Goal: Communication & Community: Participate in discussion

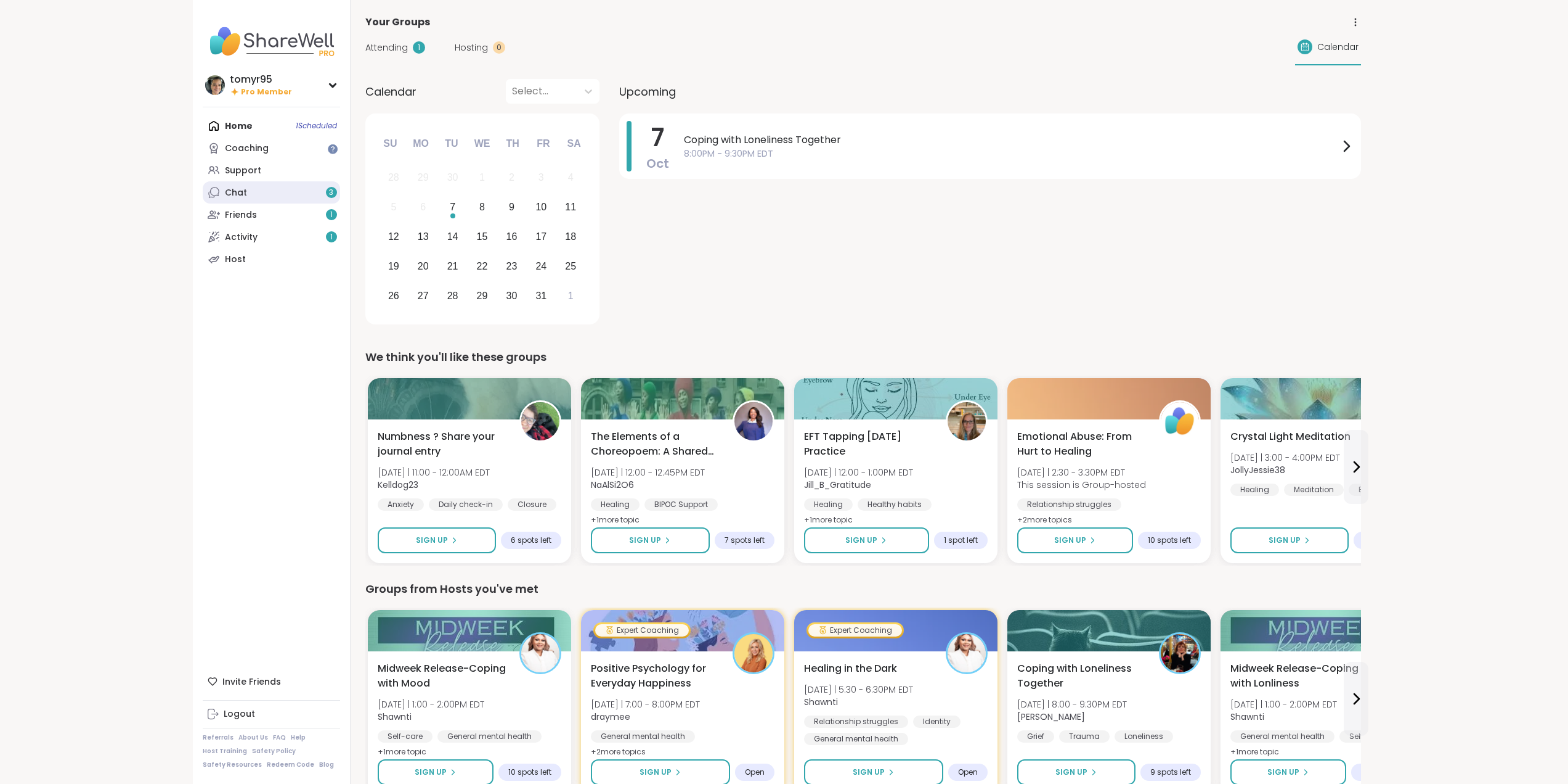
drag, startPoint x: 0, startPoint y: 0, endPoint x: 232, endPoint y: 198, distance: 305.0
click at [232, 198] on div "Chat 3" at bounding box center [236, 193] width 22 height 13
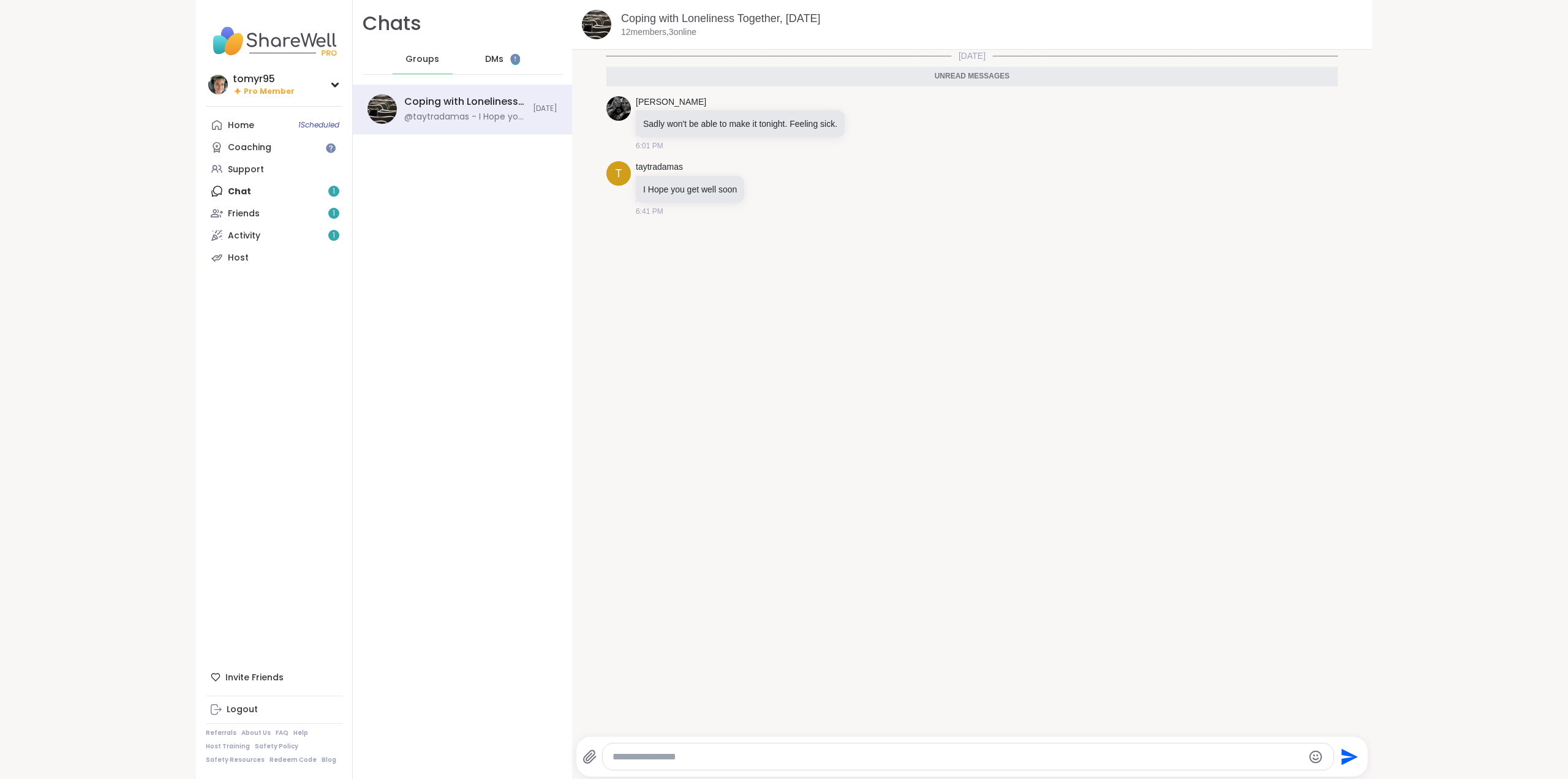
click at [493, 54] on span "DMs" at bounding box center [494, 59] width 18 height 13
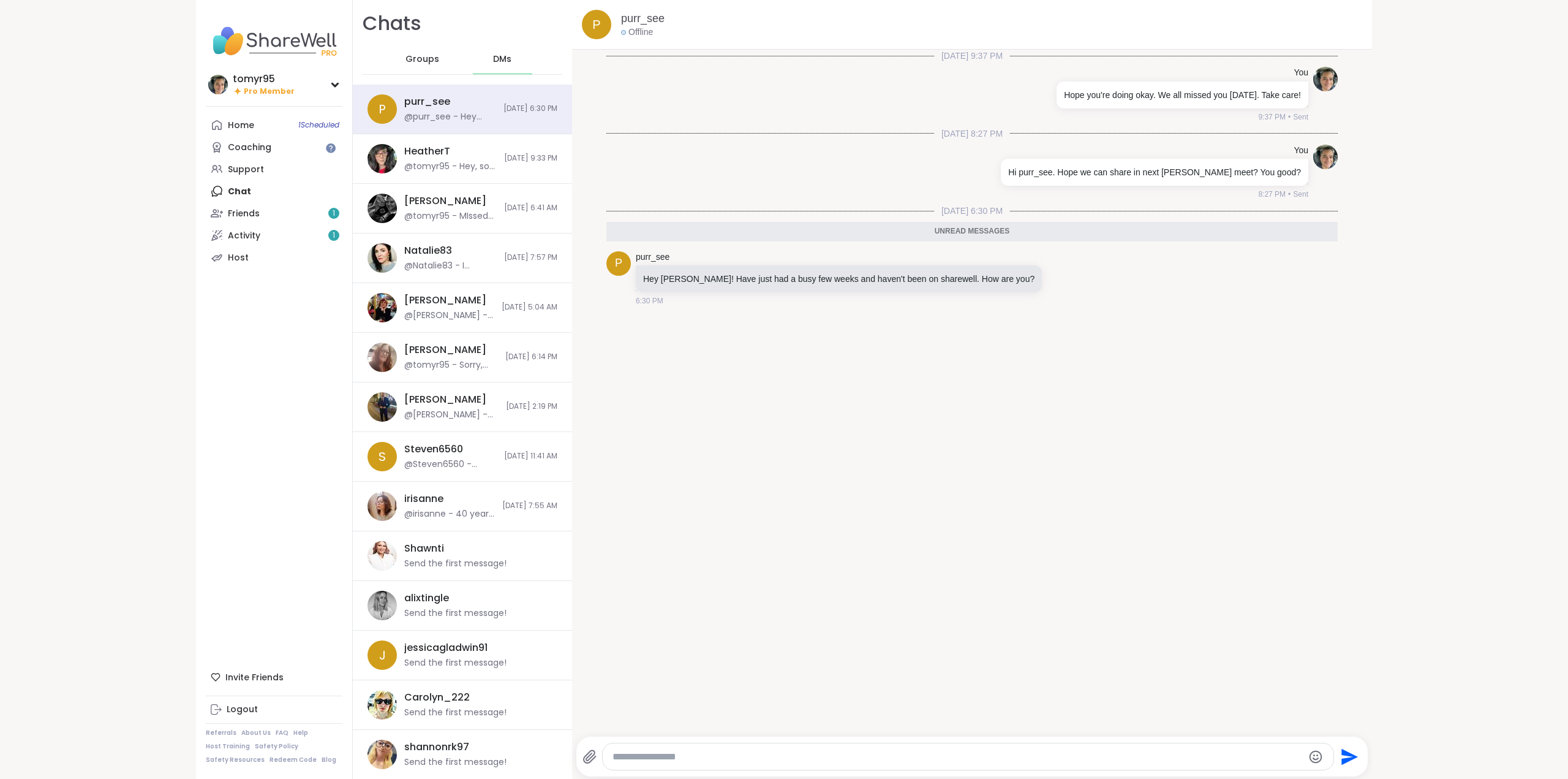
click at [731, 741] on div "Send" at bounding box center [973, 756] width 793 height 40
click at [730, 752] on textarea "Type your message" at bounding box center [957, 756] width 691 height 13
type textarea "**********"
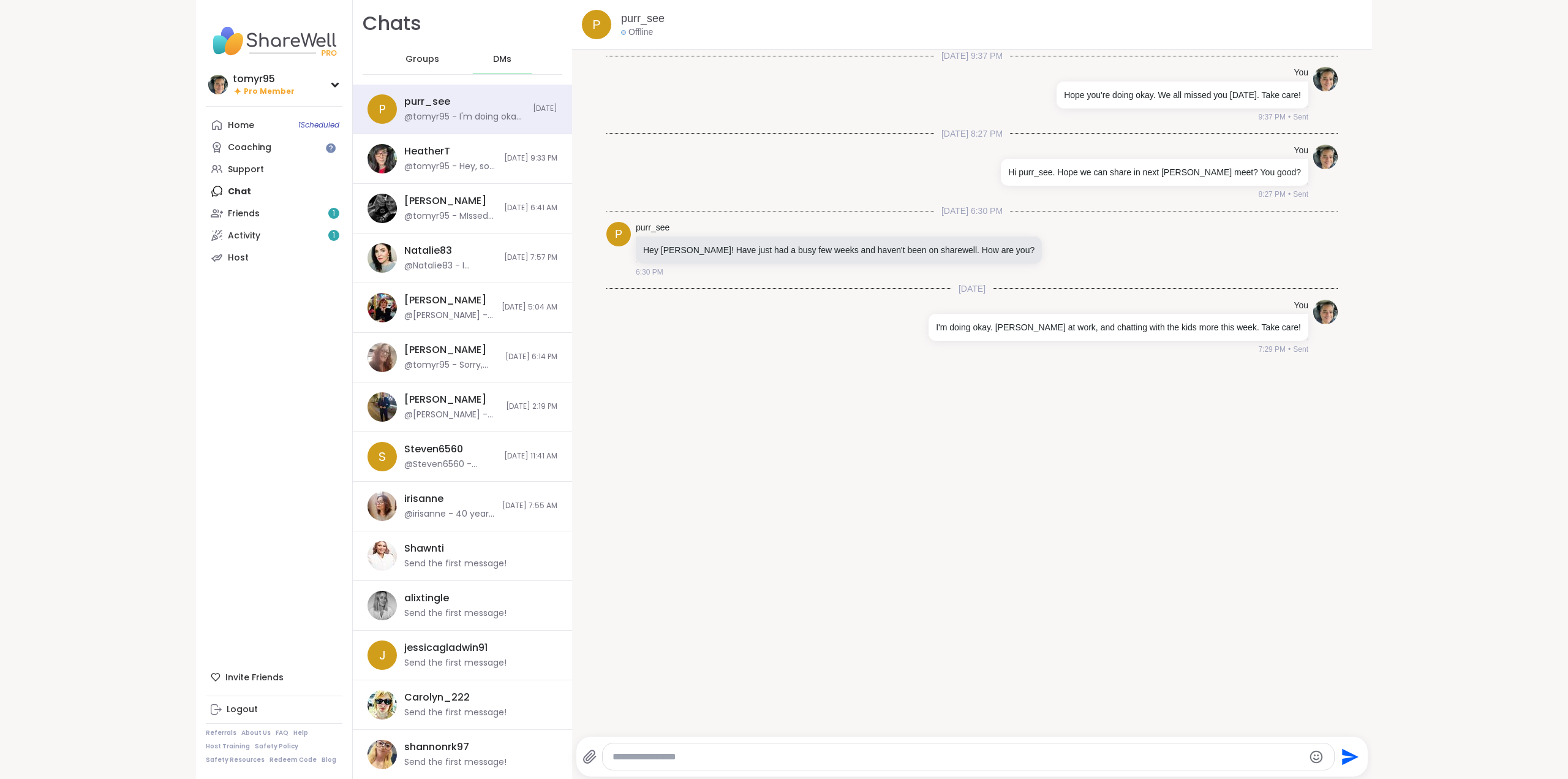
click at [409, 62] on span "Groups" at bounding box center [421, 59] width 33 height 13
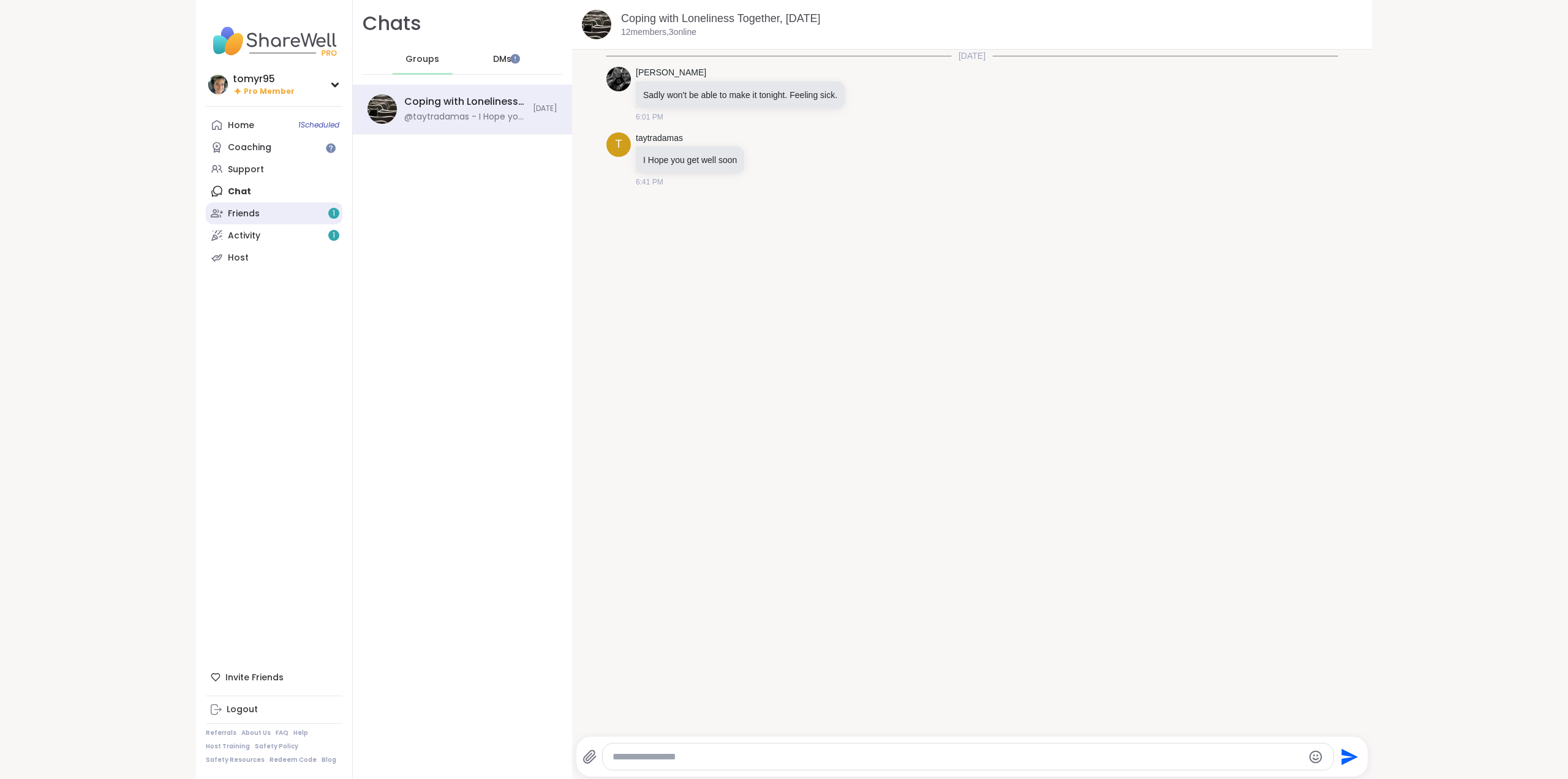
click at [263, 215] on link "Friends 1" at bounding box center [275, 213] width 137 height 22
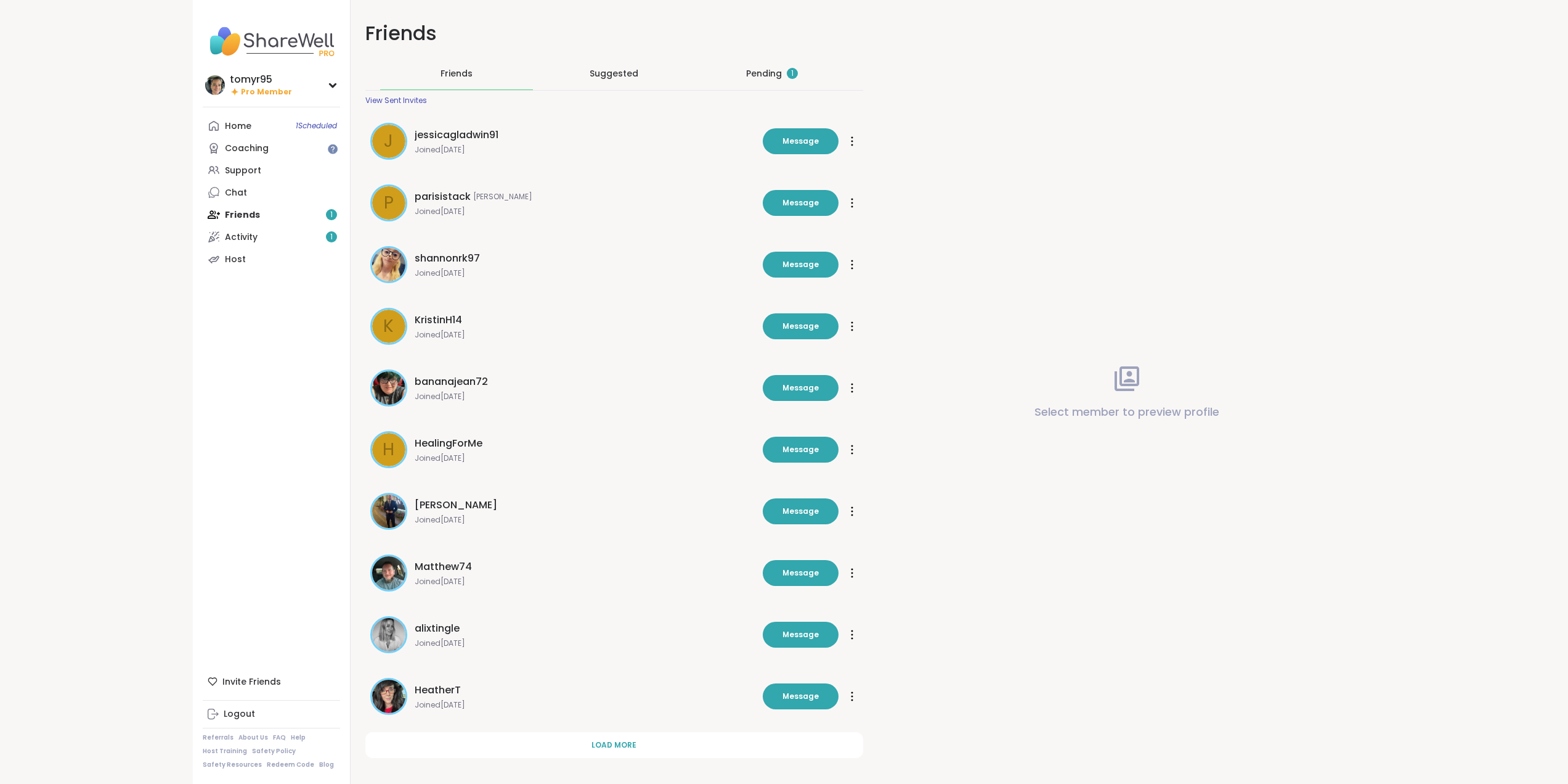
click at [755, 69] on div "Pending 1" at bounding box center [772, 73] width 52 height 13
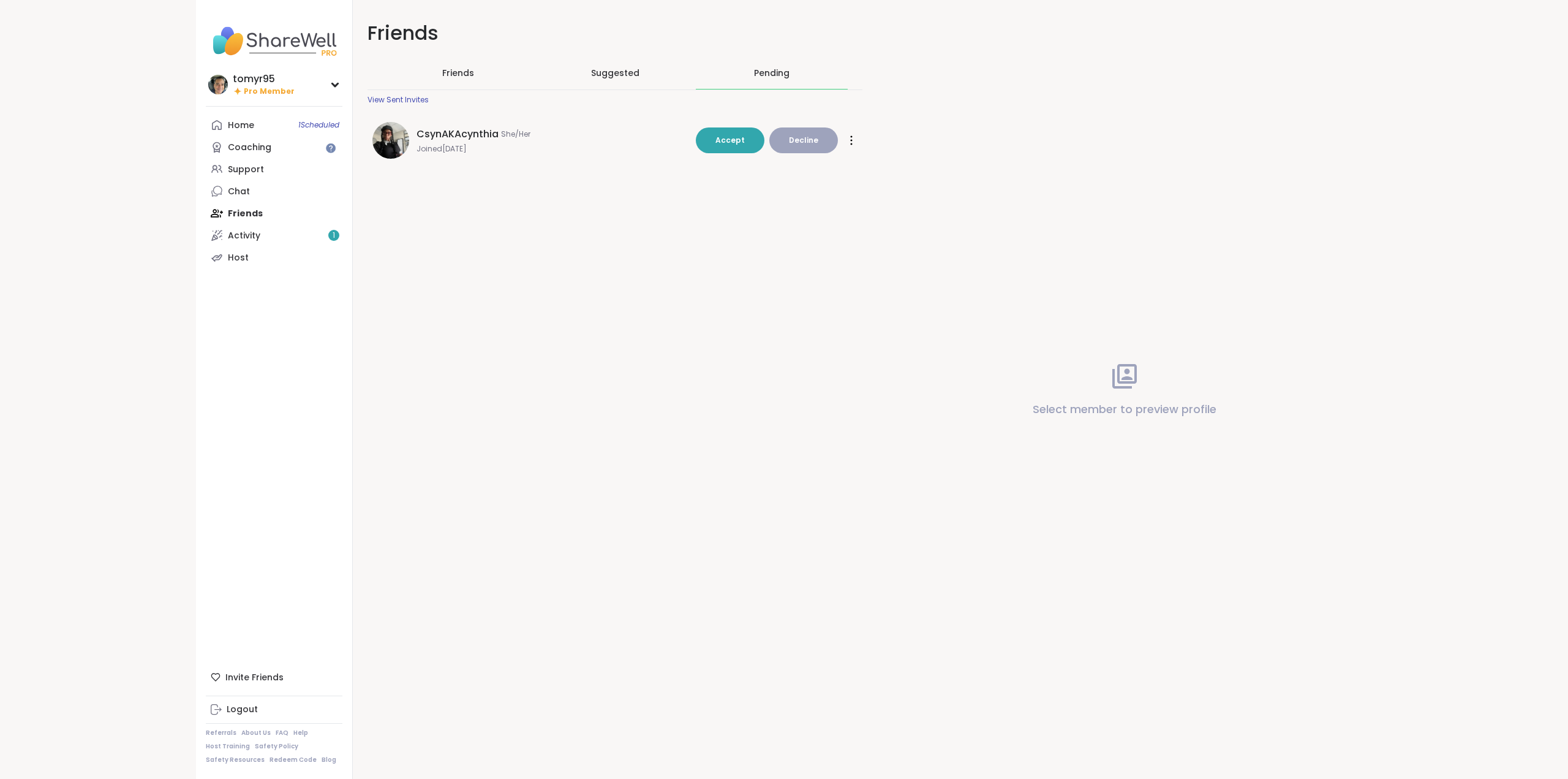
click at [382, 145] on img at bounding box center [391, 140] width 37 height 37
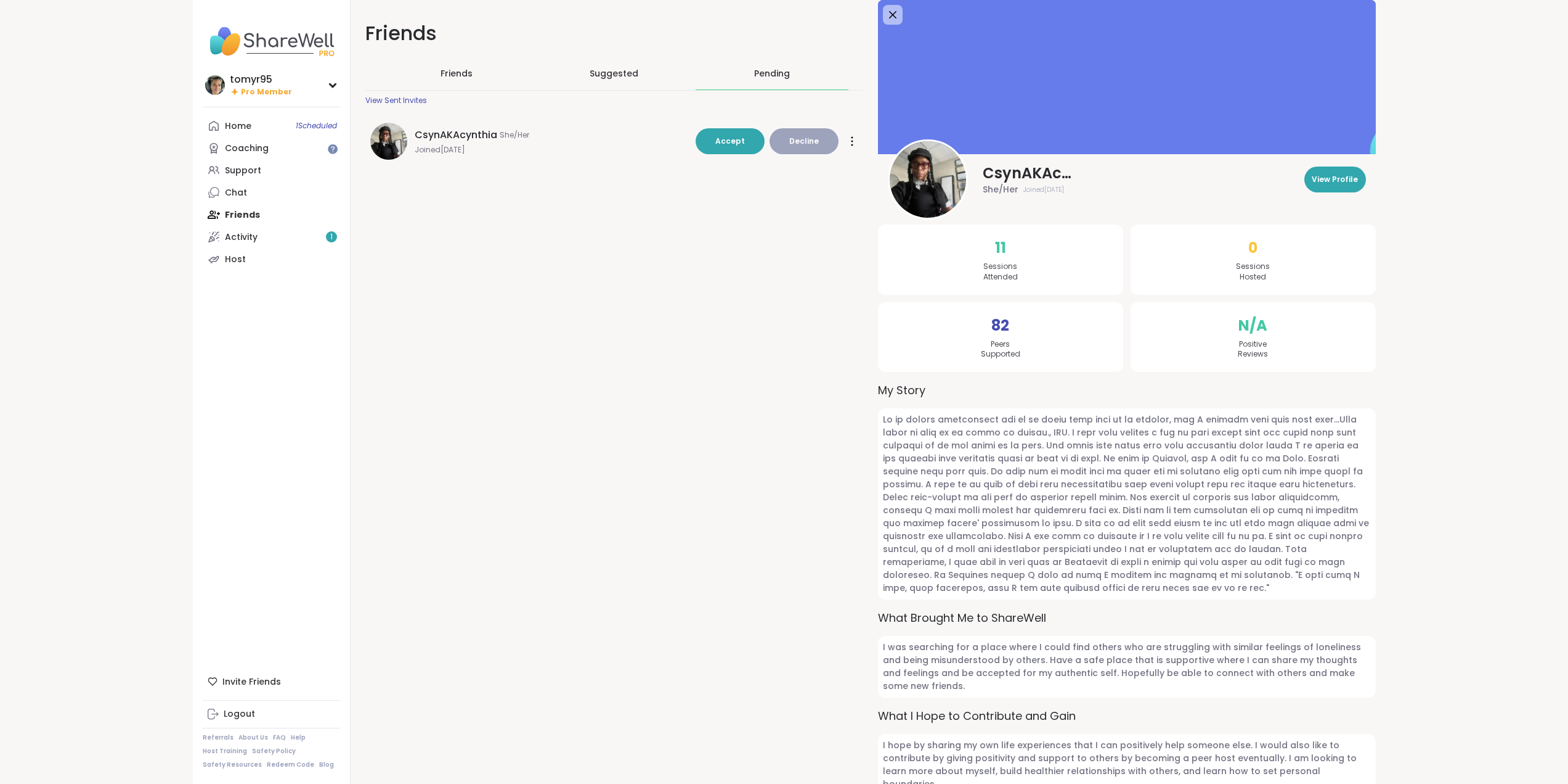
click at [835, 248] on div "Friends Friends Suggested Pending View Sent Invites CsynAKAcynthia She/Her Join…" at bounding box center [863, 410] width 1025 height 820
click at [886, 14] on span "Save" at bounding box center [900, 13] width 34 height 13
click at [804, 140] on span "Decline" at bounding box center [803, 141] width 30 height 11
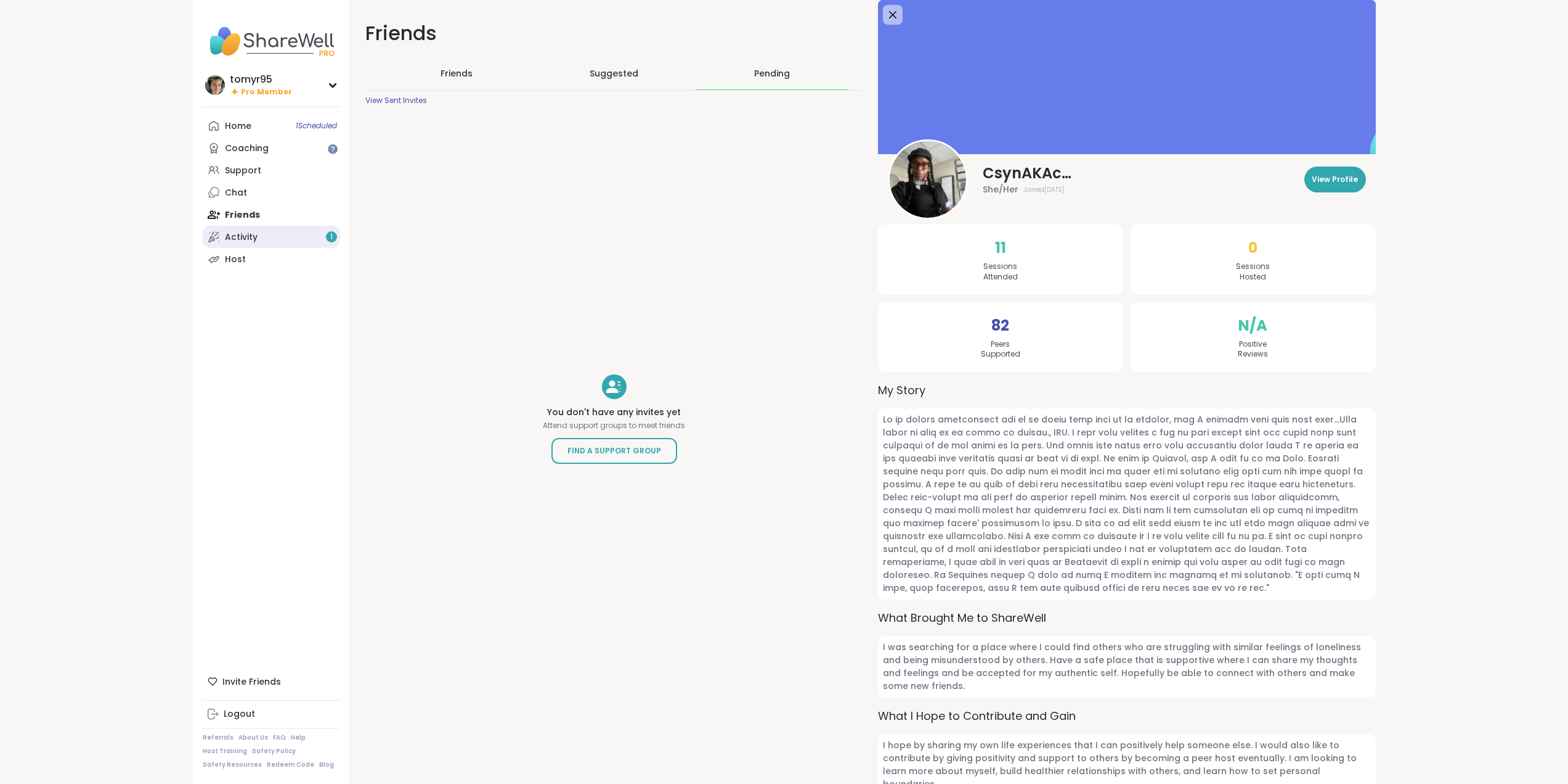
click at [252, 233] on div "Activity 1" at bounding box center [241, 237] width 33 height 13
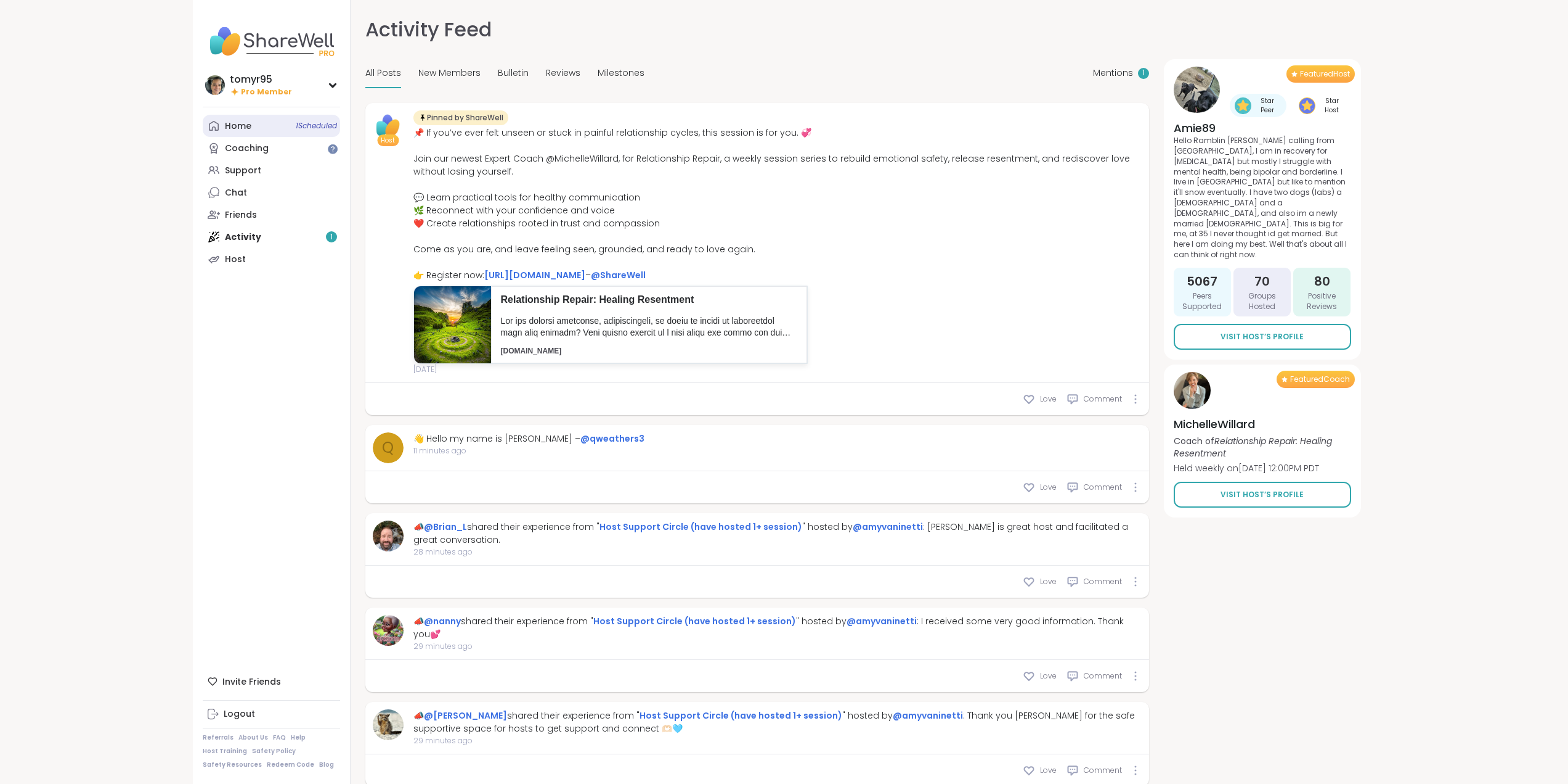
click at [244, 127] on div "Home 1 Scheduled" at bounding box center [237, 127] width 26 height 13
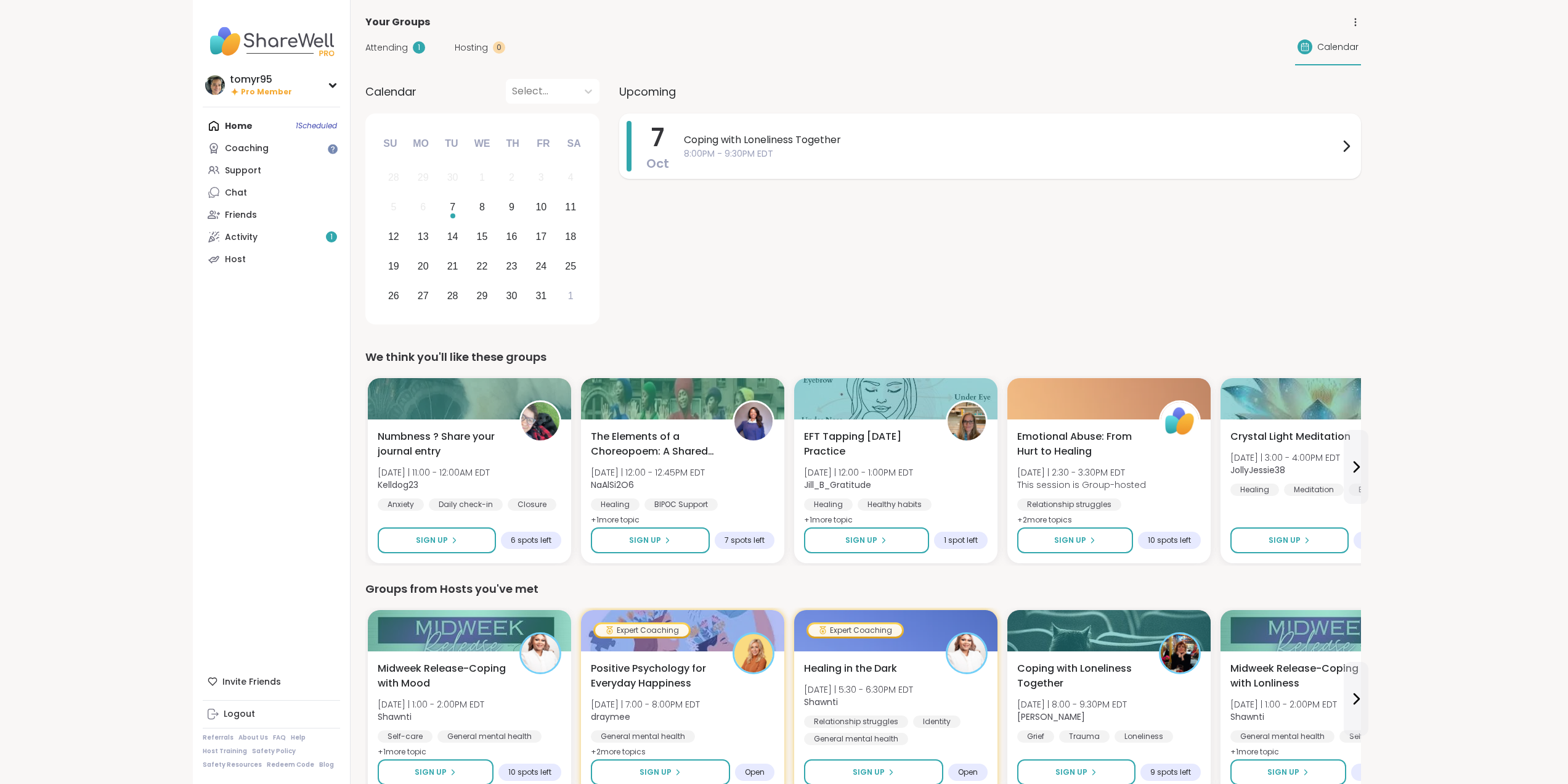
click at [923, 148] on span "8:00PM - 9:30PM EDT" at bounding box center [1011, 154] width 655 height 13
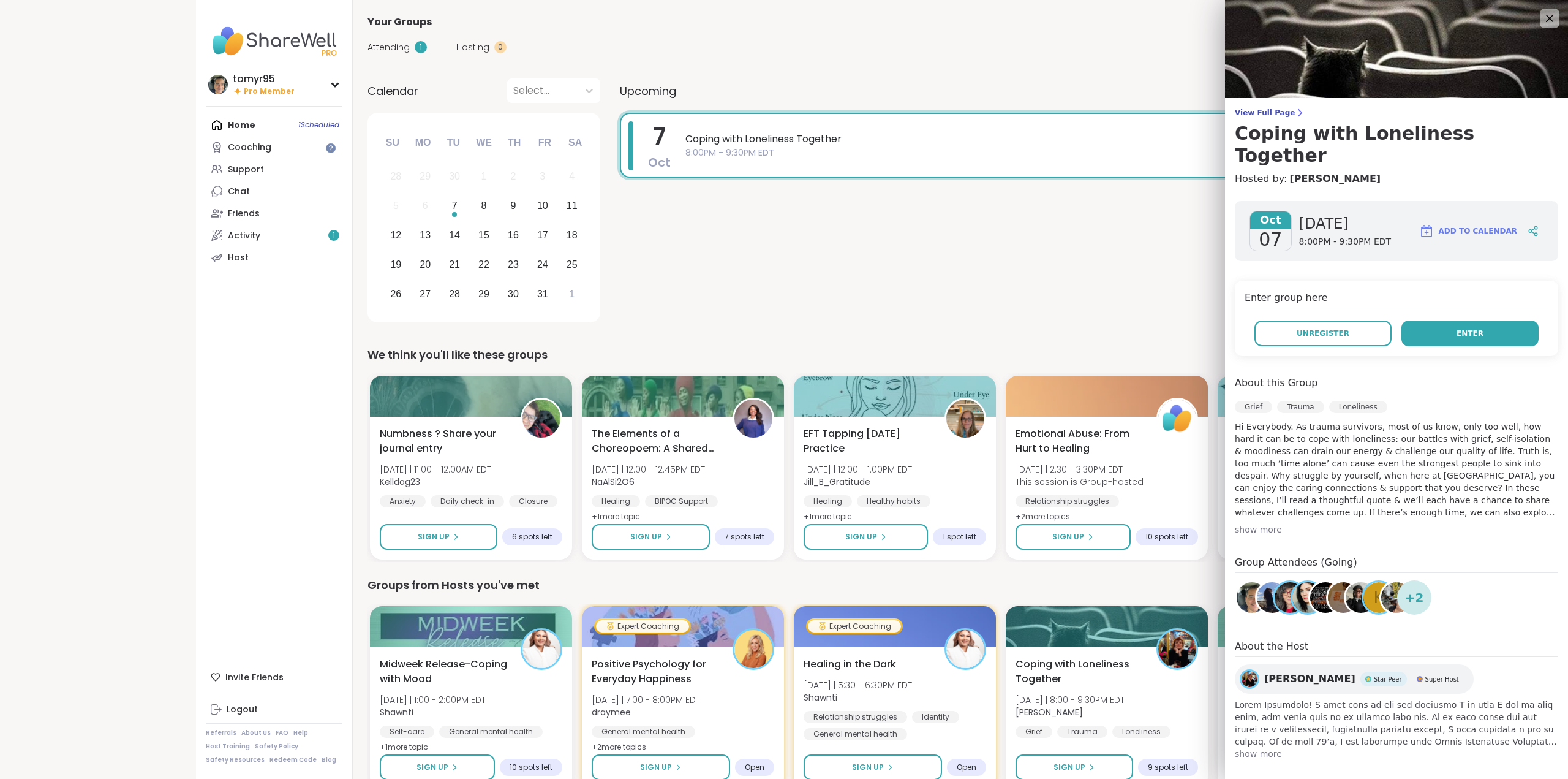
click at [1442, 321] on button "Enter" at bounding box center [1470, 333] width 137 height 26
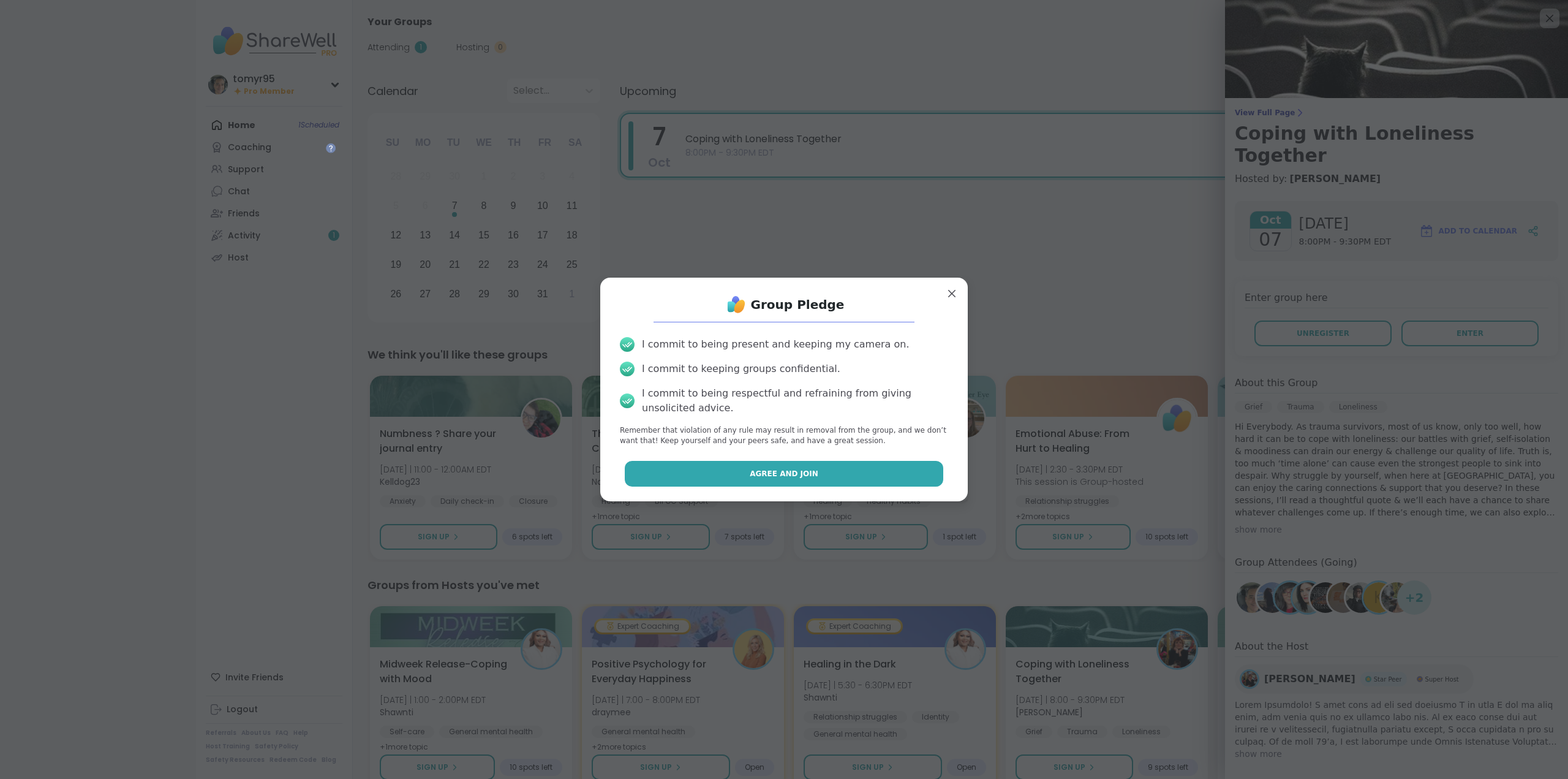
click at [792, 478] on span "Agree and Join" at bounding box center [784, 474] width 68 height 11
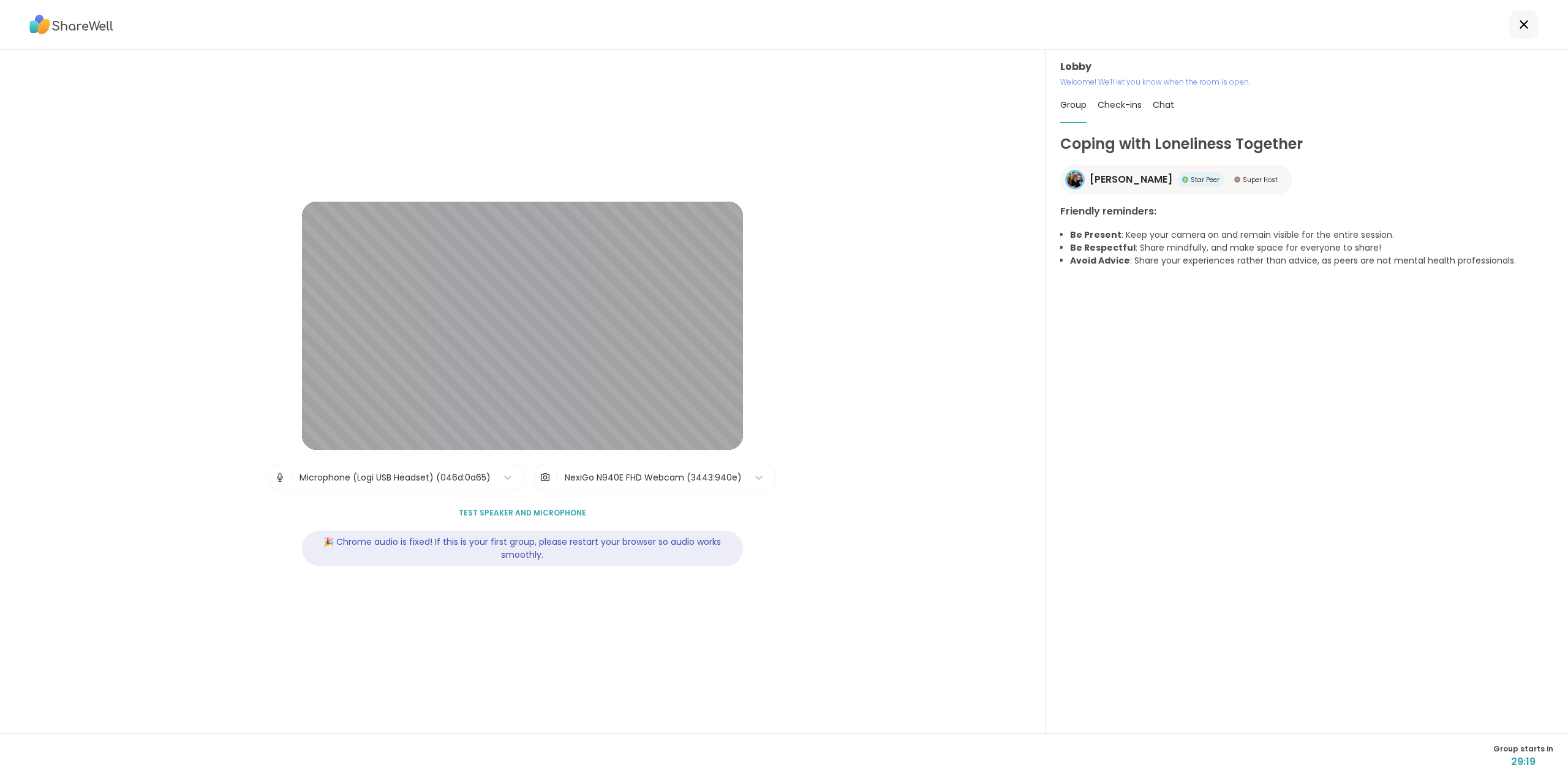
click at [503, 509] on span "Test speaker and microphone" at bounding box center [521, 512] width 127 height 11
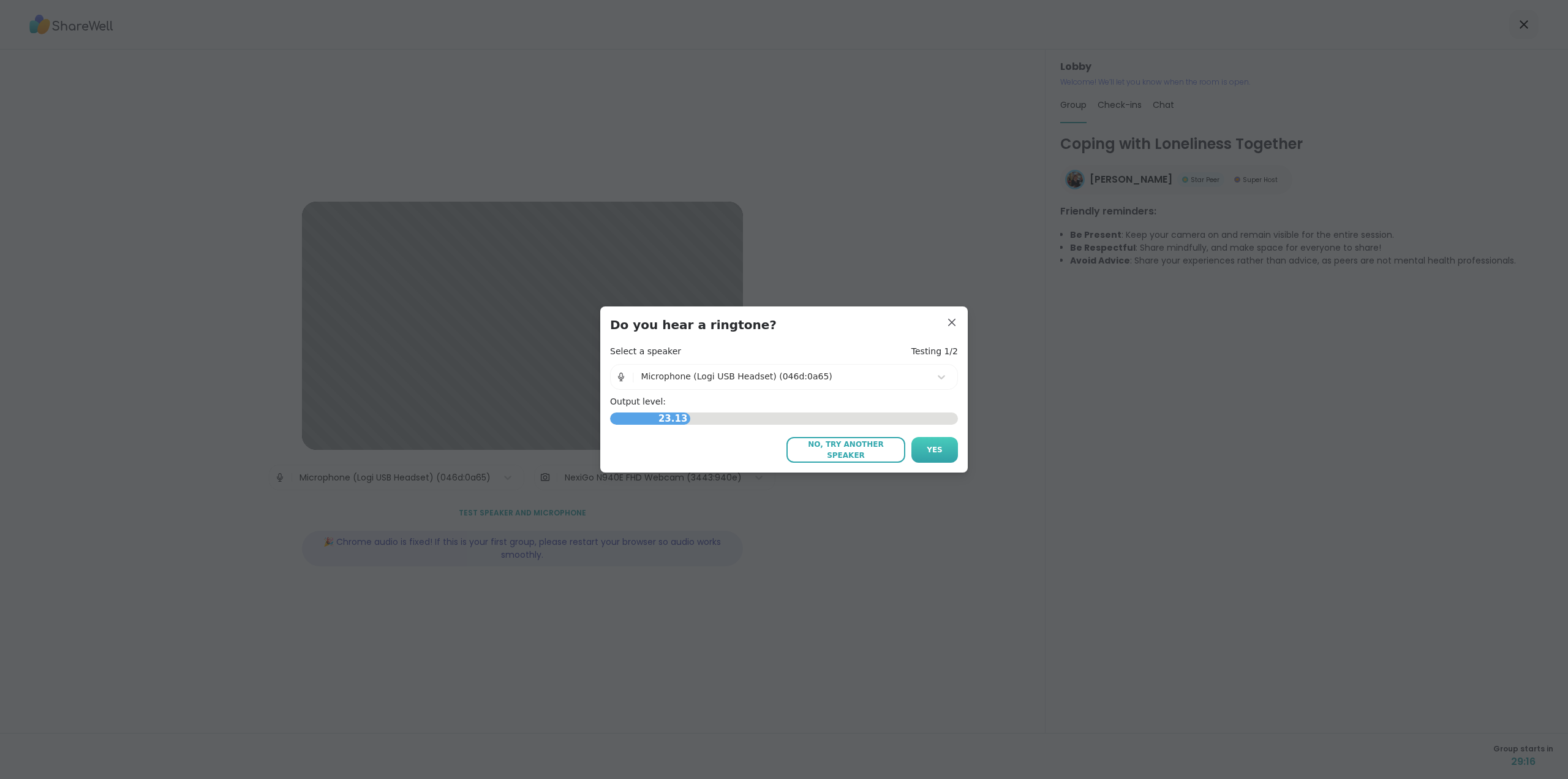
click at [941, 448] on button "Yes" at bounding box center [935, 449] width 47 height 26
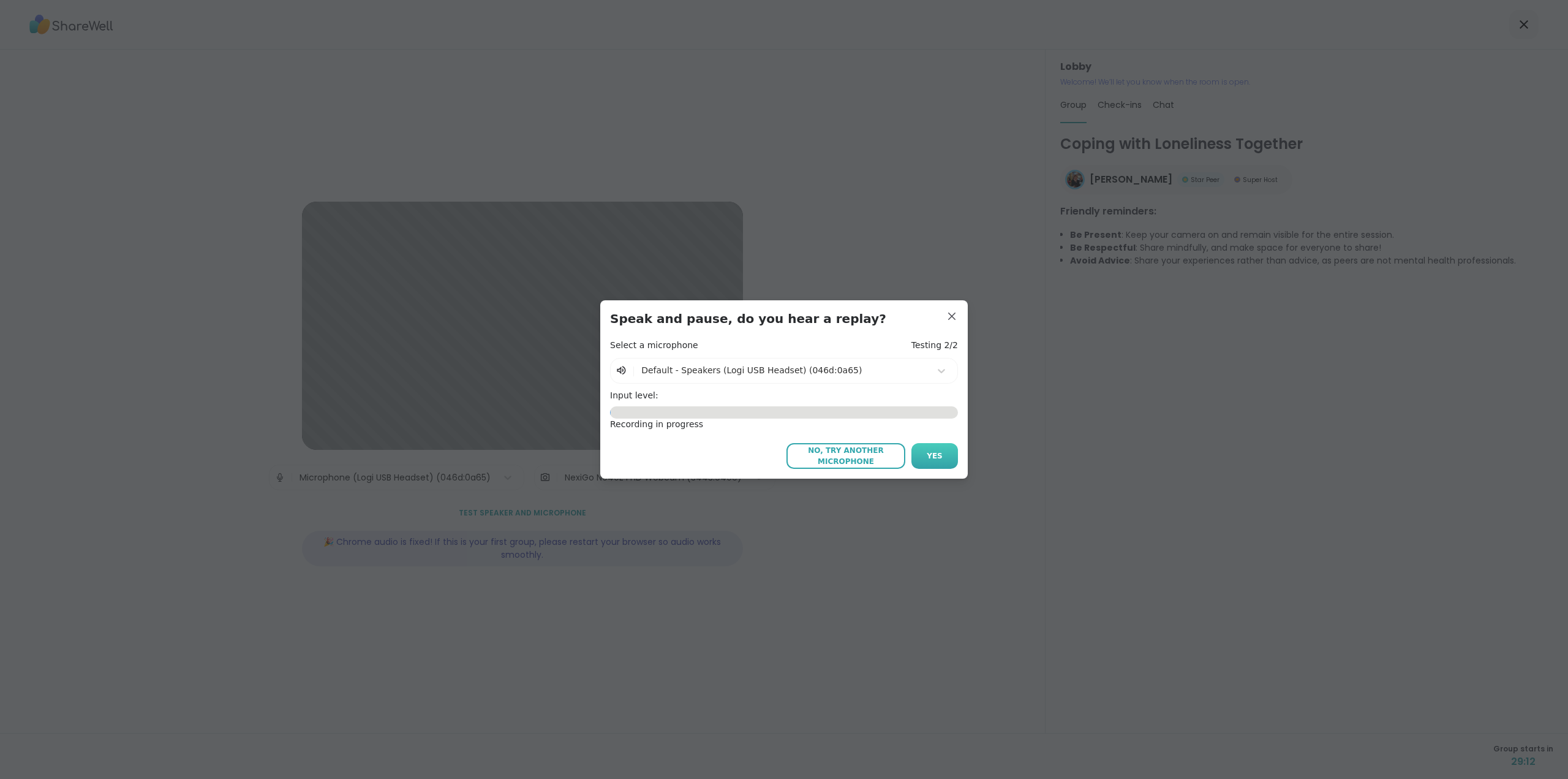
click at [938, 453] on button "Yes" at bounding box center [935, 456] width 47 height 26
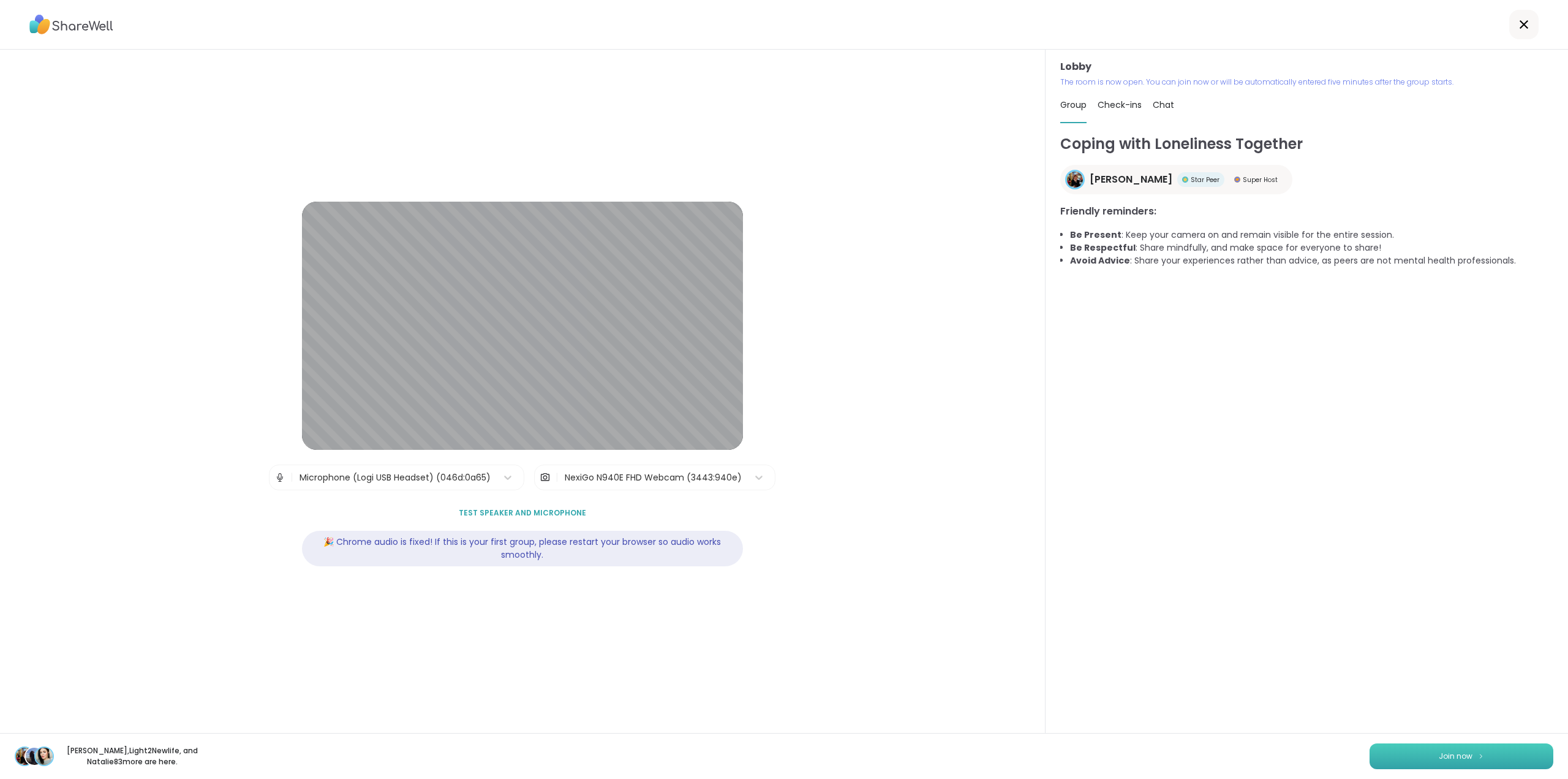
click at [1415, 748] on button "Join now" at bounding box center [1462, 756] width 184 height 26
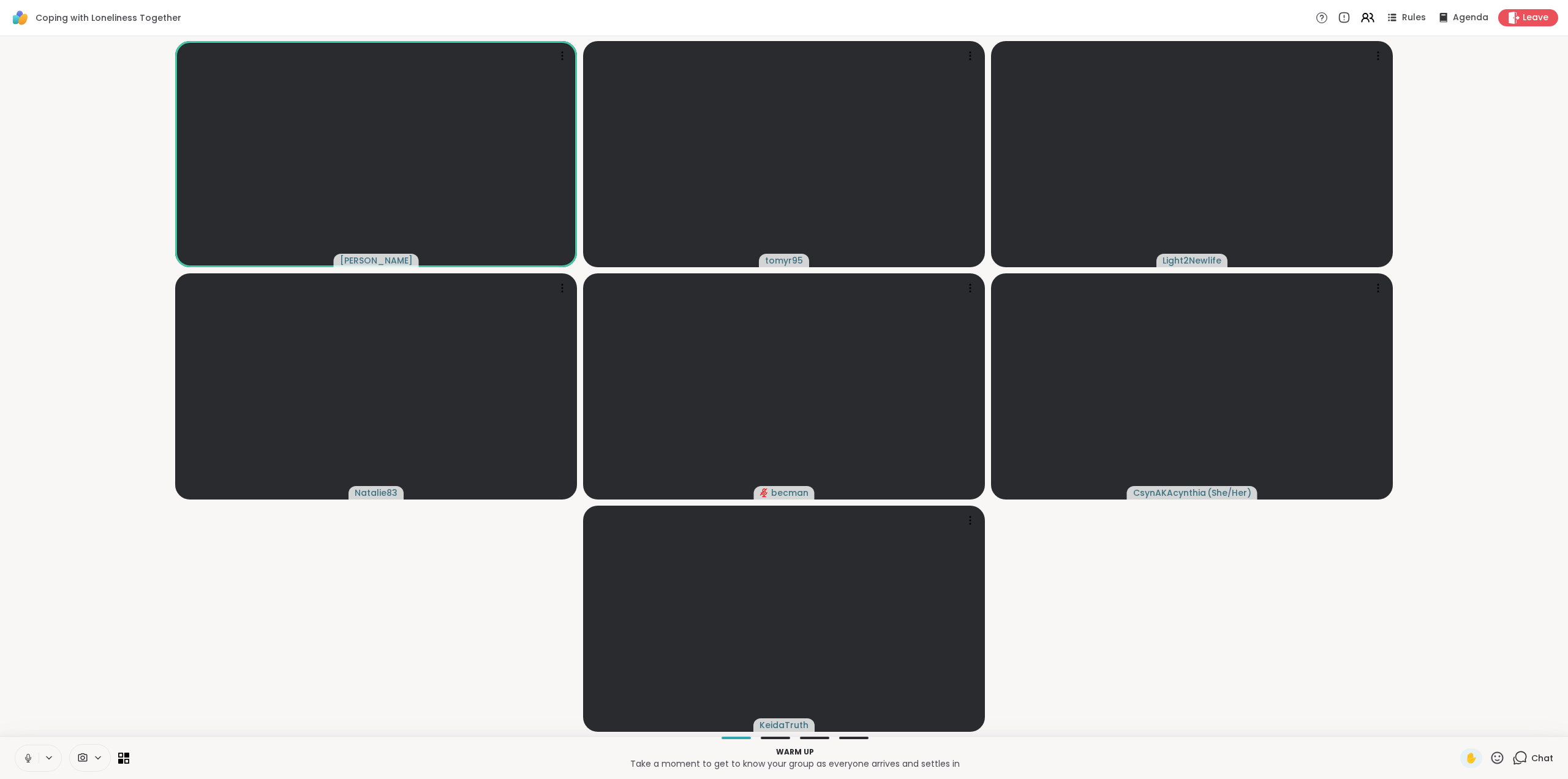
click at [1532, 753] on span "Chat" at bounding box center [1543, 758] width 22 height 13
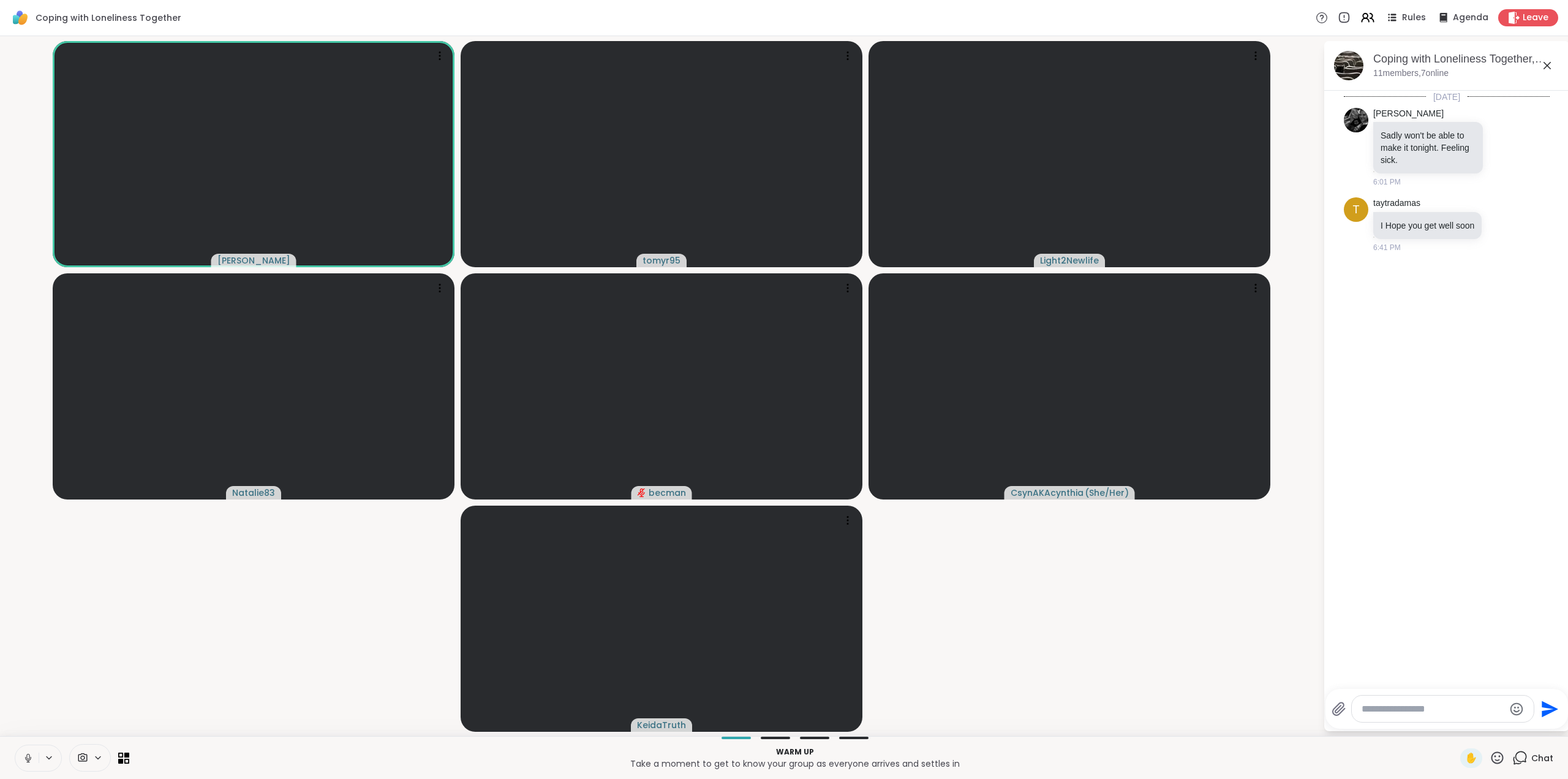
click at [1379, 710] on textarea "Type your message" at bounding box center [1433, 709] width 142 height 13
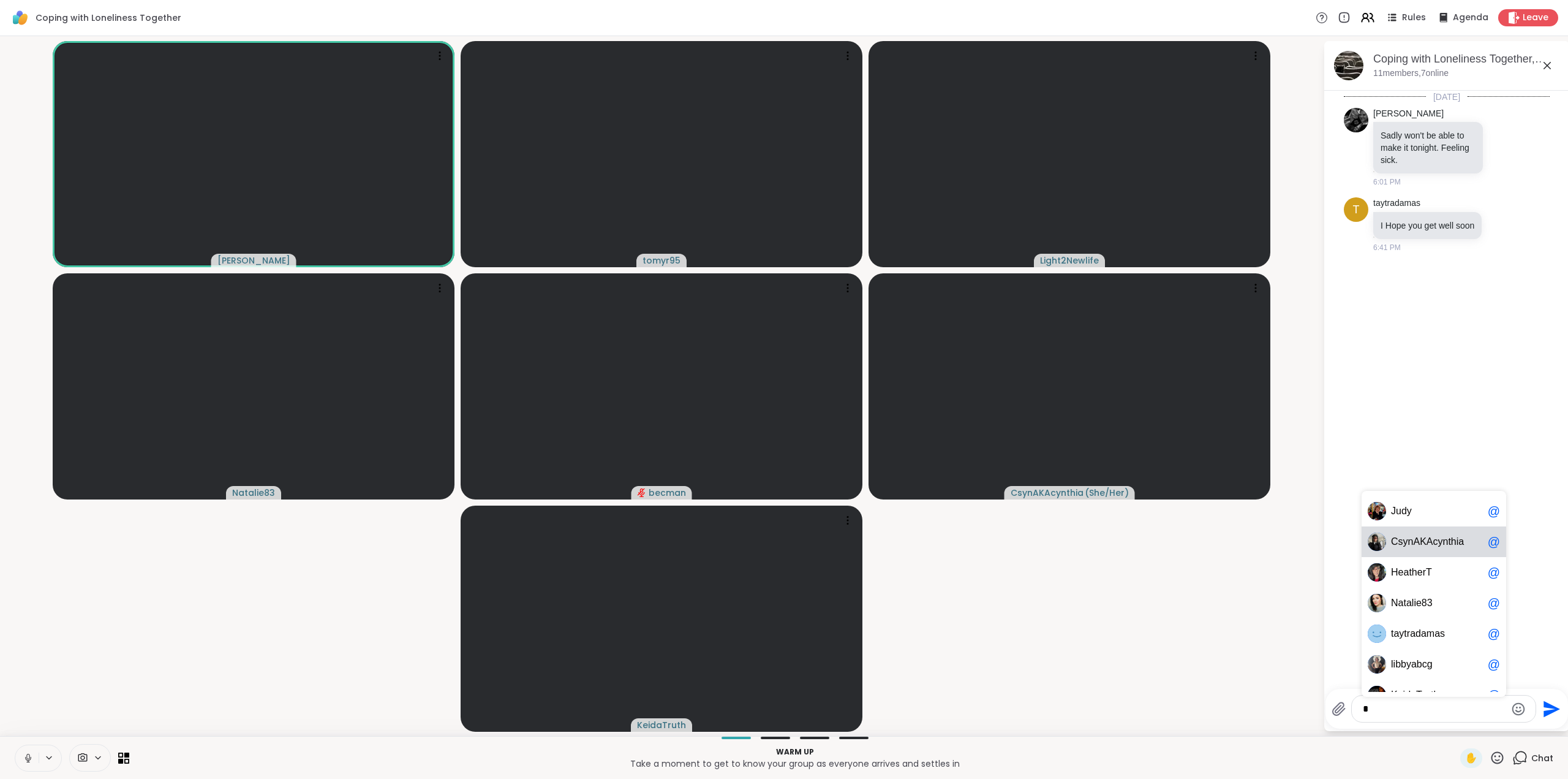
click at [1437, 536] on span "y" at bounding box center [1439, 542] width 5 height 13
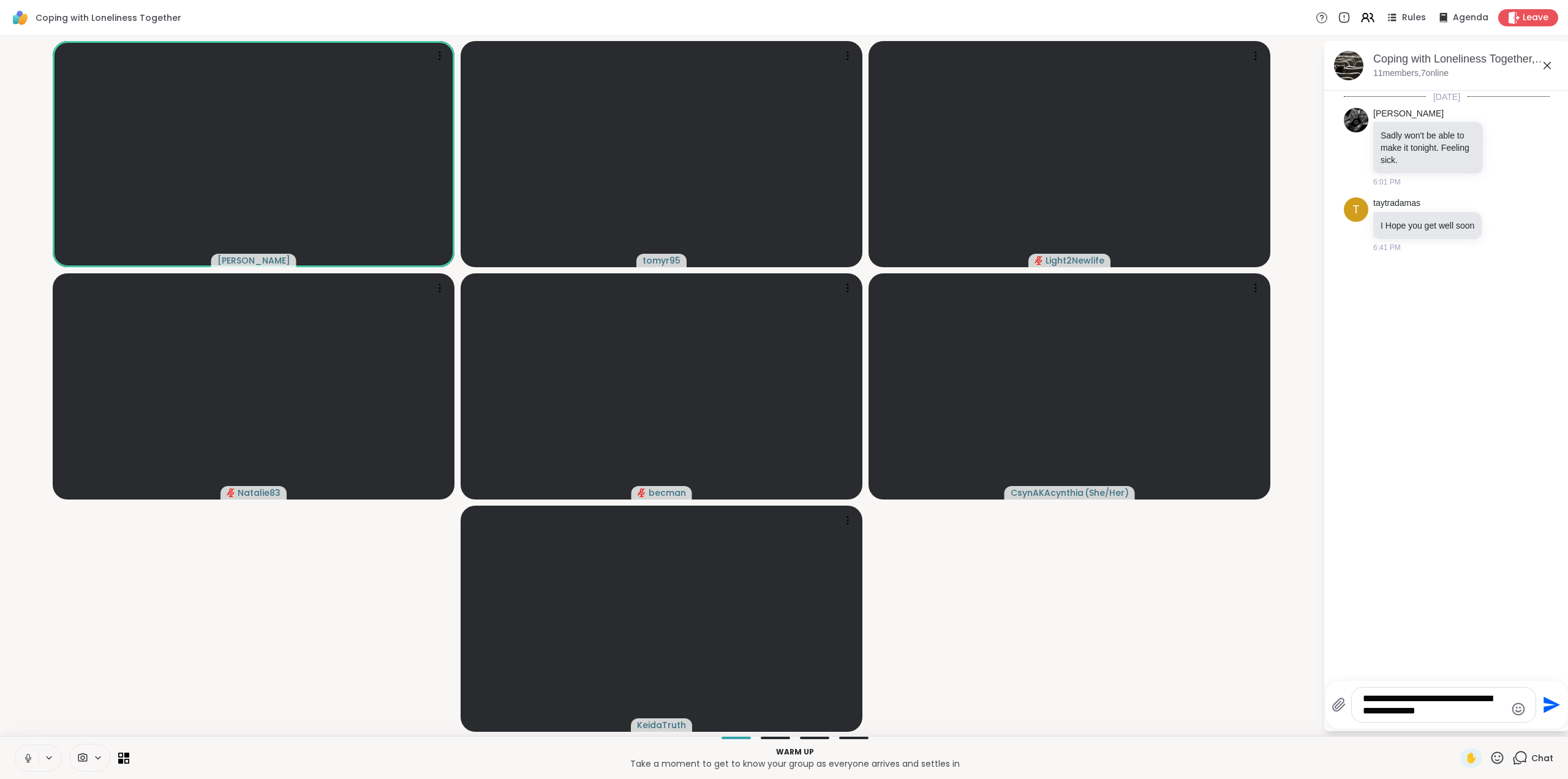
click at [1456, 713] on textarea "**********" at bounding box center [1434, 704] width 142 height 24
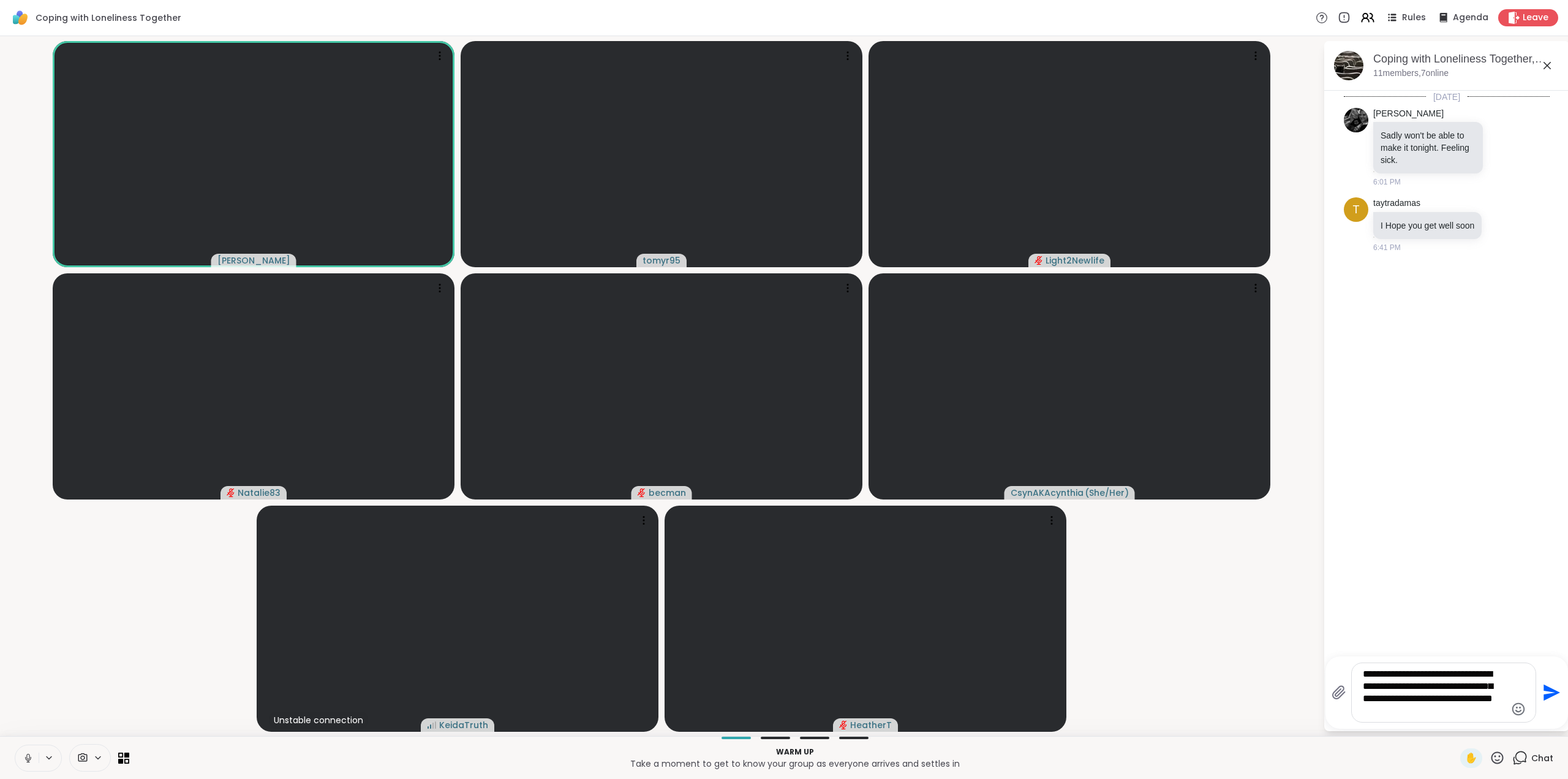
type textarea "**********"
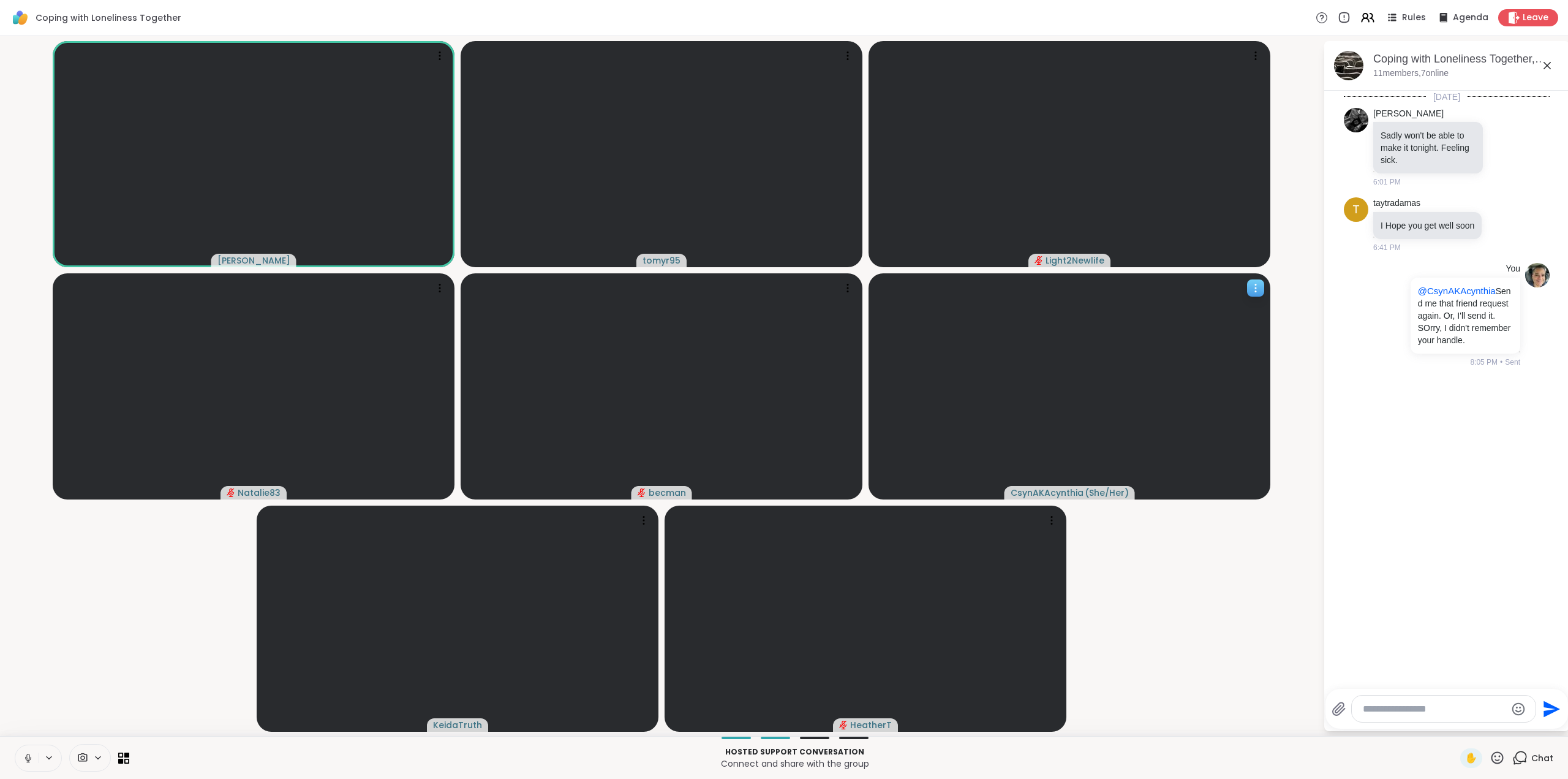
click at [1259, 285] on icon at bounding box center [1256, 288] width 13 height 13
click at [1253, 296] on div "View Profile" at bounding box center [1213, 294] width 92 height 20
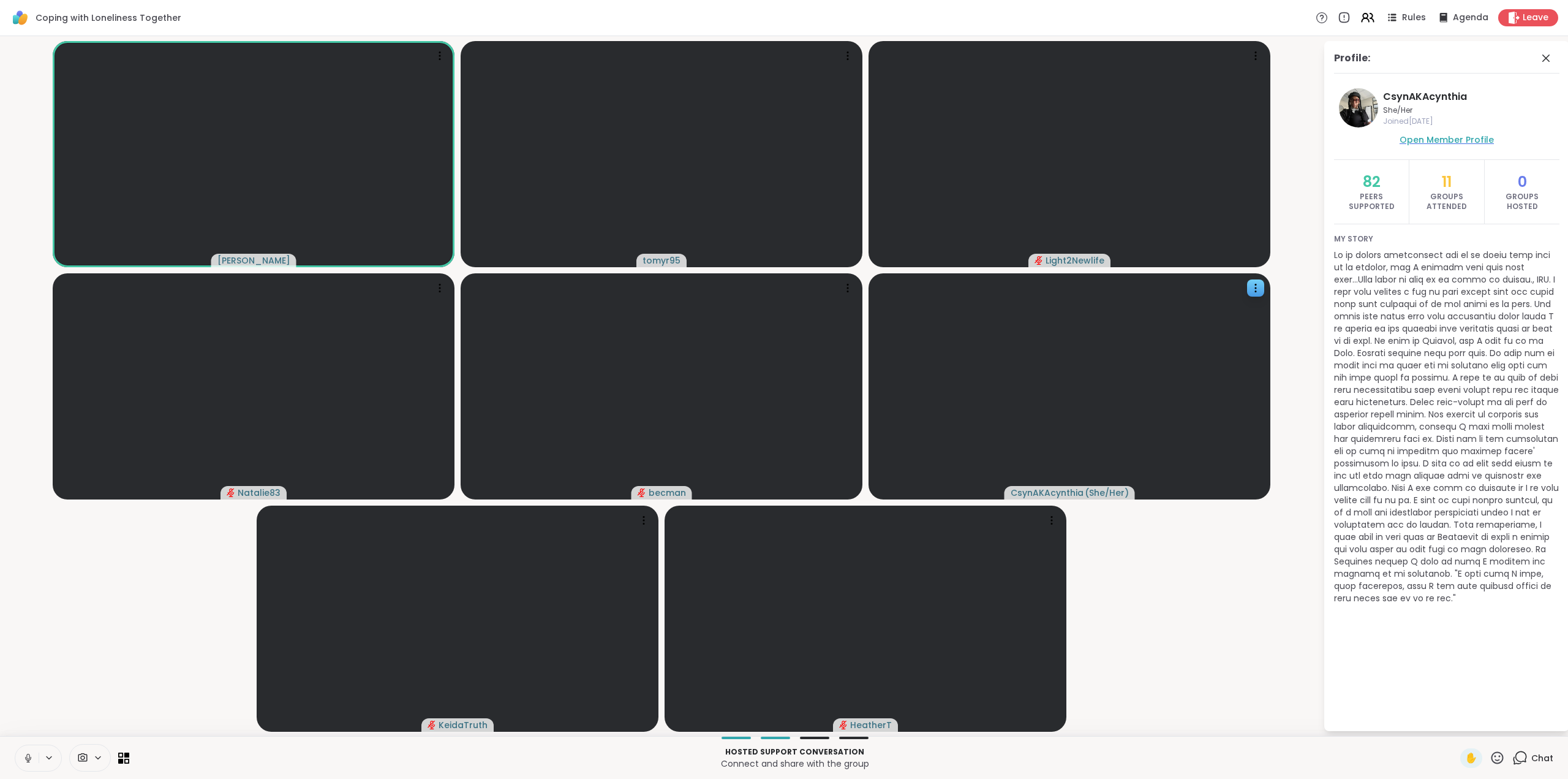
click at [1434, 143] on span "Open Member Profile" at bounding box center [1446, 140] width 95 height 13
click at [1542, 57] on icon at bounding box center [1546, 58] width 14 height 14
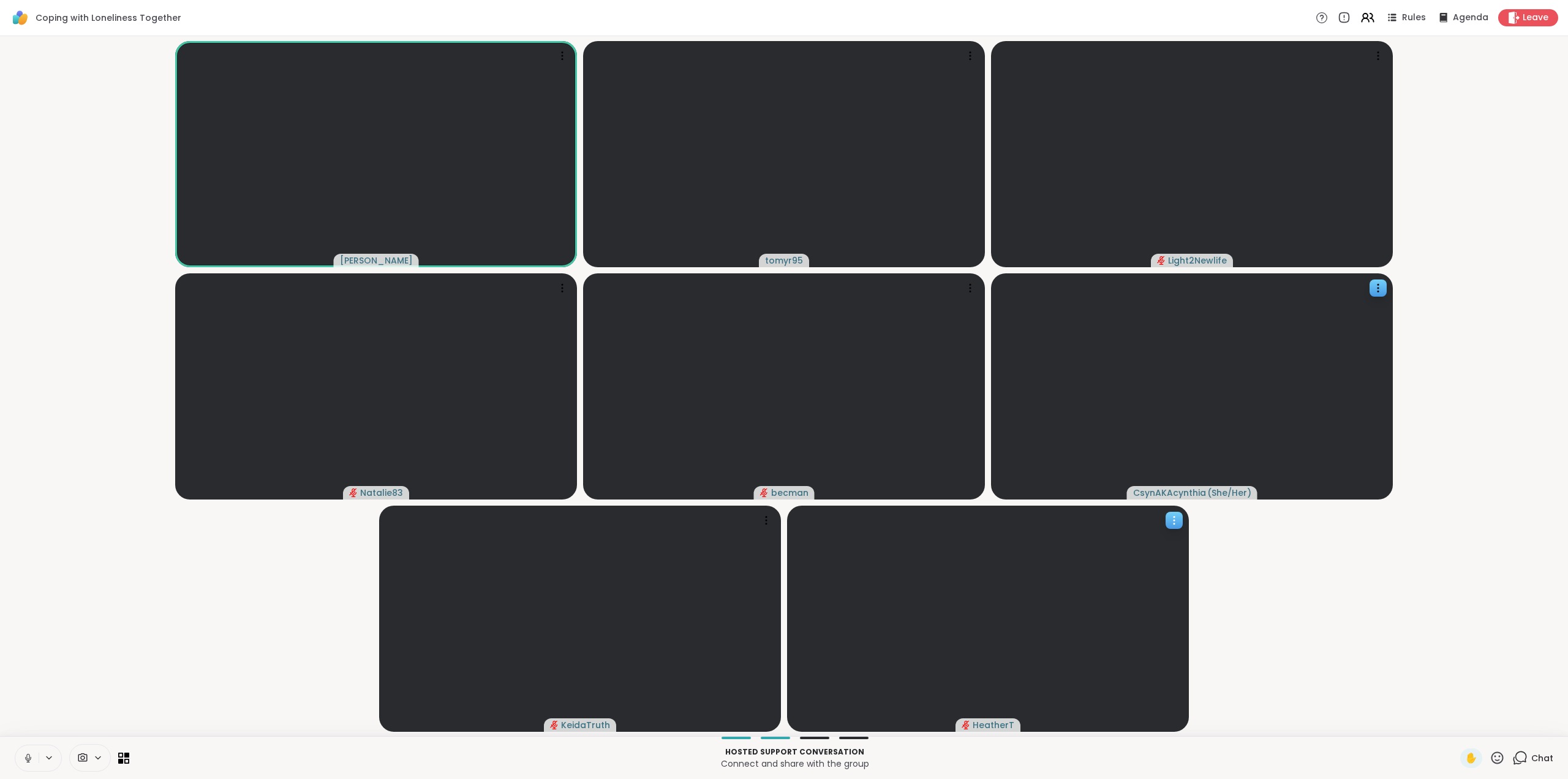
click at [1174, 525] on icon at bounding box center [1174, 521] width 13 height 13
click at [1512, 755] on icon at bounding box center [1519, 757] width 15 height 15
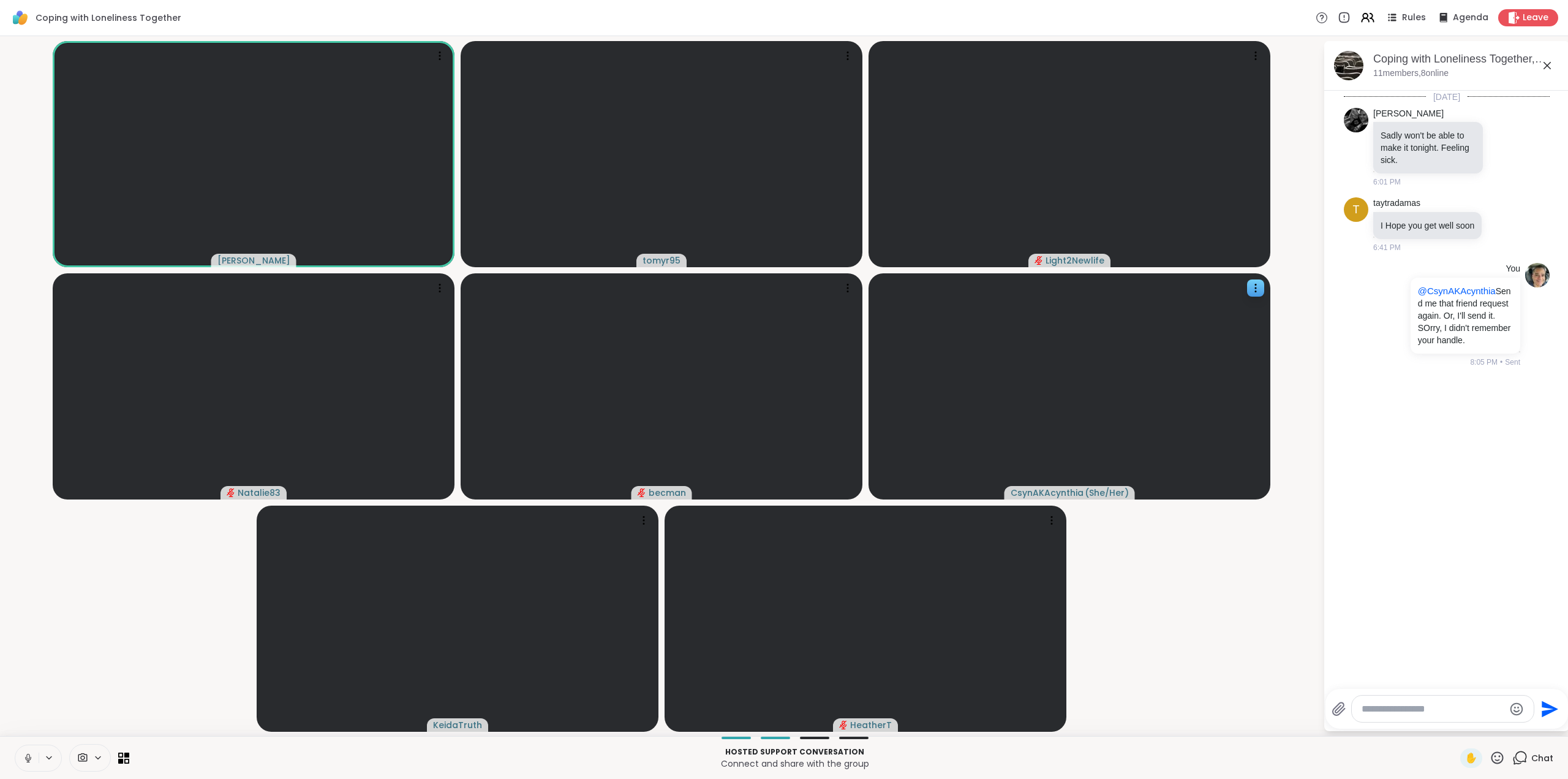
click at [1396, 709] on textarea "Type your message" at bounding box center [1433, 709] width 142 height 13
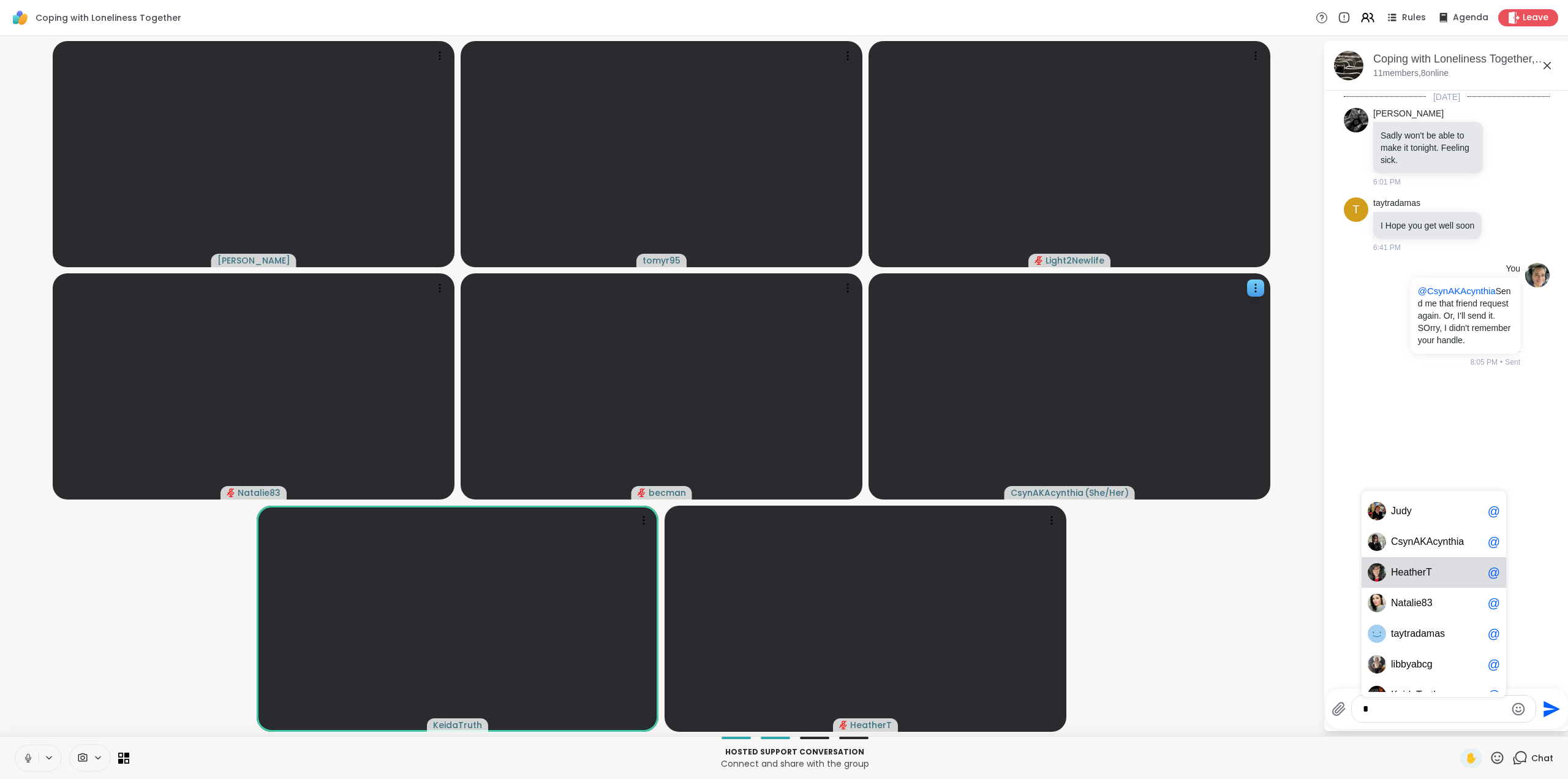
click at [1427, 575] on span "T" at bounding box center [1429, 573] width 6 height 13
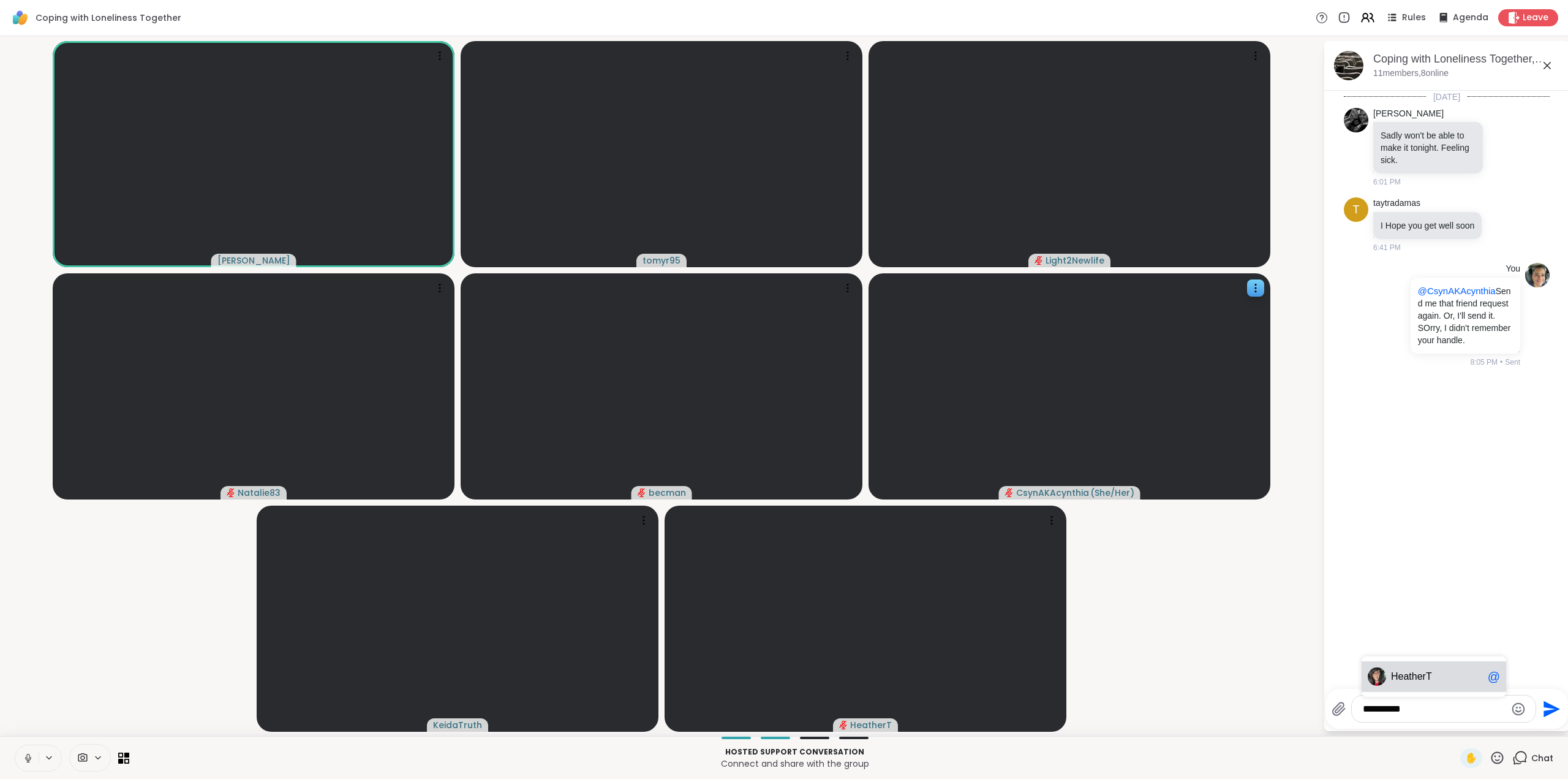
click at [1396, 683] on div "HeatherT @" at bounding box center [1434, 676] width 145 height 31
type textarea "**********"
click at [27, 765] on button at bounding box center [27, 757] width 23 height 26
click at [1544, 62] on icon at bounding box center [1547, 66] width 14 height 14
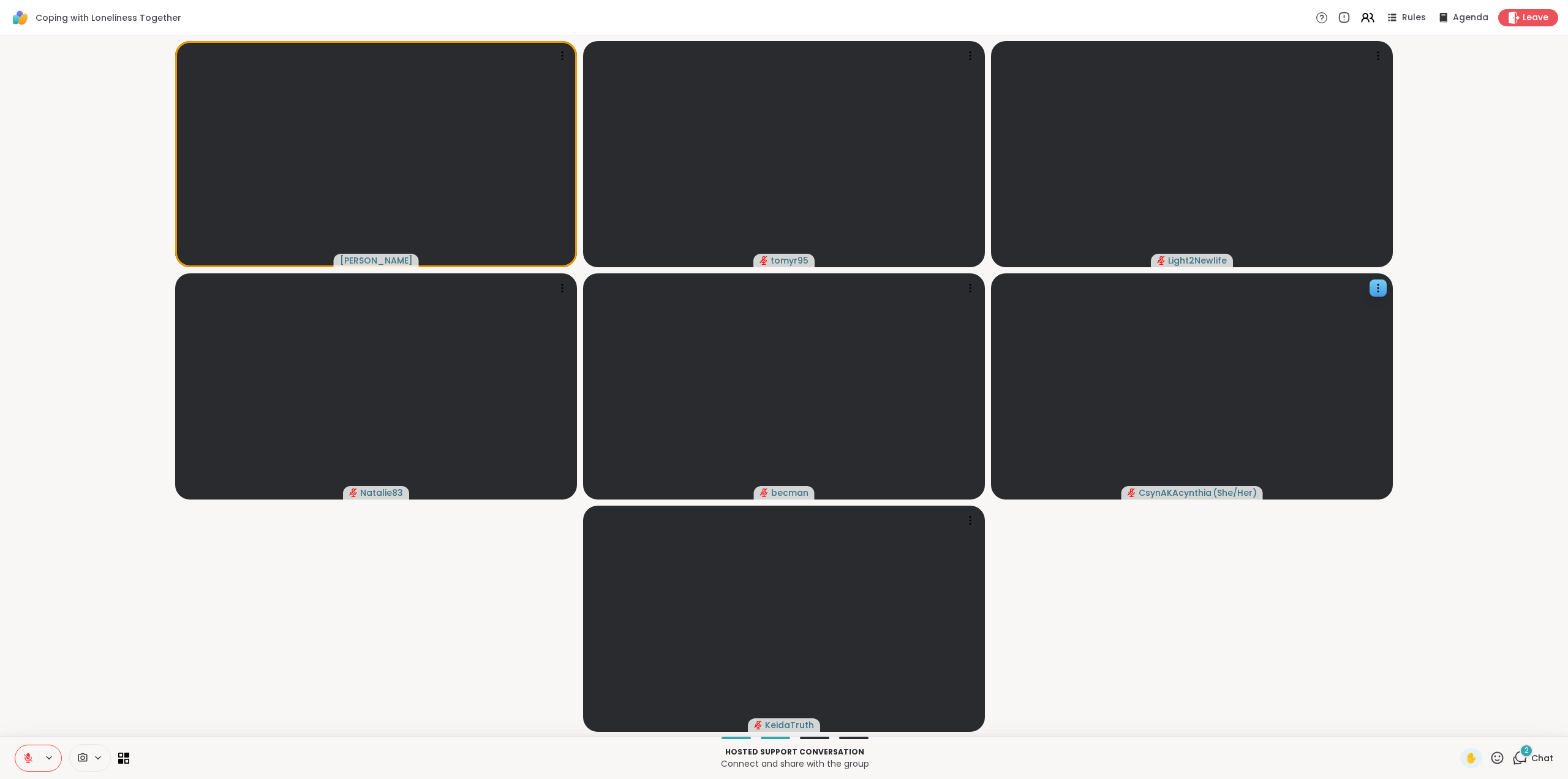
click at [1522, 745] on div "2" at bounding box center [1527, 750] width 14 height 14
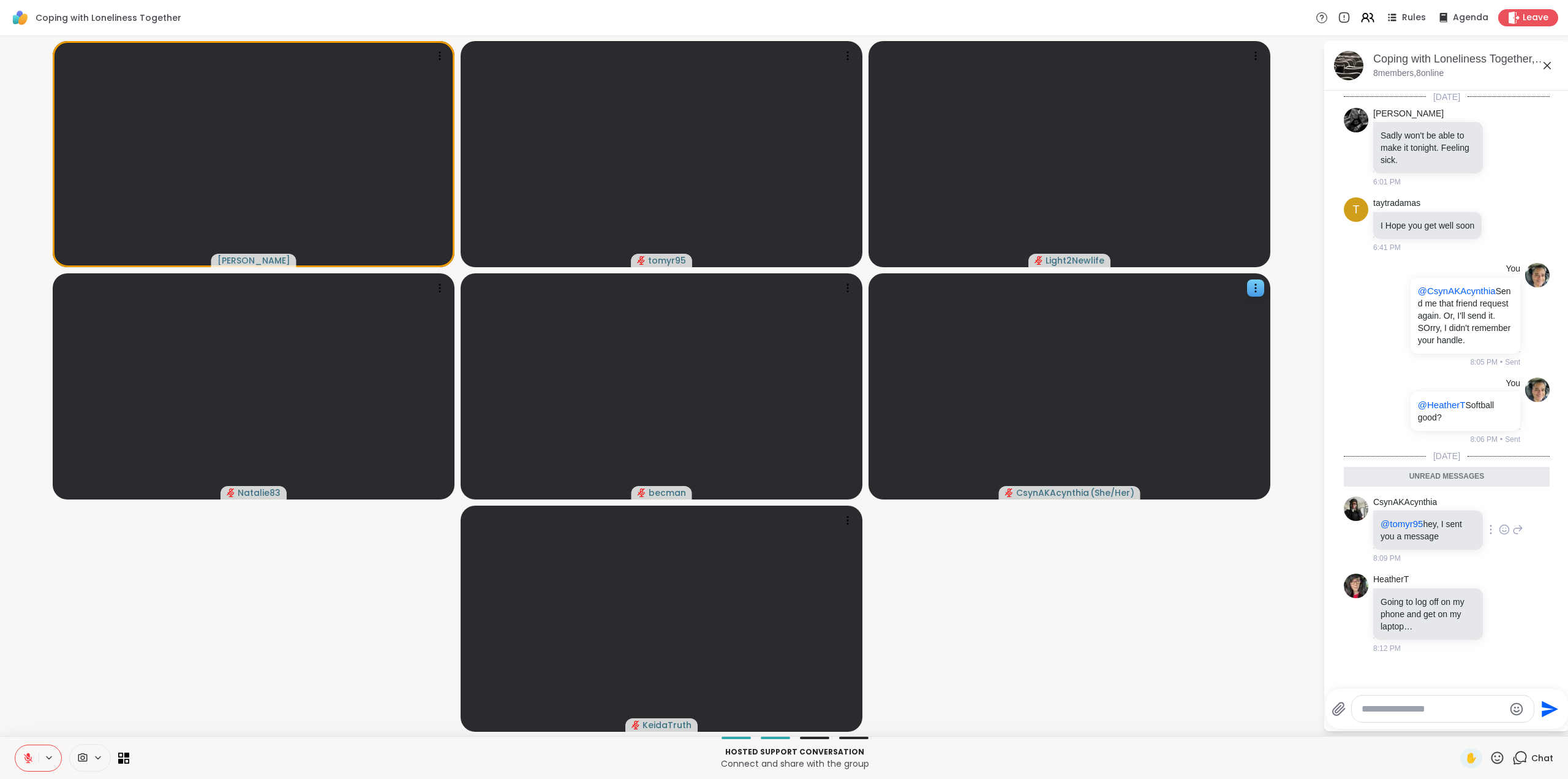
click at [1499, 536] on icon at bounding box center [1504, 530] width 11 height 13
click at [1473, 522] on button "Select Reaction: Thumbs up" at bounding box center [1477, 509] width 24 height 24
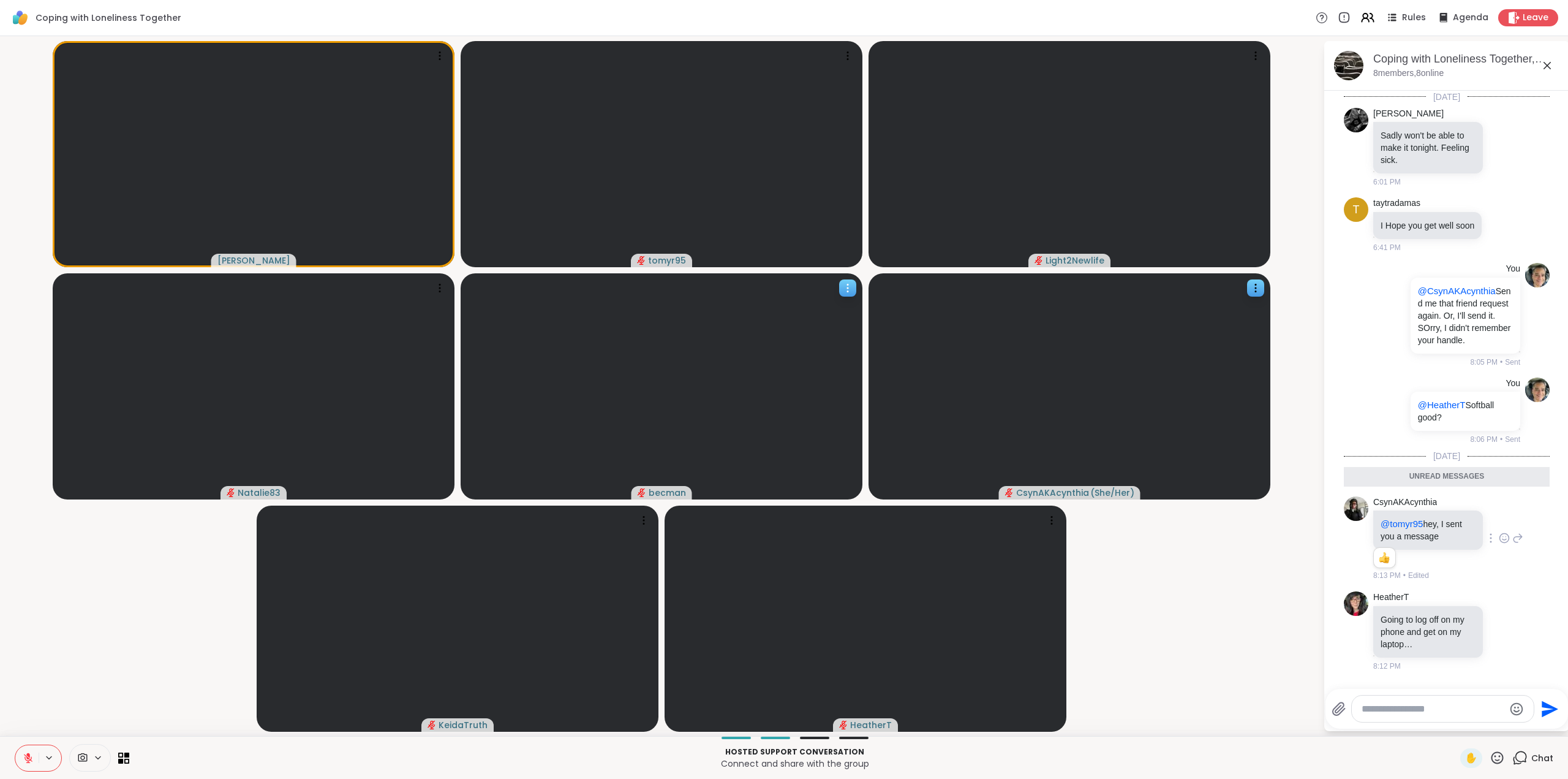
scroll to position [68, 0]
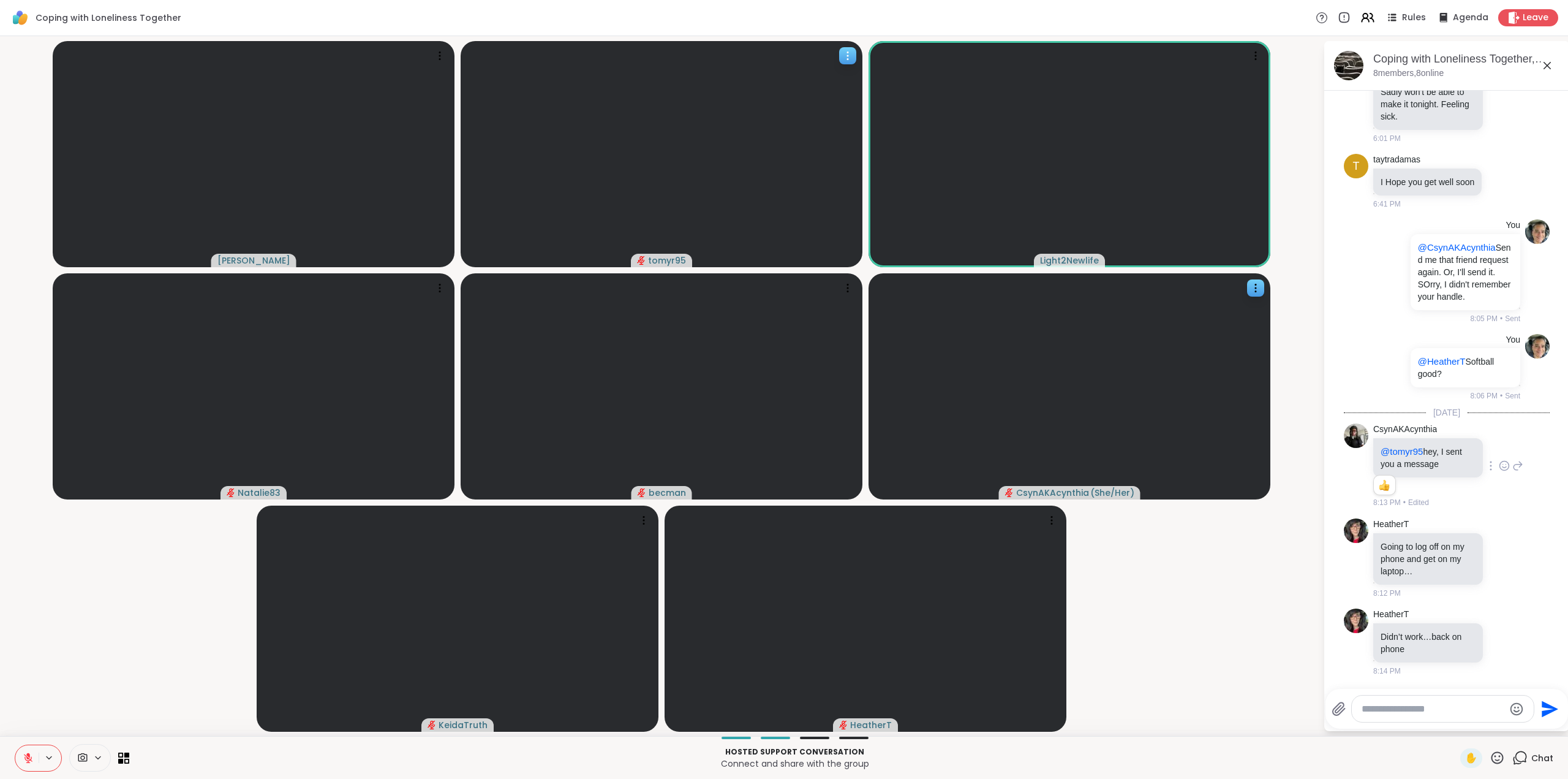
click at [845, 55] on icon at bounding box center [848, 56] width 13 height 13
click at [1273, 636] on video-player-container "Judy tomyr95 Light2Newlife Natalie83 becman CsynAKAcynthia ( She/Her ) KeidaTru…" at bounding box center [661, 386] width 1309 height 690
click at [1465, 754] on span "✋" at bounding box center [1472, 757] width 13 height 14
click at [1490, 757] on icon at bounding box center [1497, 757] width 15 height 15
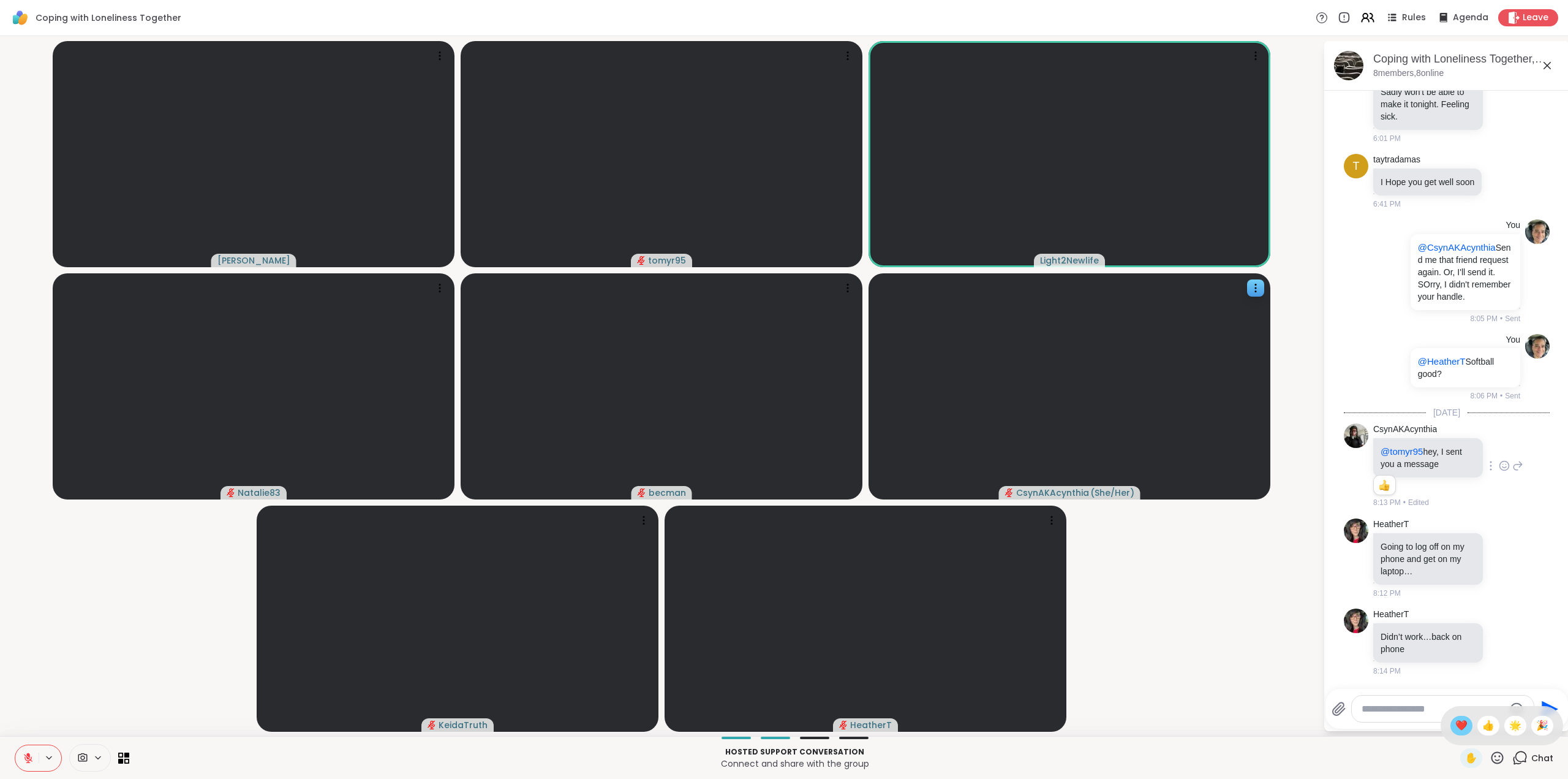
click at [1455, 728] on span "❤️" at bounding box center [1462, 725] width 13 height 14
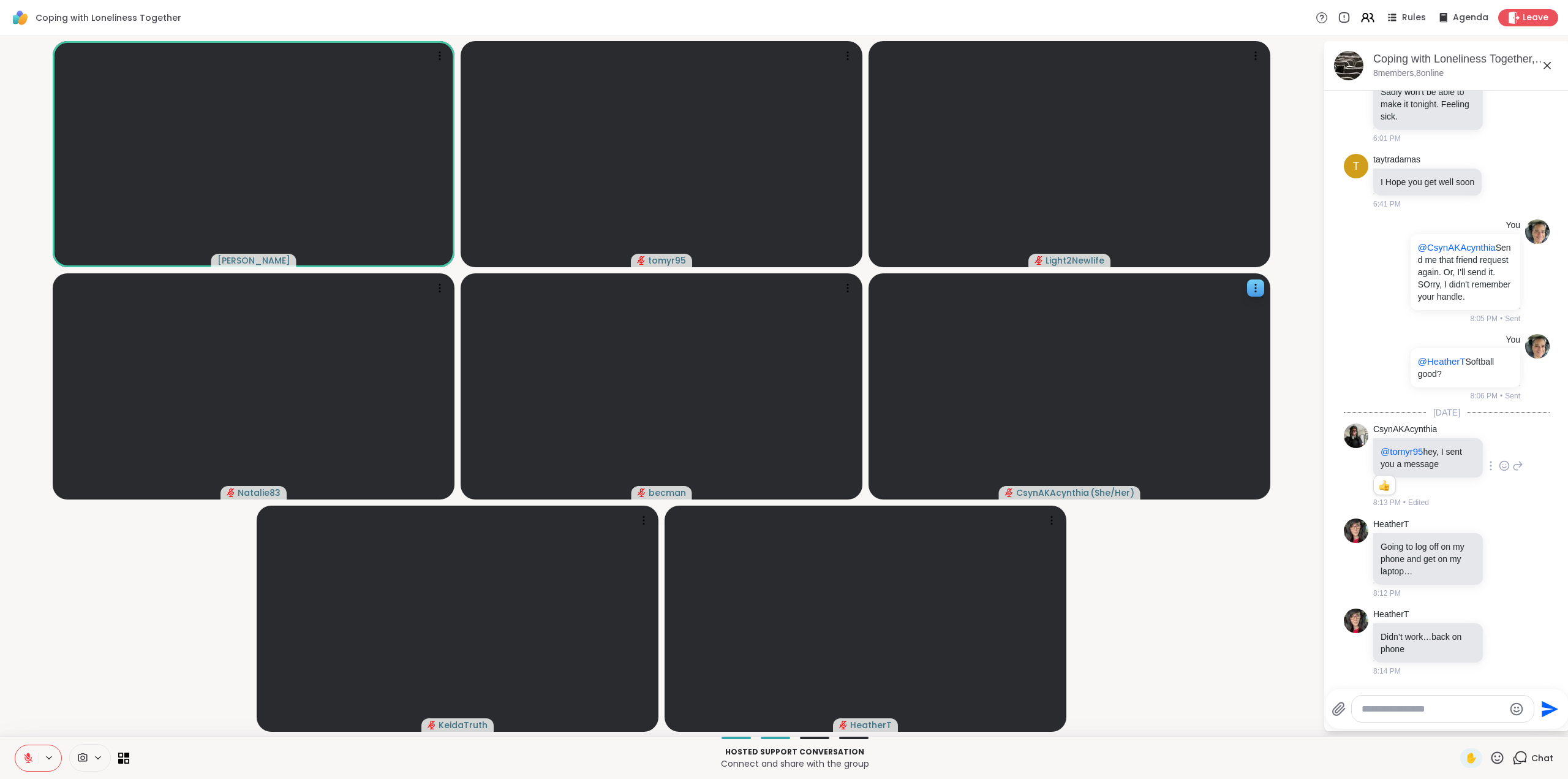
click at [24, 762] on icon at bounding box center [28, 757] width 11 height 11
click at [28, 762] on icon at bounding box center [27, 761] width 3 height 1
click at [1490, 759] on icon at bounding box center [1497, 757] width 15 height 15
click at [1204, 644] on video-player-container "Judy tomyr95 Light2Newlife Natalie83 becman CsynAKAcynthia ( She/Her ) KeidaTru…" at bounding box center [661, 386] width 1309 height 690
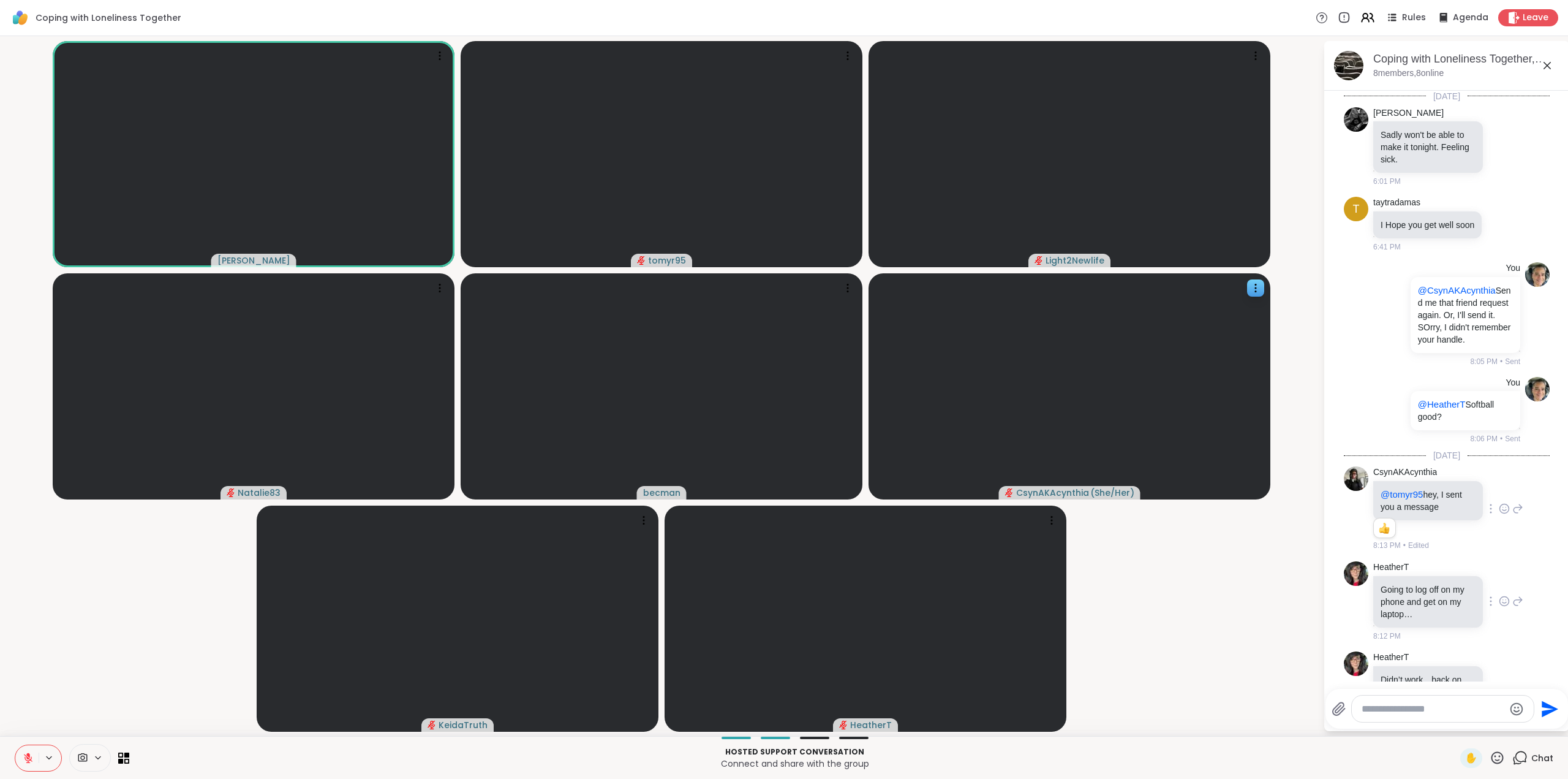
scroll to position [0, 0]
click at [1549, 67] on icon at bounding box center [1547, 66] width 7 height 7
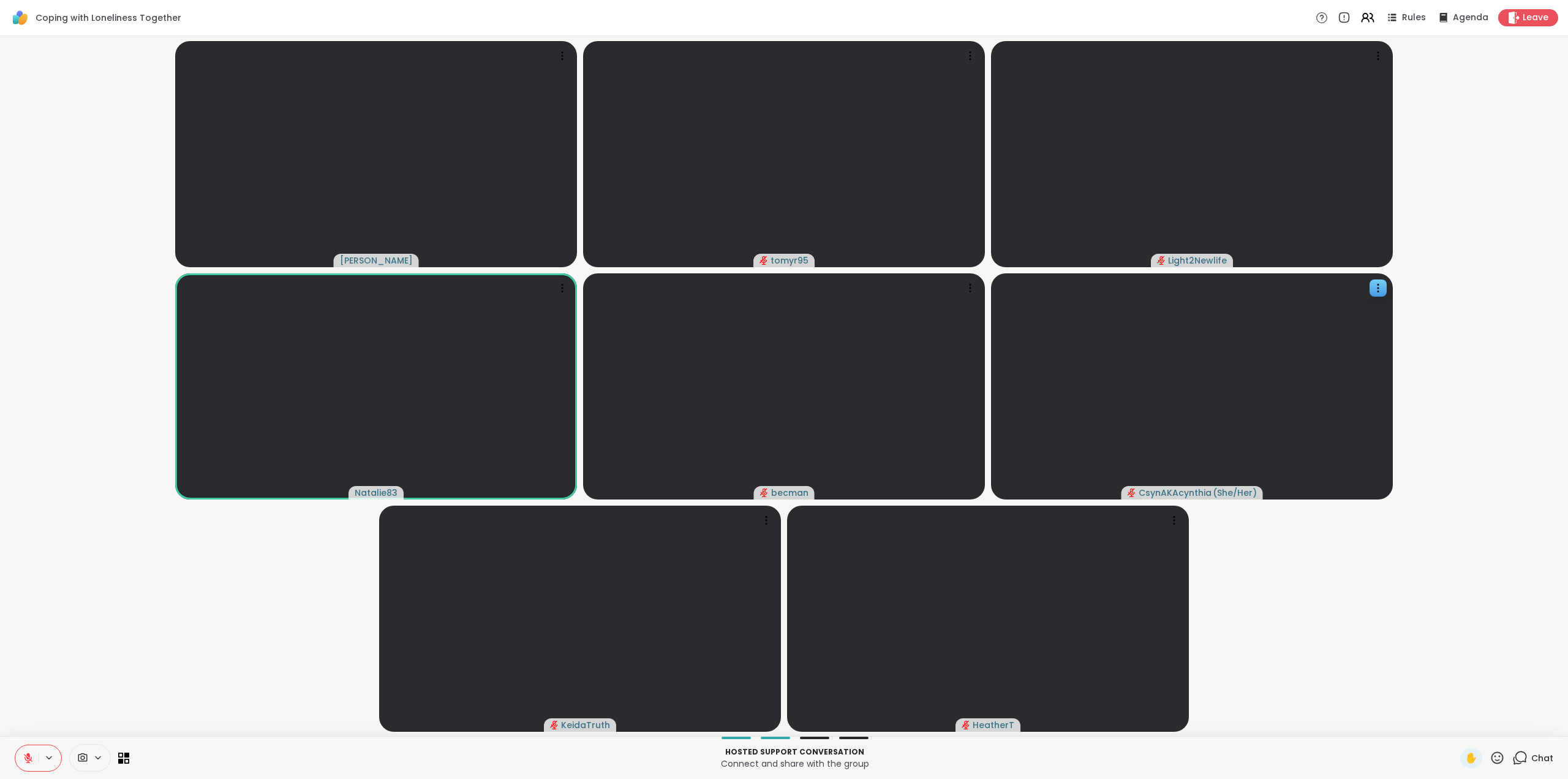
click at [1490, 757] on icon at bounding box center [1497, 757] width 15 height 15
click at [1455, 727] on span "❤️" at bounding box center [1462, 725] width 13 height 14
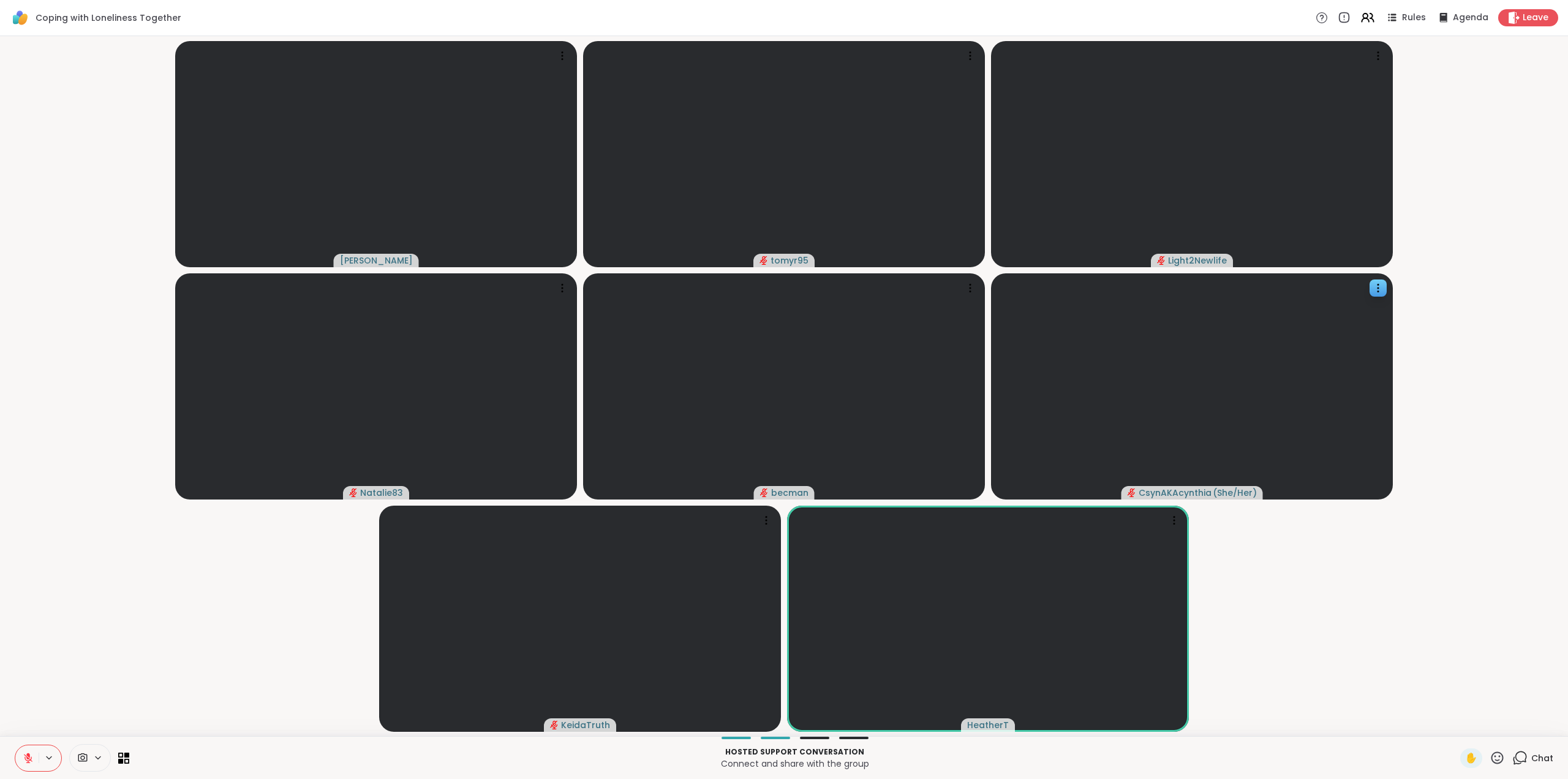
click at [1491, 756] on icon at bounding box center [1498, 757] width 13 height 13
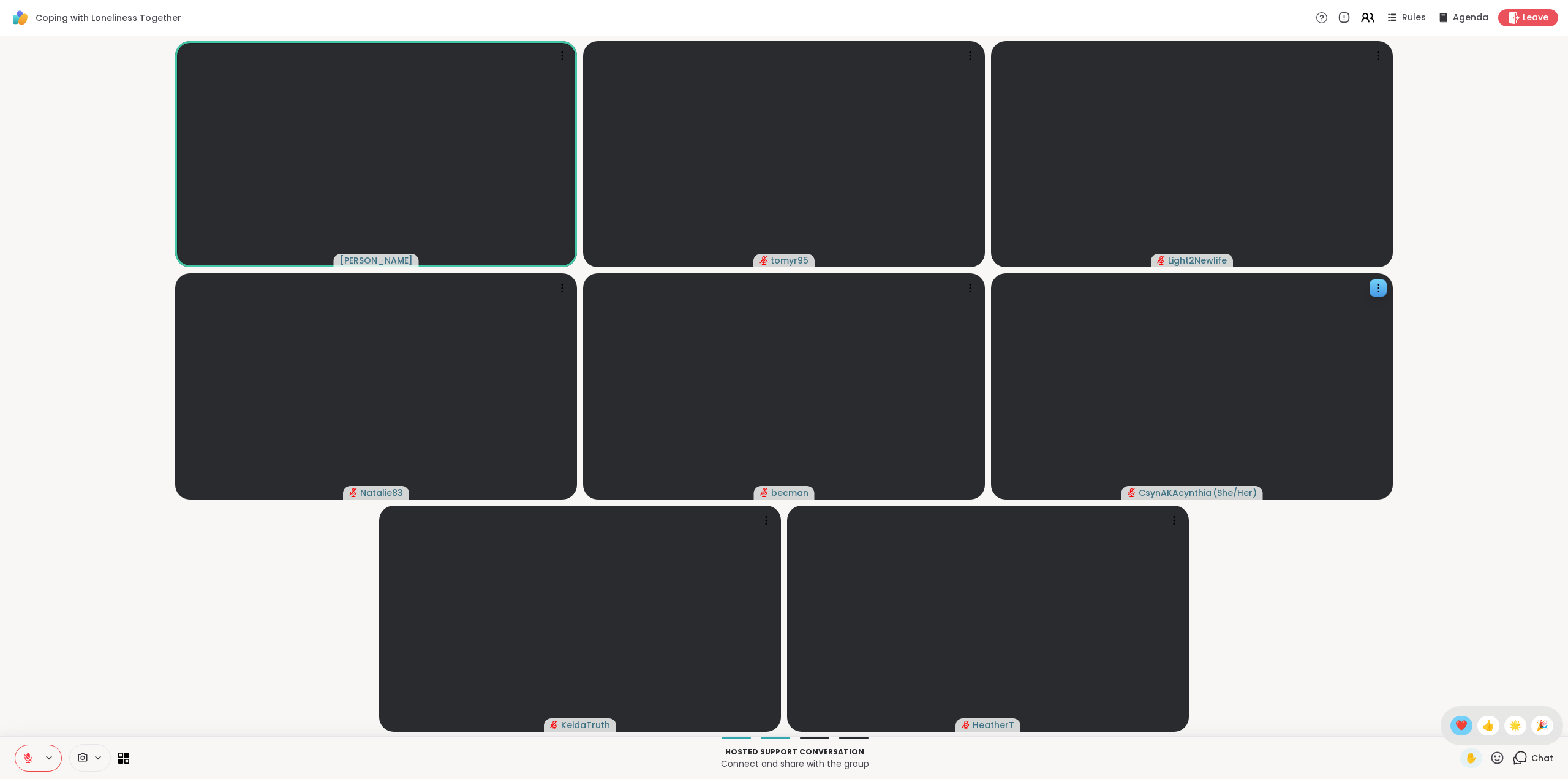
click at [1455, 731] on span "❤️" at bounding box center [1462, 725] width 13 height 14
click at [1517, 760] on icon at bounding box center [1519, 757] width 15 height 15
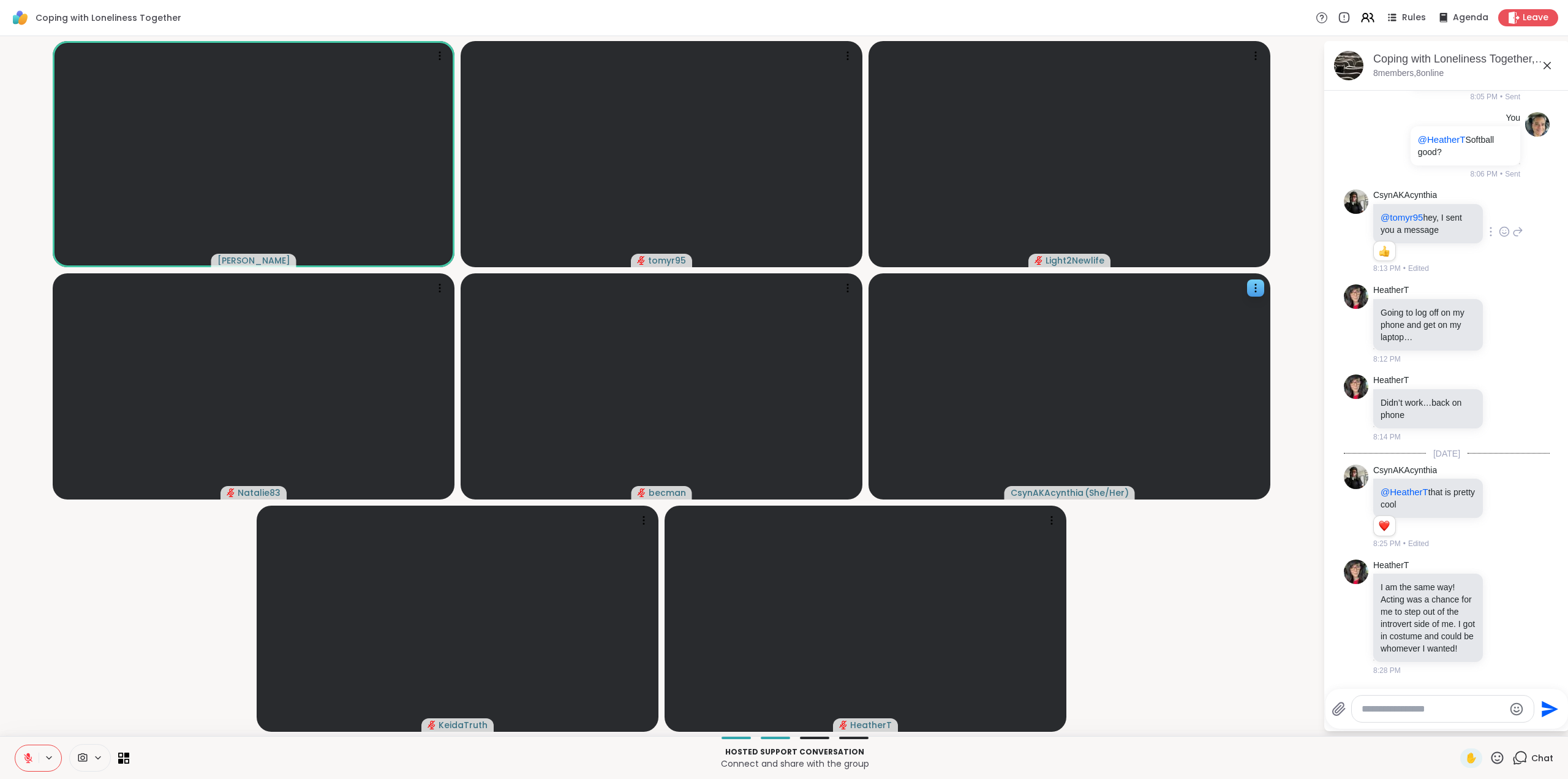
scroll to position [319, 0]
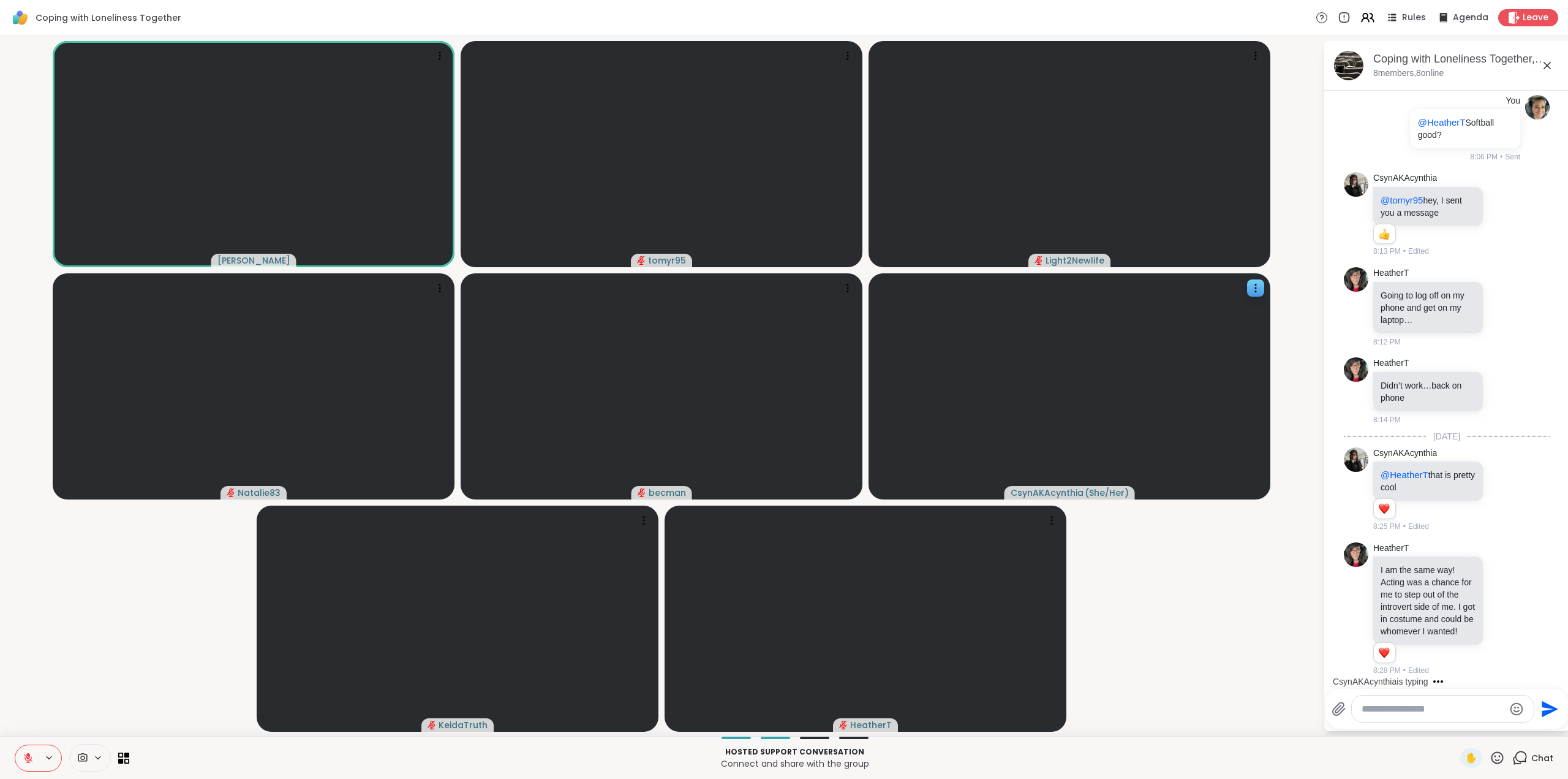
click at [1544, 68] on icon at bounding box center [1547, 66] width 14 height 14
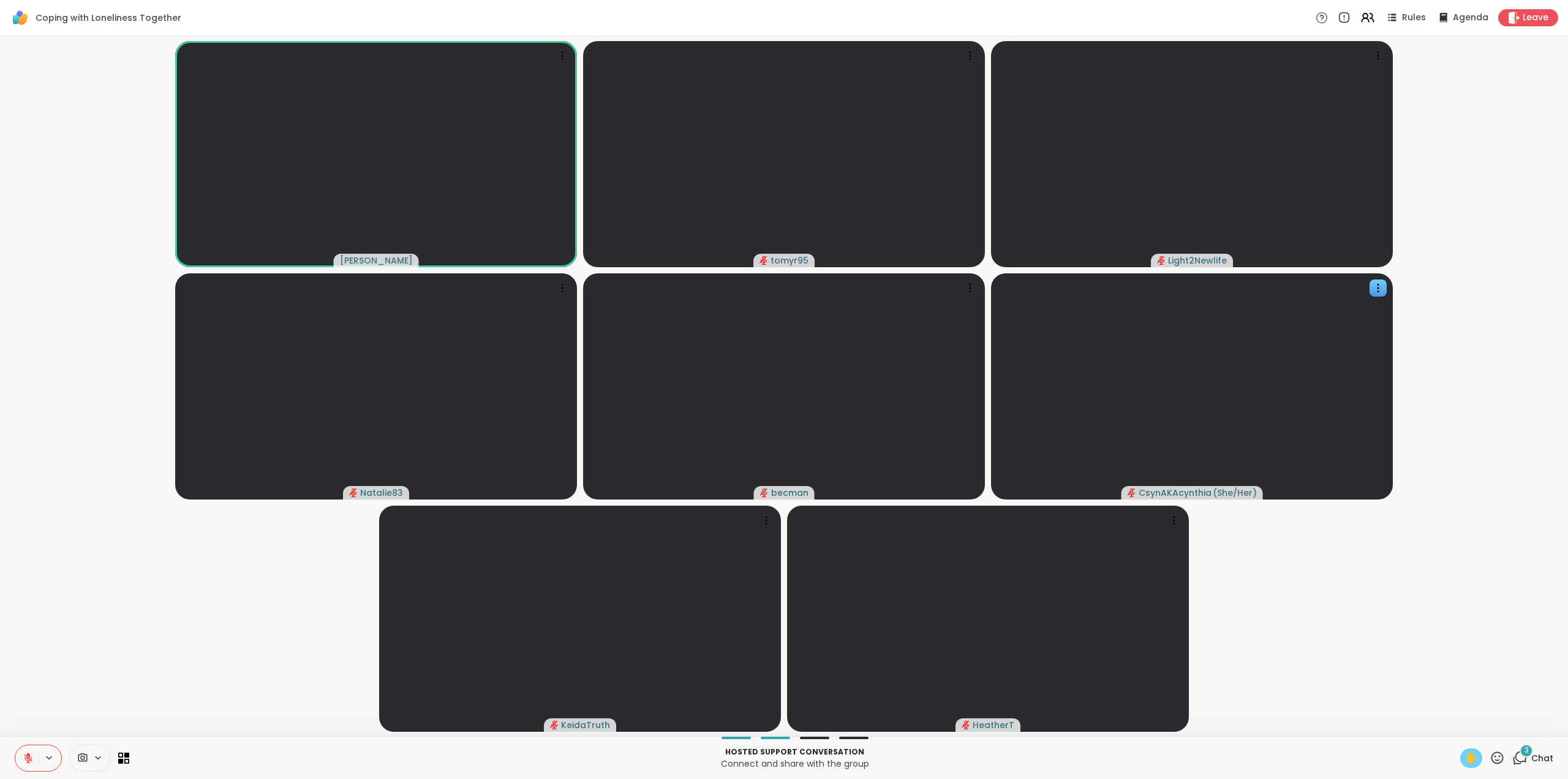
click at [1465, 759] on span "✋" at bounding box center [1472, 757] width 13 height 14
click at [1465, 762] on span "✋" at bounding box center [1472, 757] width 13 height 14
click at [27, 757] on icon at bounding box center [29, 758] width 9 height 9
click at [1520, 756] on div "4" at bounding box center [1527, 750] width 14 height 14
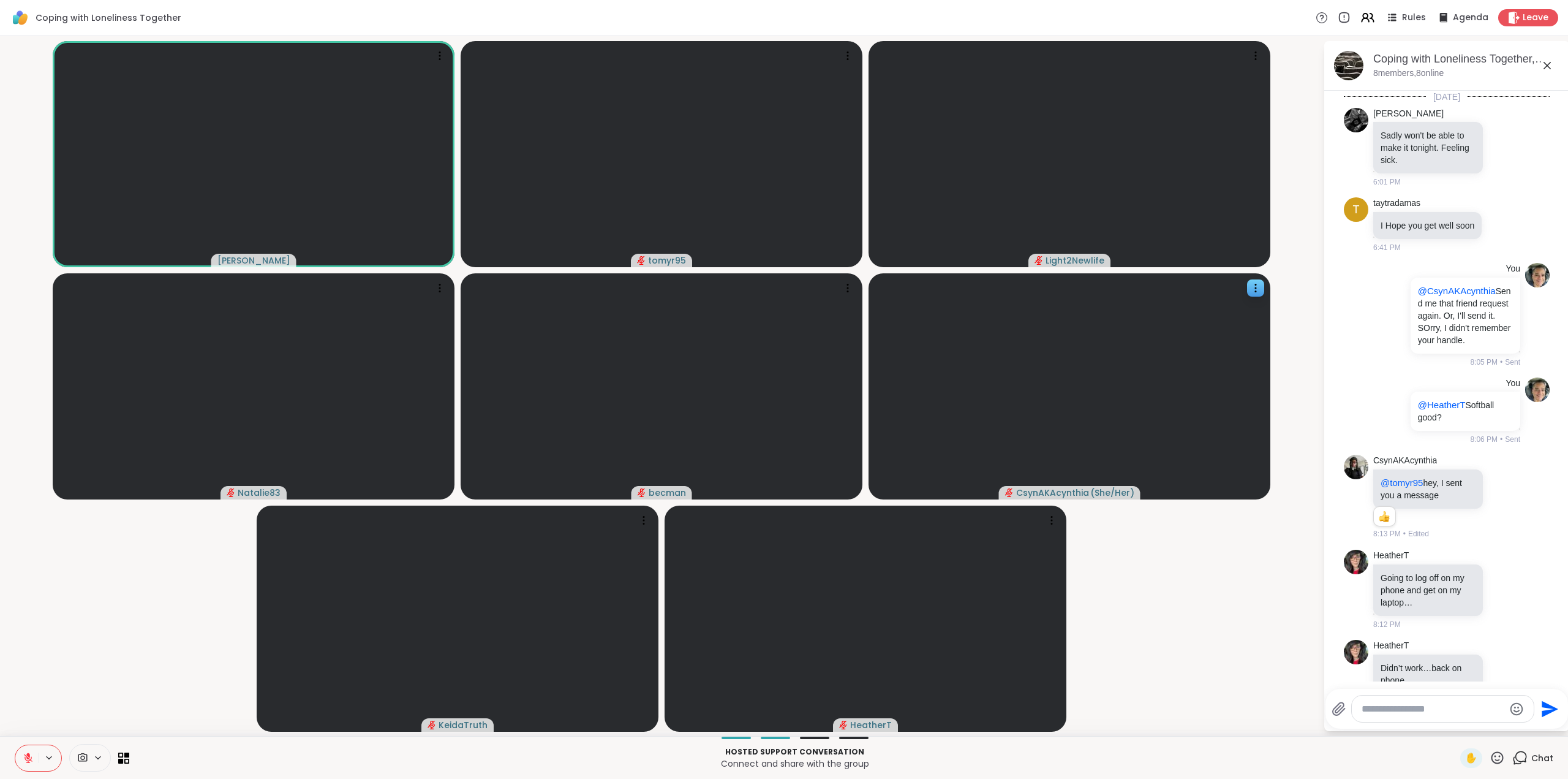
scroll to position [715, 0]
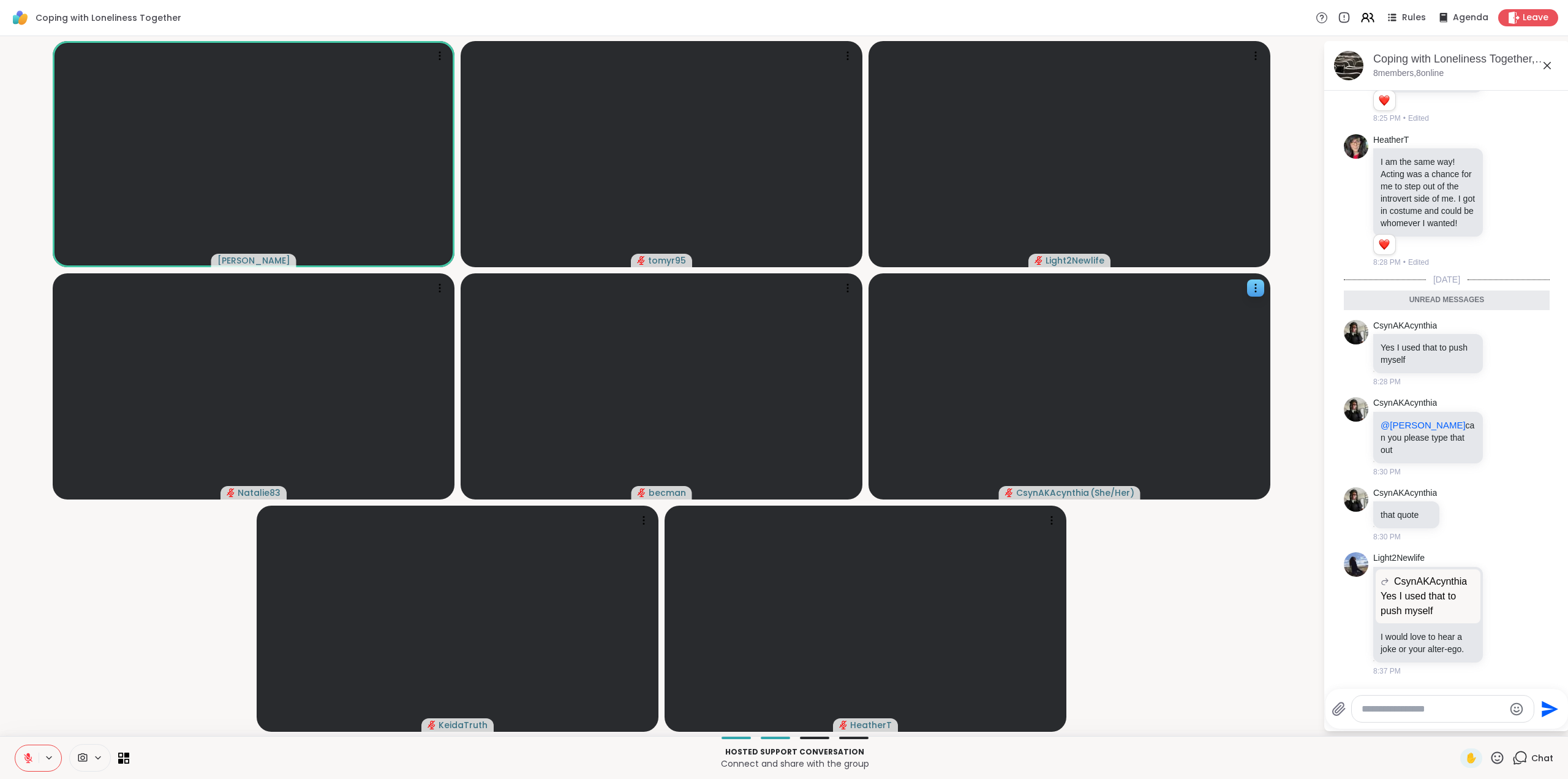
click at [1254, 666] on video-player-container "Judy tomyr95 Light2Newlife Natalie83 becman CsynAKAcynthia ( She/Her ) KeidaTru…" at bounding box center [661, 386] width 1309 height 690
click at [1545, 68] on icon at bounding box center [1547, 66] width 14 height 14
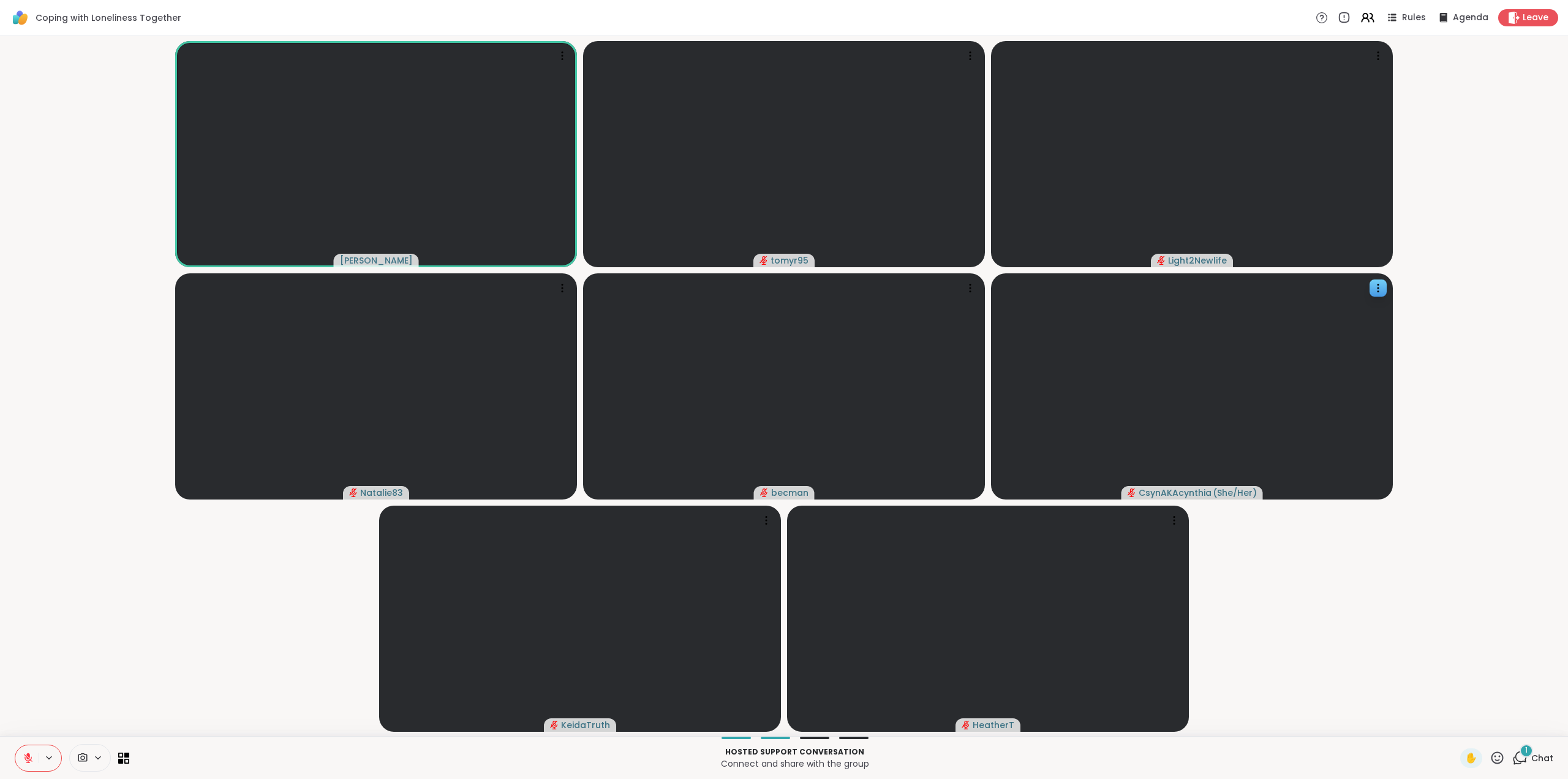
click at [1491, 755] on icon at bounding box center [1497, 757] width 15 height 15
click at [1520, 756] on div "1" at bounding box center [1527, 750] width 14 height 14
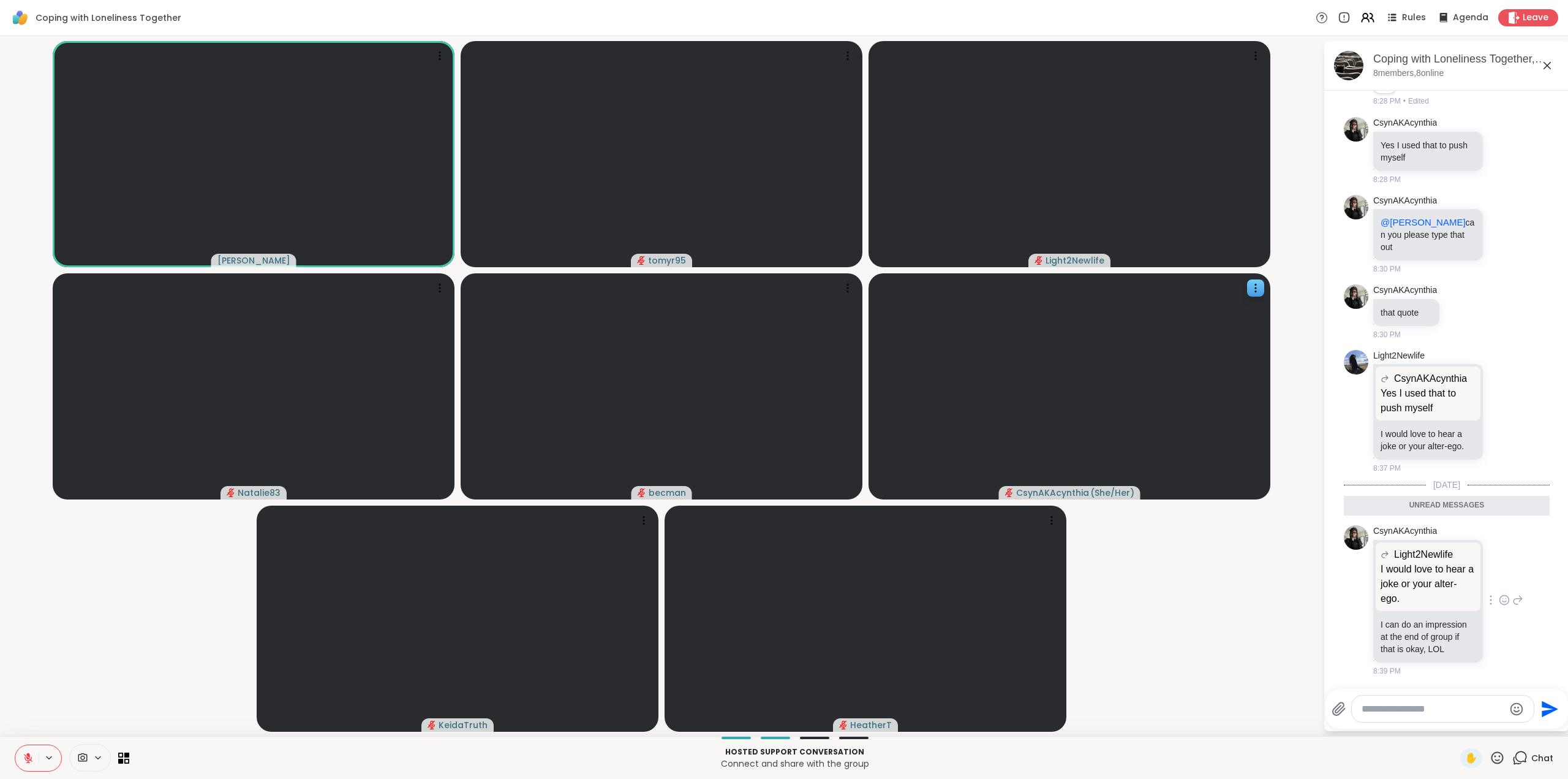
scroll to position [888, 0]
click at [1547, 64] on icon at bounding box center [1547, 66] width 14 height 14
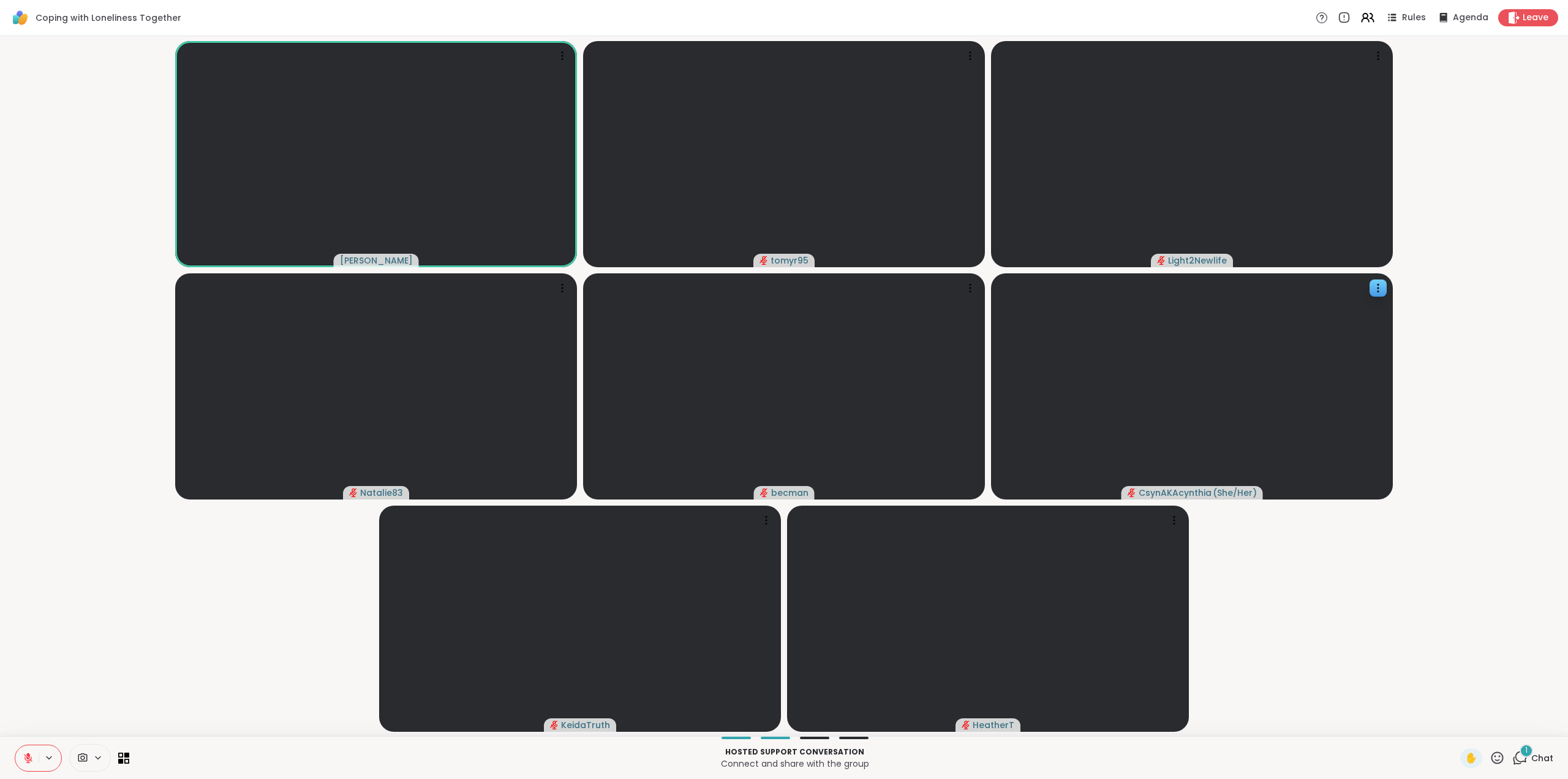
click at [31, 759] on icon at bounding box center [29, 758] width 9 height 9
click at [24, 756] on icon at bounding box center [28, 757] width 11 height 11
click at [1520, 756] on div "1" at bounding box center [1527, 750] width 14 height 14
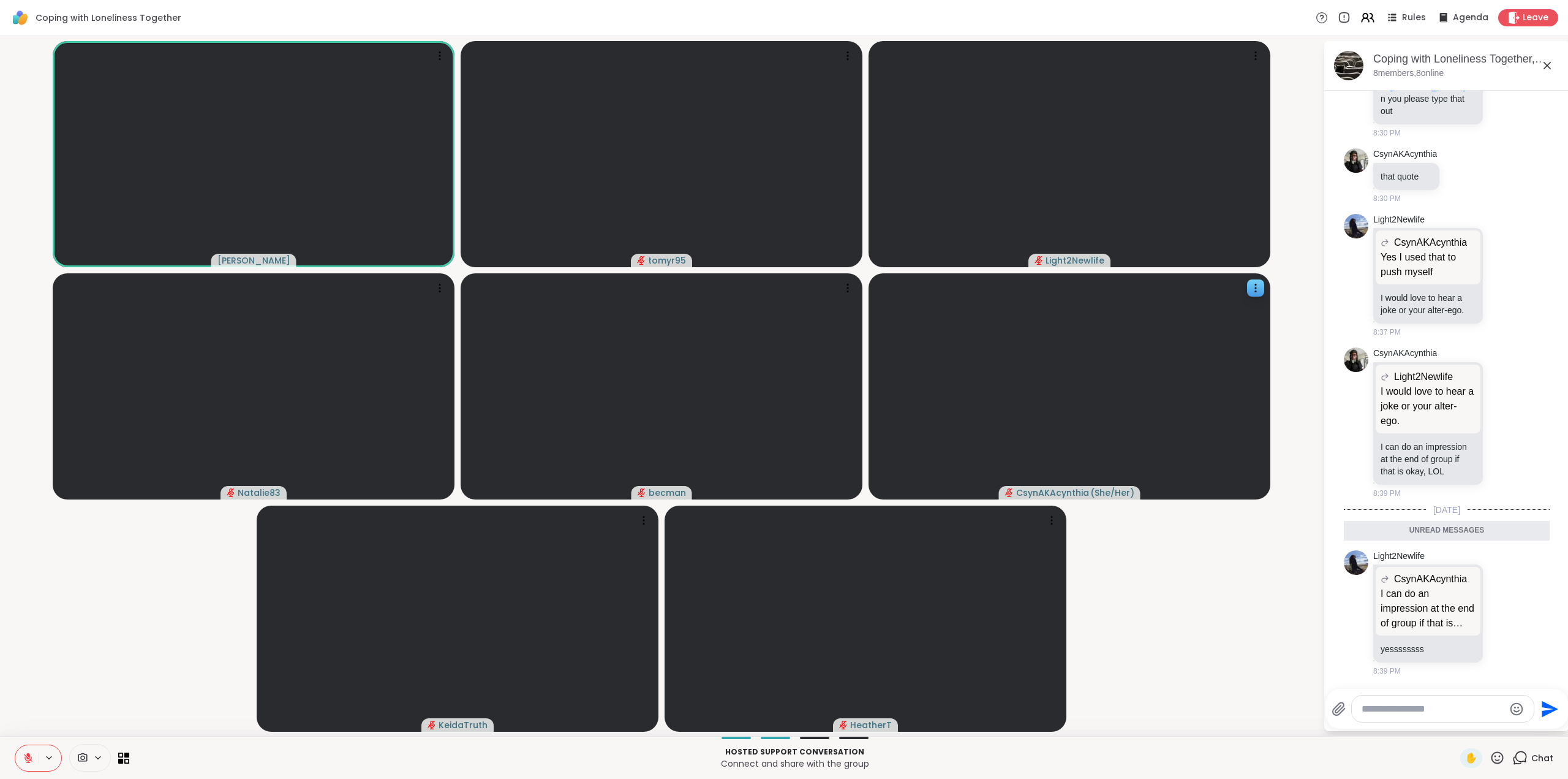
scroll to position [3, 0]
click at [1546, 64] on icon at bounding box center [1547, 66] width 7 height 7
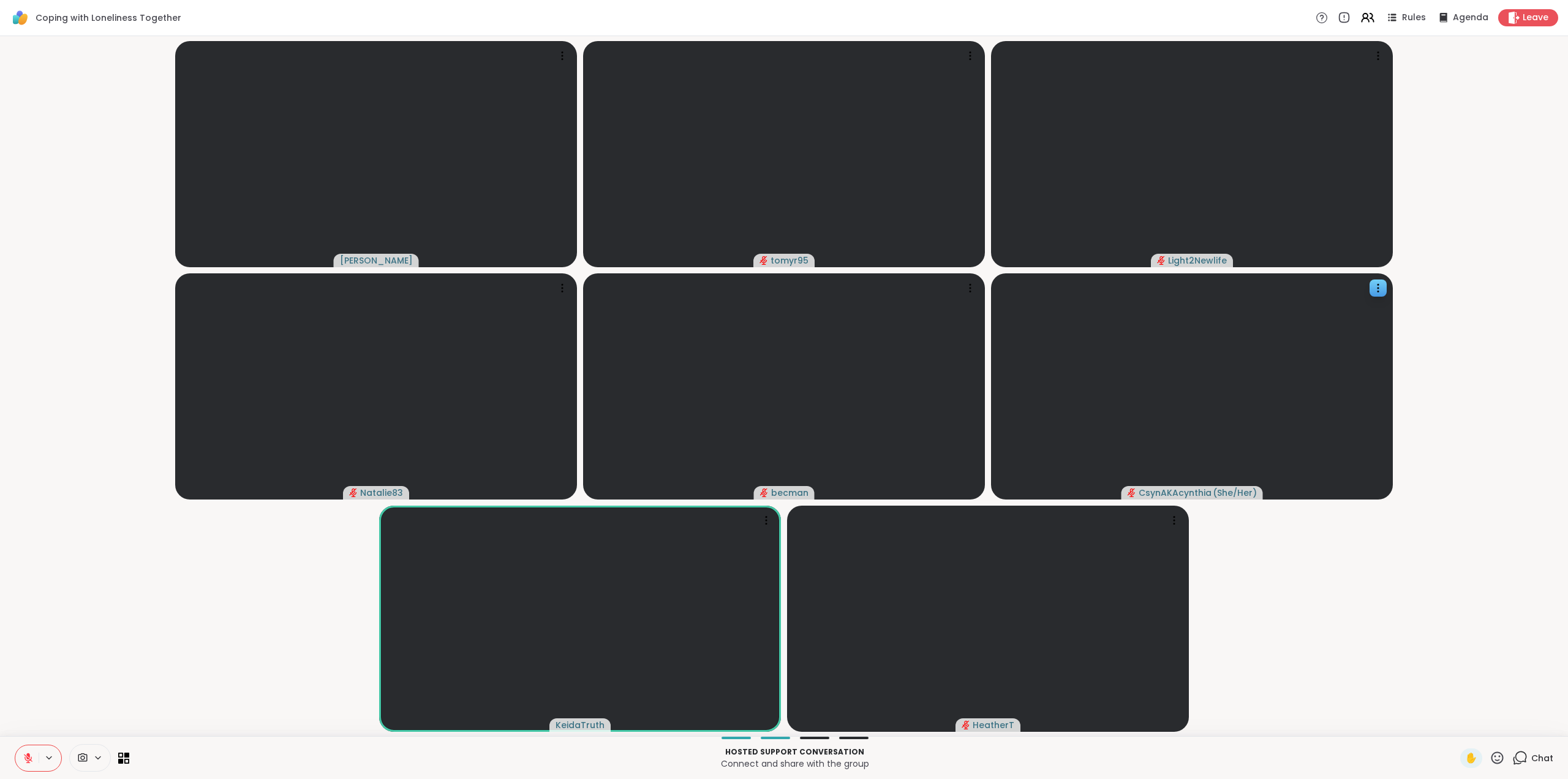
click at [1490, 758] on icon at bounding box center [1497, 757] width 15 height 15
click at [1482, 718] on span "👍" at bounding box center [1489, 725] width 13 height 14
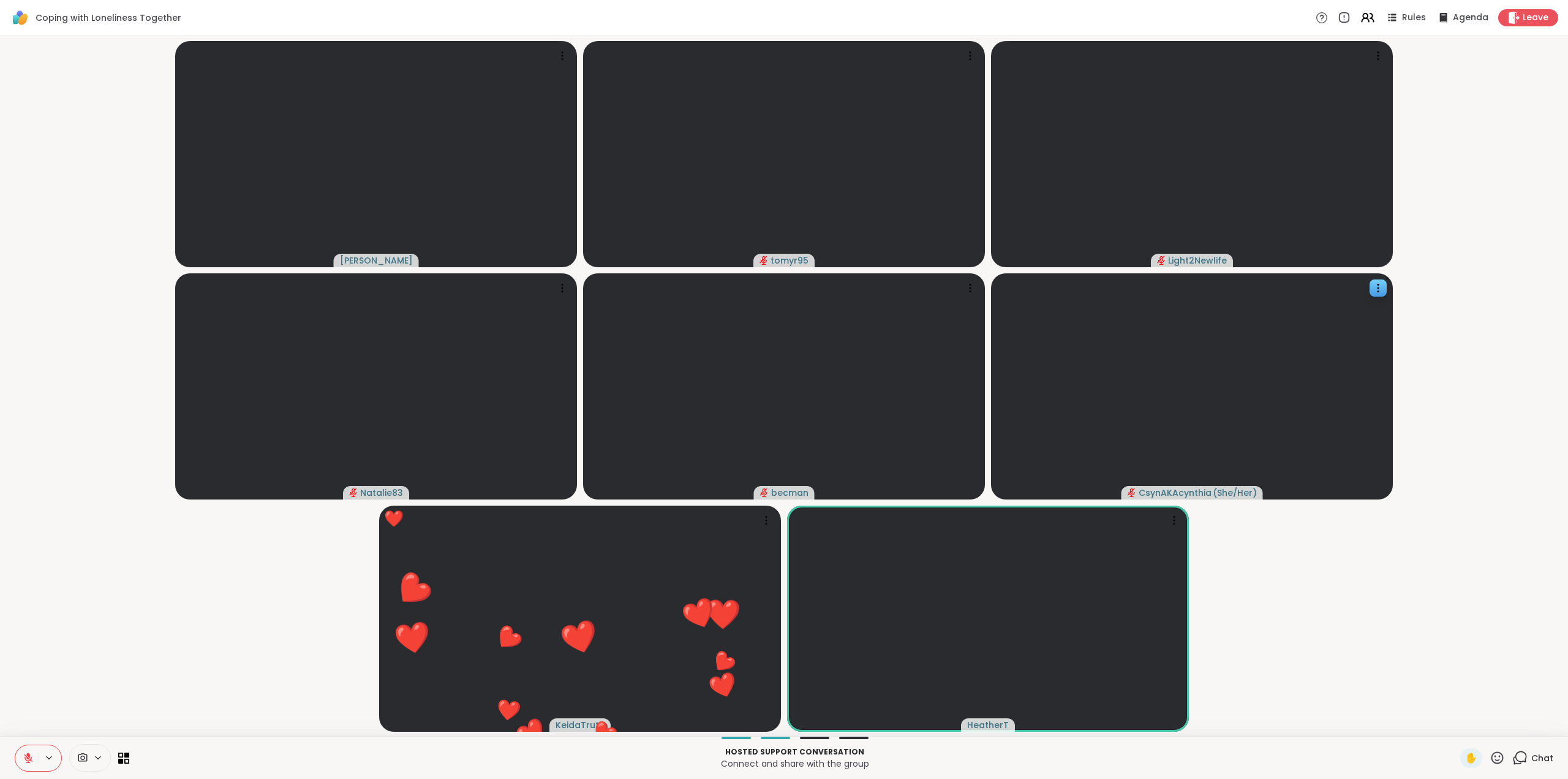
click at [1490, 761] on icon at bounding box center [1497, 757] width 15 height 15
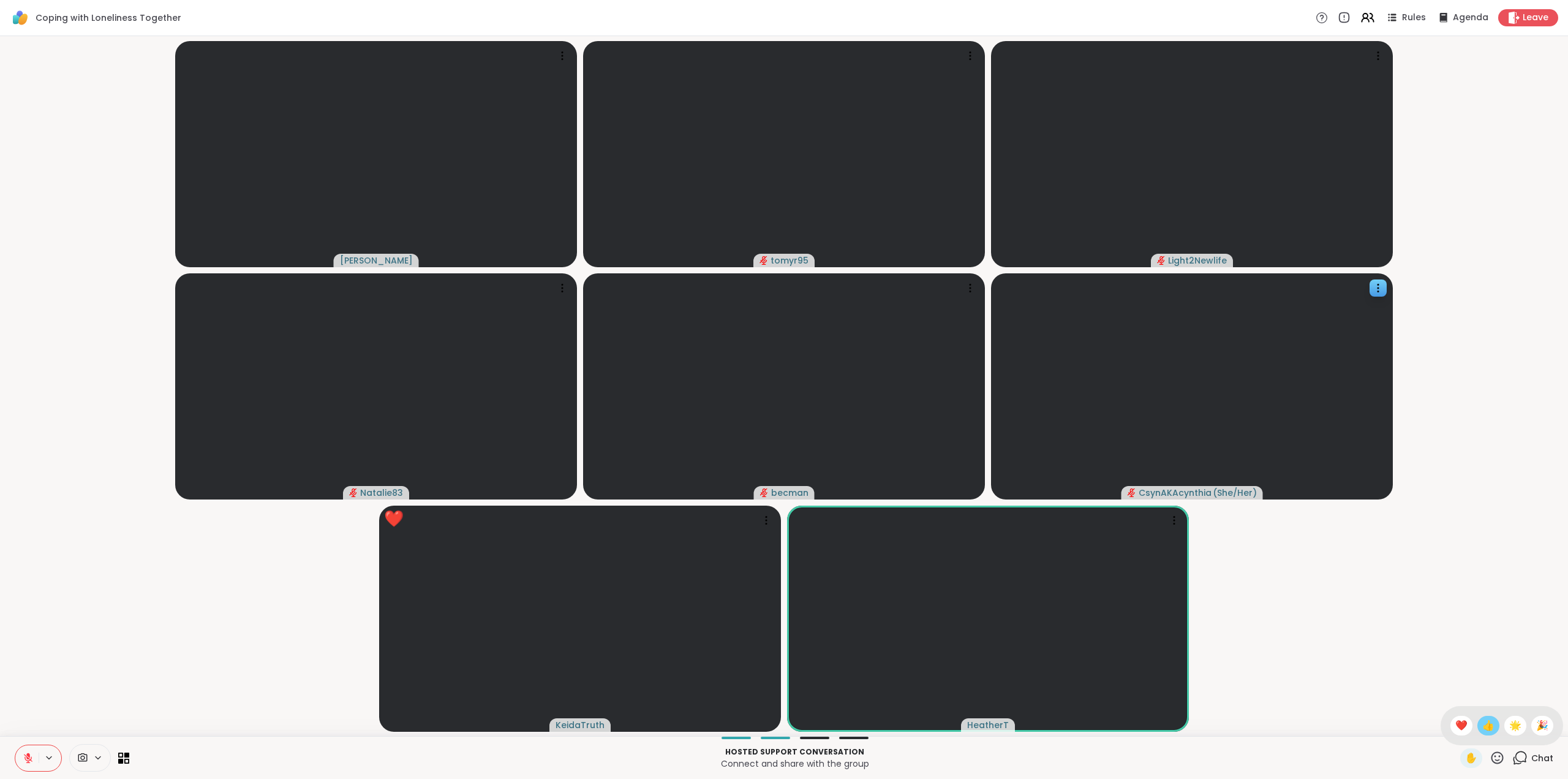
click at [1482, 721] on span "👍" at bounding box center [1489, 725] width 13 height 14
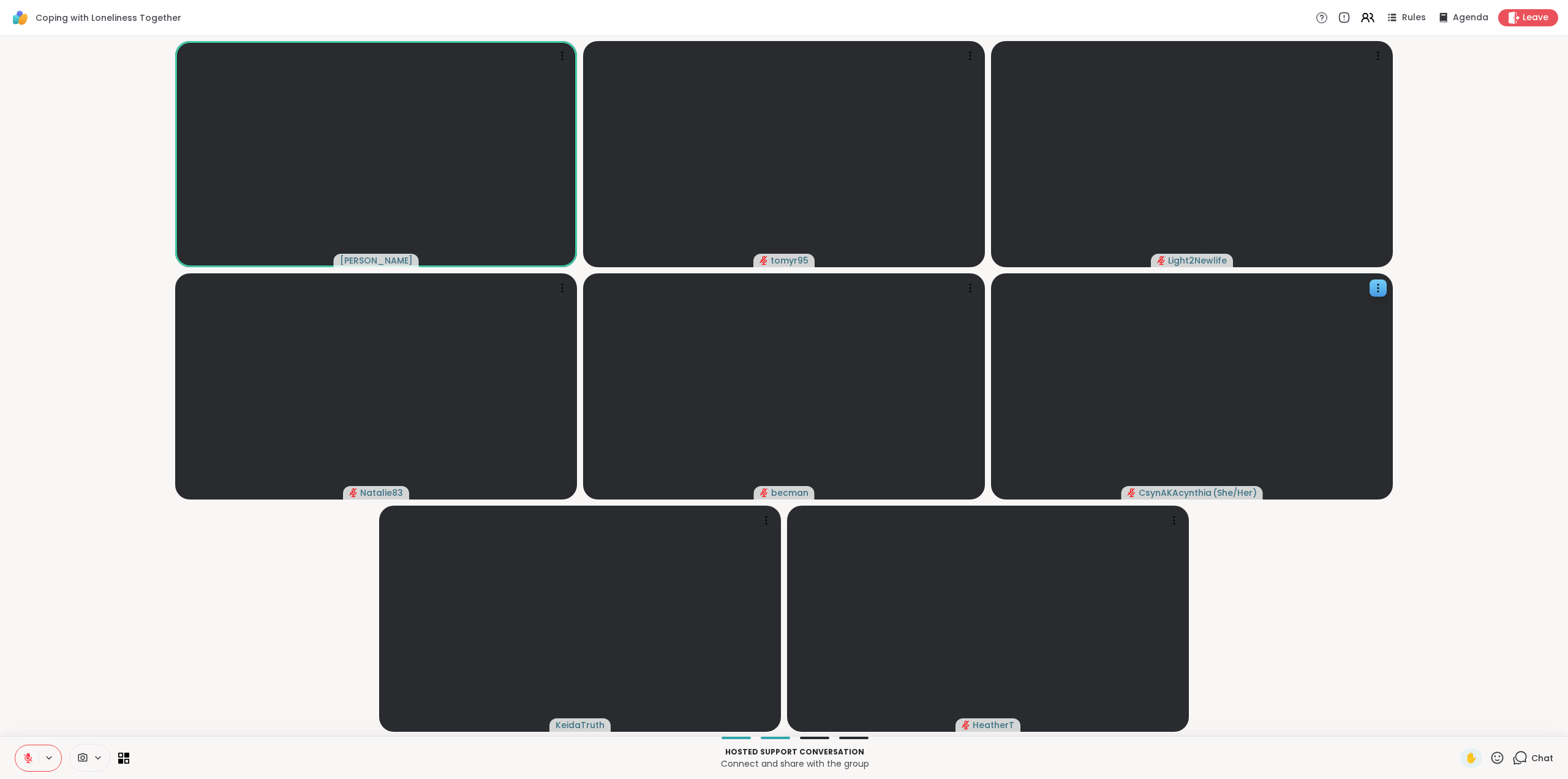
click at [1490, 758] on icon at bounding box center [1497, 757] width 15 height 15
click at [1482, 721] on span "👍" at bounding box center [1489, 725] width 13 height 14
click at [1490, 754] on icon at bounding box center [1497, 757] width 15 height 15
click at [1455, 725] on span "❤️" at bounding box center [1462, 725] width 13 height 14
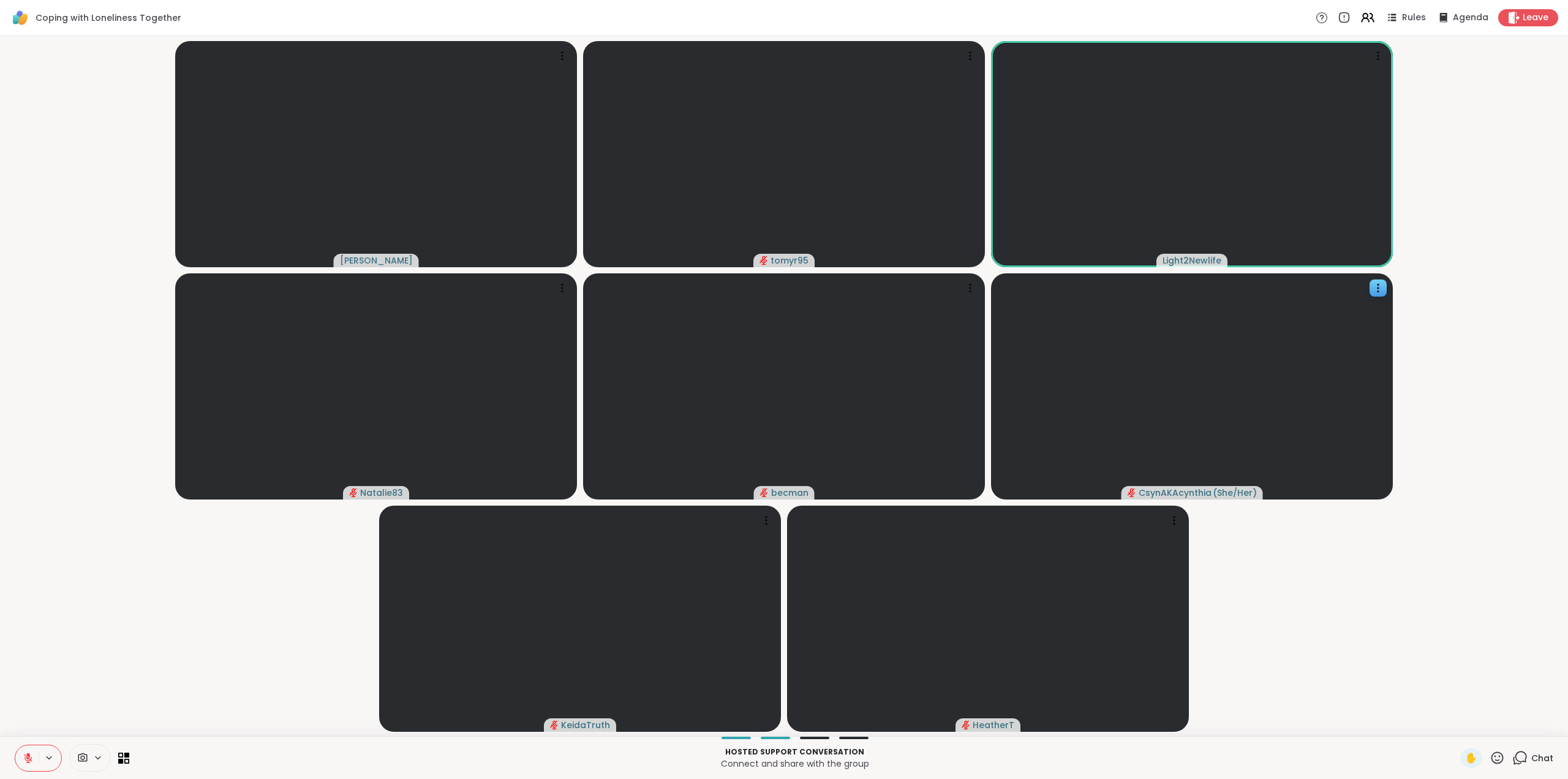
click at [32, 759] on icon at bounding box center [29, 758] width 9 height 9
click at [25, 761] on icon at bounding box center [28, 757] width 11 height 11
click at [1465, 756] on span "✋" at bounding box center [1472, 757] width 13 height 14
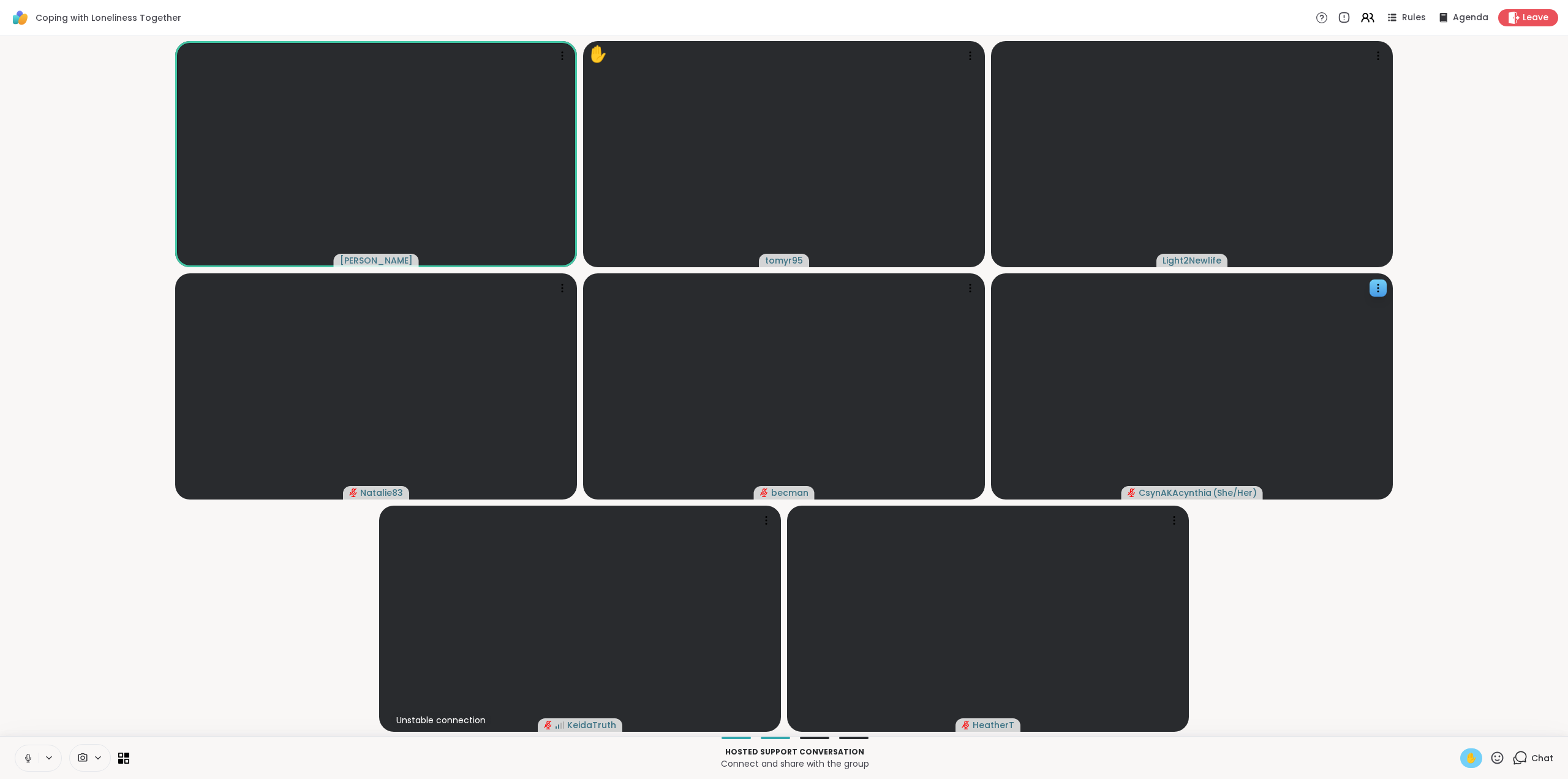
click at [1465, 756] on span "✋" at bounding box center [1472, 757] width 13 height 14
click at [27, 758] on icon at bounding box center [28, 757] width 11 height 11
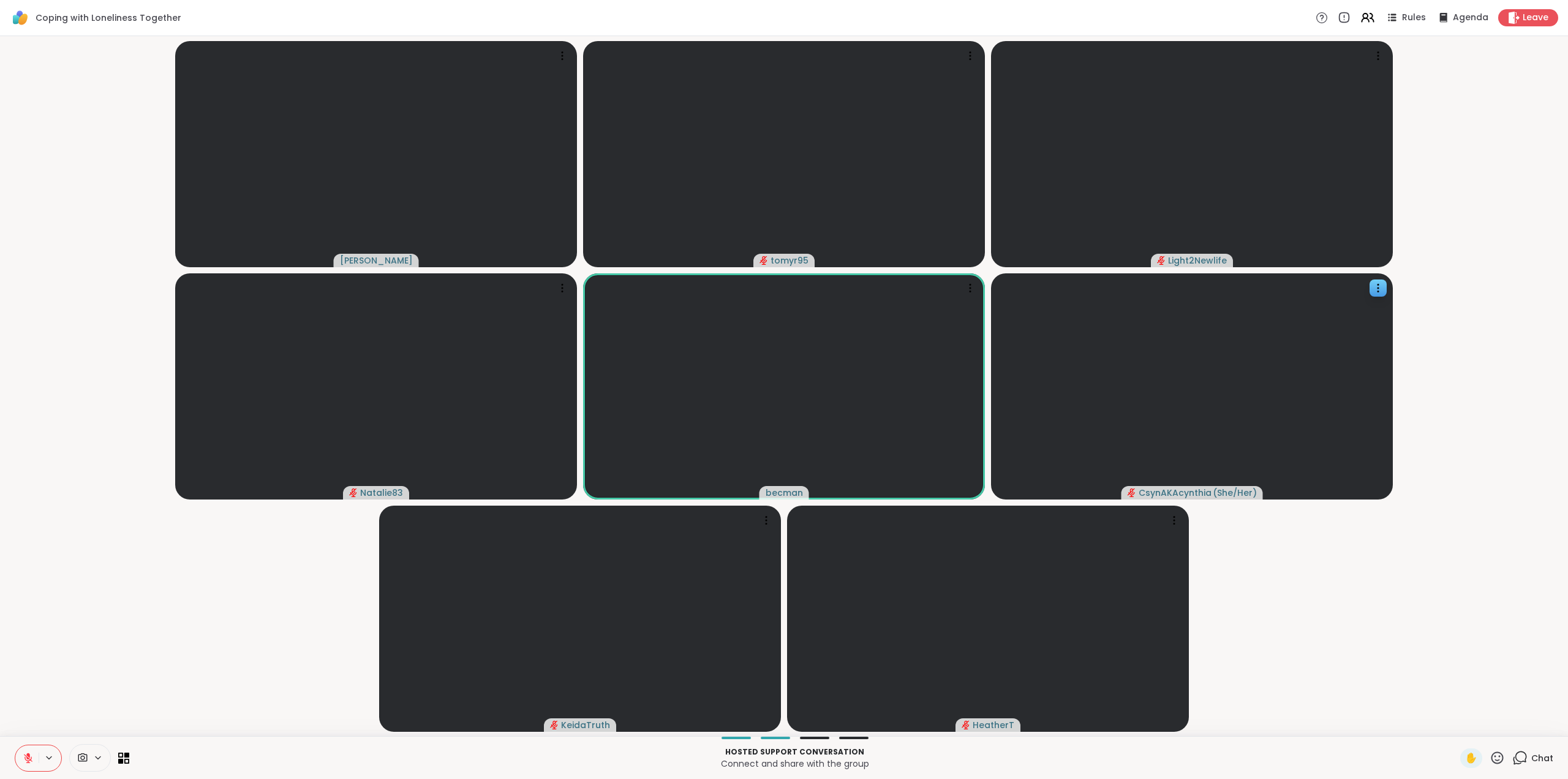
click at [1491, 757] on icon at bounding box center [1498, 757] width 13 height 13
click at [1417, 618] on video-player-container "Judy tomyr95 Light2Newlife Natalie83 becman CsynAKAcynthia ( She/Her ) KeidaTru…" at bounding box center [784, 386] width 1554 height 690
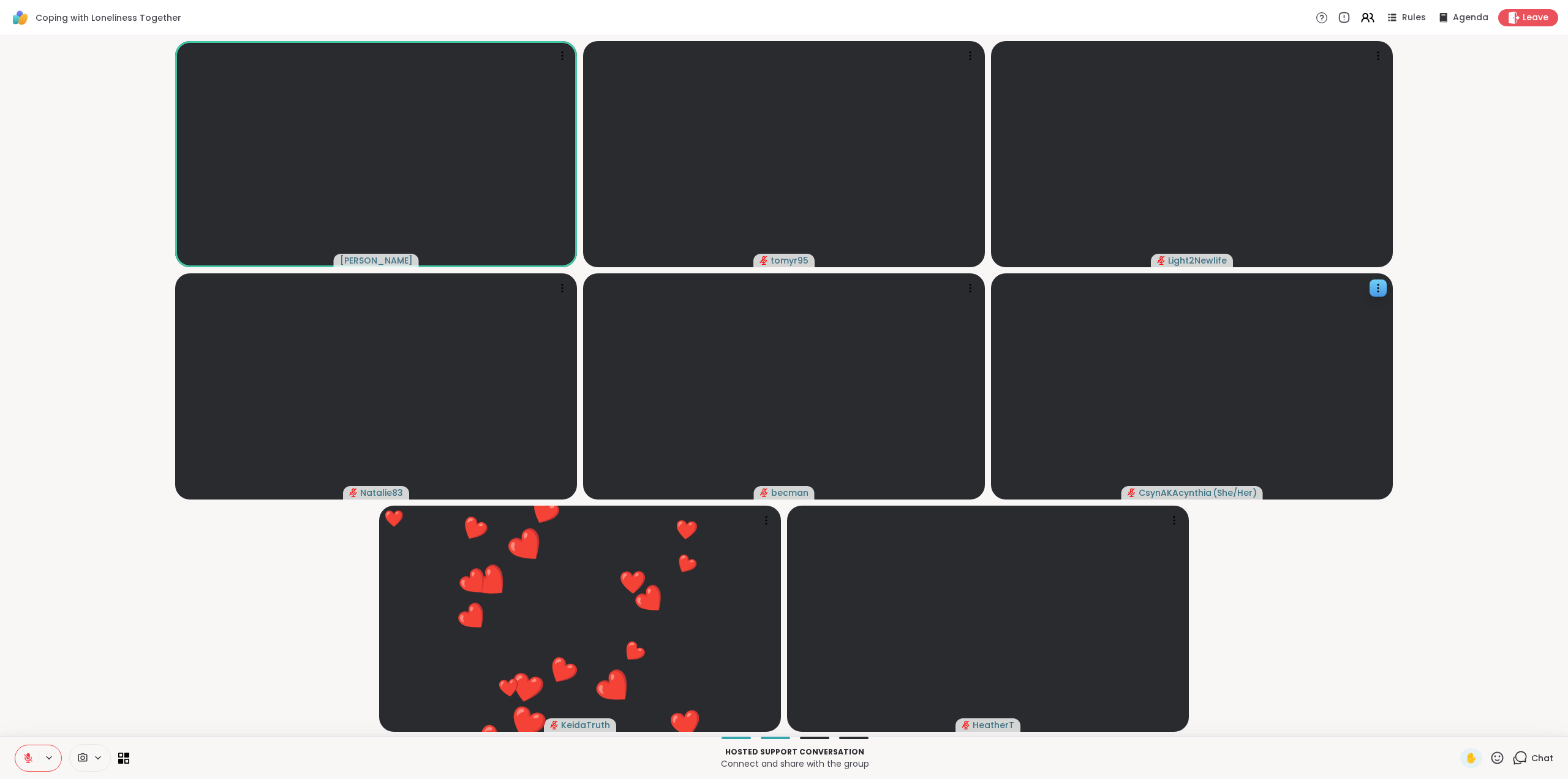
click at [1490, 750] on icon at bounding box center [1497, 757] width 15 height 15
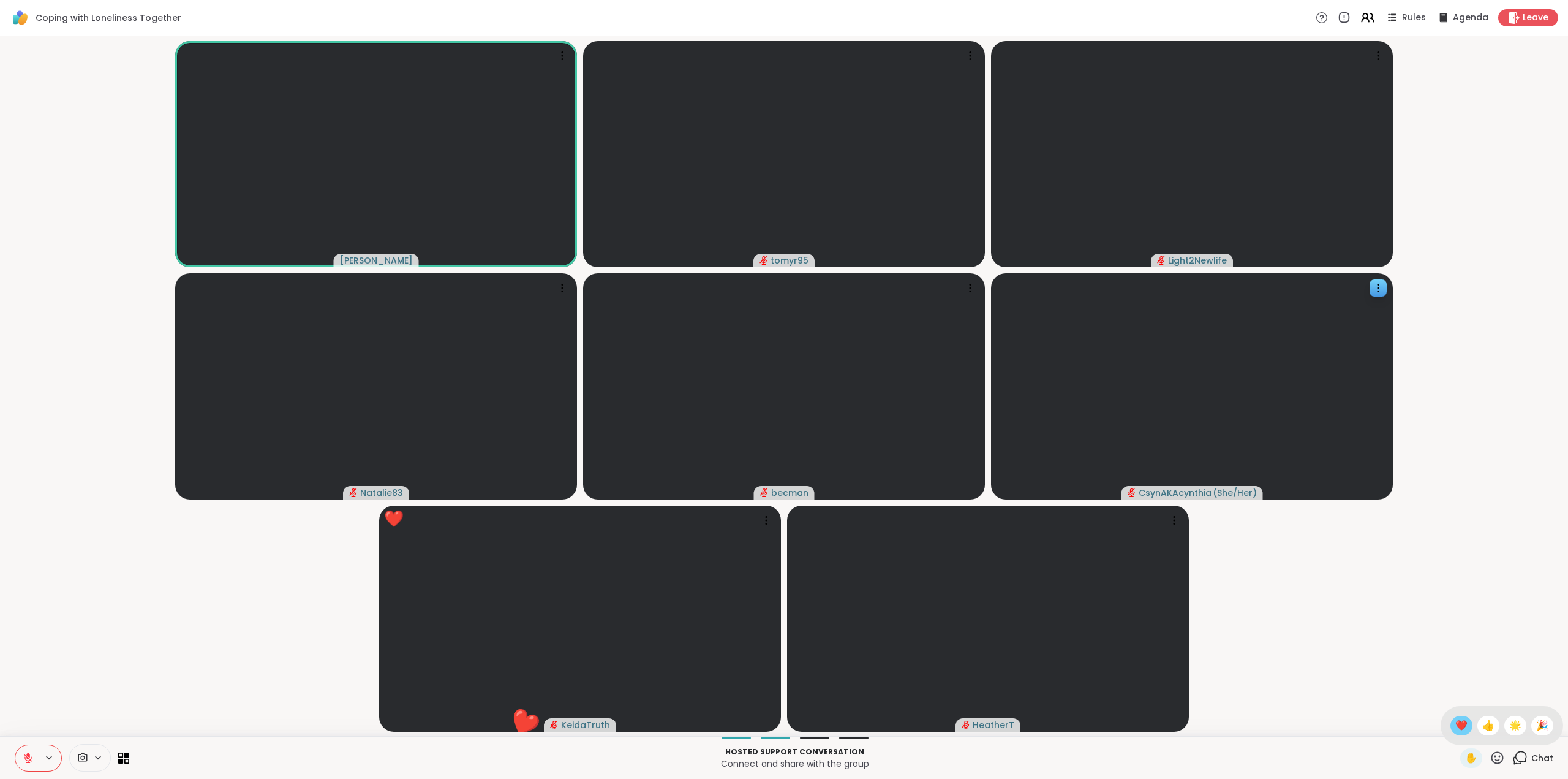
click at [1455, 727] on span "❤️" at bounding box center [1462, 725] width 13 height 14
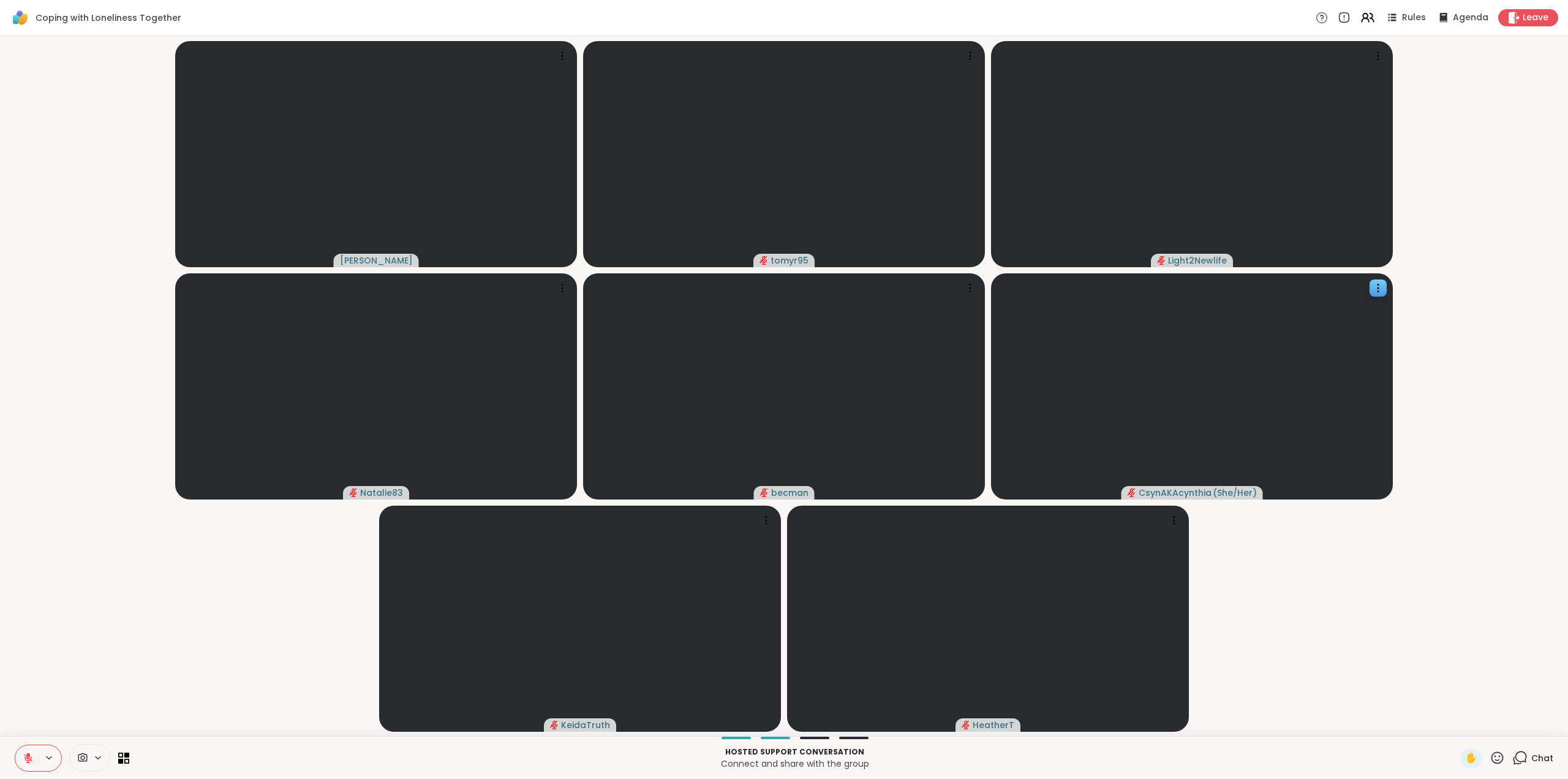
click at [1491, 754] on icon at bounding box center [1497, 757] width 15 height 15
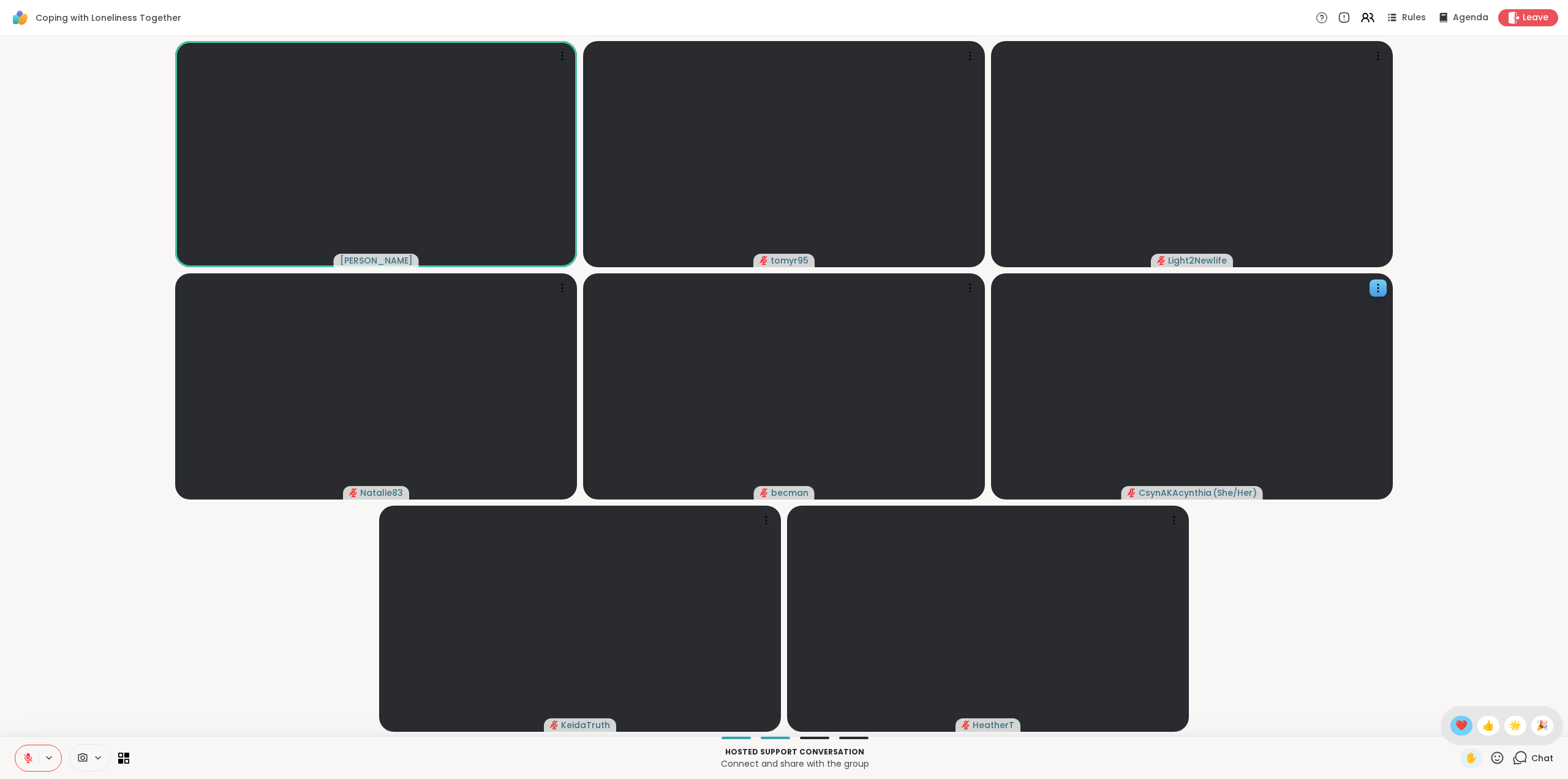
click at [1457, 720] on div "❤️" at bounding box center [1462, 725] width 22 height 20
click at [28, 757] on icon at bounding box center [29, 758] width 9 height 9
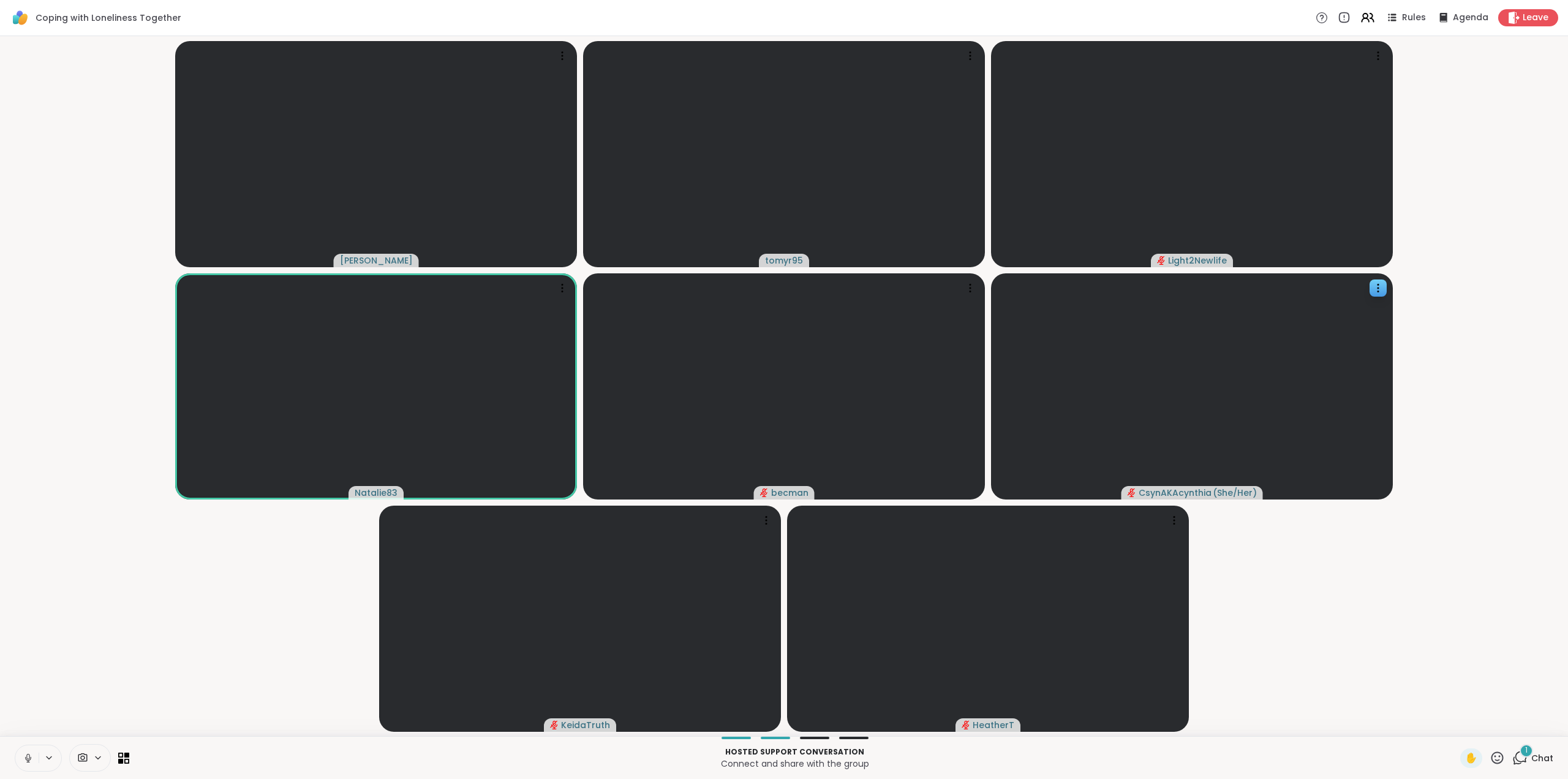
click at [1491, 758] on icon at bounding box center [1497, 757] width 15 height 15
click at [1478, 724] on div "👍" at bounding box center [1489, 725] width 22 height 20
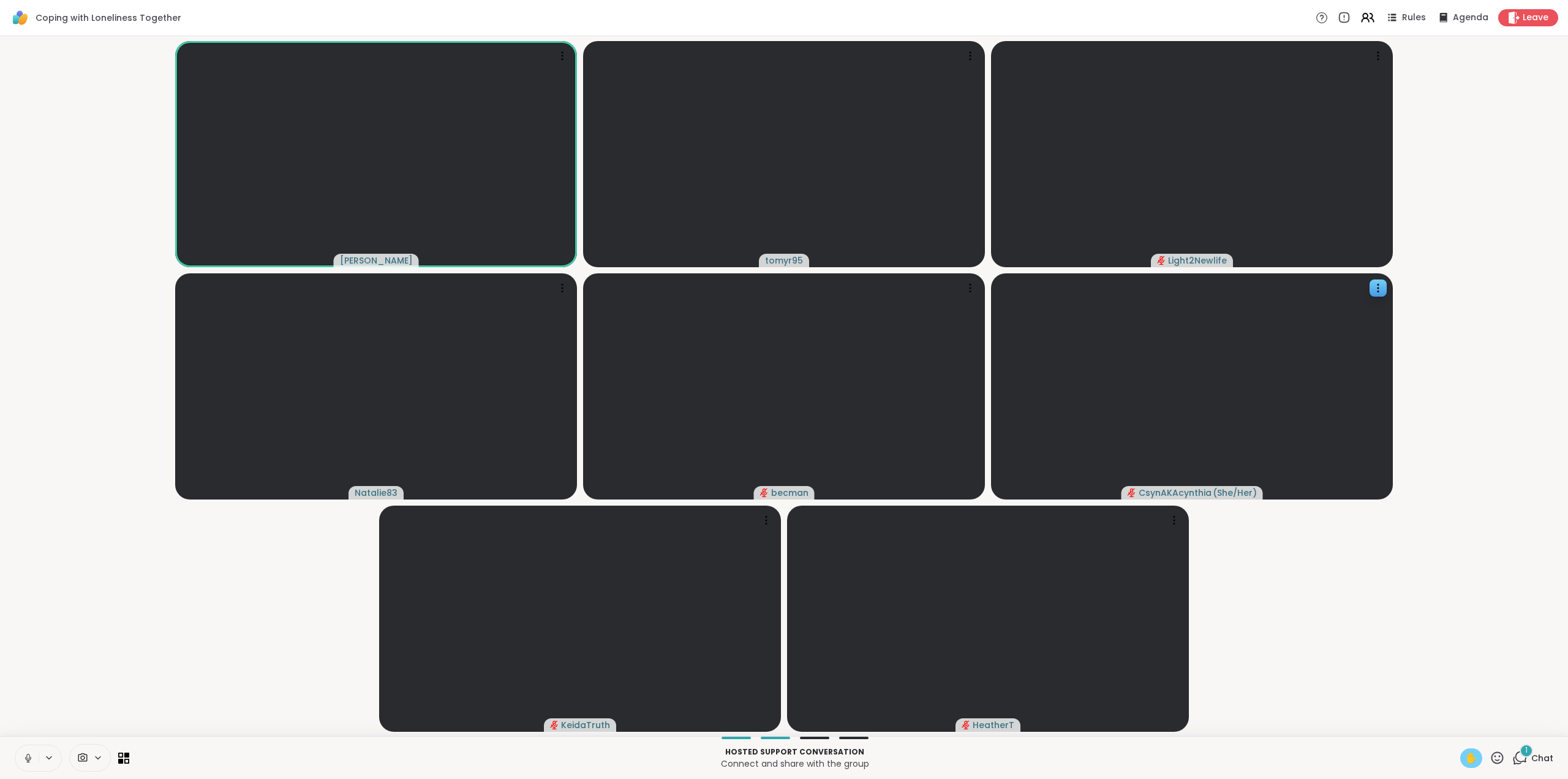
click at [1465, 754] on span "✋" at bounding box center [1472, 757] width 13 height 14
click at [1465, 761] on span "✋" at bounding box center [1472, 757] width 13 height 14
click at [1493, 762] on icon at bounding box center [1498, 757] width 13 height 13
click at [1482, 727] on span "👍" at bounding box center [1489, 725] width 13 height 14
click at [1526, 752] on span "1" at bounding box center [1527, 750] width 3 height 11
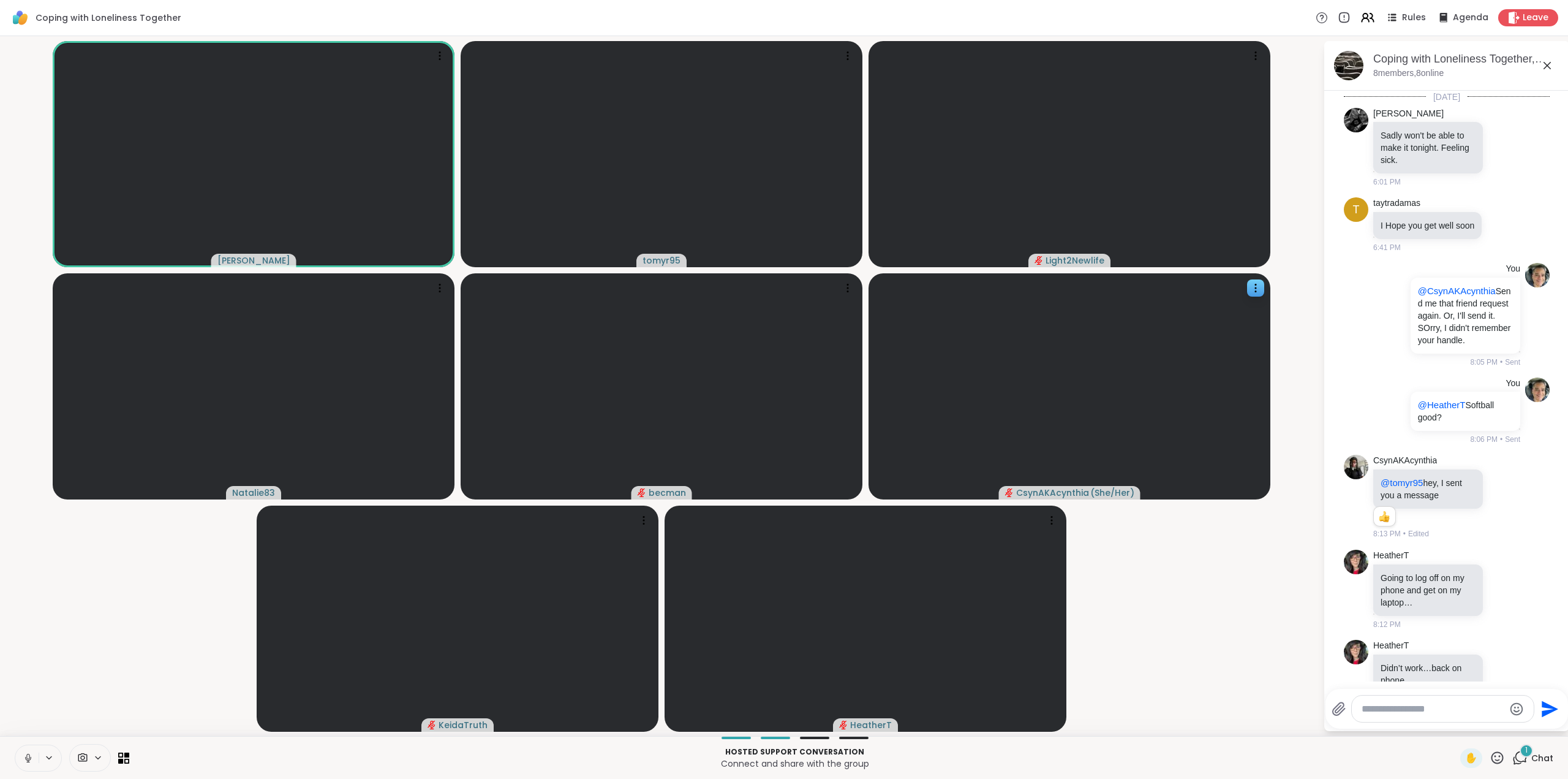
scroll to position [1175, 0]
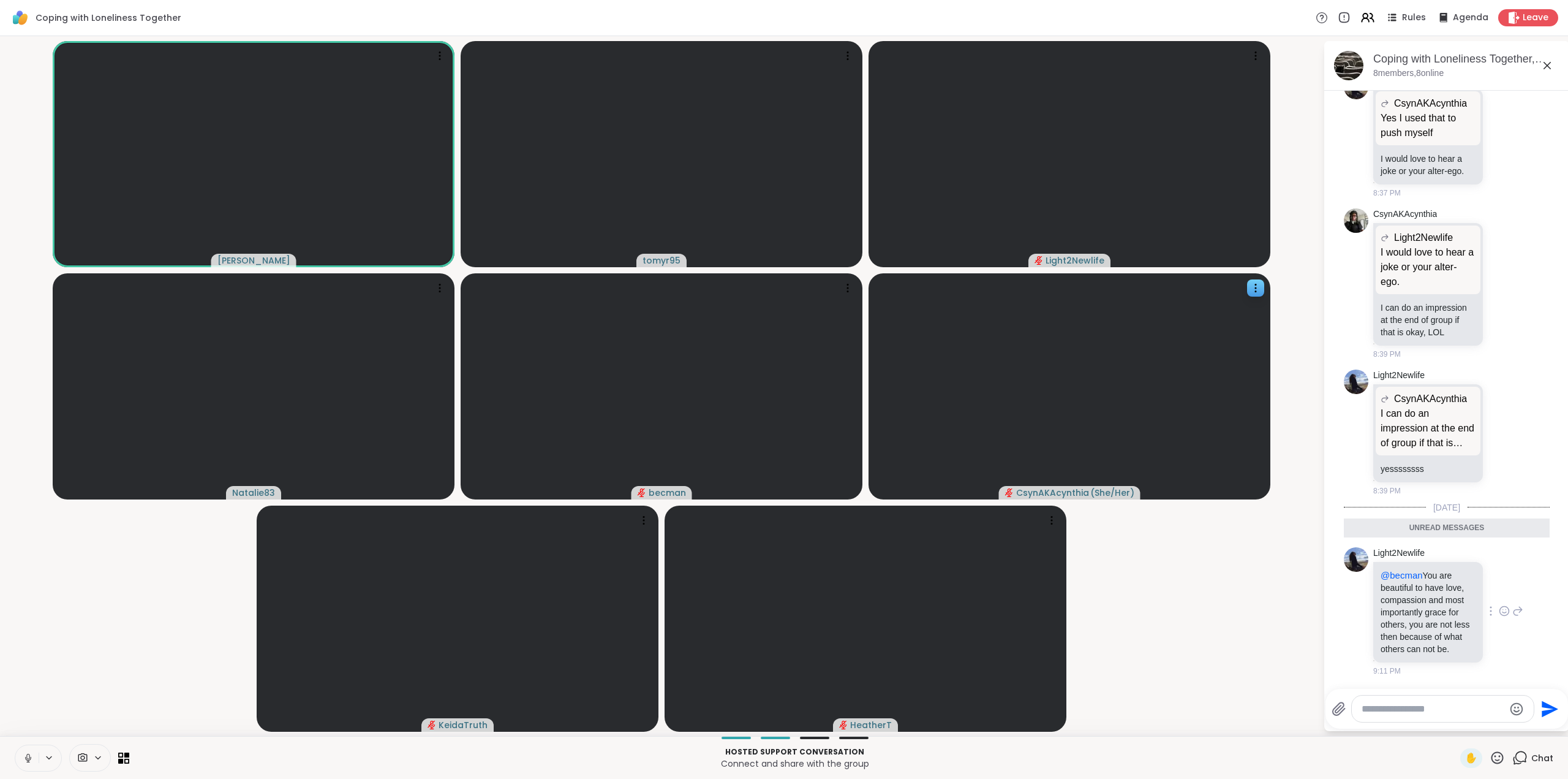
click at [1499, 604] on icon at bounding box center [1504, 611] width 11 height 13
click at [1499, 585] on div "Select Reaction: Heart" at bounding box center [1504, 591] width 11 height 11
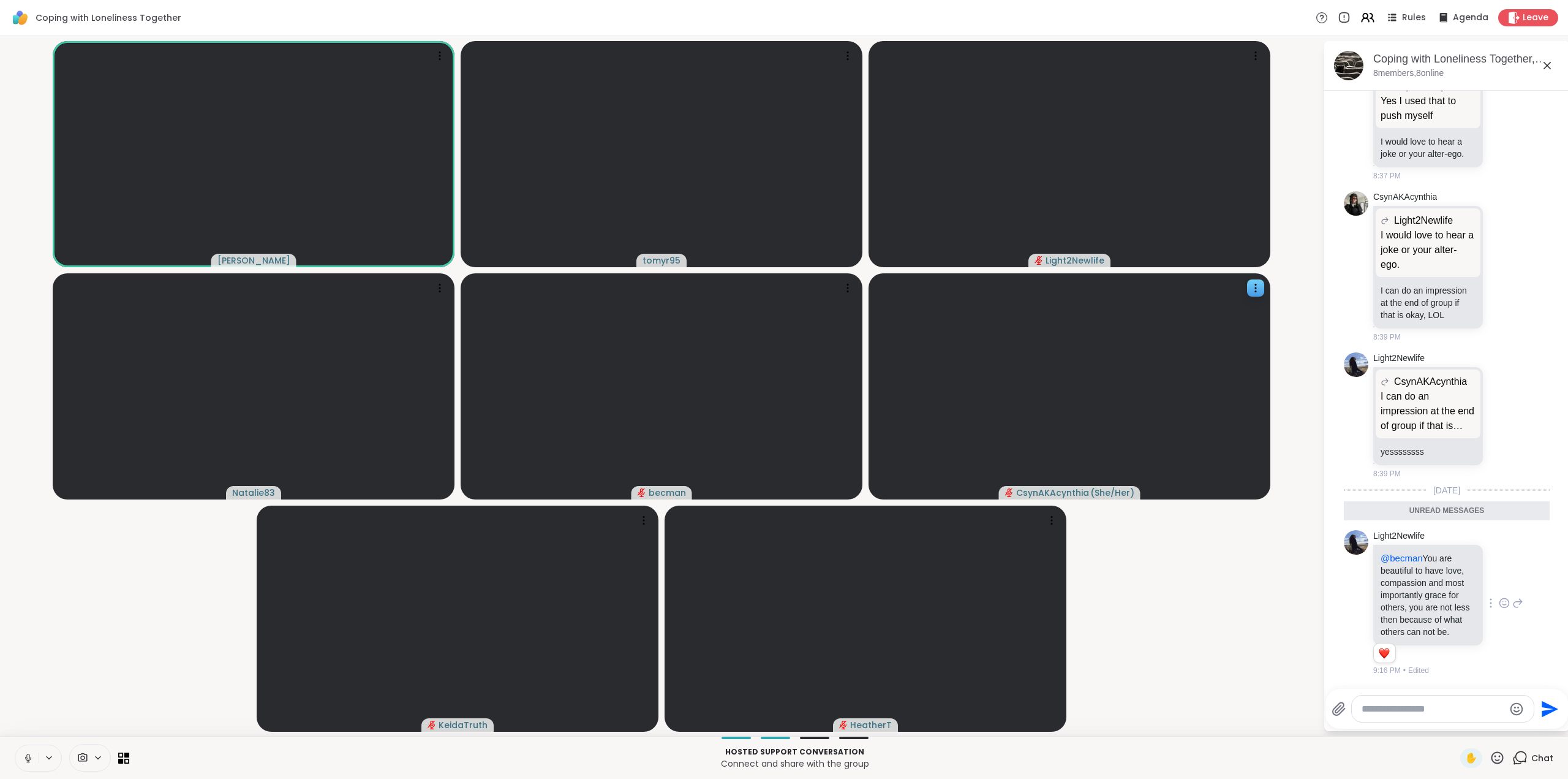
scroll to position [1192, 0]
click at [1547, 65] on icon at bounding box center [1547, 66] width 7 height 7
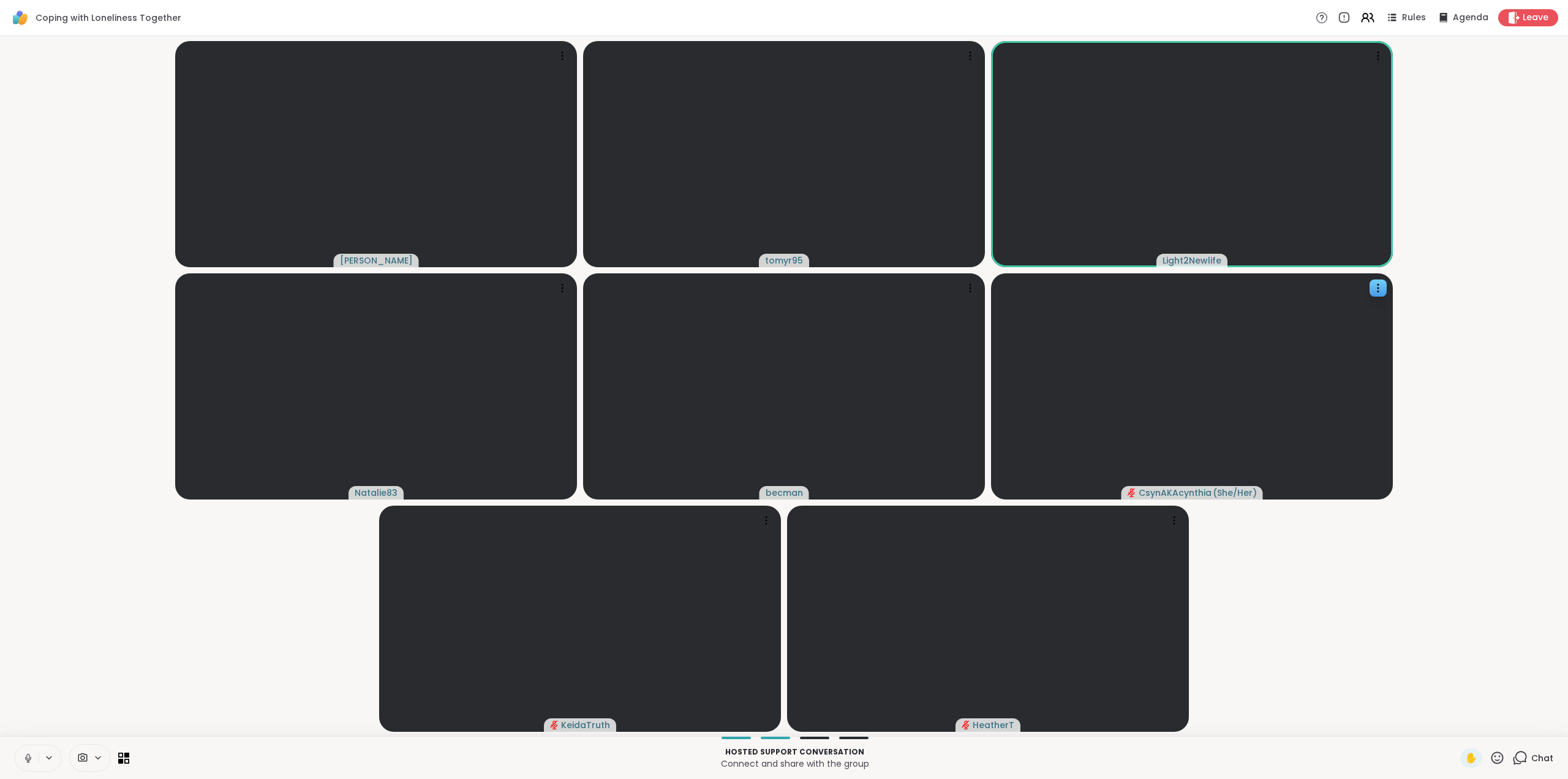
click at [26, 757] on icon at bounding box center [28, 757] width 11 height 11
click at [1491, 758] on icon at bounding box center [1497, 757] width 15 height 15
click at [1482, 724] on span "👍" at bounding box center [1489, 725] width 13 height 14
click at [1490, 752] on icon at bounding box center [1497, 757] width 15 height 15
click at [1455, 720] on span "❤️" at bounding box center [1462, 725] width 13 height 14
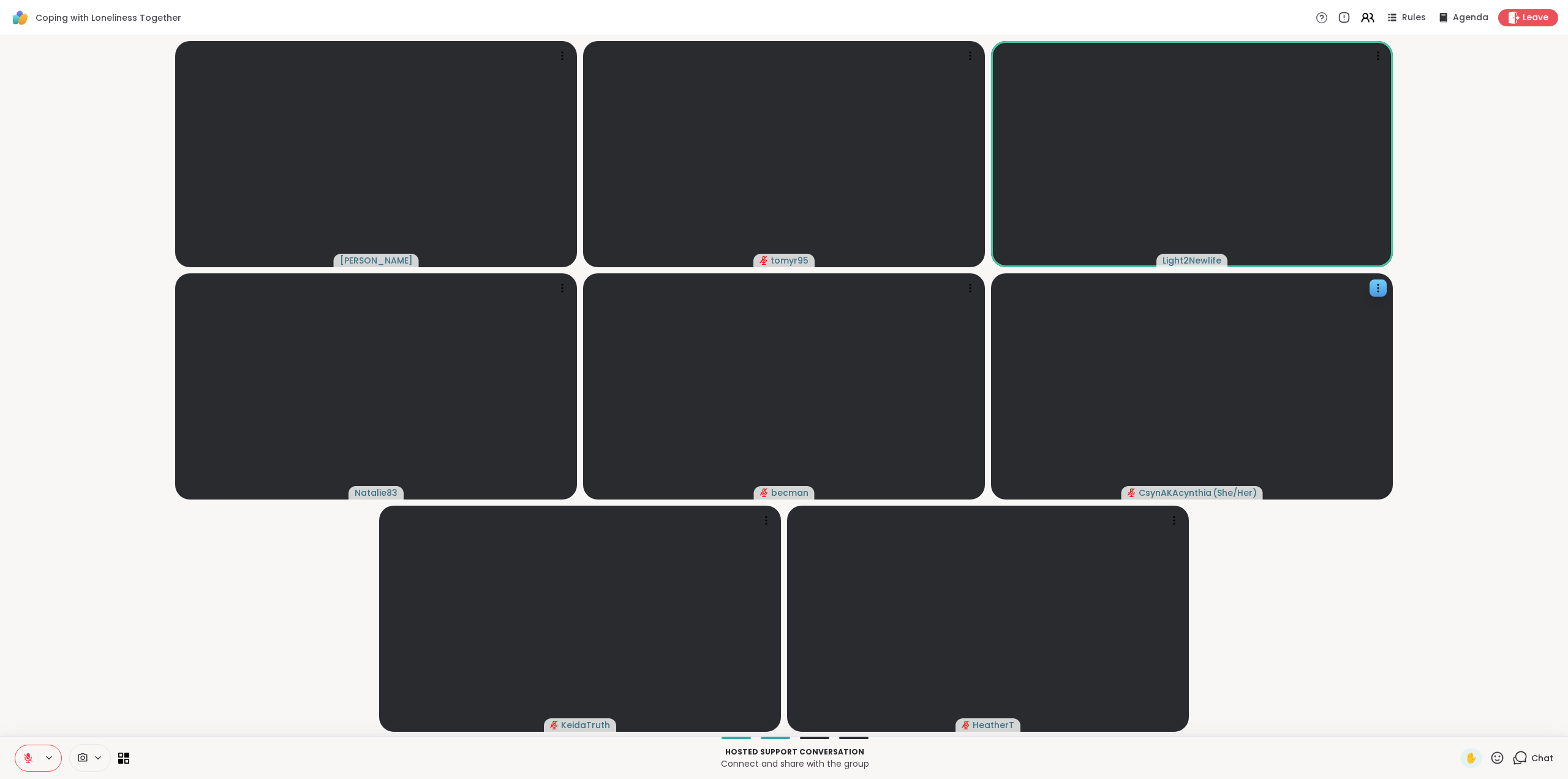
click at [1491, 759] on icon at bounding box center [1498, 757] width 13 height 13
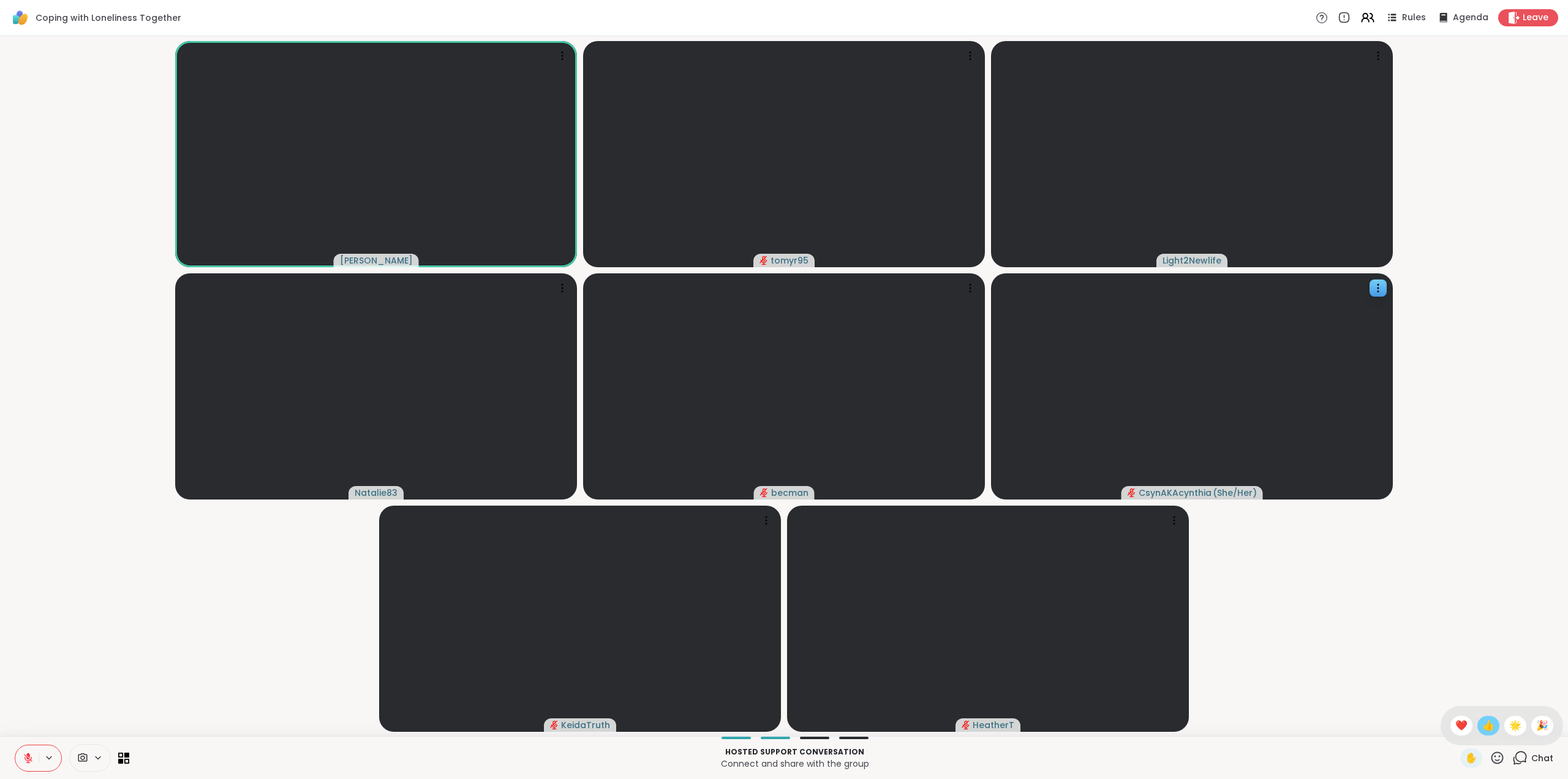
click at [1482, 720] on span "👍" at bounding box center [1489, 725] width 13 height 14
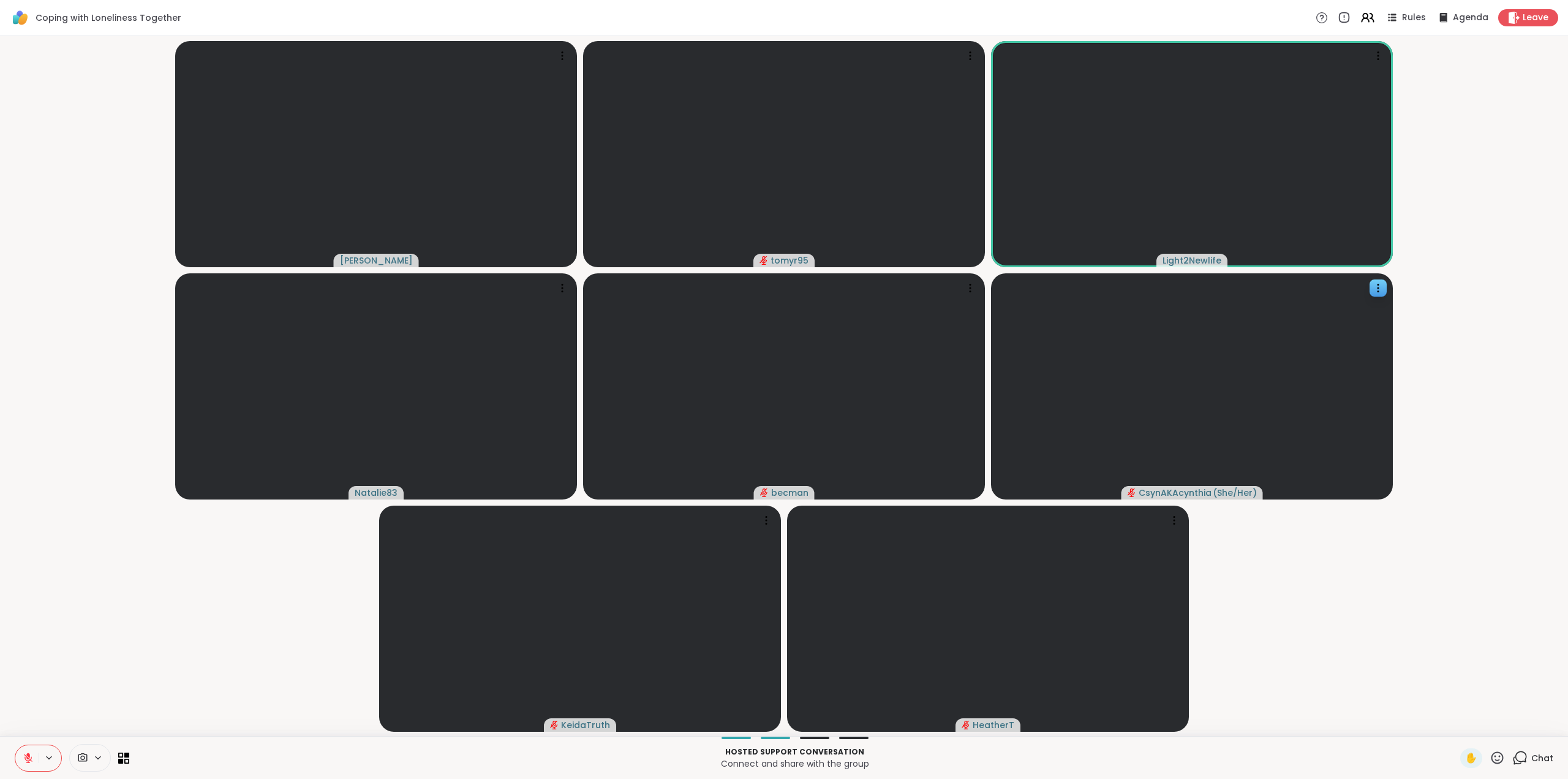
click at [1491, 759] on icon at bounding box center [1498, 757] width 13 height 13
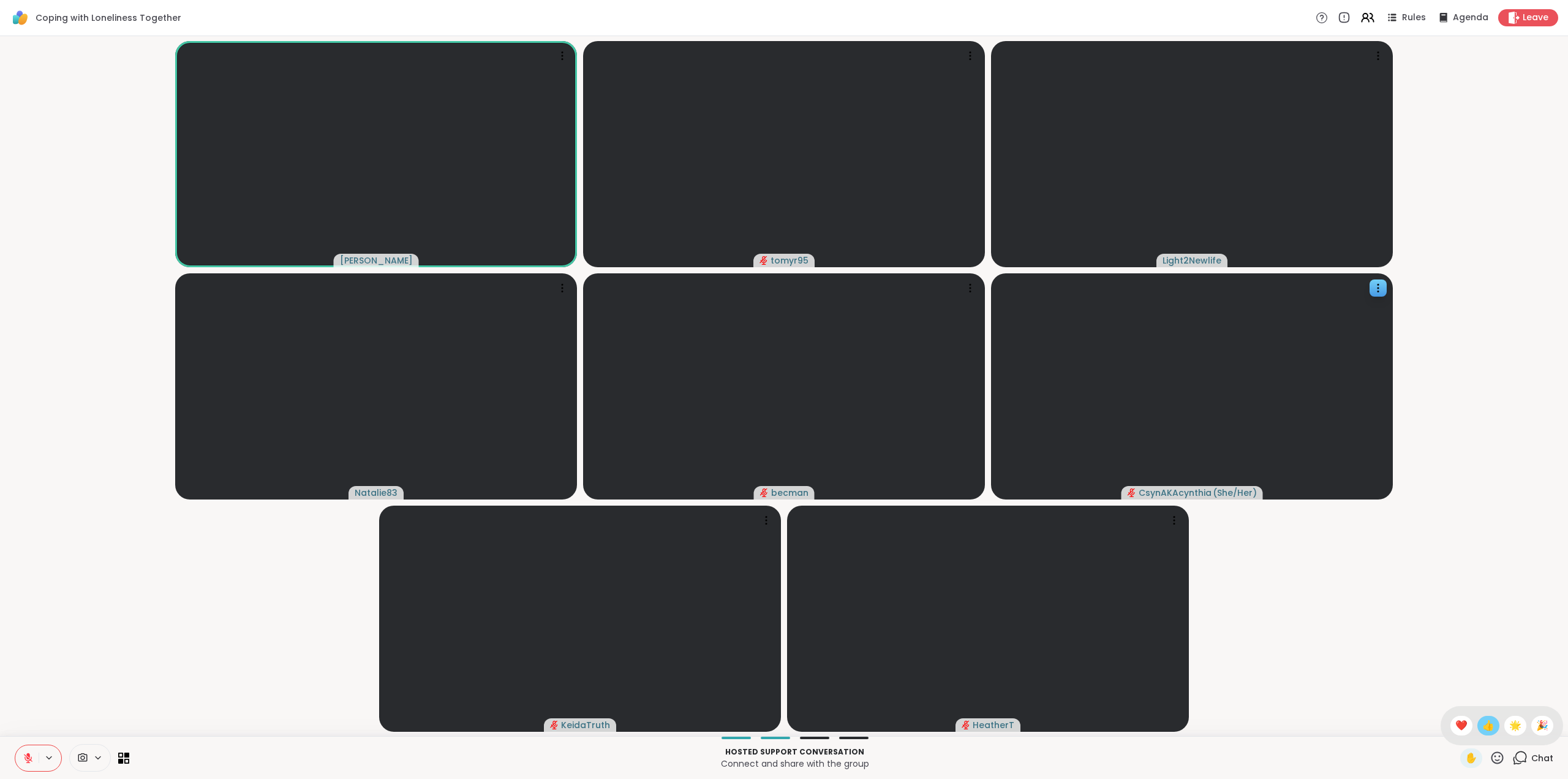
click at [1483, 723] on div "👍" at bounding box center [1489, 725] width 22 height 20
click at [26, 758] on icon at bounding box center [28, 757] width 11 height 11
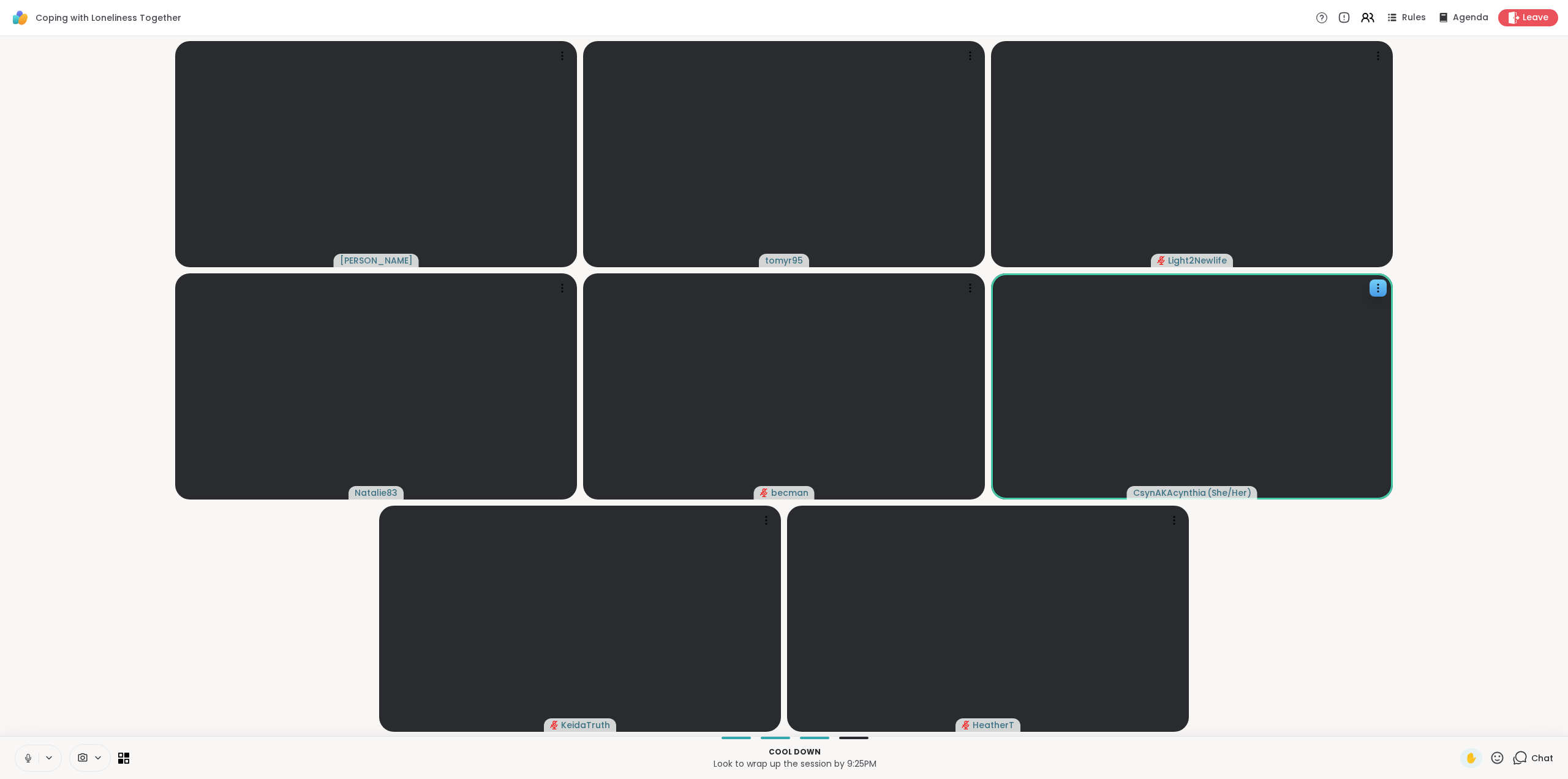
click at [30, 760] on icon at bounding box center [28, 757] width 11 height 11
click at [1491, 752] on icon at bounding box center [1498, 757] width 13 height 13
click at [1482, 727] on span "👍" at bounding box center [1489, 725] width 13 height 14
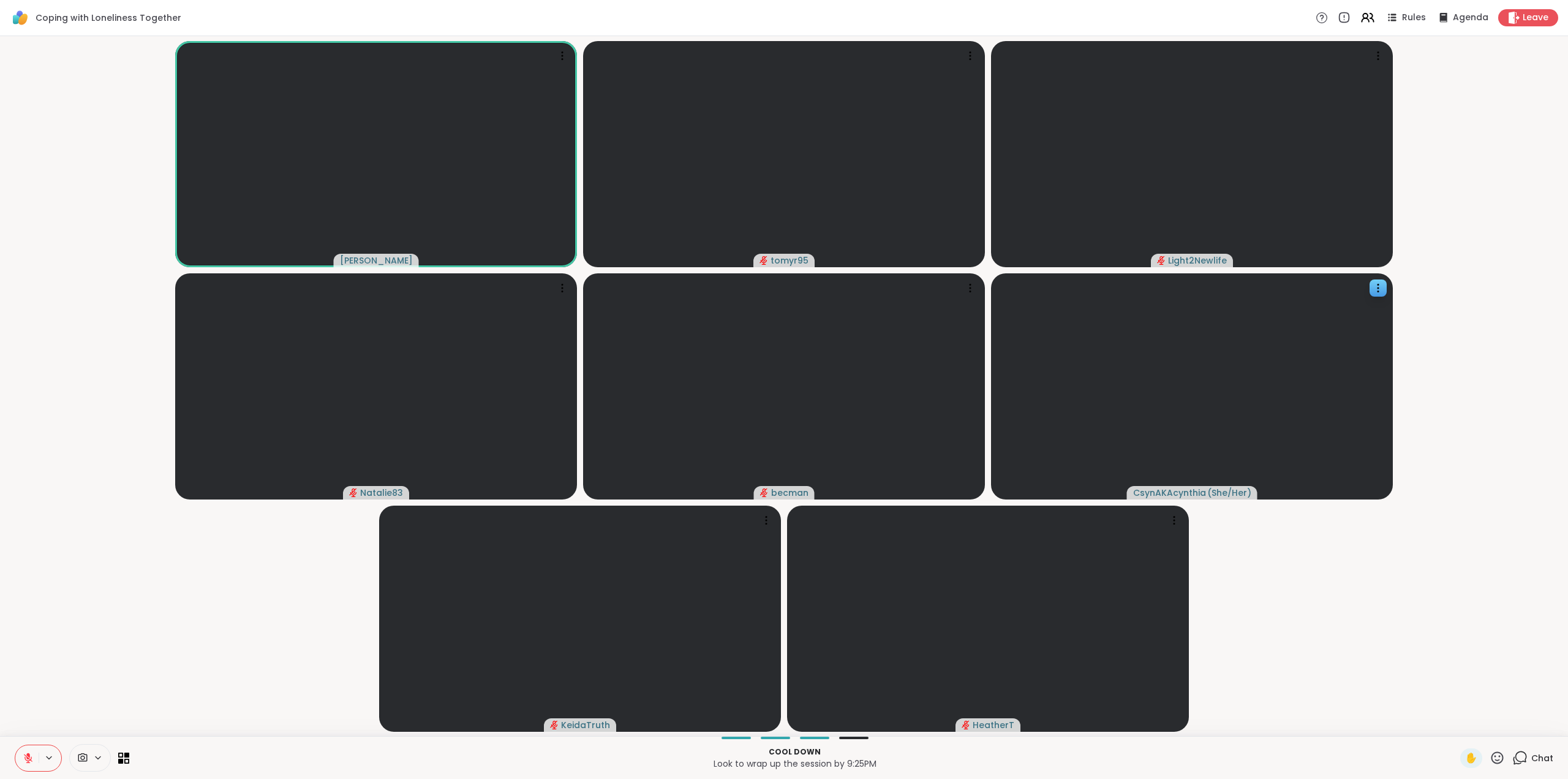
click at [1512, 749] on div "Chat" at bounding box center [1533, 758] width 41 height 20
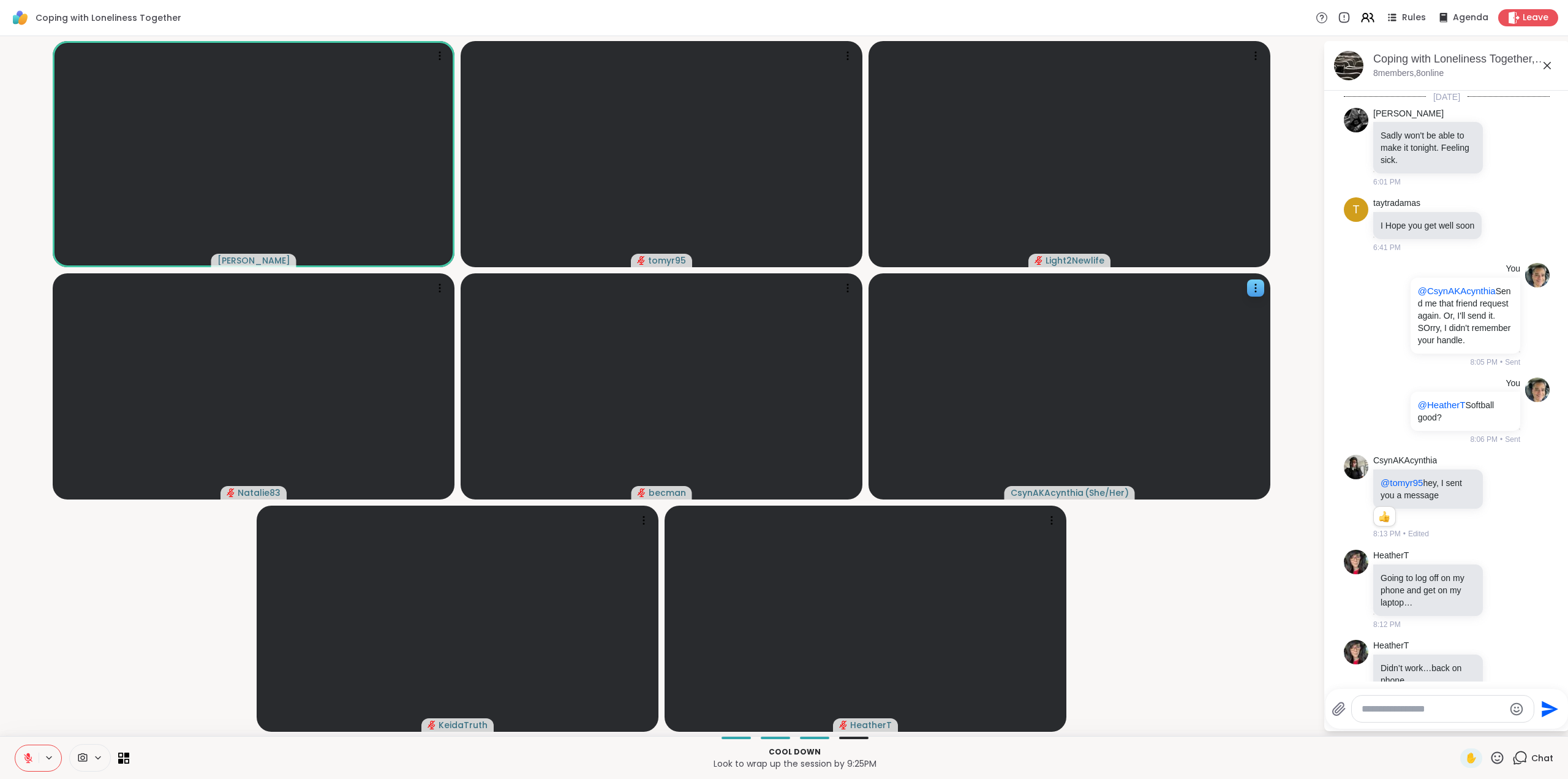
scroll to position [1152, 0]
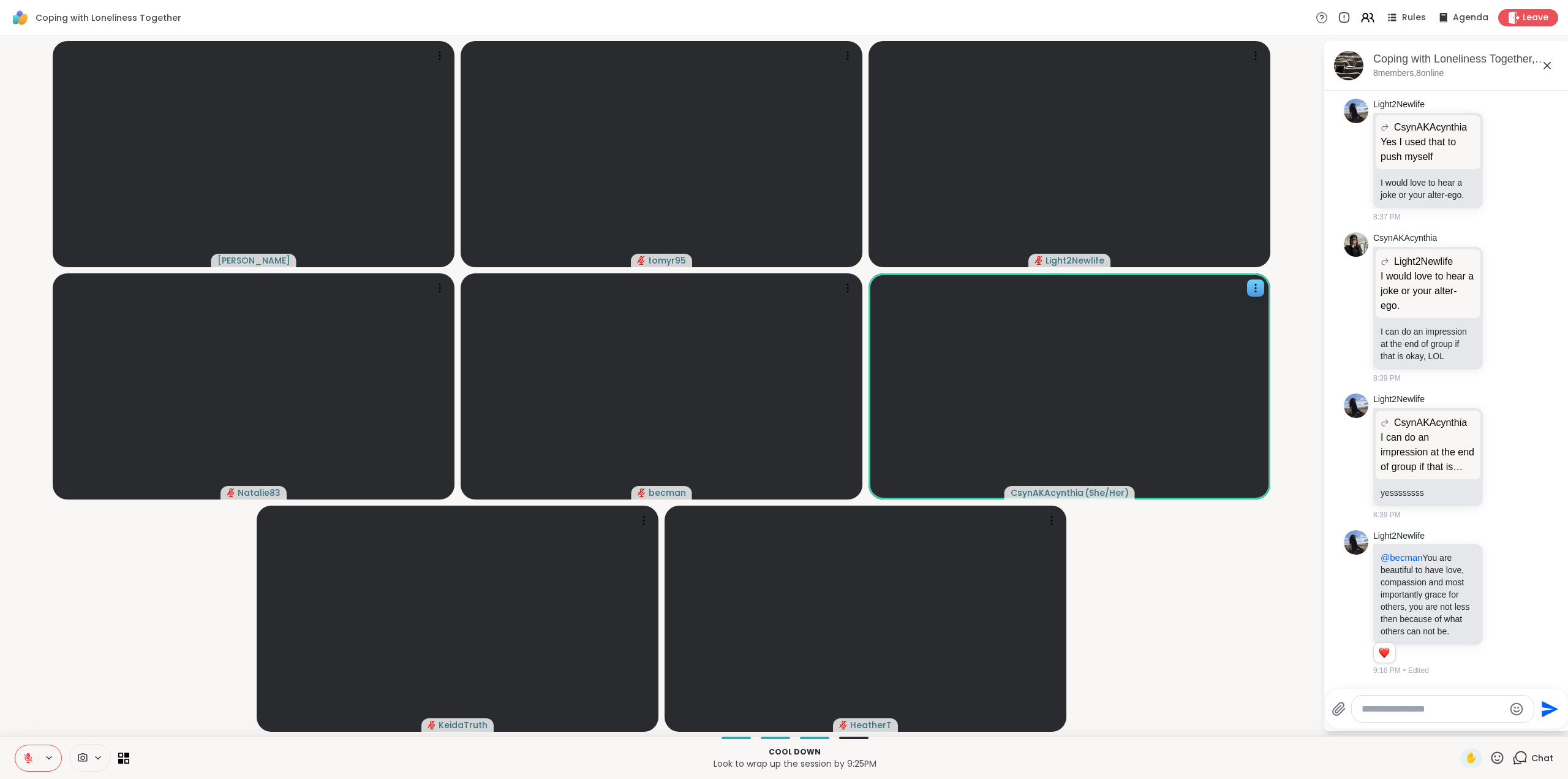
click at [1549, 59] on icon at bounding box center [1547, 66] width 14 height 14
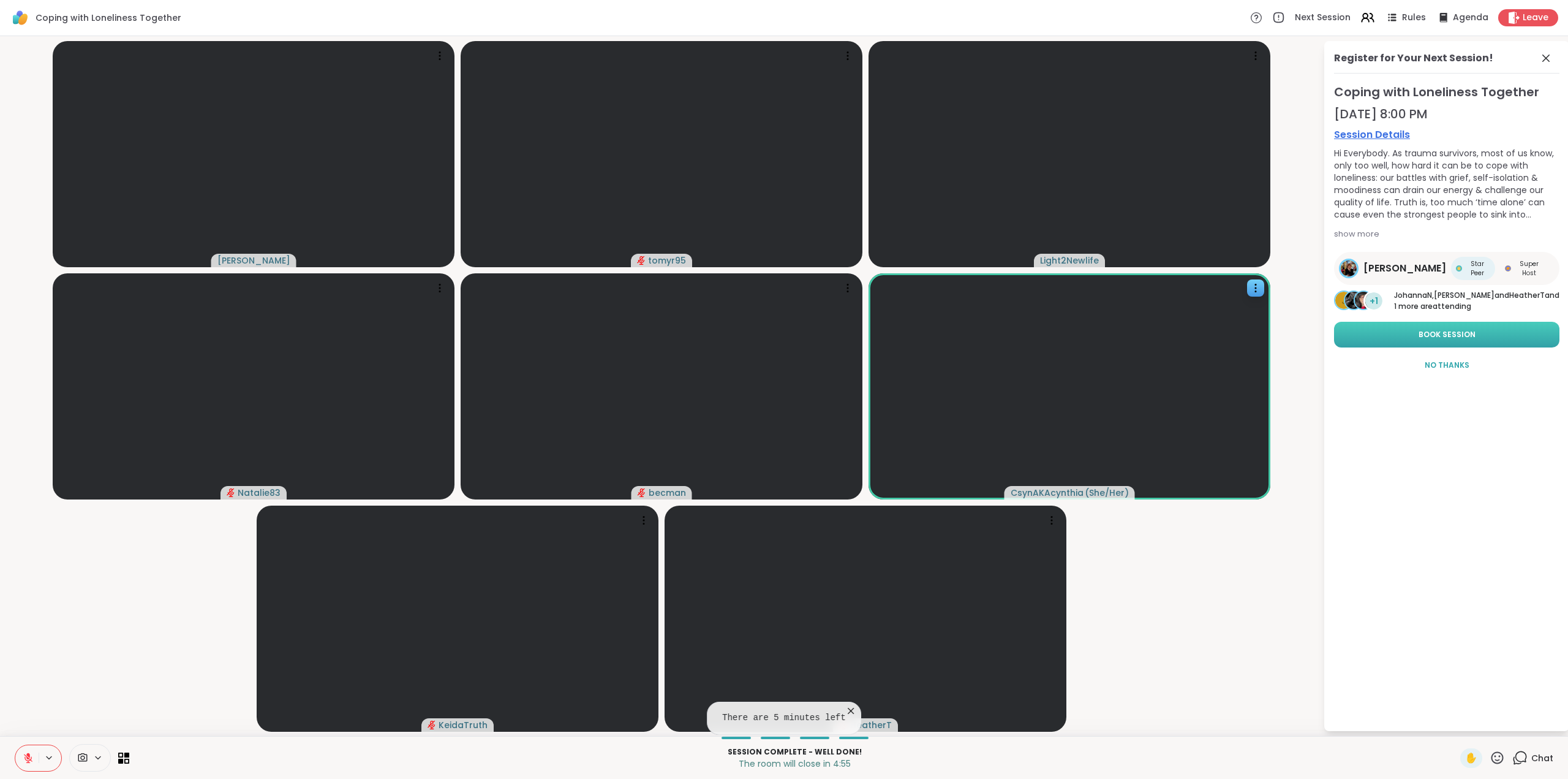
click at [1446, 335] on span "Book Session" at bounding box center [1446, 334] width 57 height 11
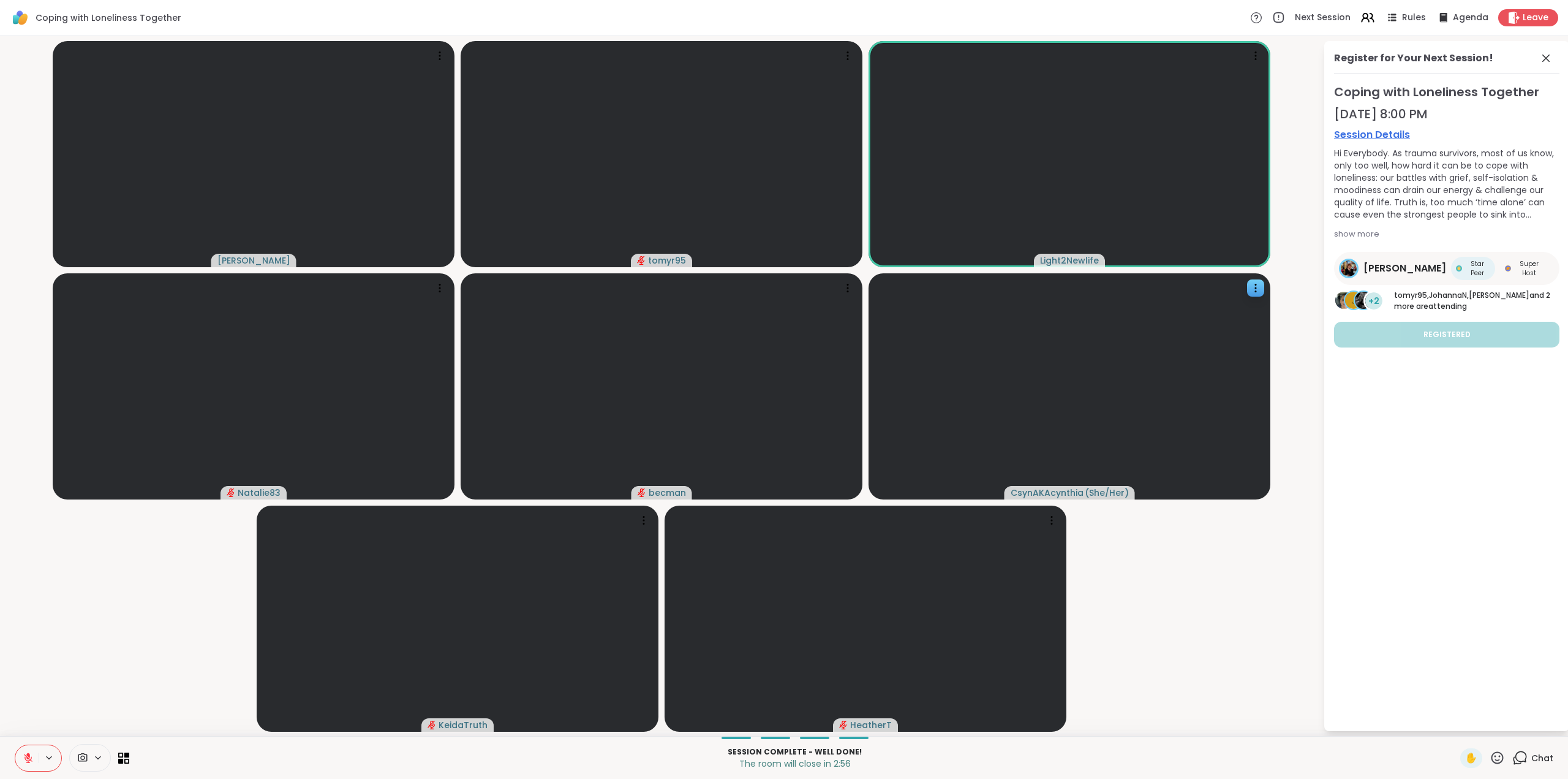
click at [1512, 757] on icon at bounding box center [1519, 757] width 15 height 15
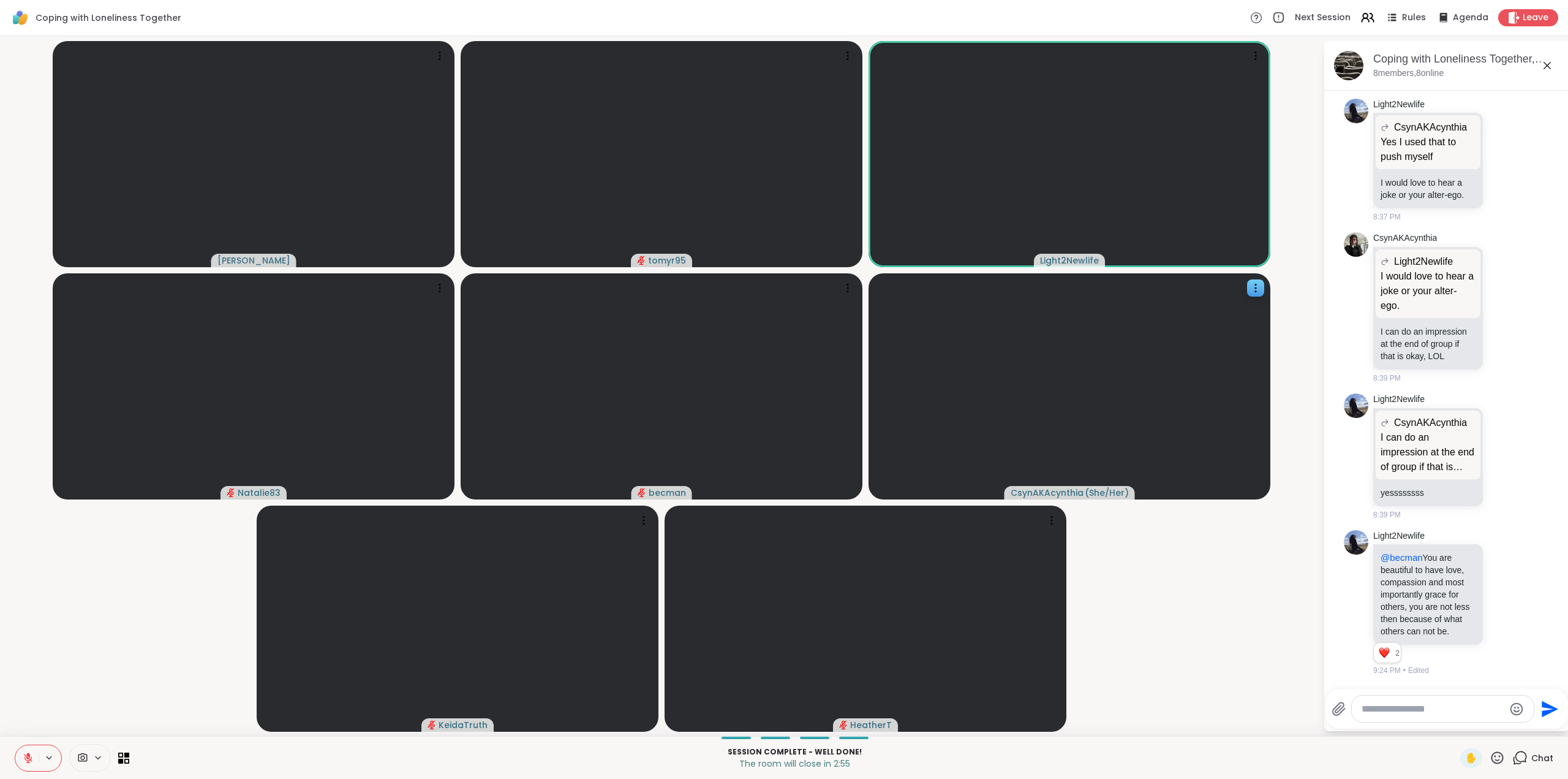
click at [1400, 704] on textarea "Type your message" at bounding box center [1433, 709] width 142 height 13
type textarea "**********"
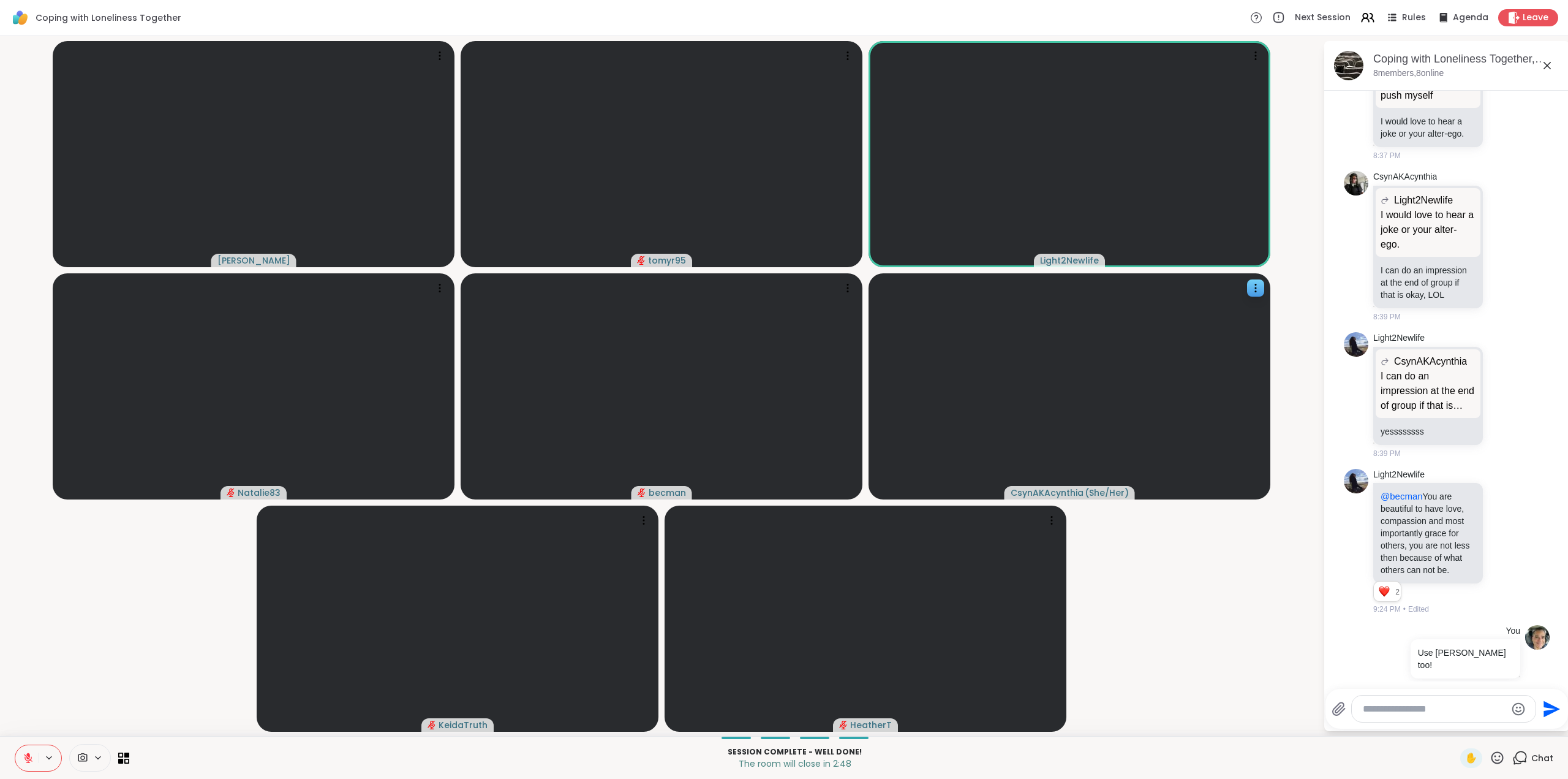
scroll to position [1217, 0]
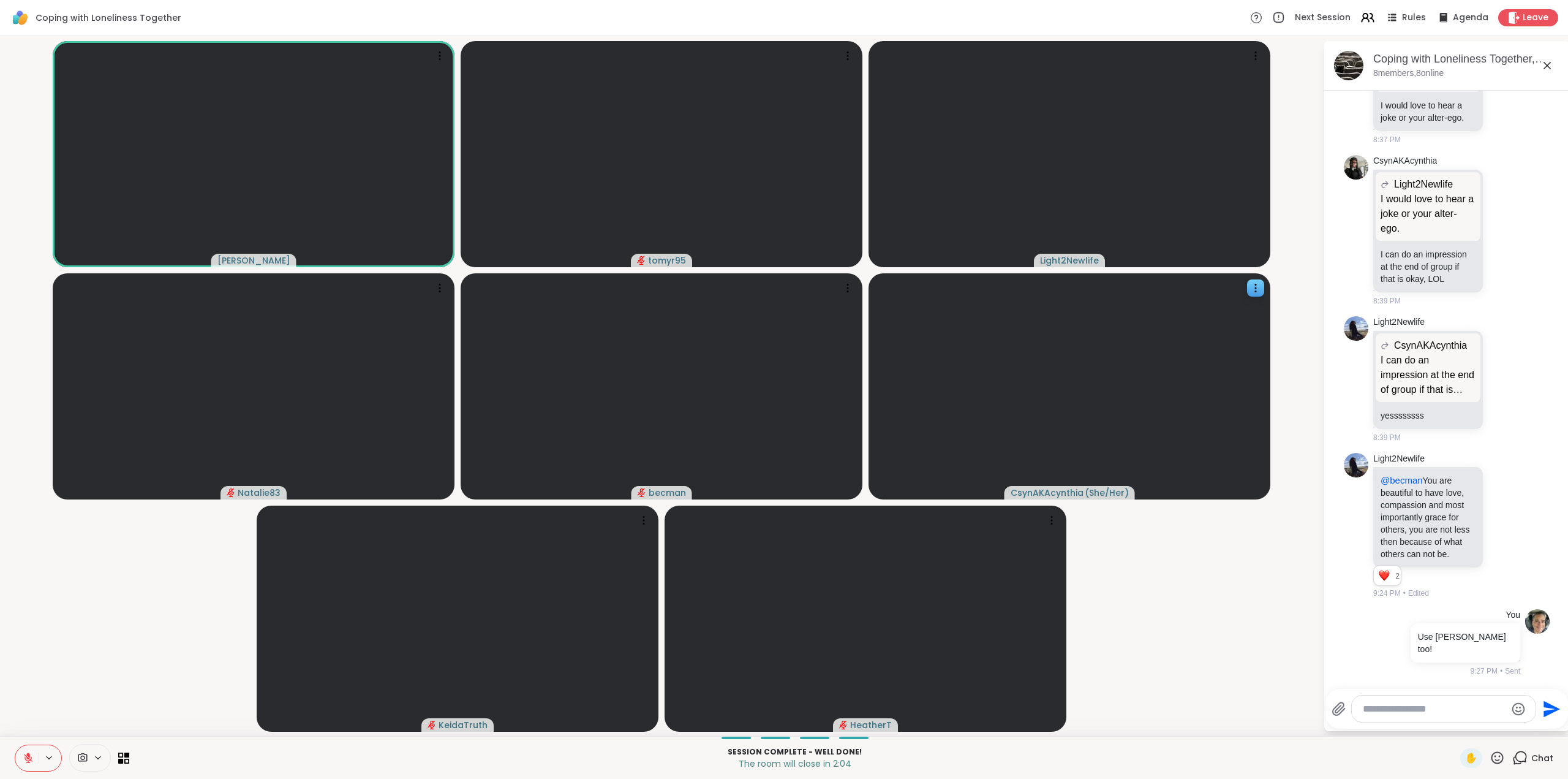
click at [26, 761] on icon at bounding box center [28, 757] width 11 height 11
click at [1493, 754] on icon at bounding box center [1498, 757] width 13 height 13
click at [1483, 728] on span "👍" at bounding box center [1489, 725] width 13 height 14
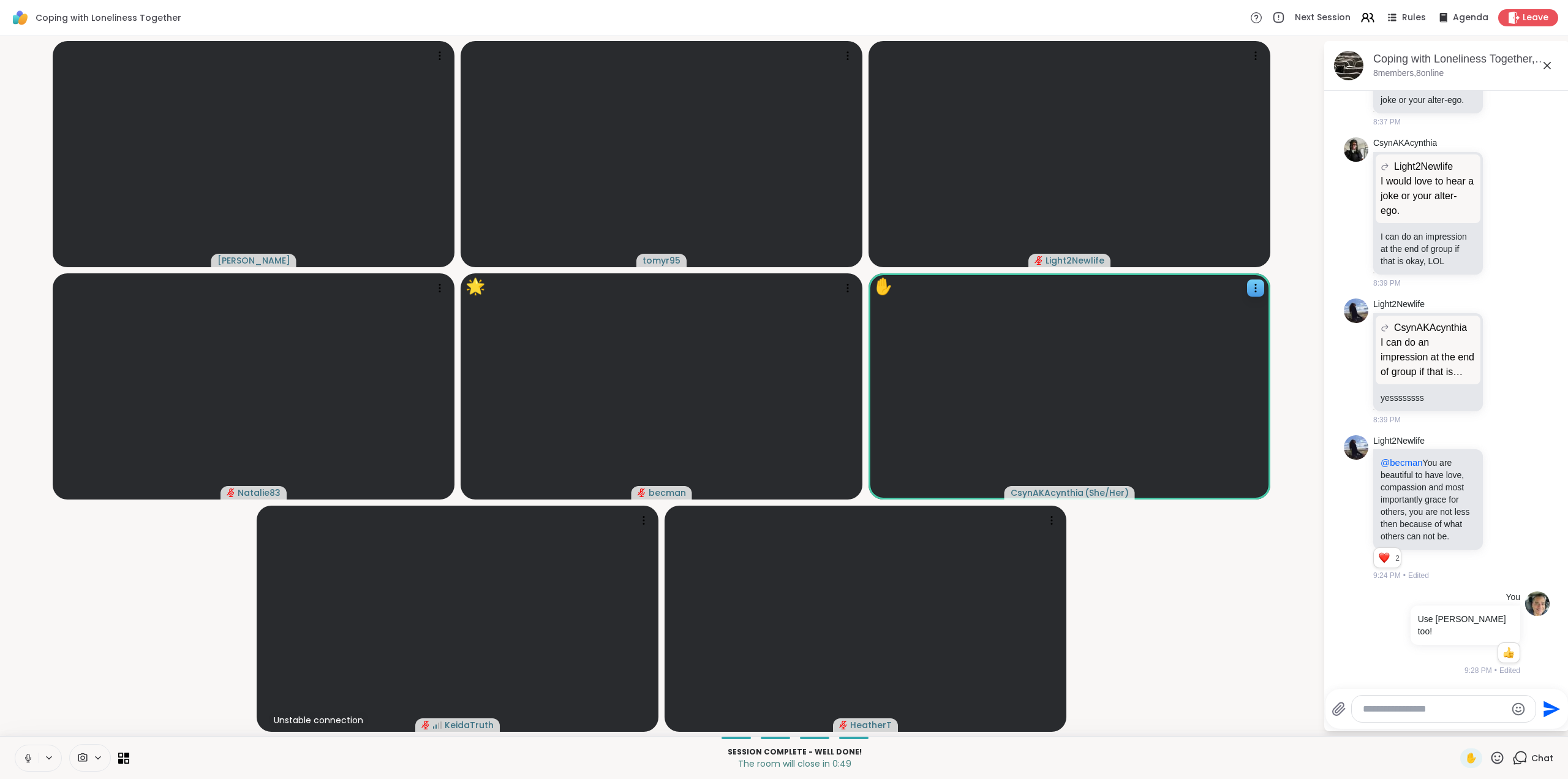
click at [1491, 761] on icon at bounding box center [1497, 757] width 15 height 15
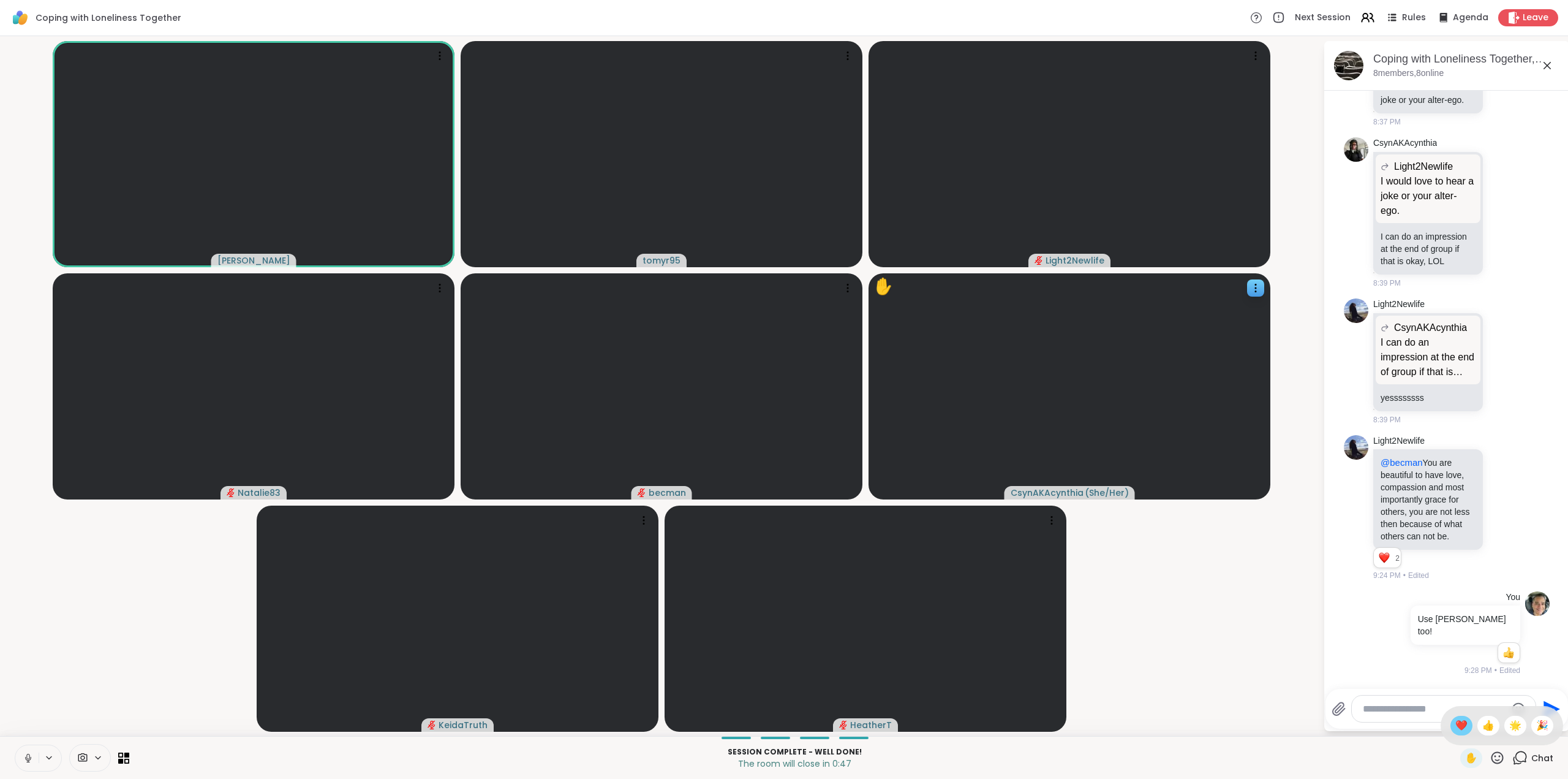
click at [1455, 723] on span "❤️" at bounding box center [1462, 725] width 13 height 14
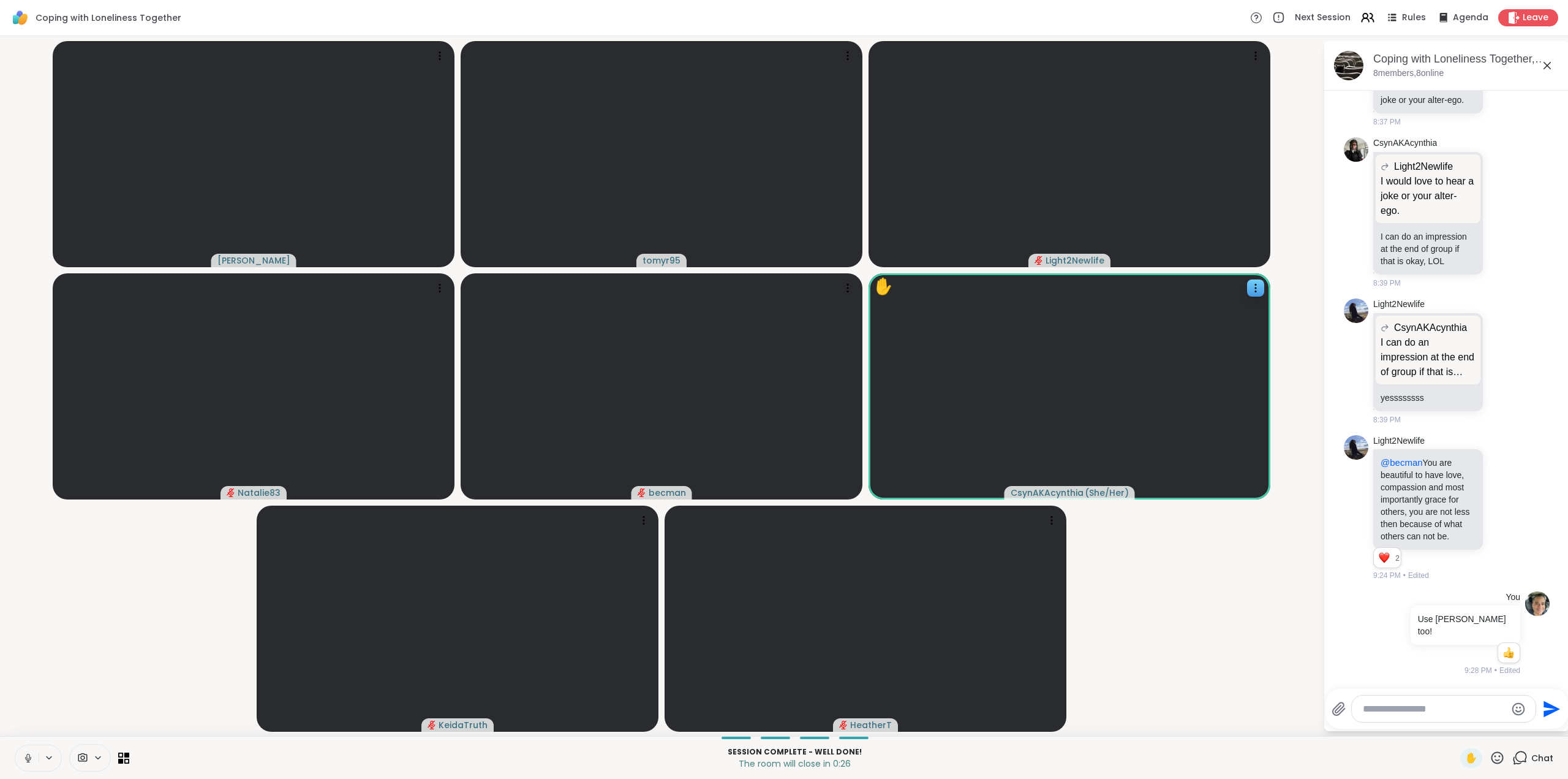
click at [1491, 759] on icon at bounding box center [1498, 757] width 13 height 13
click at [1509, 720] on span "🌟" at bounding box center [1516, 725] width 13 height 14
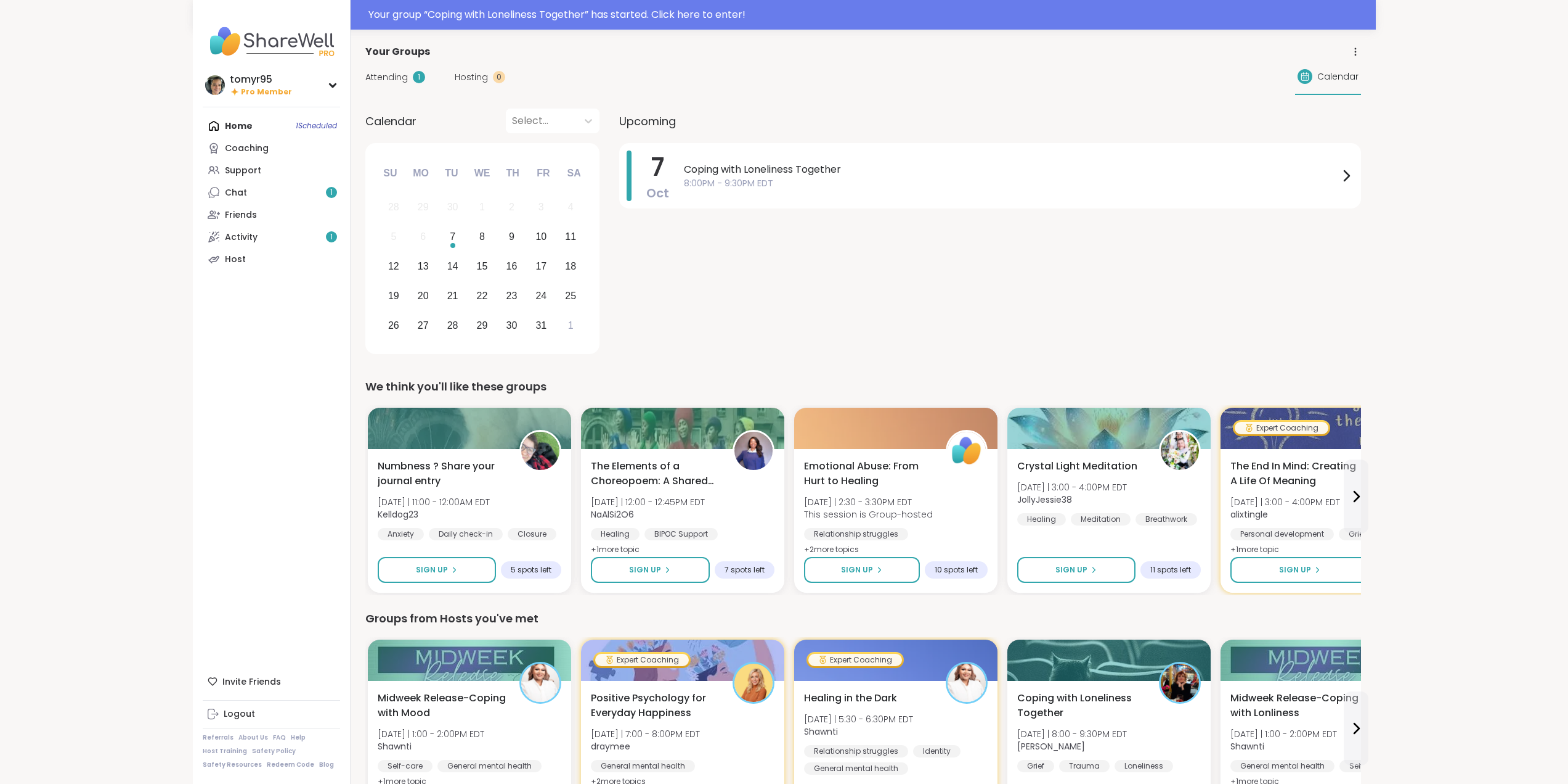
click at [265, 240] on link "Activity 1" at bounding box center [272, 237] width 138 height 22
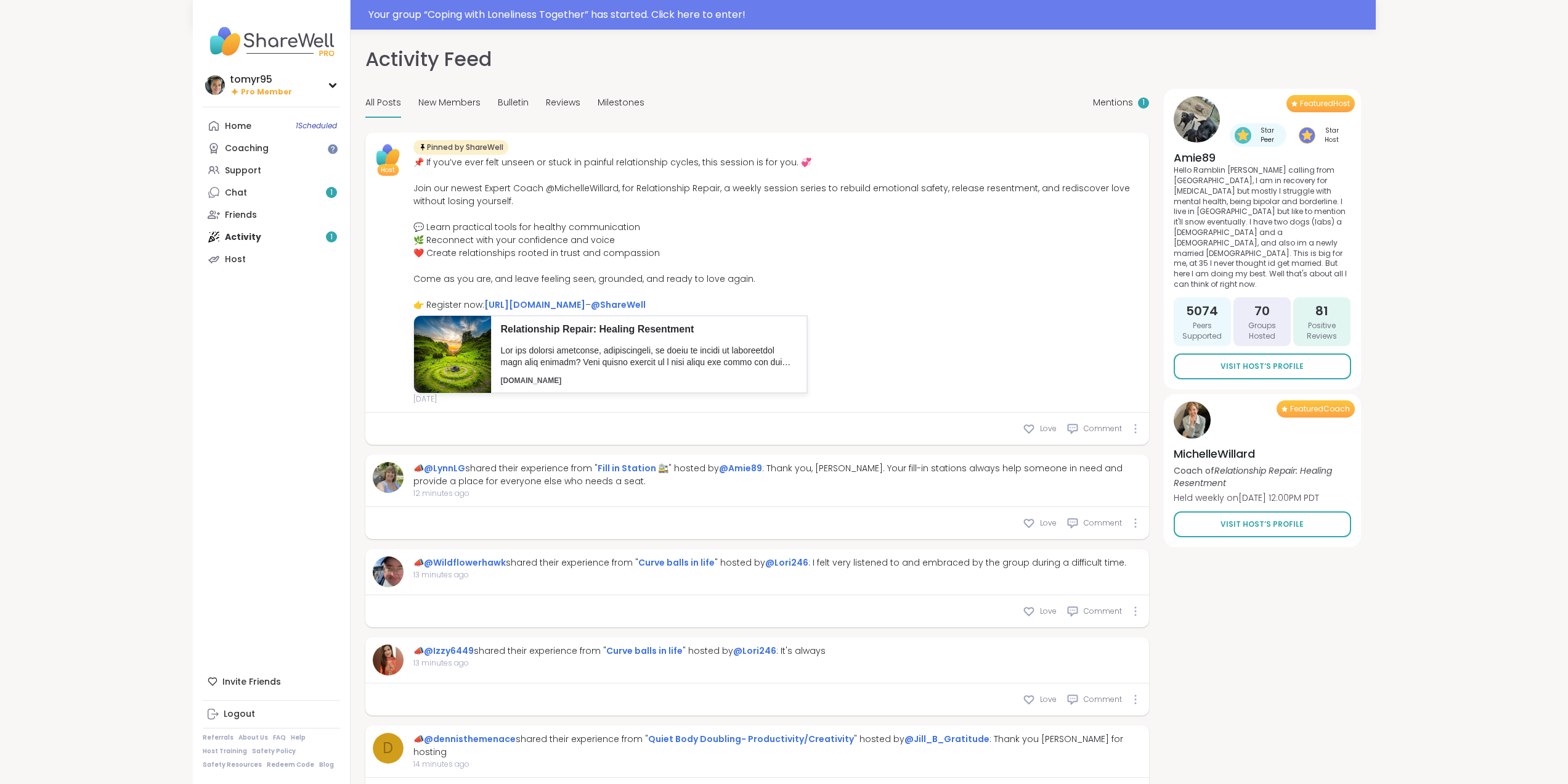
click at [240, 237] on div "Home 1 Scheduled Coaching Support Chat 1 Friends Activity 1 Host" at bounding box center [272, 192] width 138 height 155
click at [236, 198] on div "Chat 1" at bounding box center [236, 193] width 22 height 13
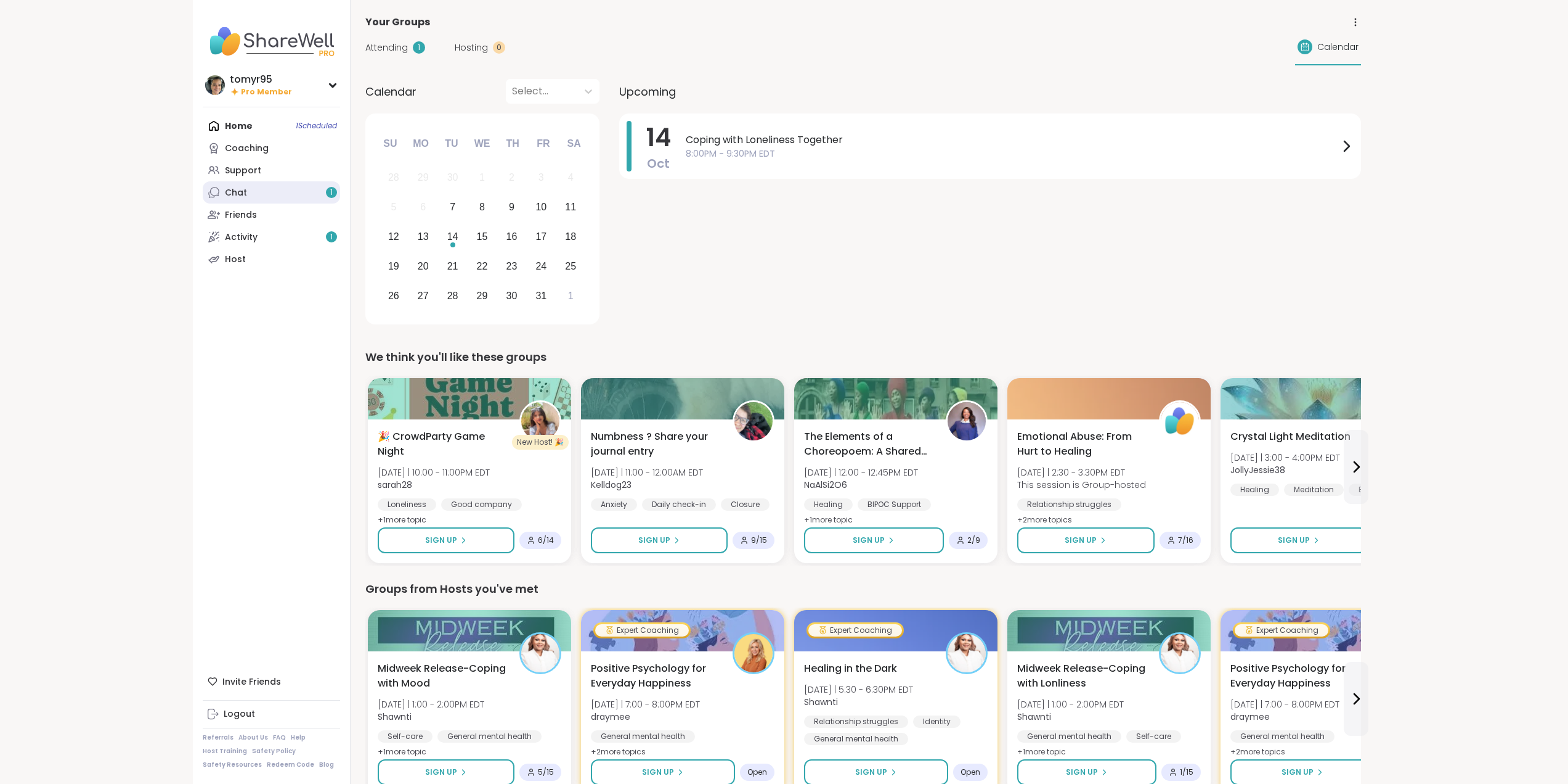
click at [242, 192] on div "Chat 1" at bounding box center [236, 193] width 22 height 13
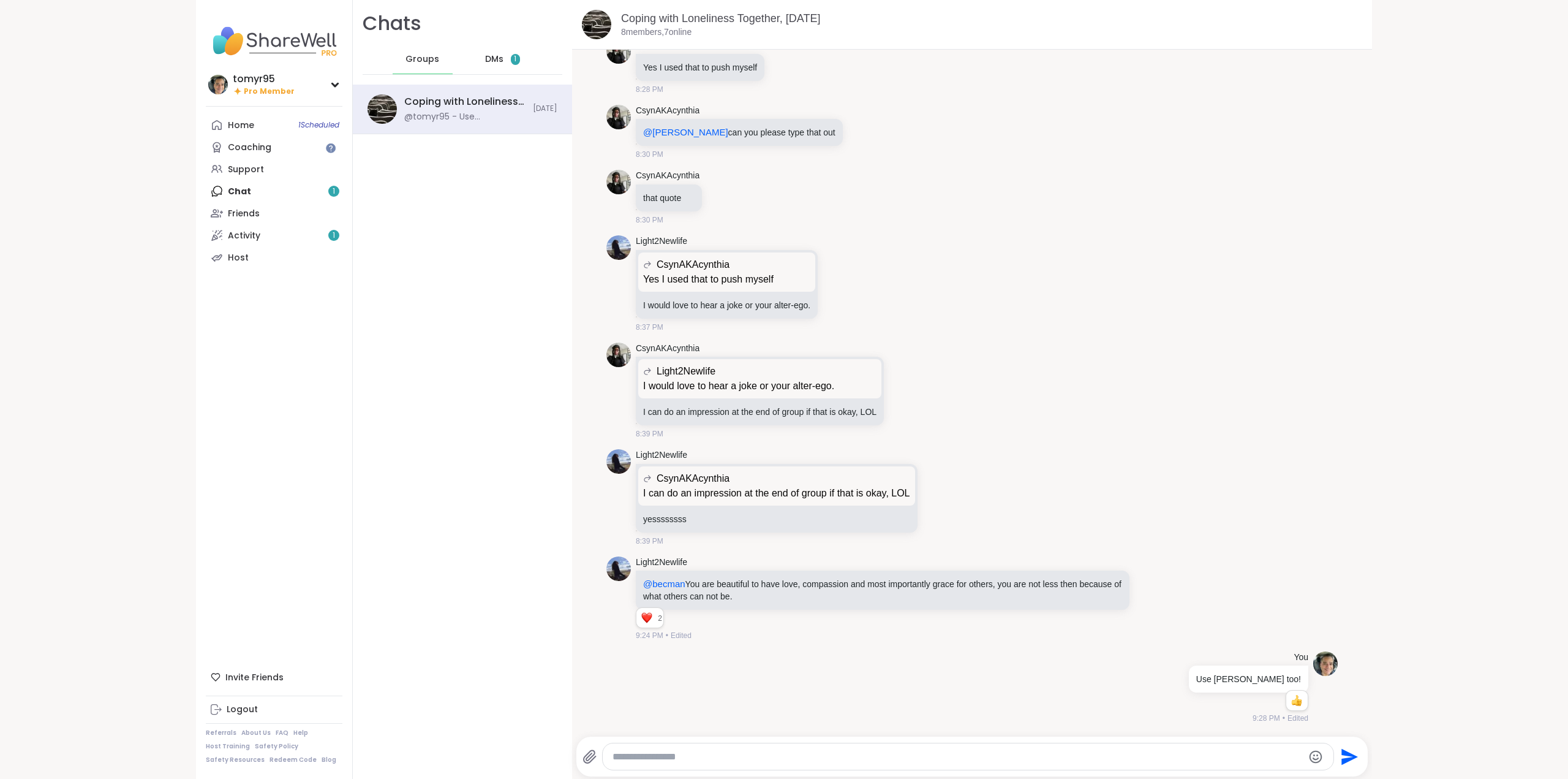
click at [657, 758] on textarea "Type your message" at bounding box center [957, 756] width 691 height 13
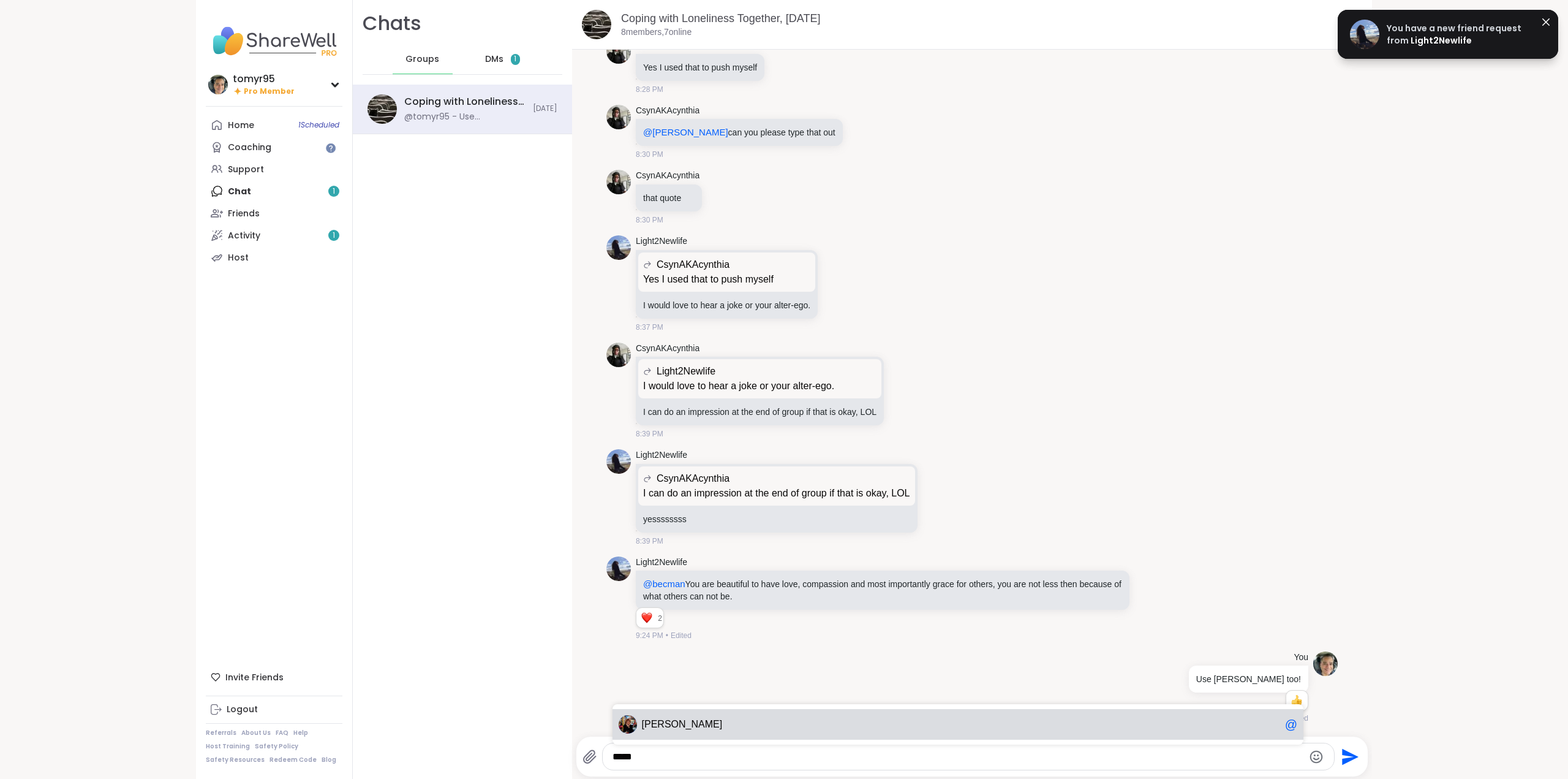
click at [669, 730] on div "Judy @" at bounding box center [957, 724] width 691 height 31
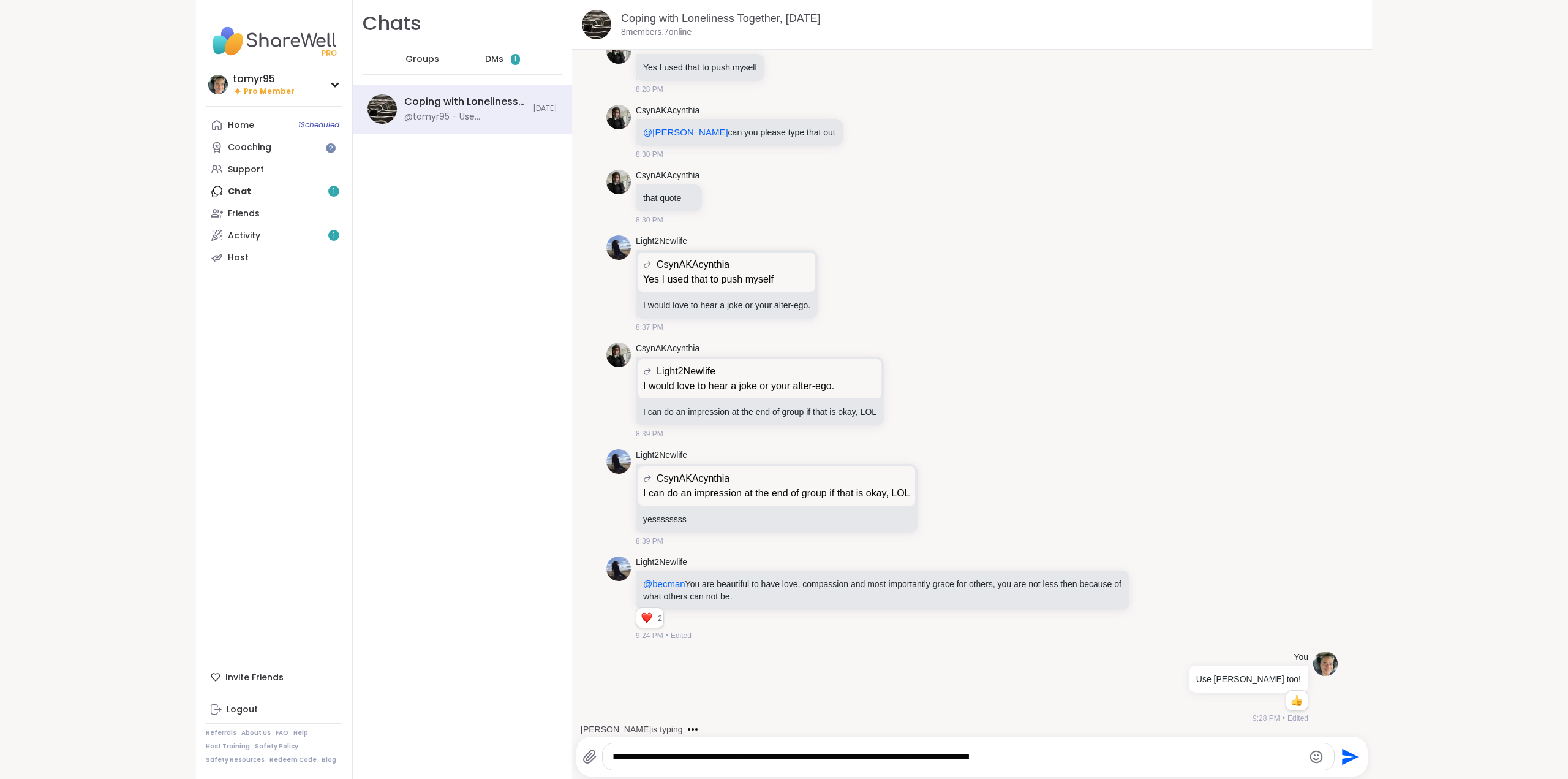
type textarea "**********"
click at [1342, 759] on icon "Send" at bounding box center [1350, 756] width 16 height 16
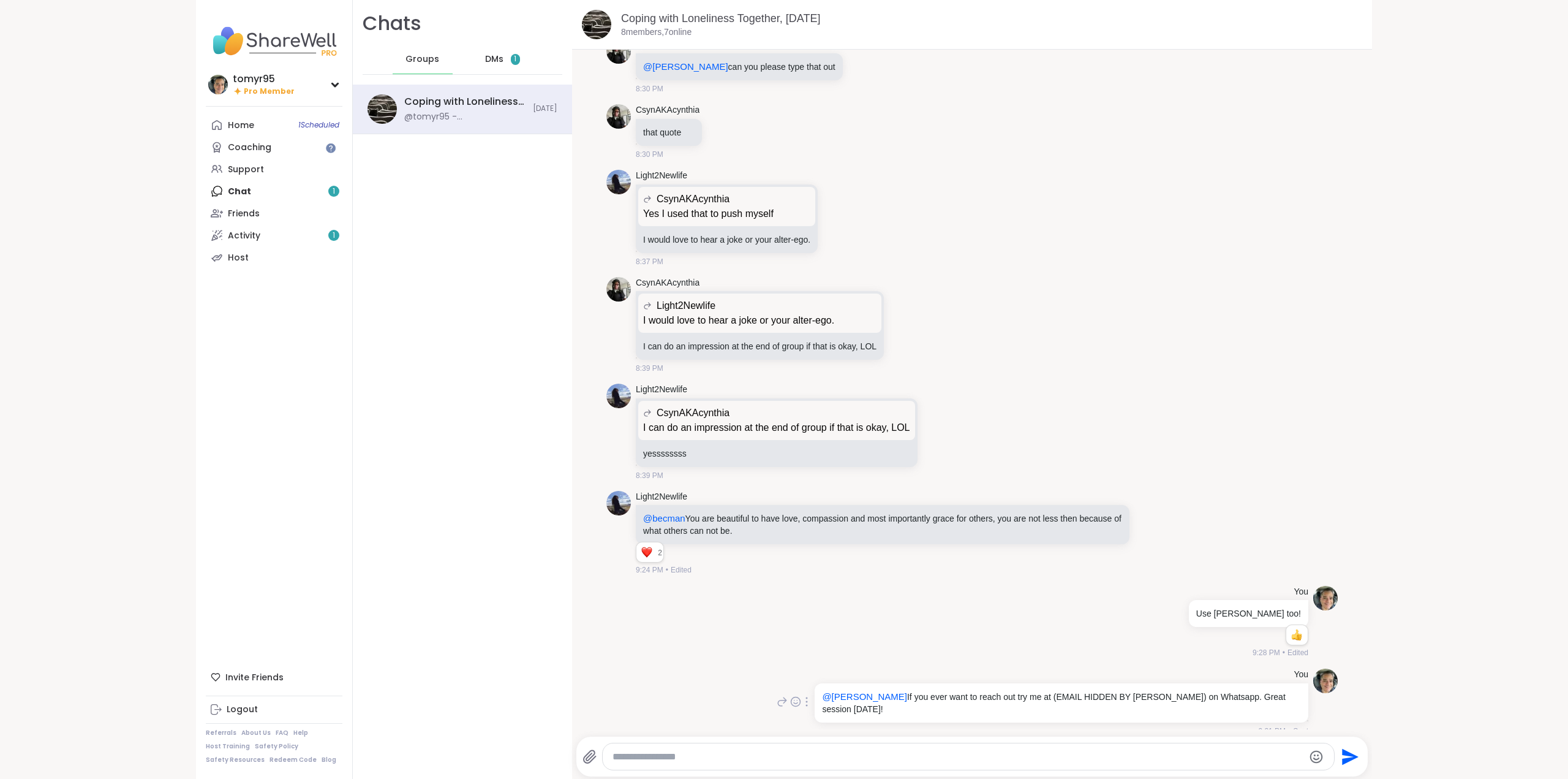
click at [1028, 689] on div "@Judy If you ever want to reach out try me at (EMAIL HIDDEN BY SHAREWELL) on Wh…" at bounding box center [1062, 702] width 494 height 40
click at [1038, 696] on p "@Judy If you ever want to reach out try me at (EMAIL HIDDEN BY SHAREWELL) on Wh…" at bounding box center [1062, 702] width 479 height 24
click at [915, 750] on textarea "Type your message" at bounding box center [957, 756] width 691 height 13
click at [618, 758] on textarea "*******" at bounding box center [957, 756] width 691 height 13
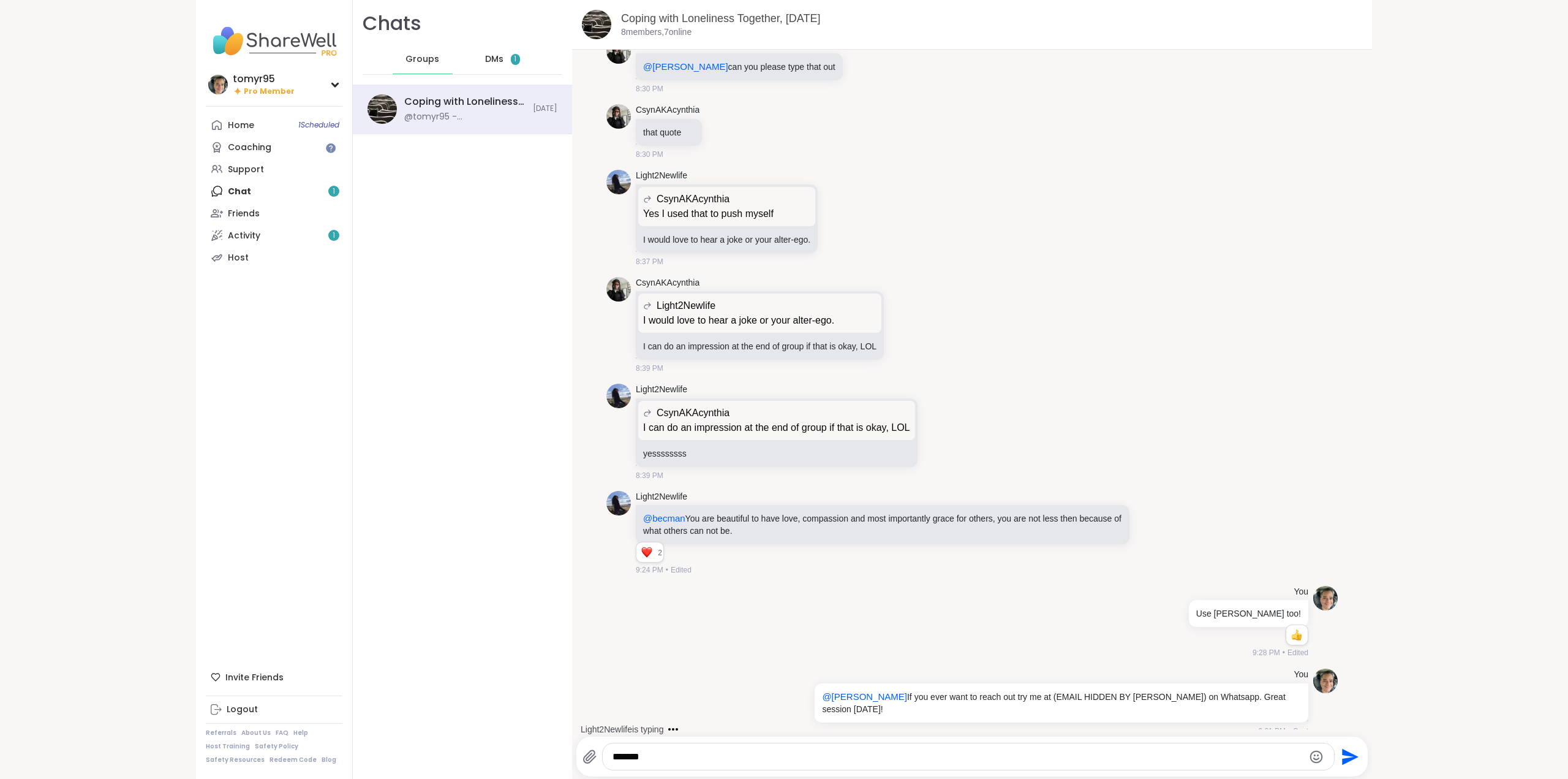
click at [618, 758] on textarea "*******" at bounding box center [957, 756] width 691 height 13
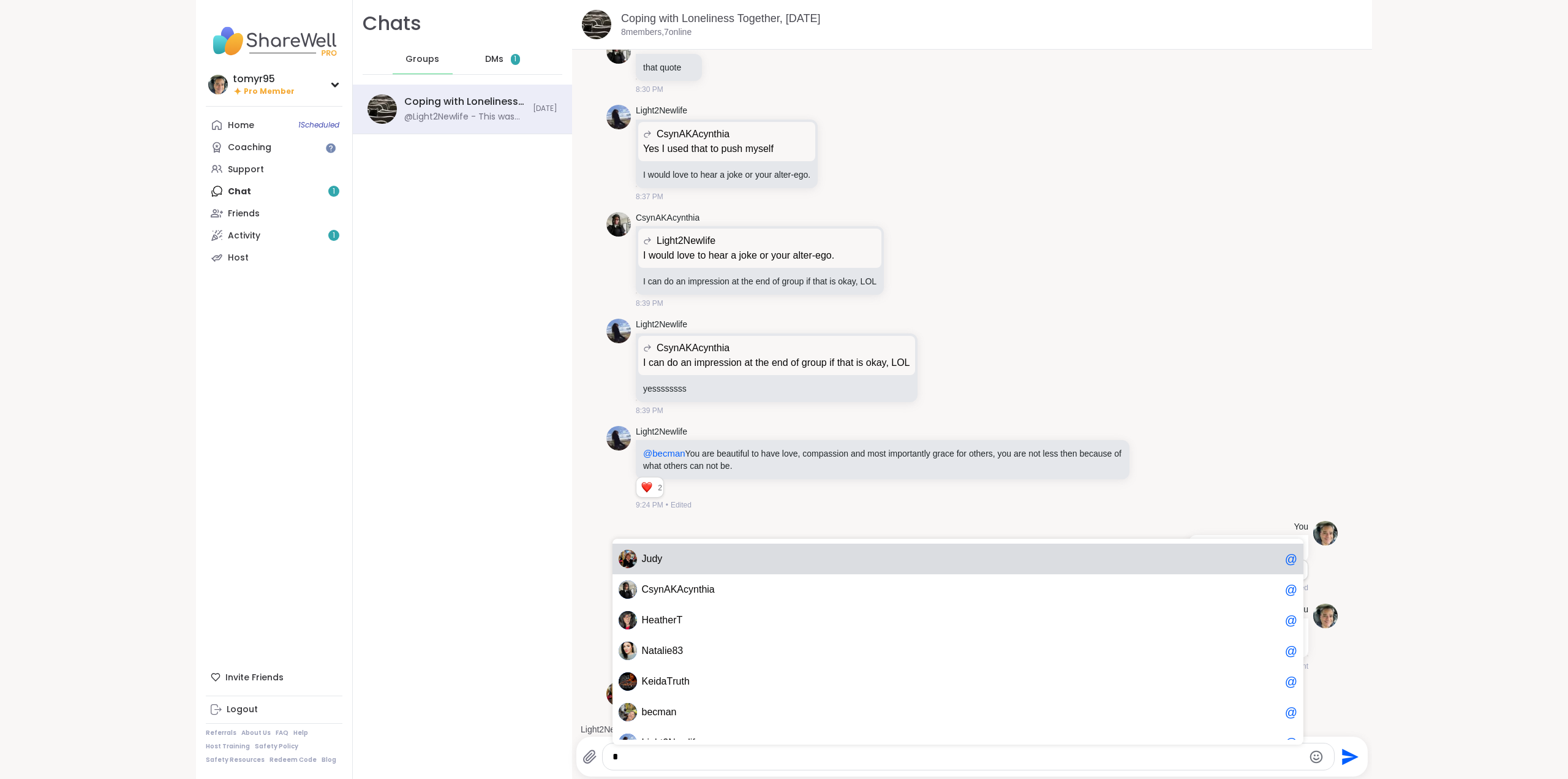
scroll to position [876, 0]
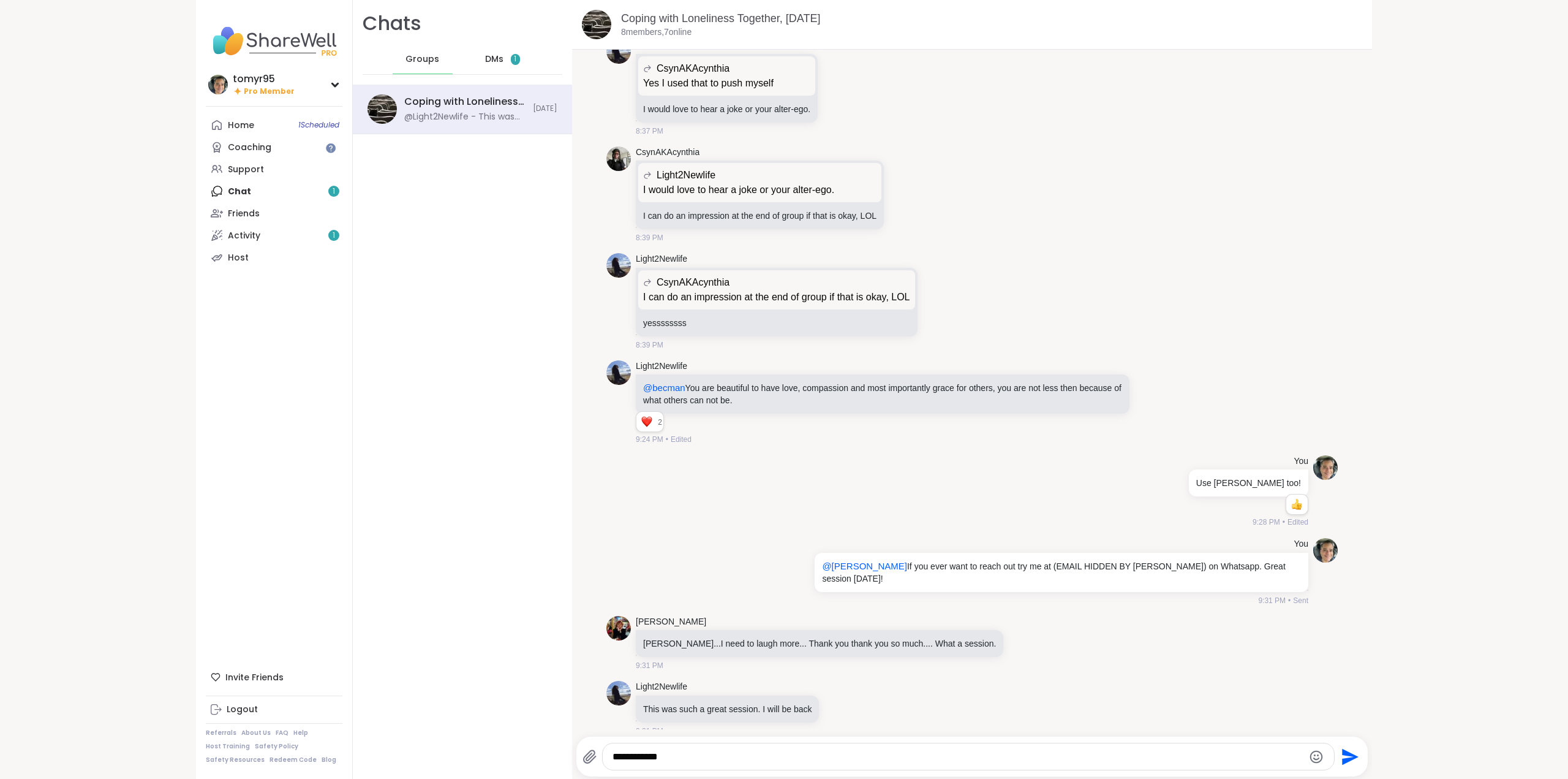
type textarea "**********"
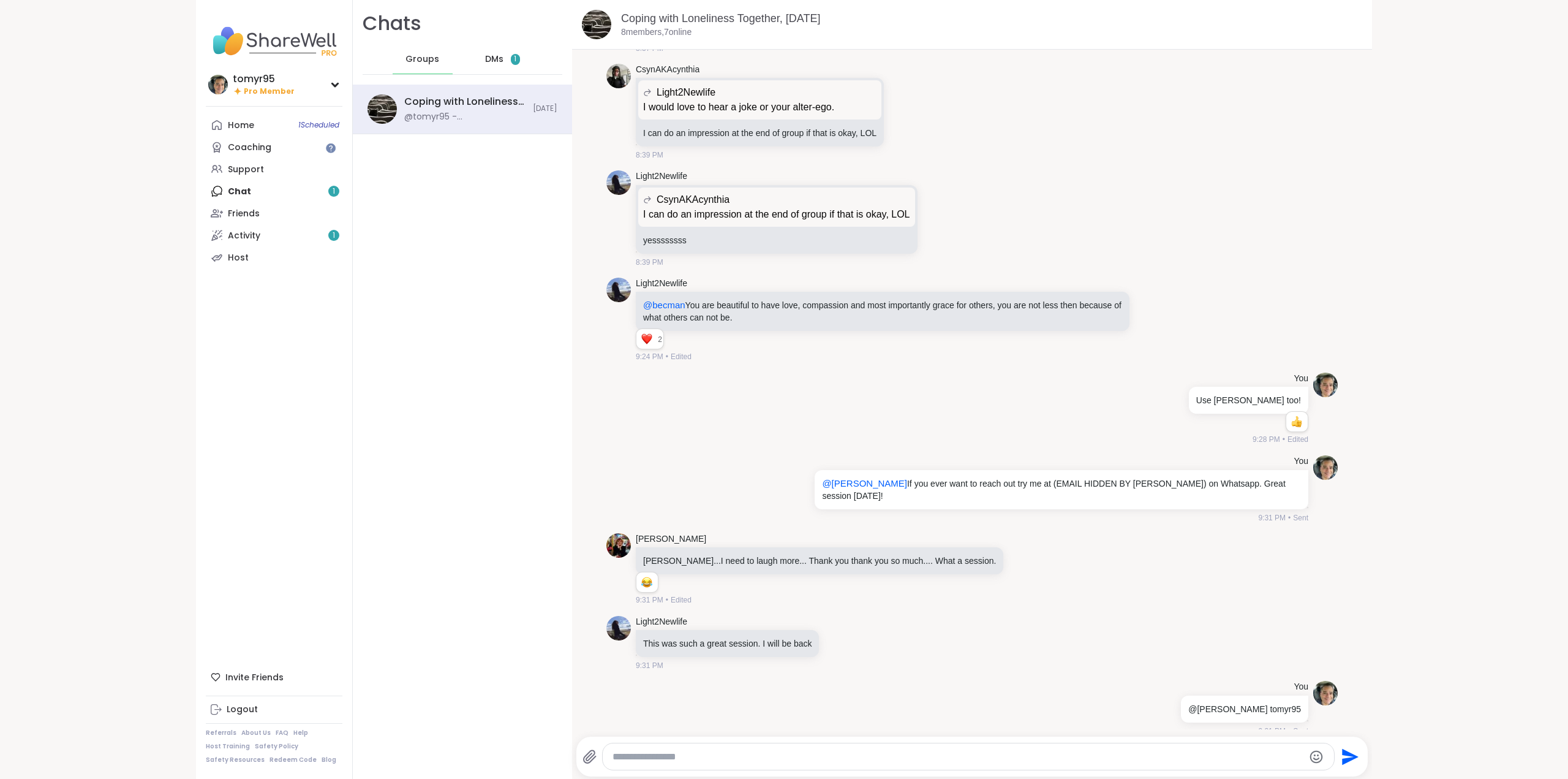
click at [788, 759] on textarea "Type your message" at bounding box center [957, 756] width 691 height 13
type textarea "**********"
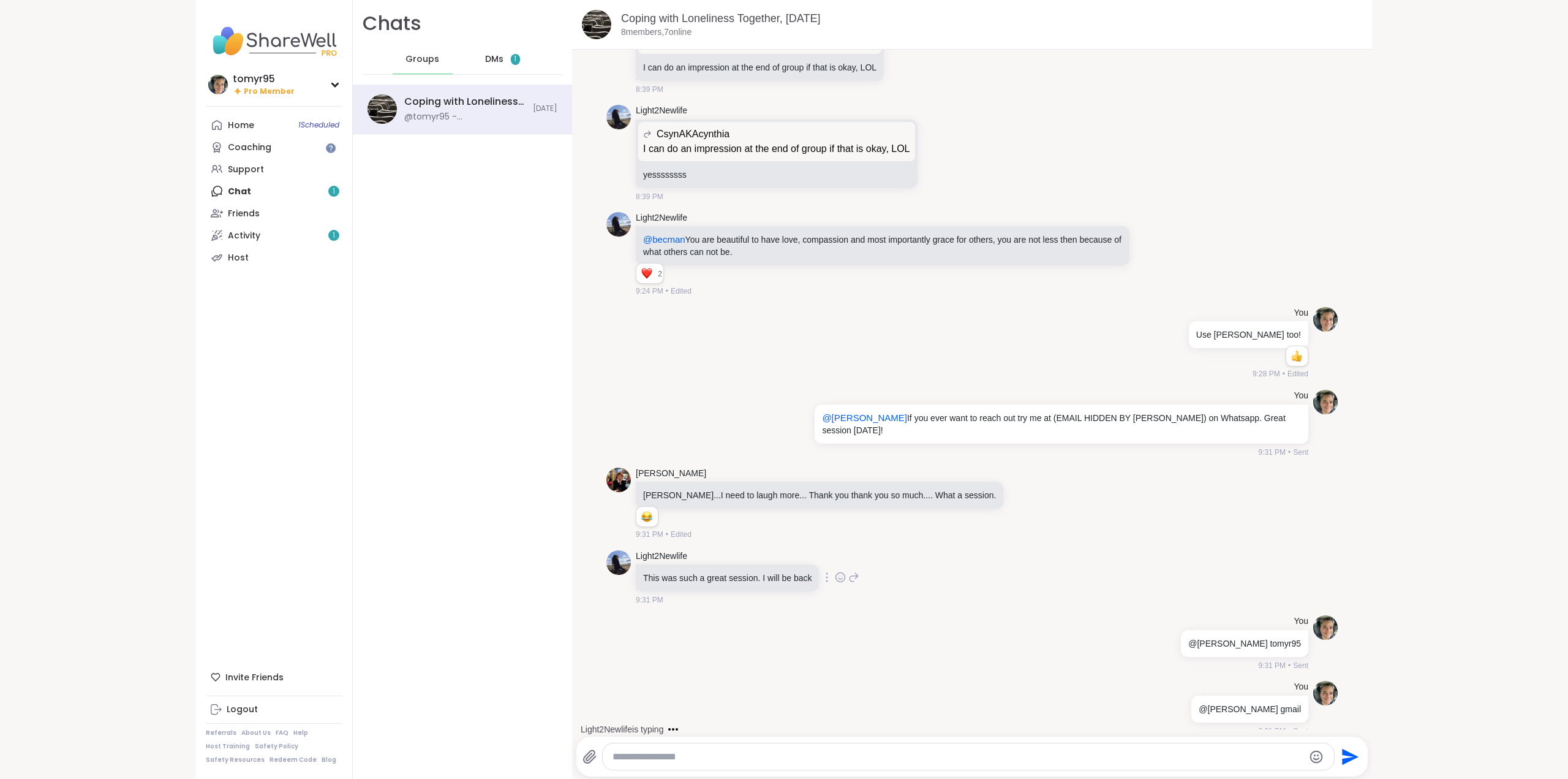
click at [838, 578] on icon at bounding box center [840, 578] width 4 height 1
click at [739, 551] on span "Select Reaction: Heart" at bounding box center [743, 557] width 11 height 13
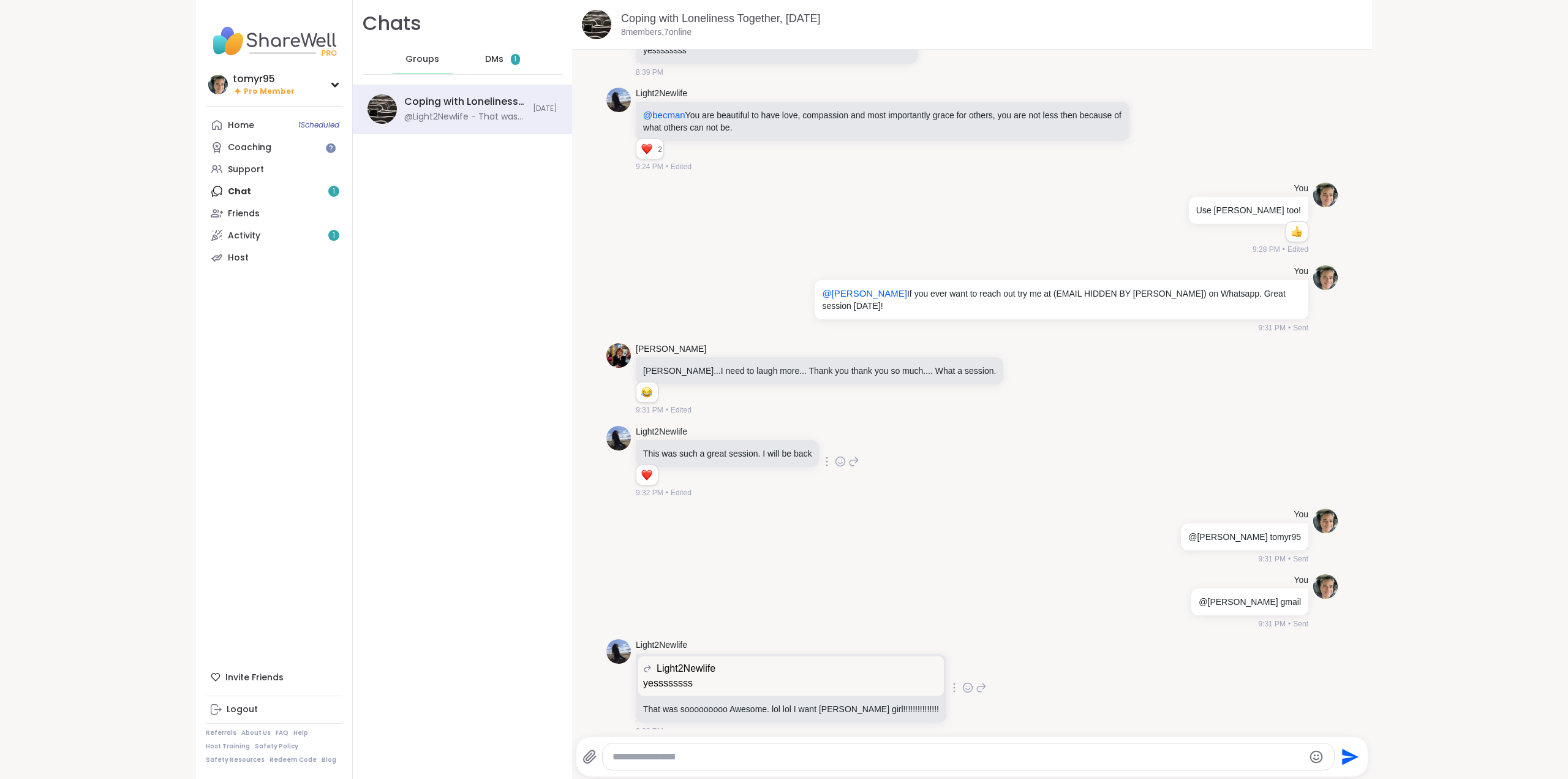
click at [963, 681] on icon at bounding box center [968, 687] width 11 height 13
click at [865, 662] on div "Select Reaction: Heart" at bounding box center [870, 667] width 11 height 11
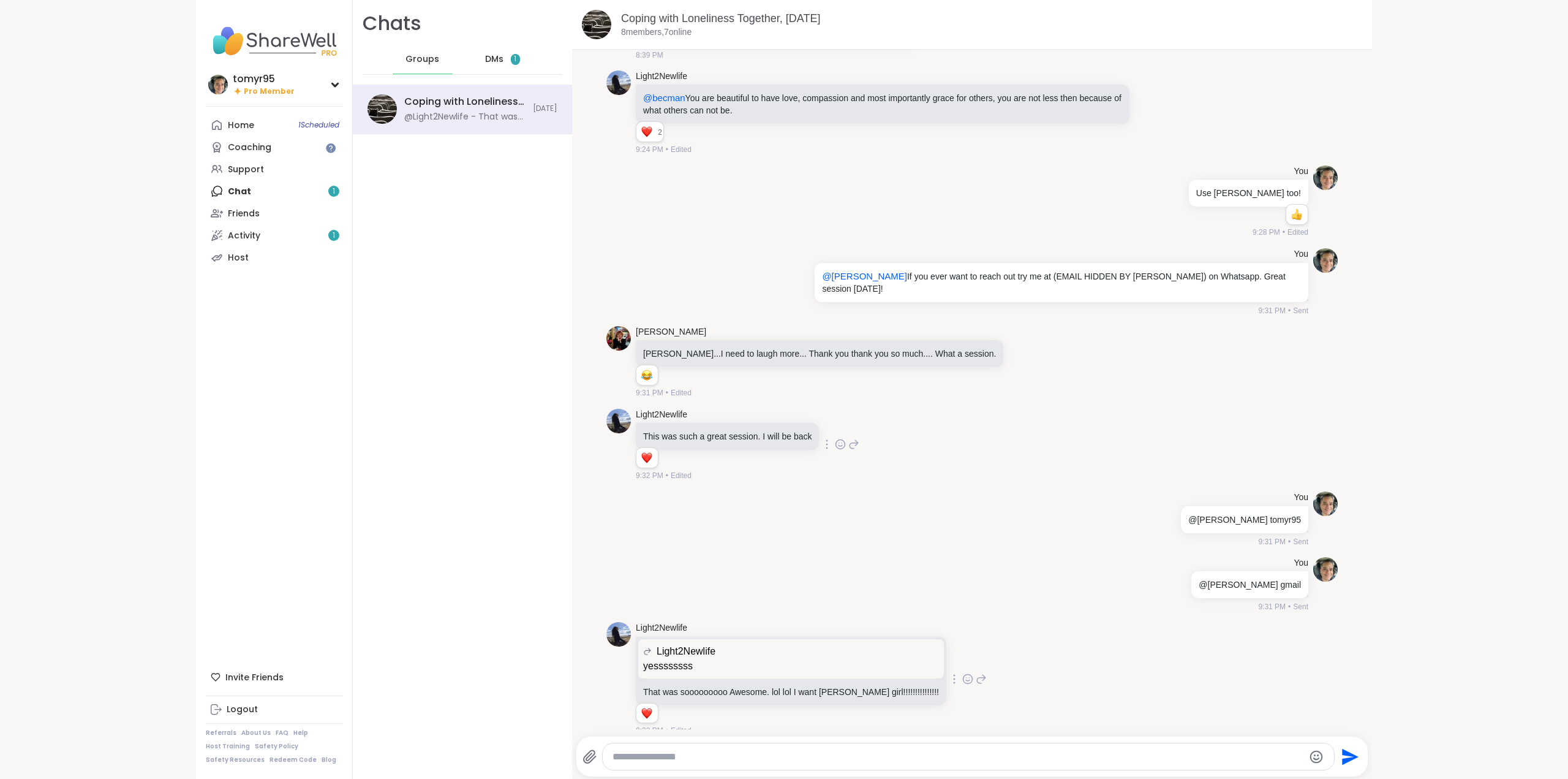
click at [767, 755] on textarea "Type your message" at bounding box center [957, 756] width 691 height 13
type textarea "**********"
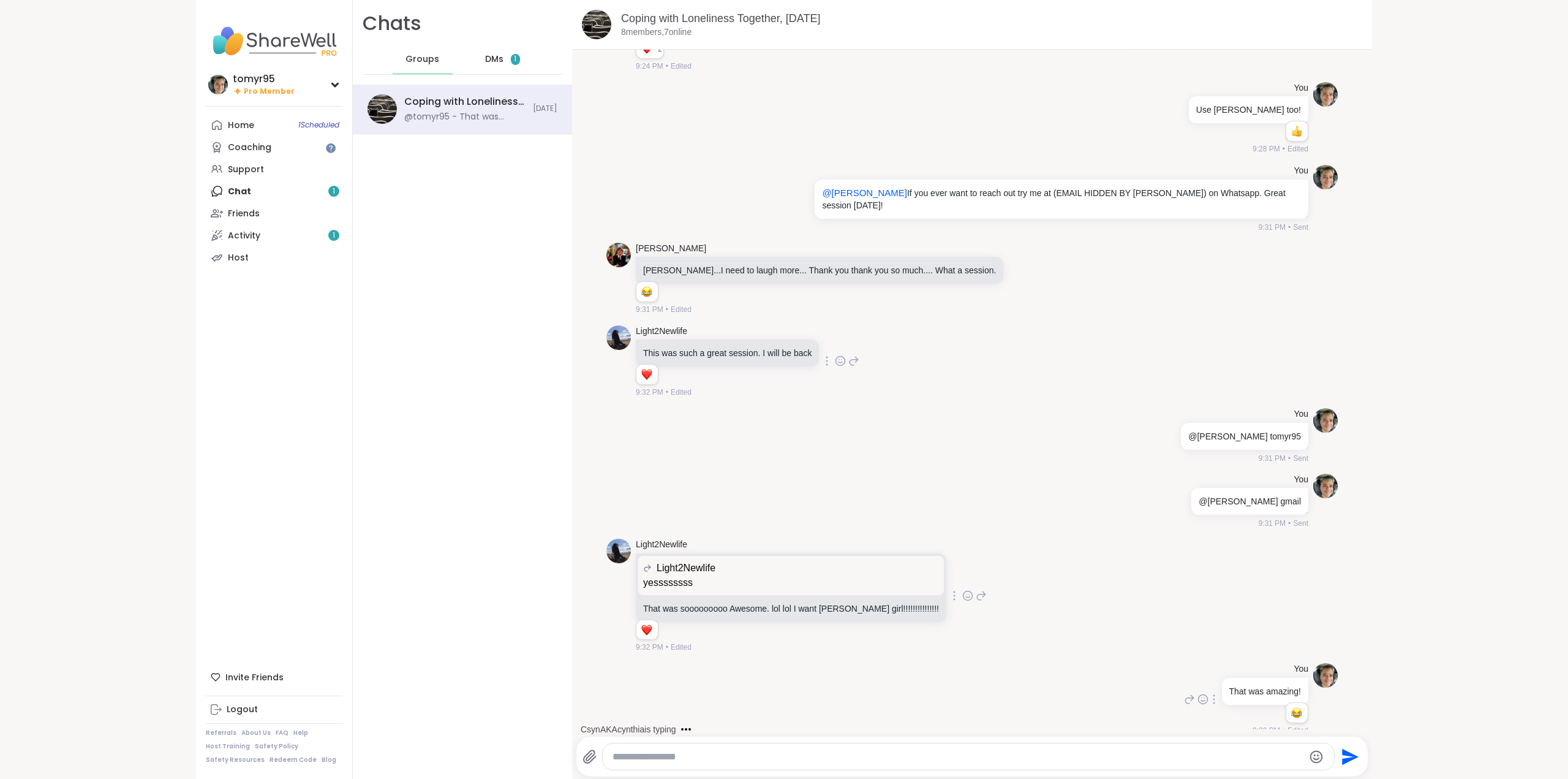
scroll to position [1314, 0]
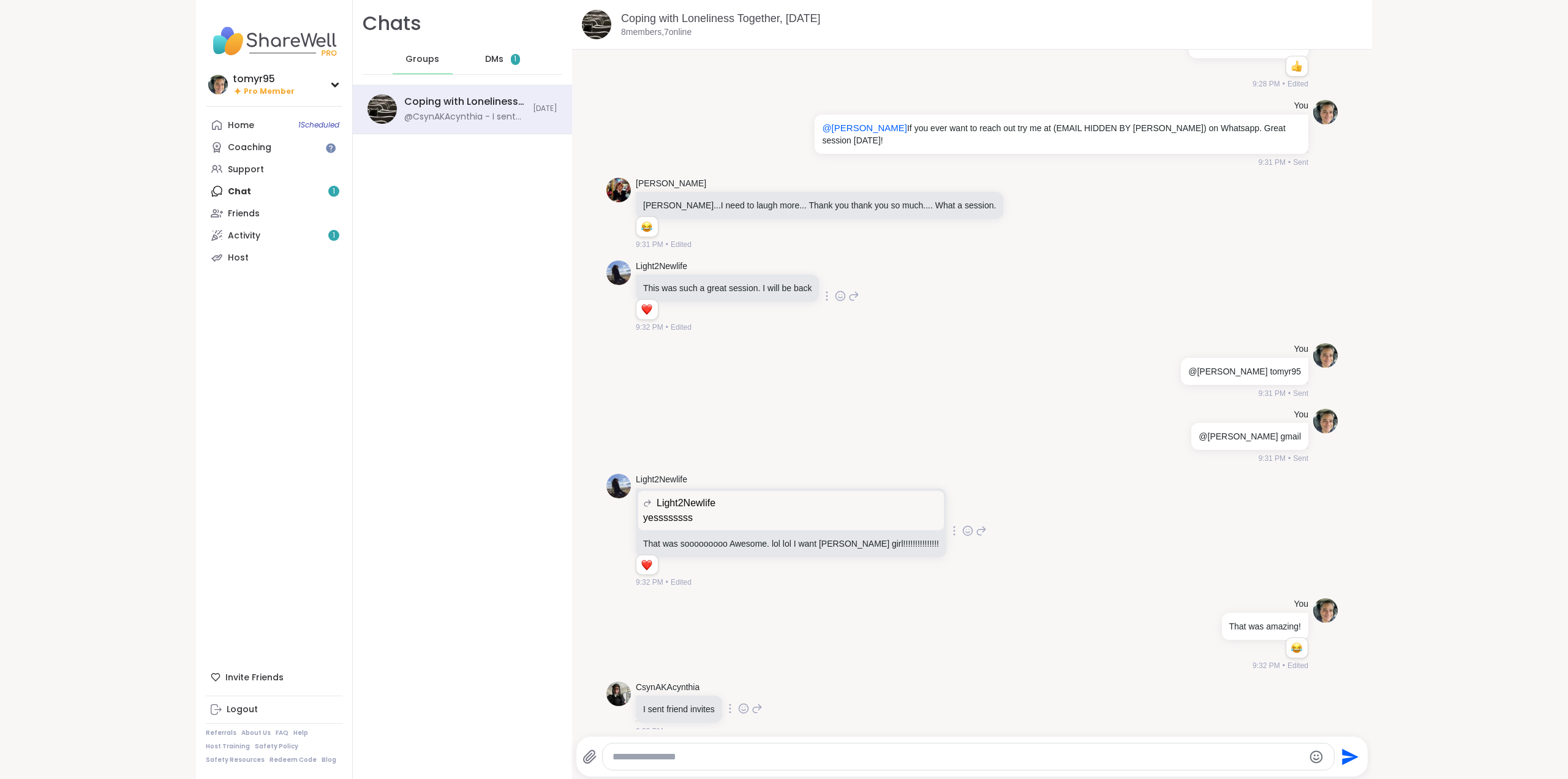
click at [742, 709] on icon at bounding box center [744, 709] width 4 height 1
click at [740, 683] on div "Select Reaction: Heart" at bounding box center [744, 688] width 11 height 11
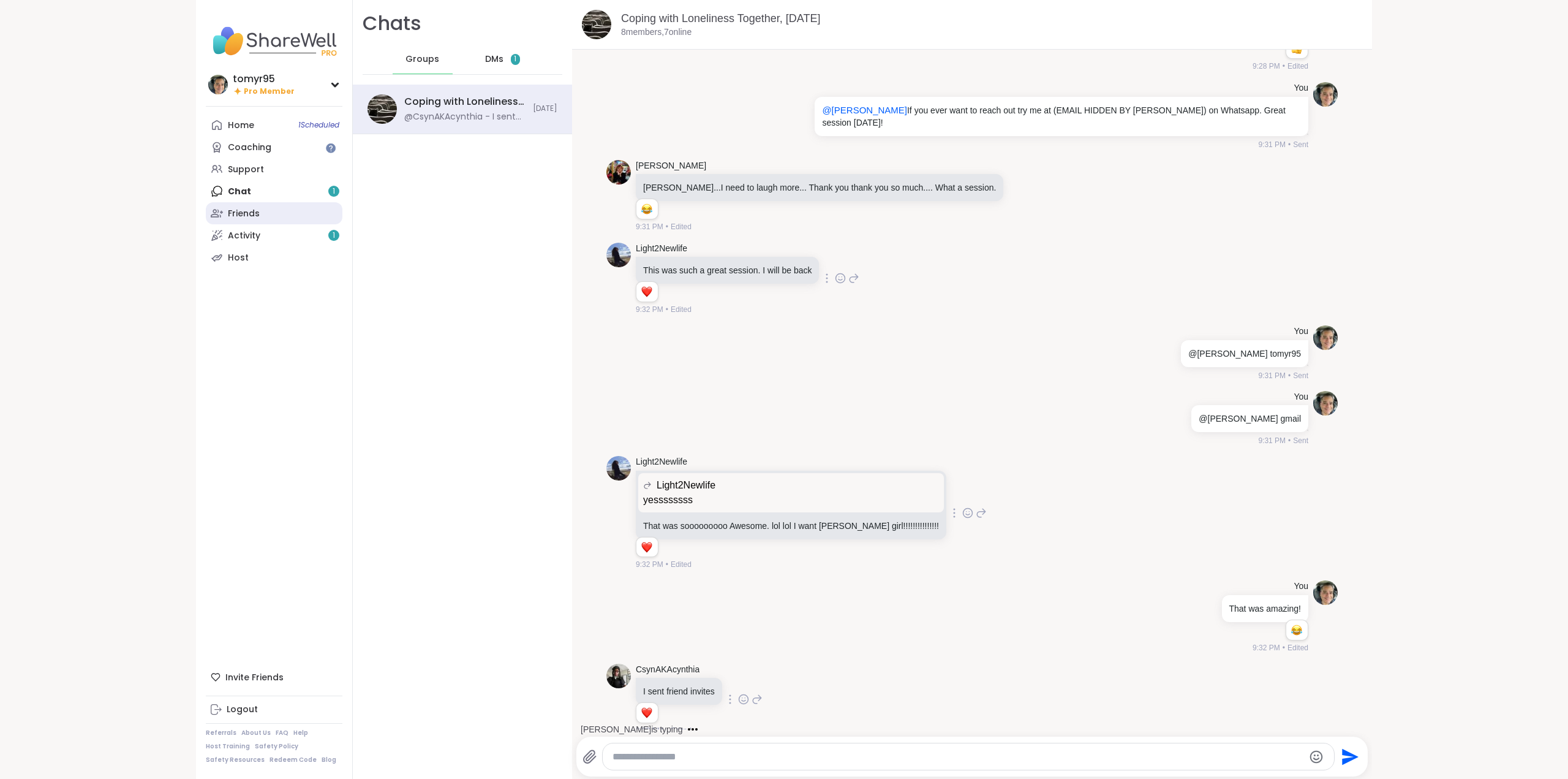
click at [236, 208] on div "Friends" at bounding box center [243, 214] width 32 height 13
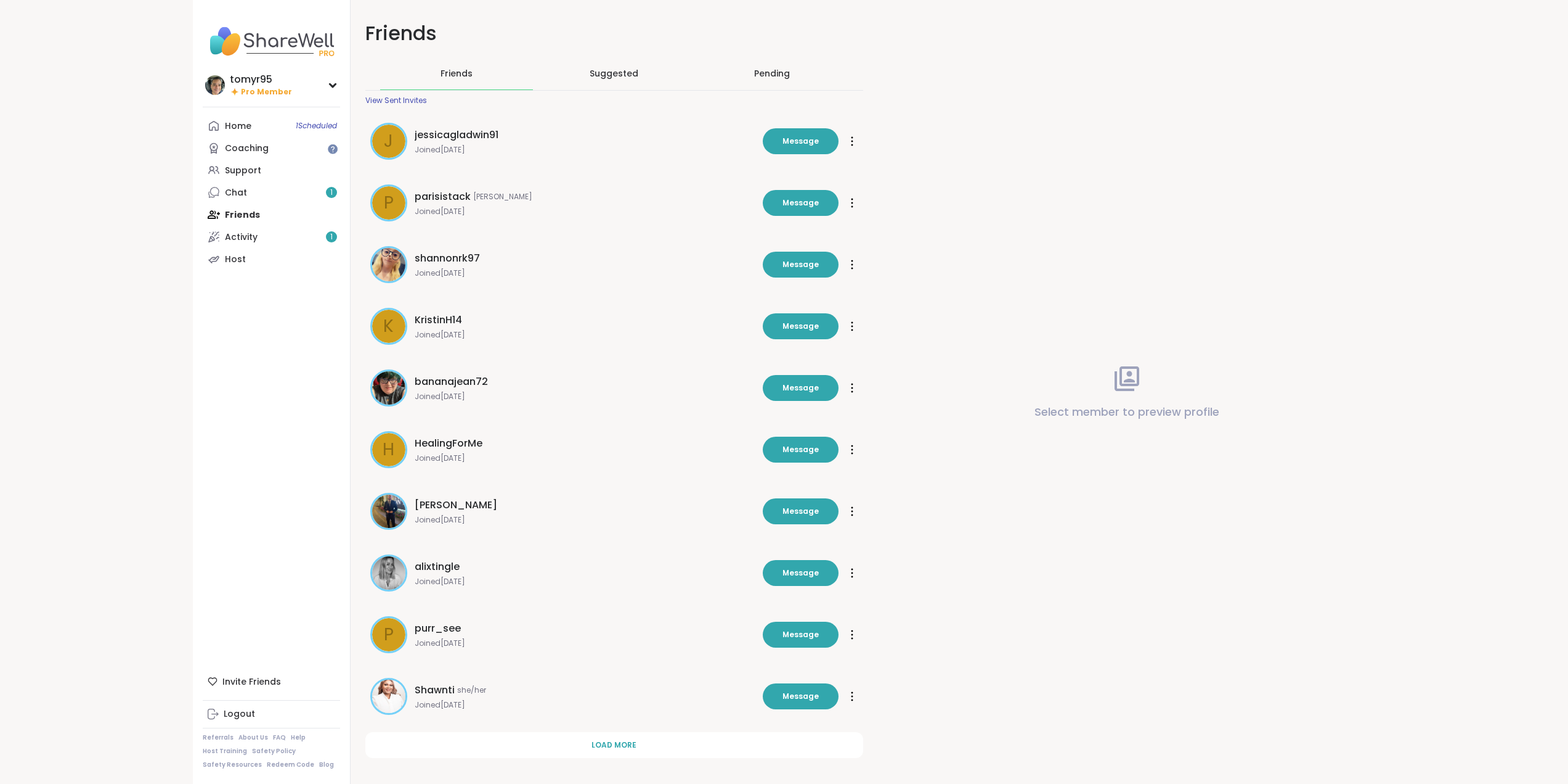
click at [779, 66] on div "Pending" at bounding box center [772, 73] width 153 height 32
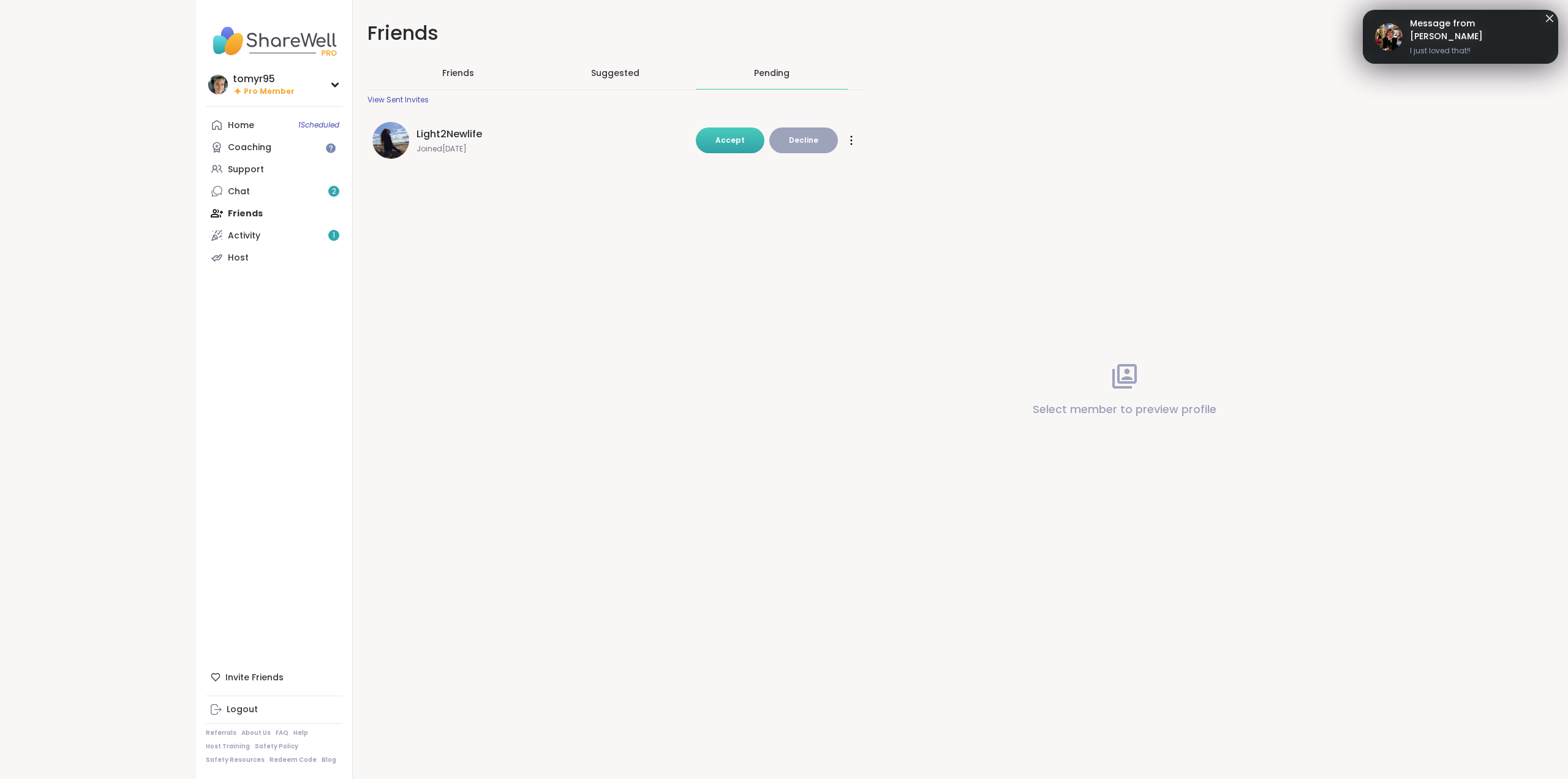
click at [733, 140] on span "Accept" at bounding box center [730, 140] width 30 height 11
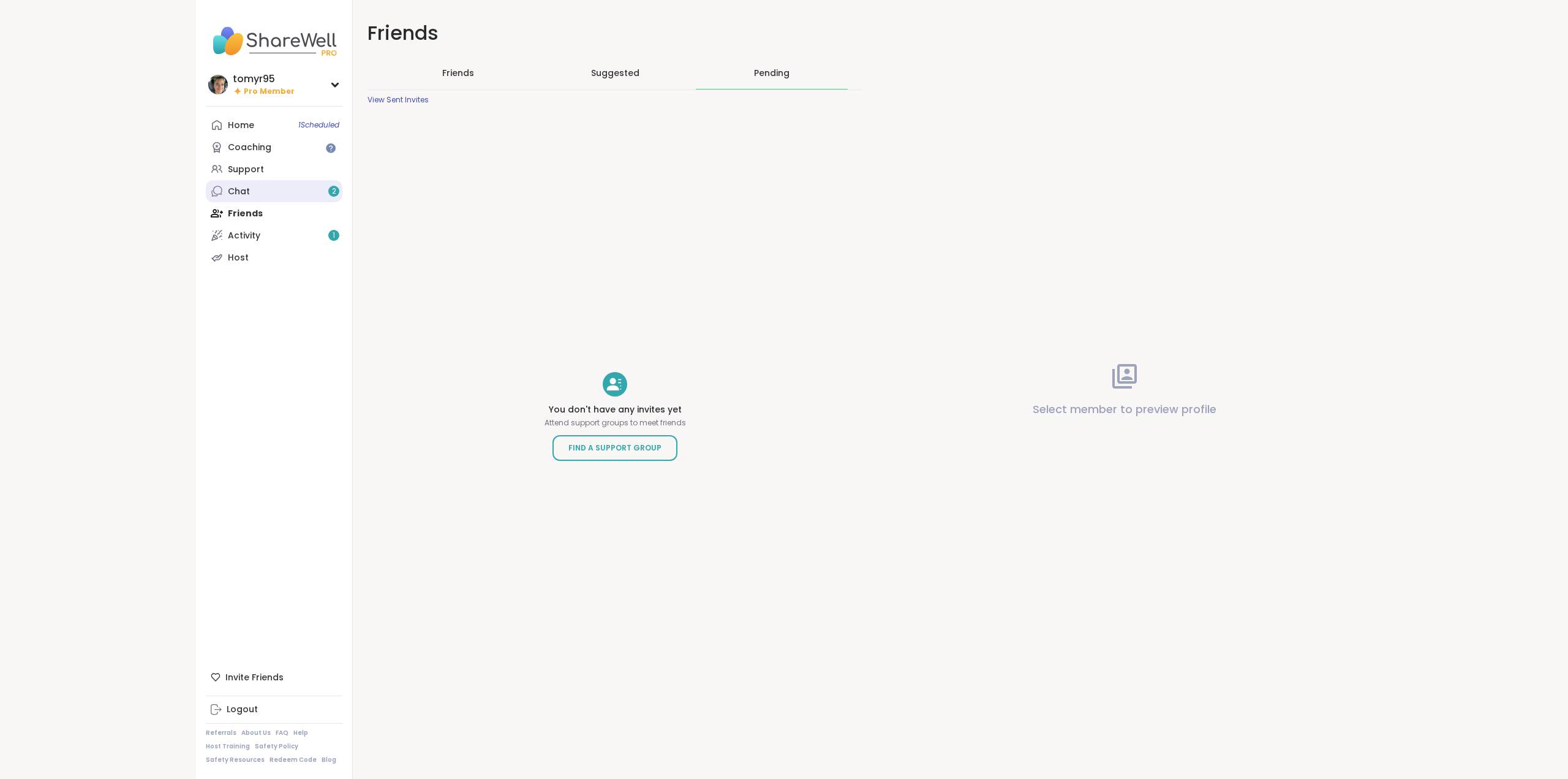
click at [259, 190] on link "Chat 2" at bounding box center [275, 191] width 137 height 22
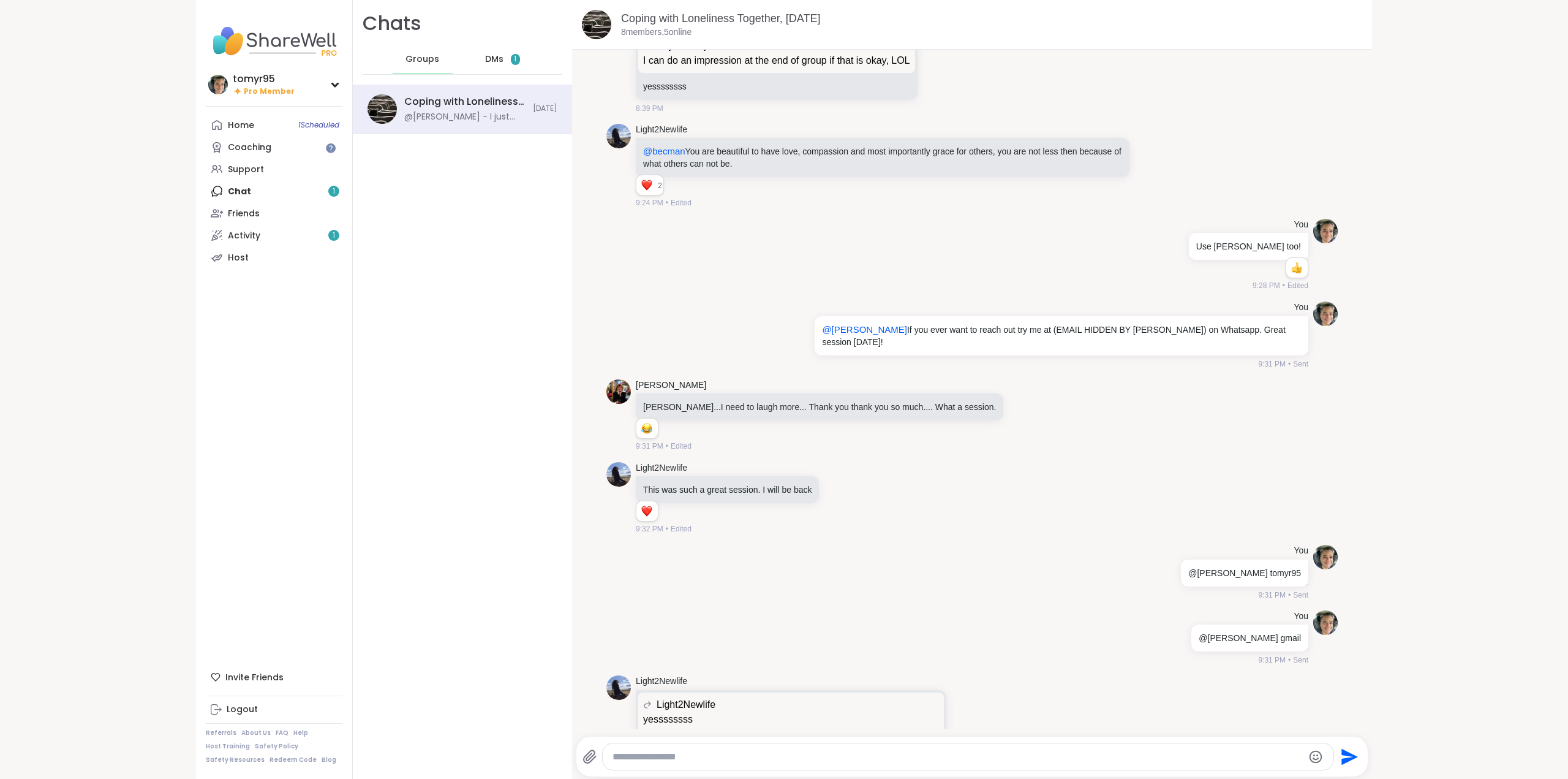
scroll to position [1480, 0]
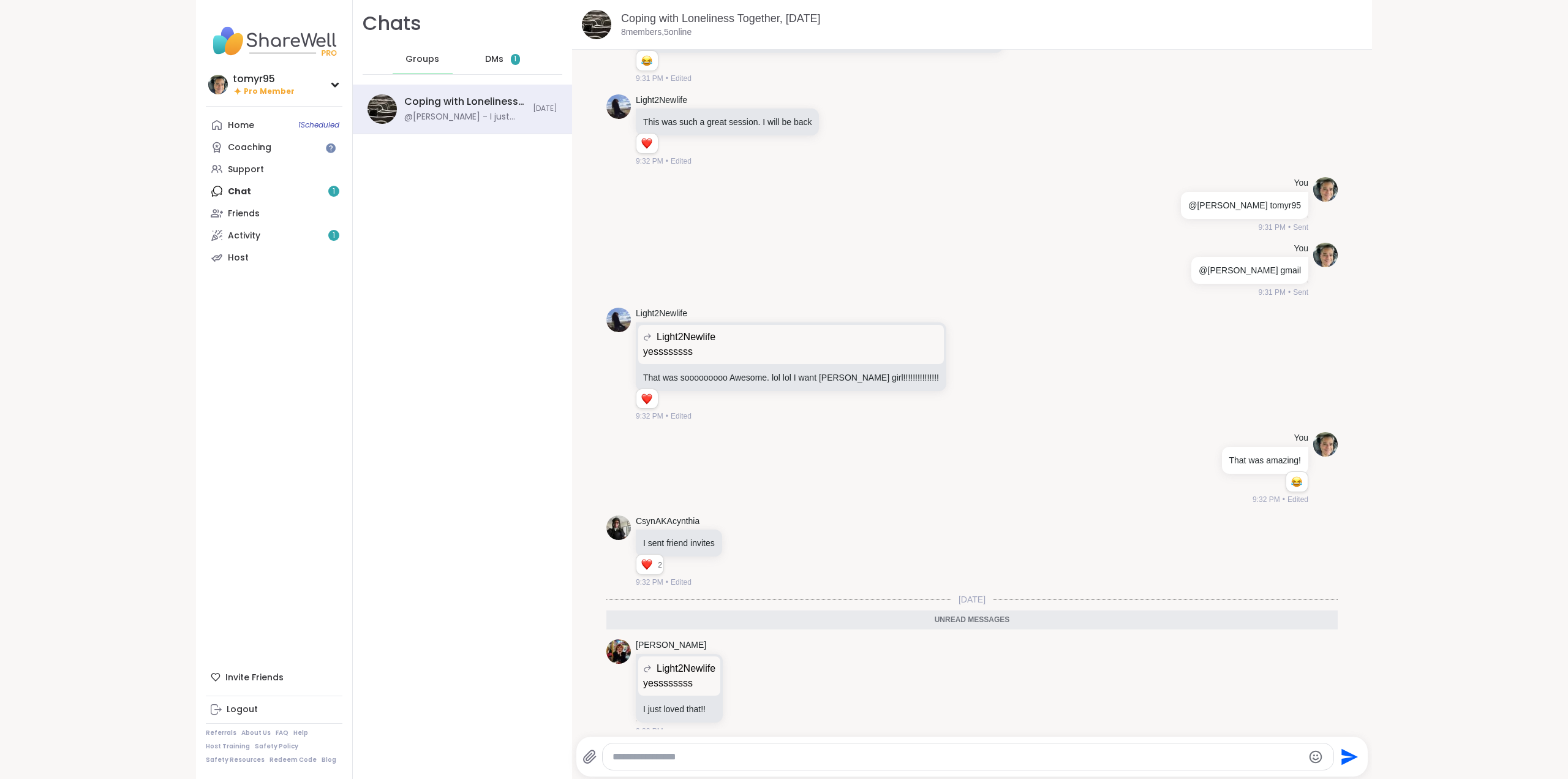
click at [263, 193] on div "Home 1 Scheduled Coaching Support Chat 1 Friends Activity 1 Host" at bounding box center [275, 191] width 137 height 154
click at [231, 193] on div "Home 1 Scheduled Coaching Support Chat 1 Friends Activity 1 Host" at bounding box center [275, 191] width 137 height 154
click at [491, 57] on span "DMs" at bounding box center [494, 59] width 18 height 13
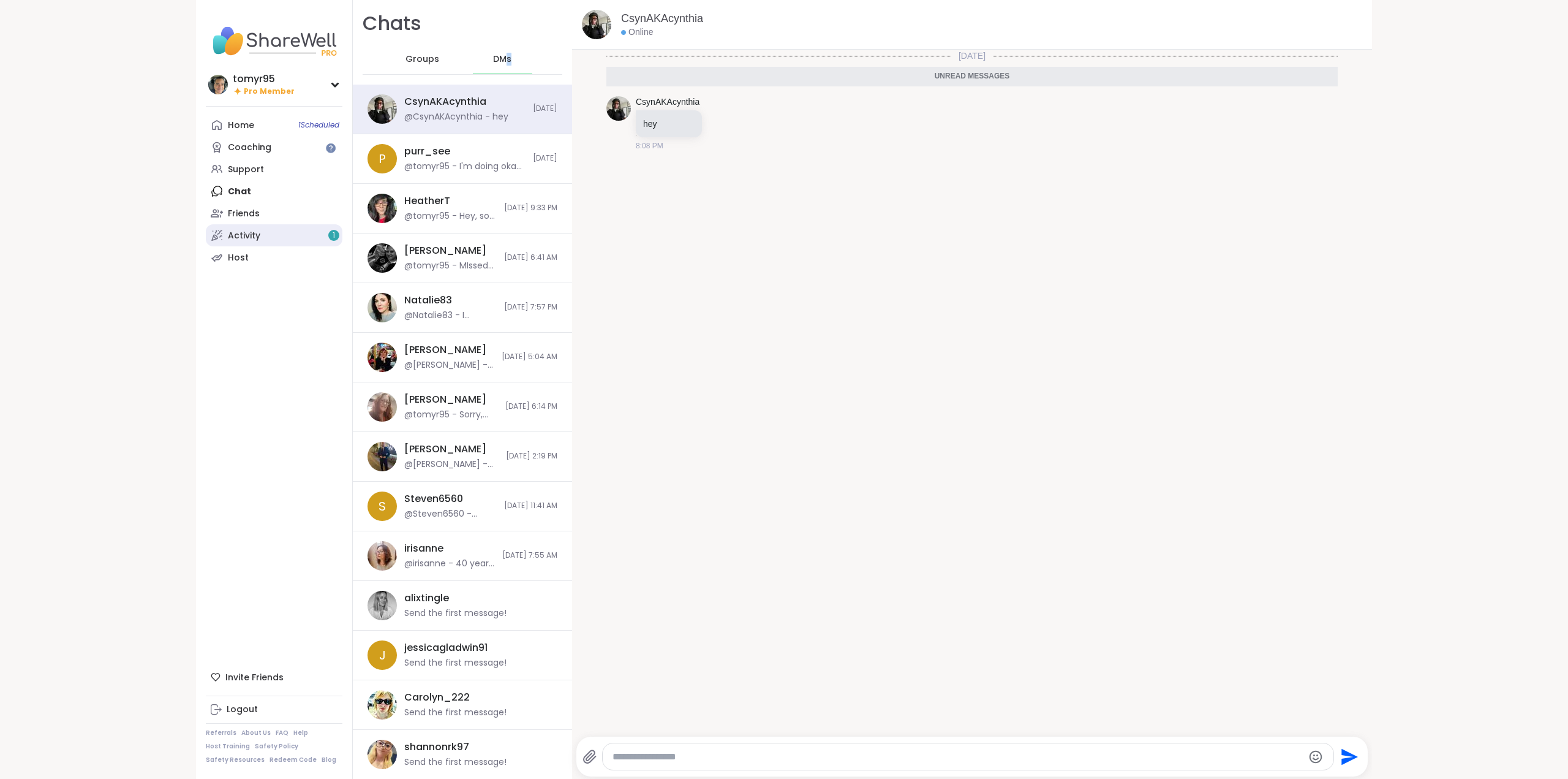
click at [240, 232] on div "Activity 1" at bounding box center [244, 236] width 32 height 13
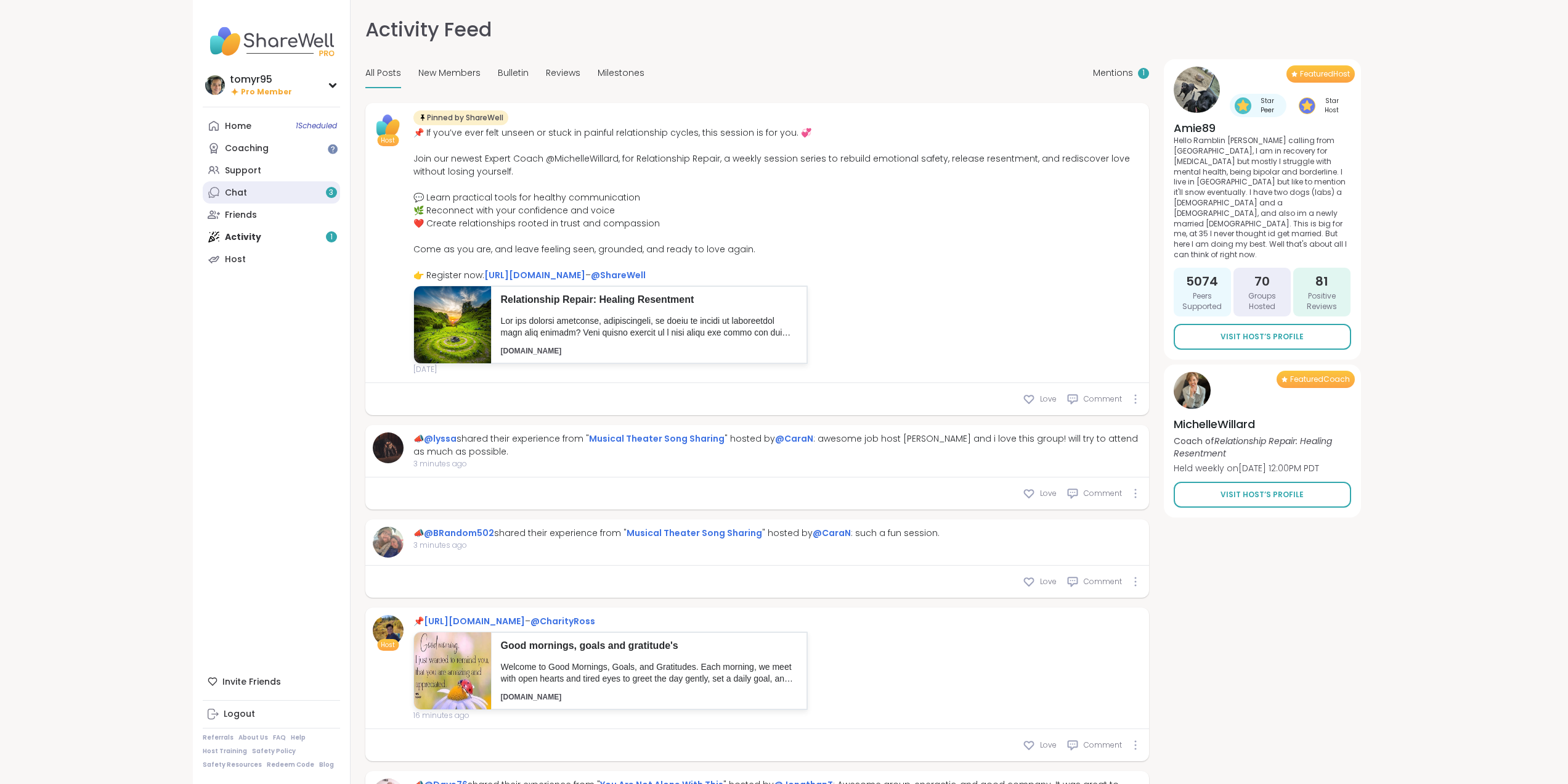
click at [249, 195] on link "Chat 3" at bounding box center [272, 192] width 138 height 22
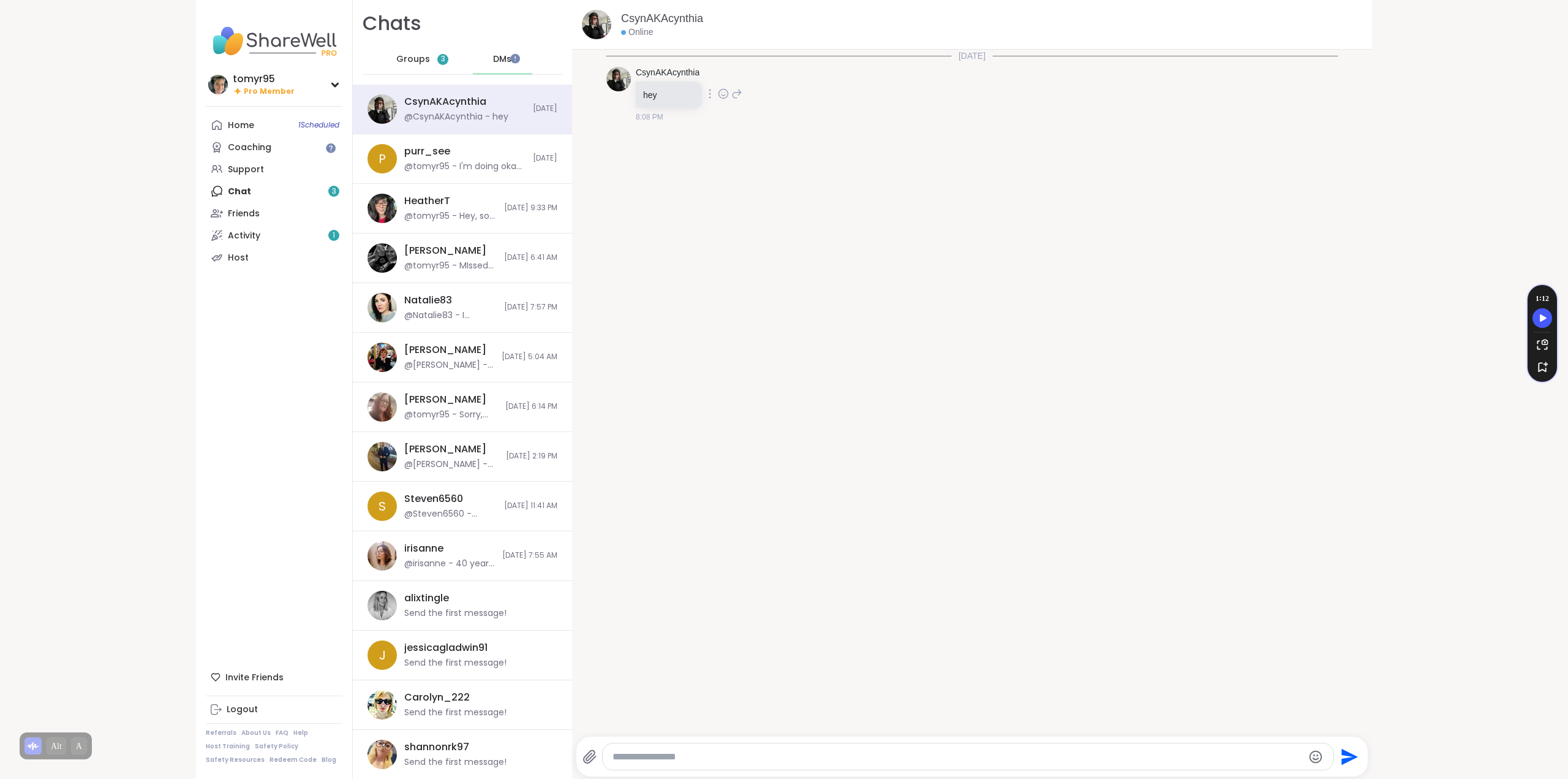
click at [718, 93] on icon at bounding box center [723, 94] width 11 height 13
click at [700, 81] on button "Select Reaction: Thumbs up" at bounding box center [696, 74] width 24 height 24
click at [267, 191] on div "Home 1 Scheduled Coaching Support Chat 3 Friends Activity 1 Host" at bounding box center [275, 191] width 137 height 154
click at [220, 194] on div "Home 1 Scheduled Coaching Support Chat 3 Friends Activity 1 Host" at bounding box center [275, 191] width 137 height 154
click at [444, 414] on div "@tomyr95 - Sorry, computer problems and I could not get in on time. I'll see yo…" at bounding box center [451, 415] width 94 height 13
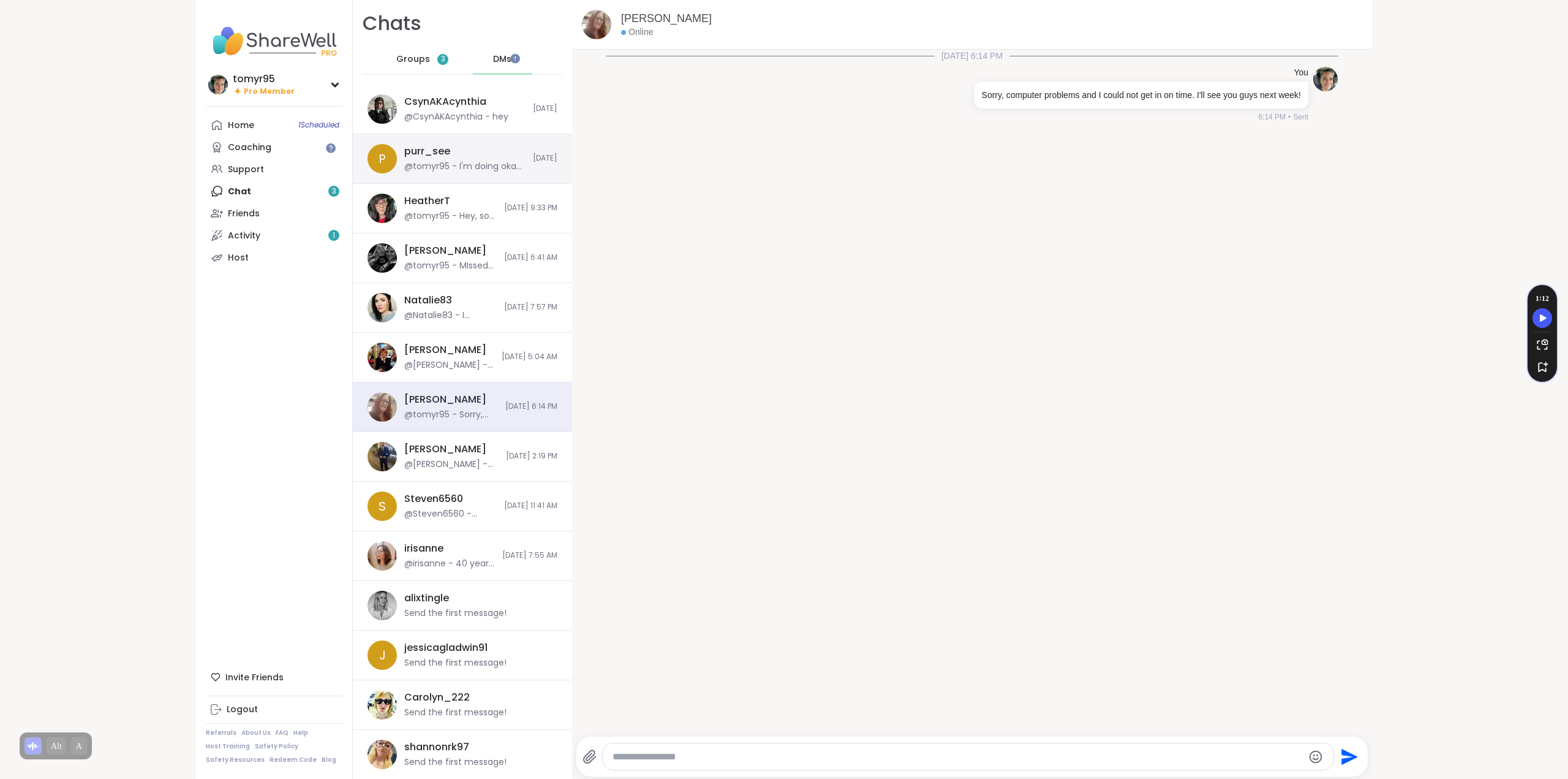
click at [440, 145] on div "purr_see" at bounding box center [427, 151] width 46 height 14
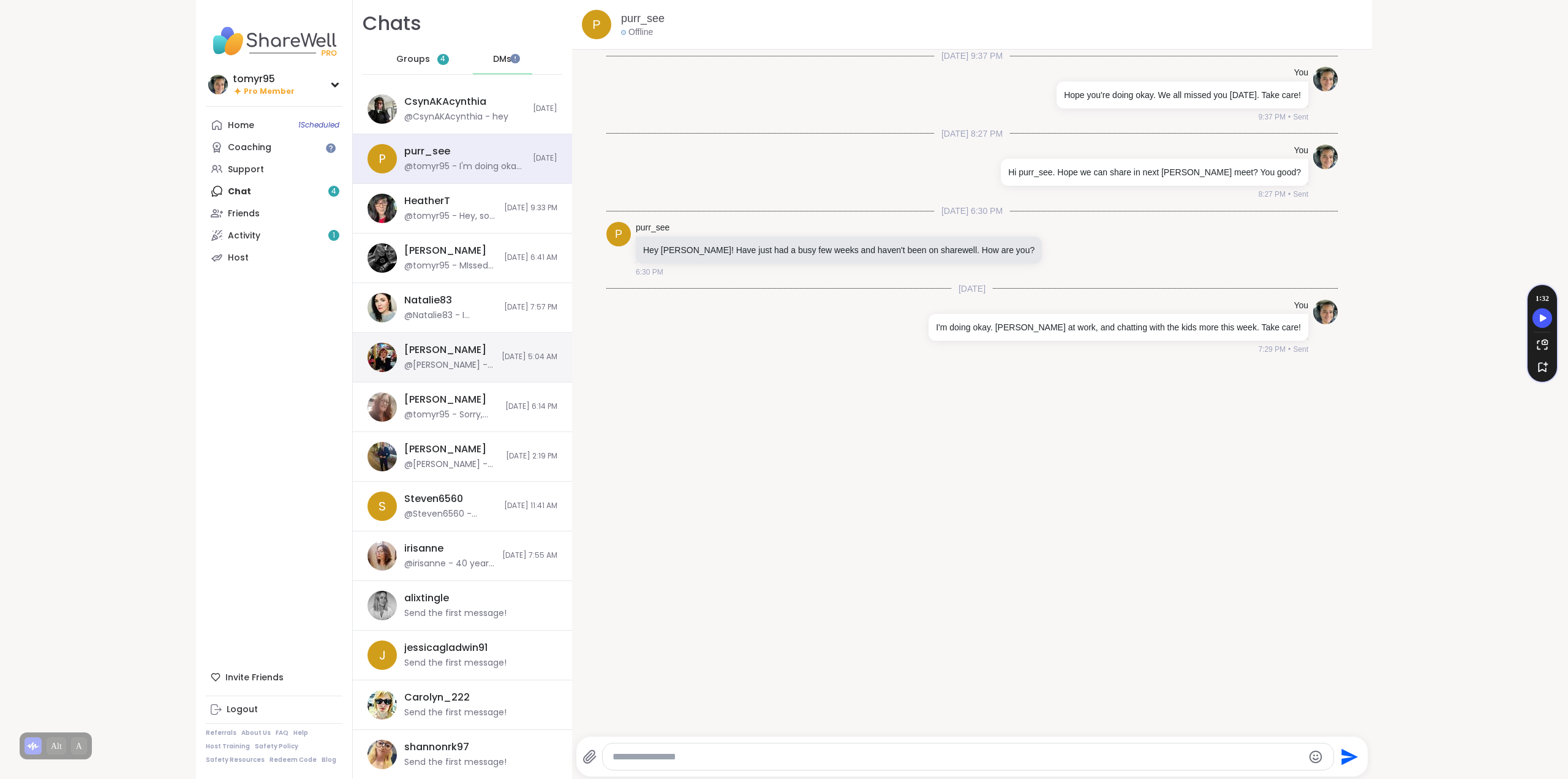
click at [453, 361] on div "@[PERSON_NAME] - Thank you,[PERSON_NAME]!😻 Your feedback really matters to me.☺…" at bounding box center [449, 366] width 90 height 13
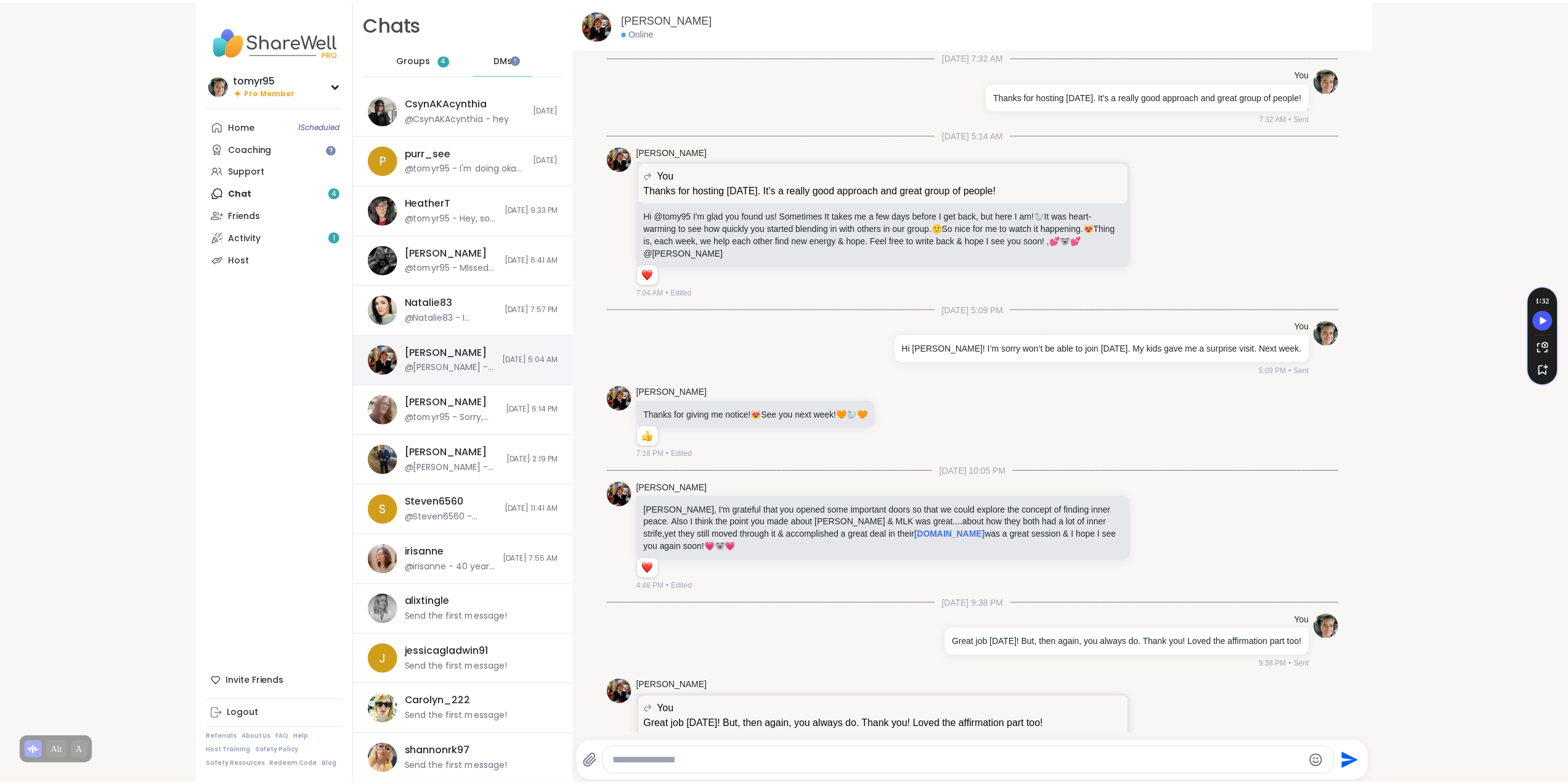
scroll to position [642, 0]
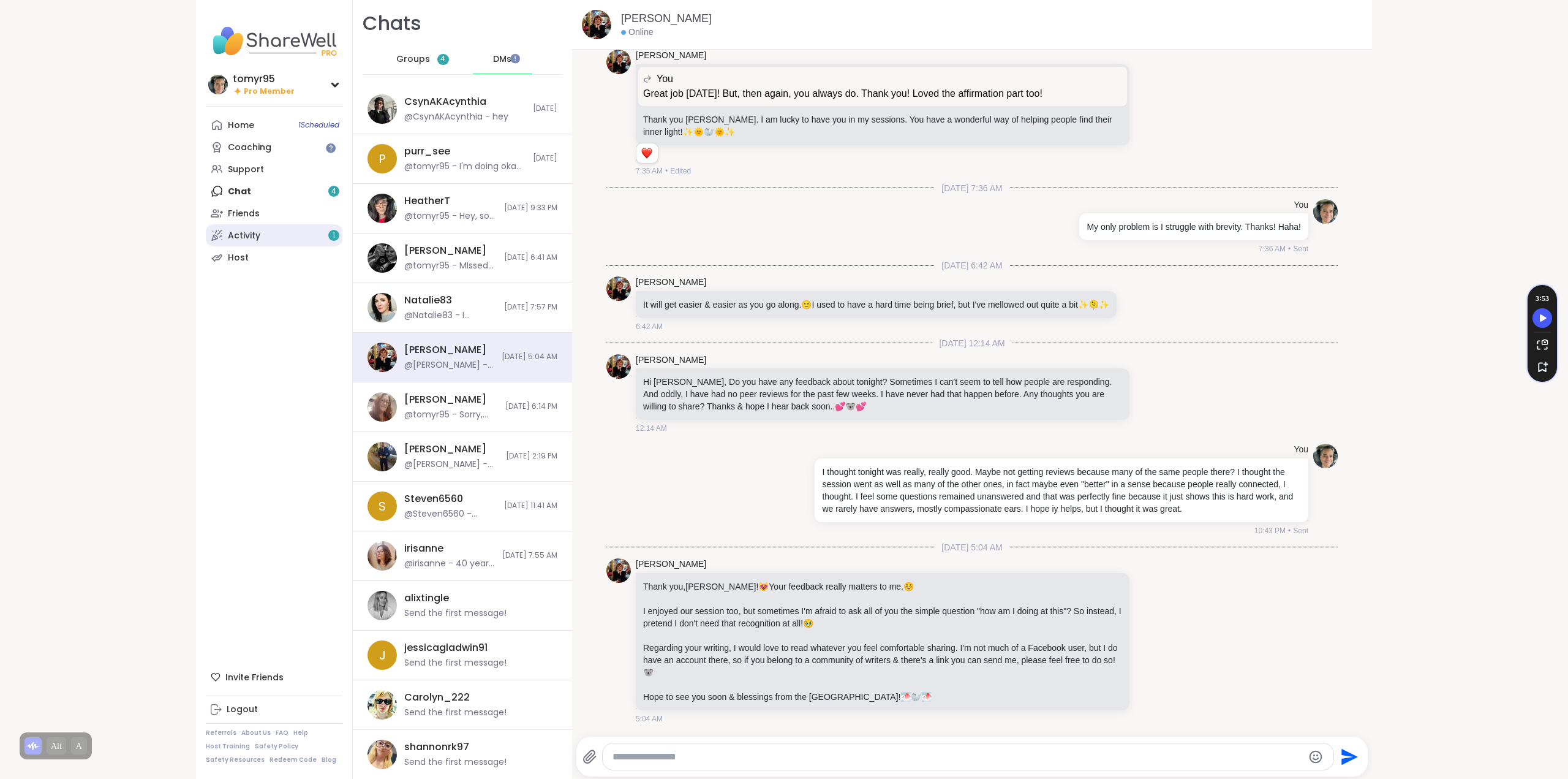
click at [246, 238] on div "Activity 1" at bounding box center [244, 236] width 32 height 13
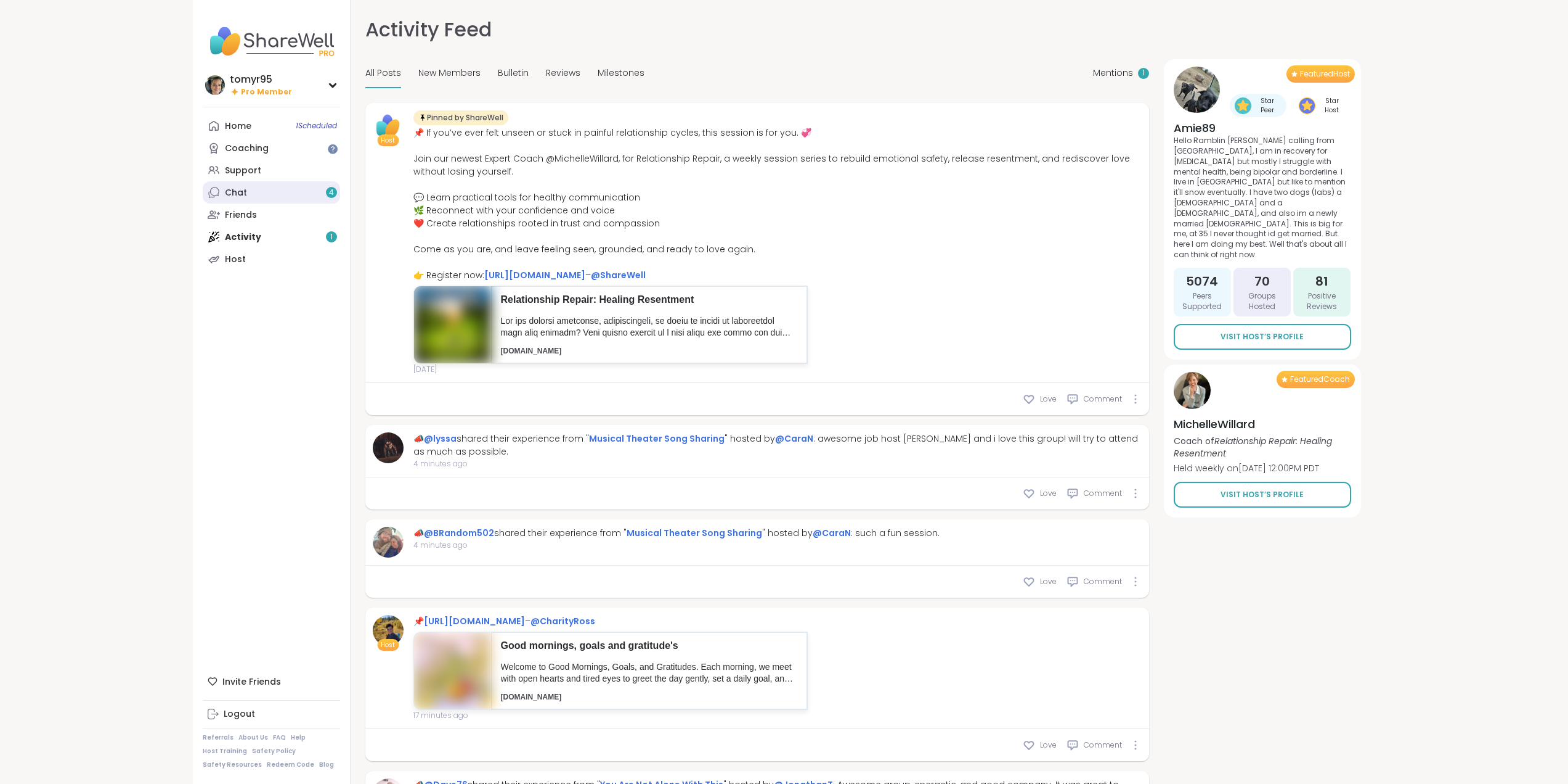
click at [235, 189] on div "Chat 4" at bounding box center [236, 193] width 22 height 13
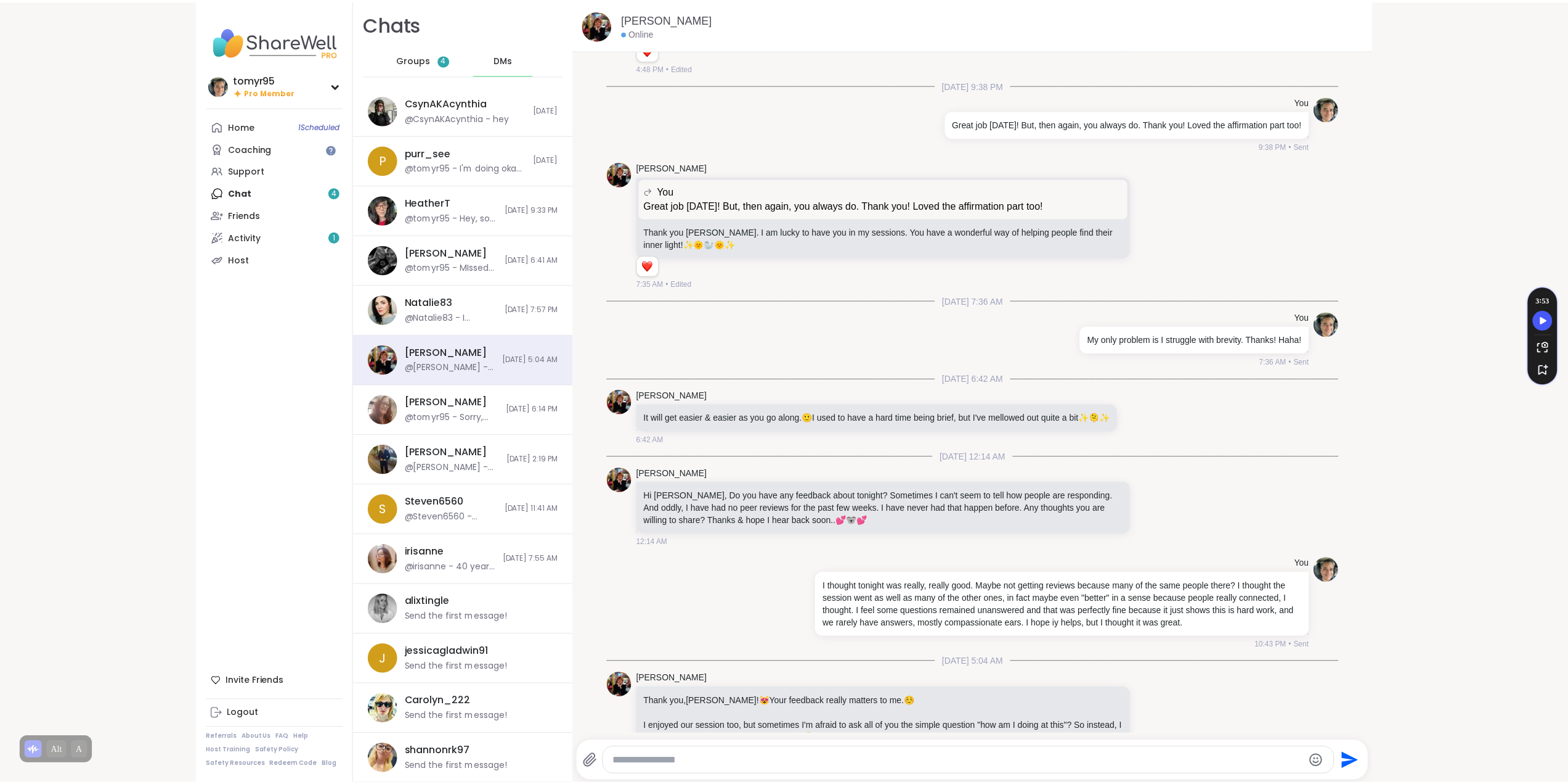
scroll to position [642, 0]
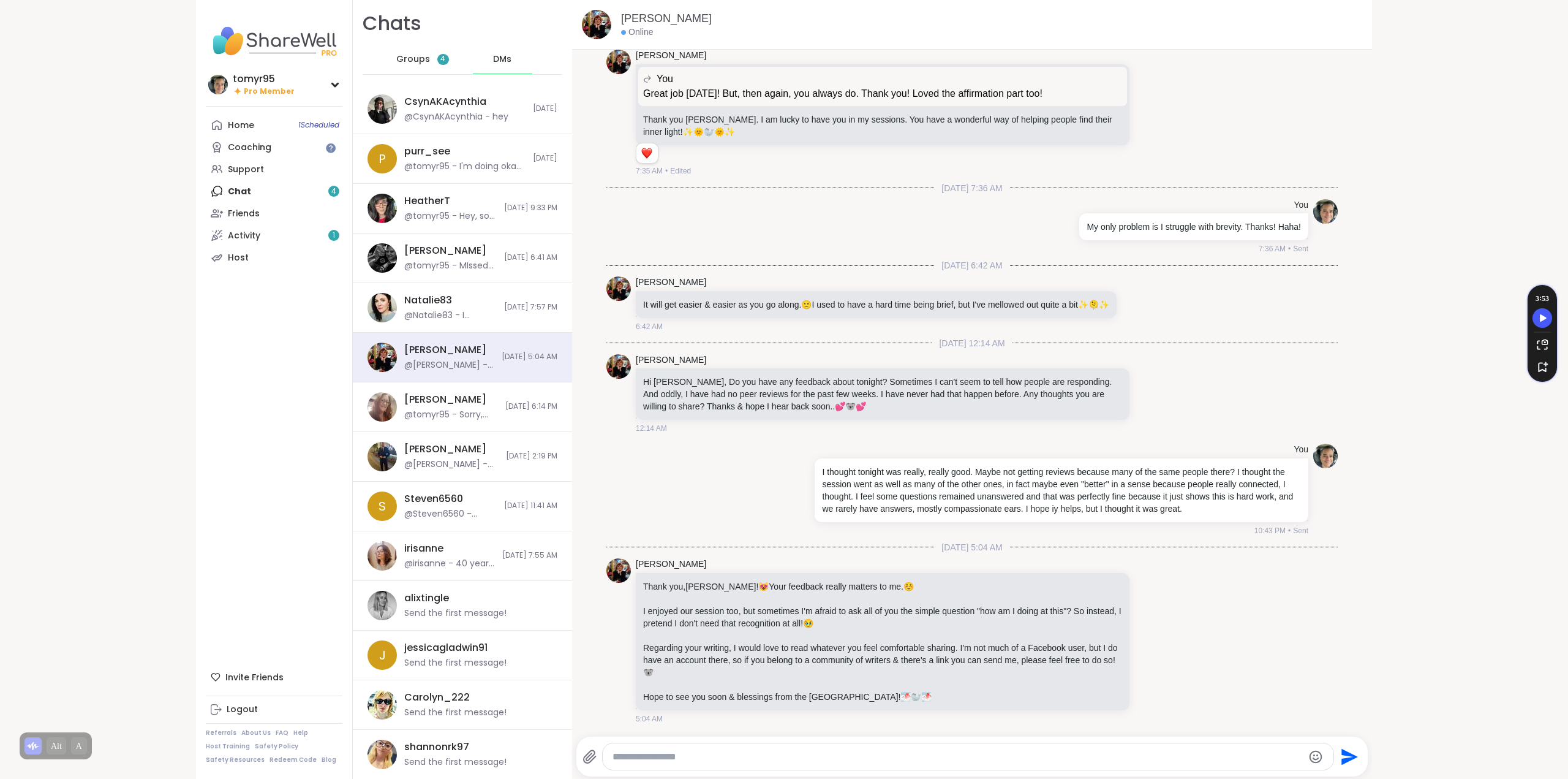
click at [704, 757] on textarea "Type your message" at bounding box center [957, 756] width 691 height 13
type textarea "**********"
click at [288, 235] on link "Activity 1" at bounding box center [275, 235] width 137 height 22
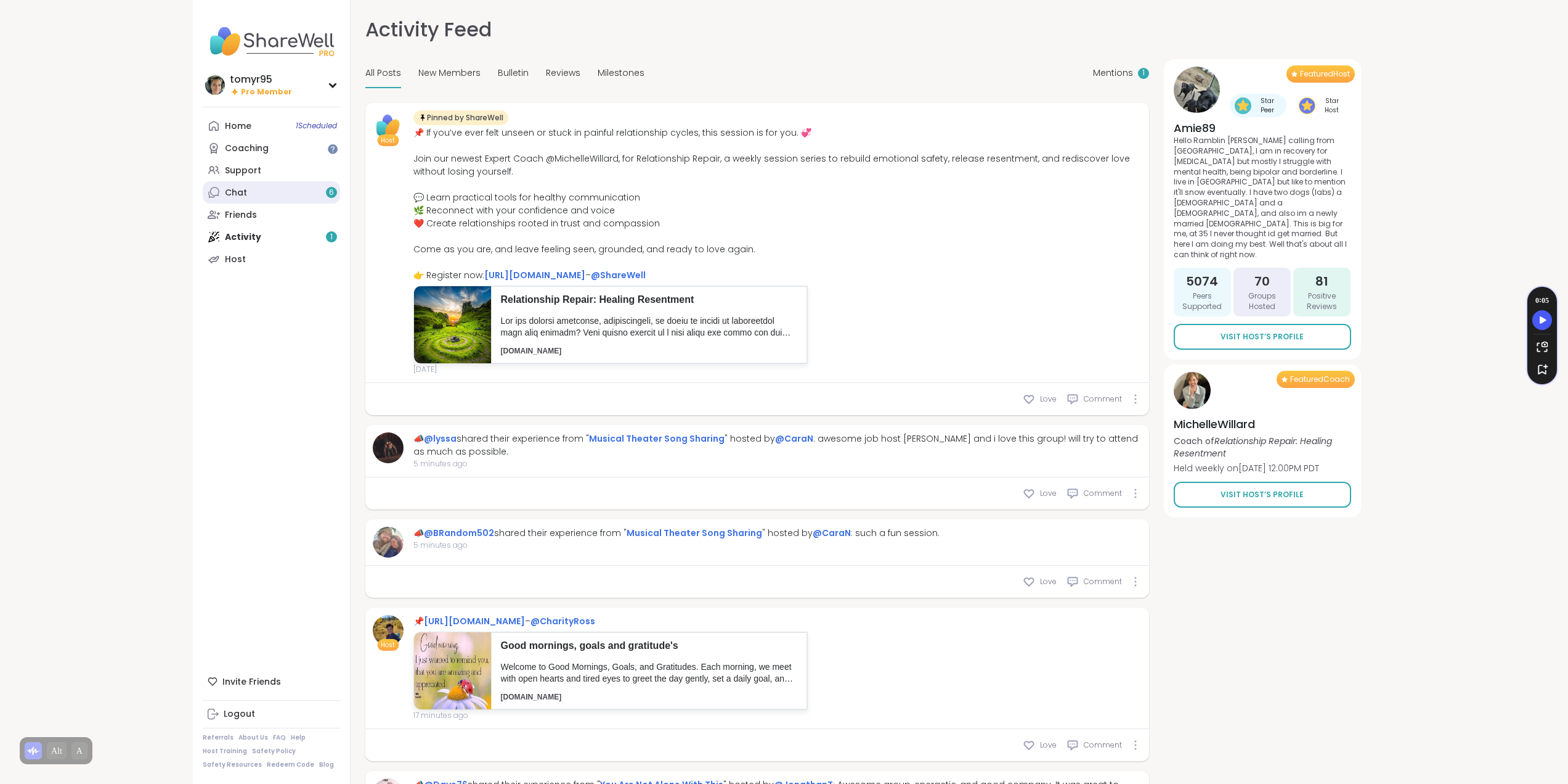
click at [288, 195] on link "Chat 6" at bounding box center [272, 192] width 138 height 22
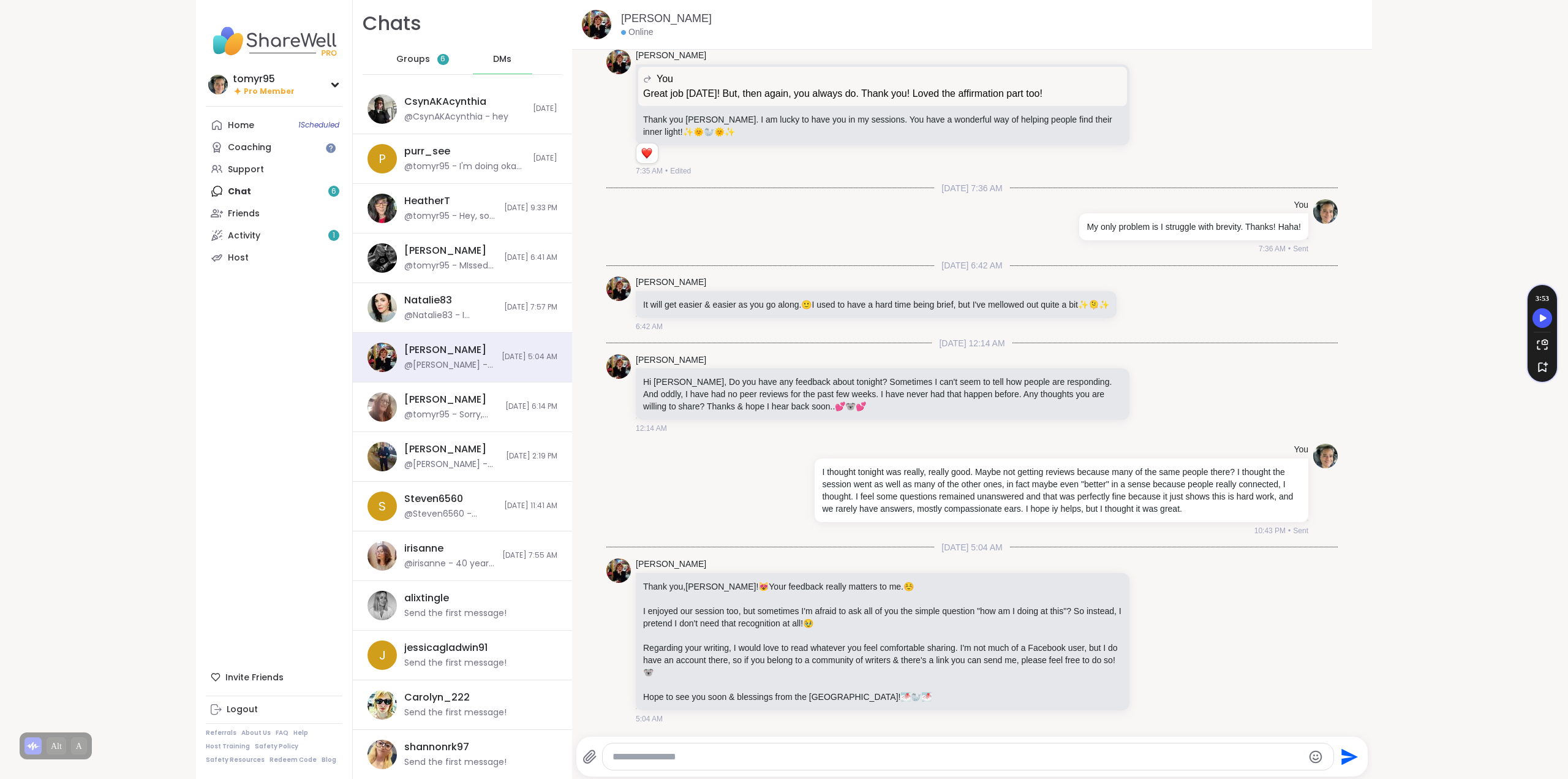
click at [393, 52] on div "Groups 6" at bounding box center [422, 59] width 60 height 30
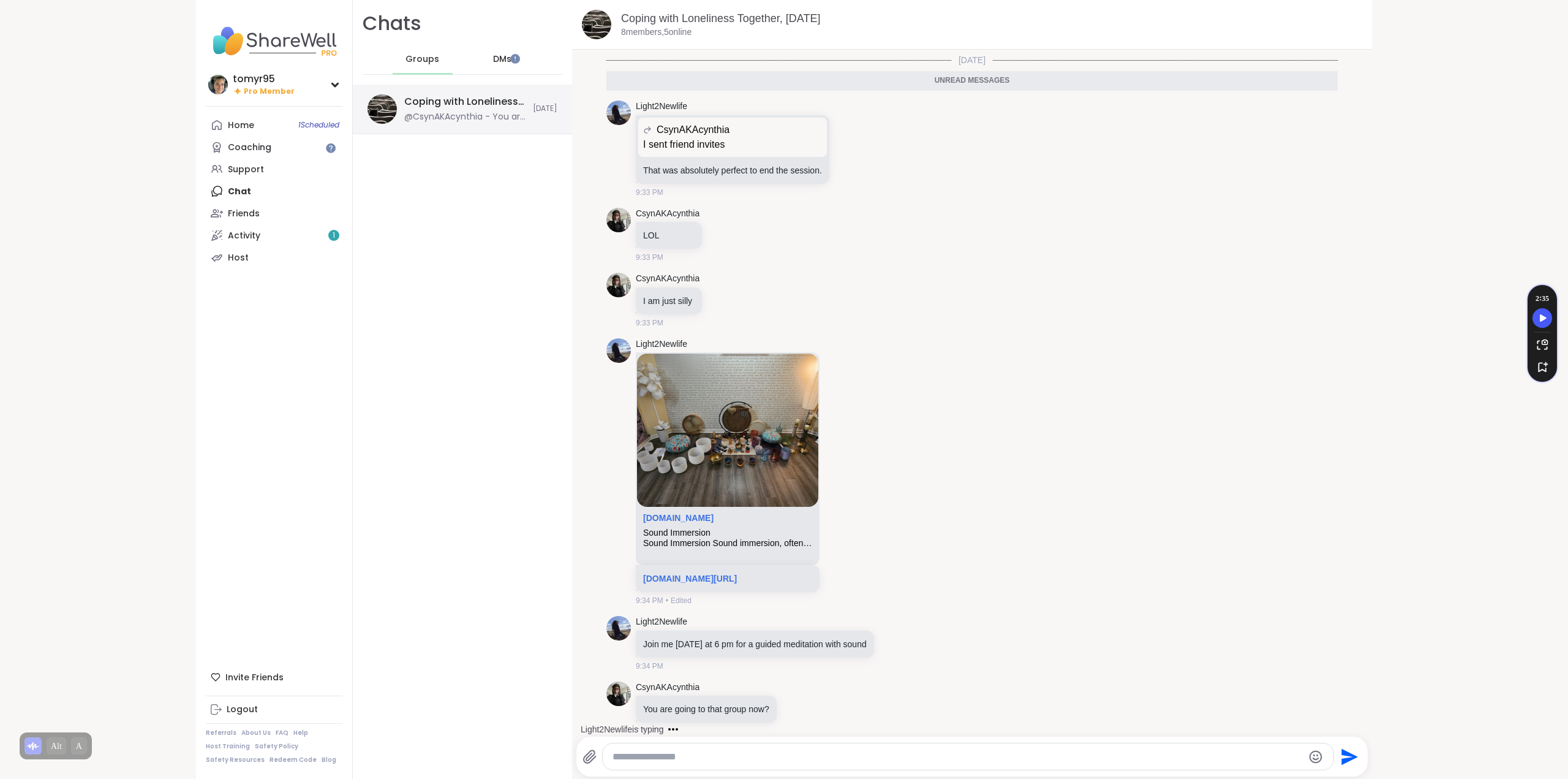
click at [467, 115] on div "@CsynAKAcynthia - You are going to that group now?" at bounding box center [465, 117] width 122 height 13
click at [902, 637] on icon at bounding box center [895, 643] width 11 height 13
click at [777, 618] on div "Select Reaction: Thumbs up" at bounding box center [771, 623] width 11 height 11
click at [682, 574] on link "[DOMAIN_NAME][URL]" at bounding box center [690, 578] width 94 height 10
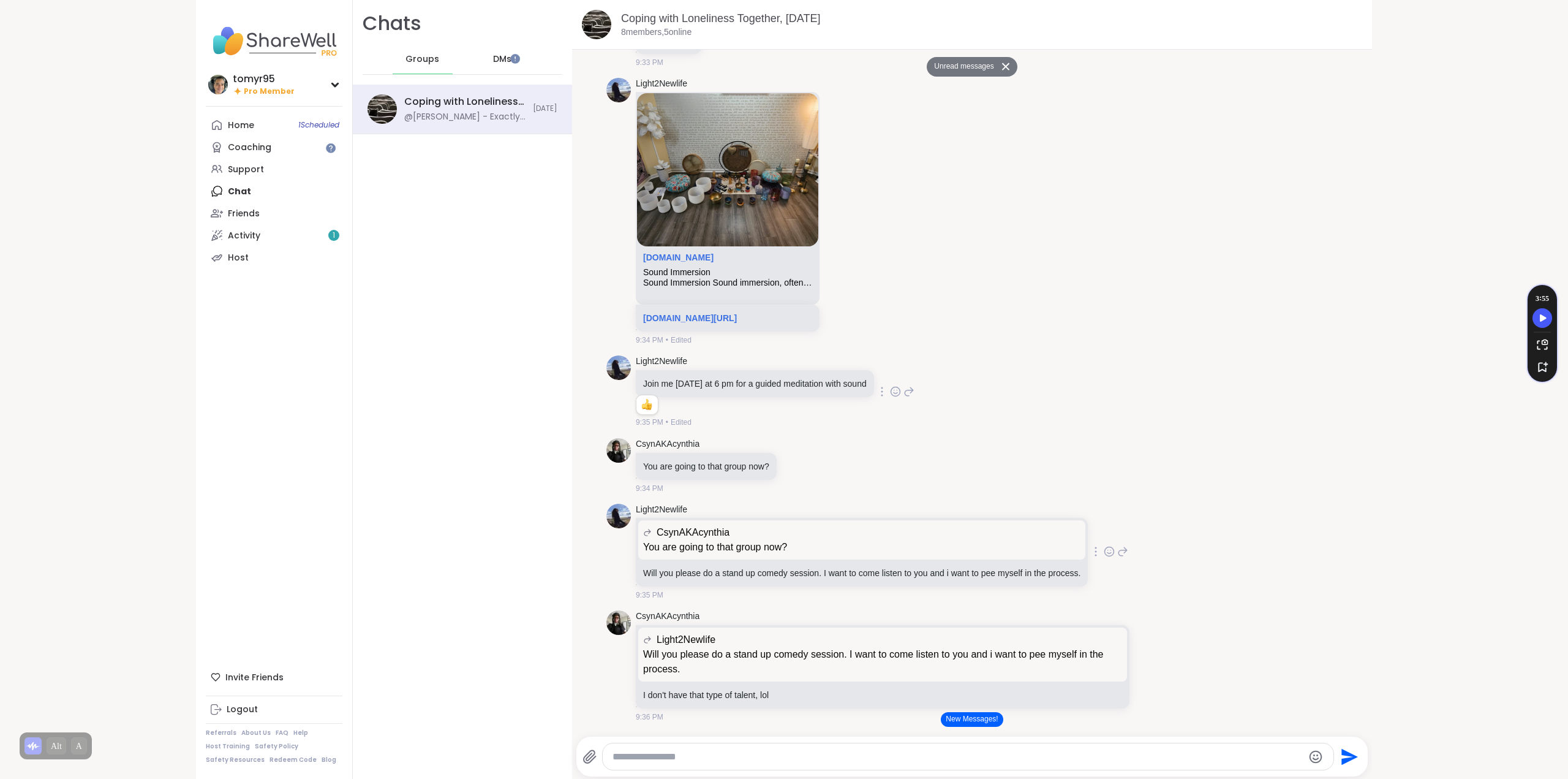
scroll to position [2434, 0]
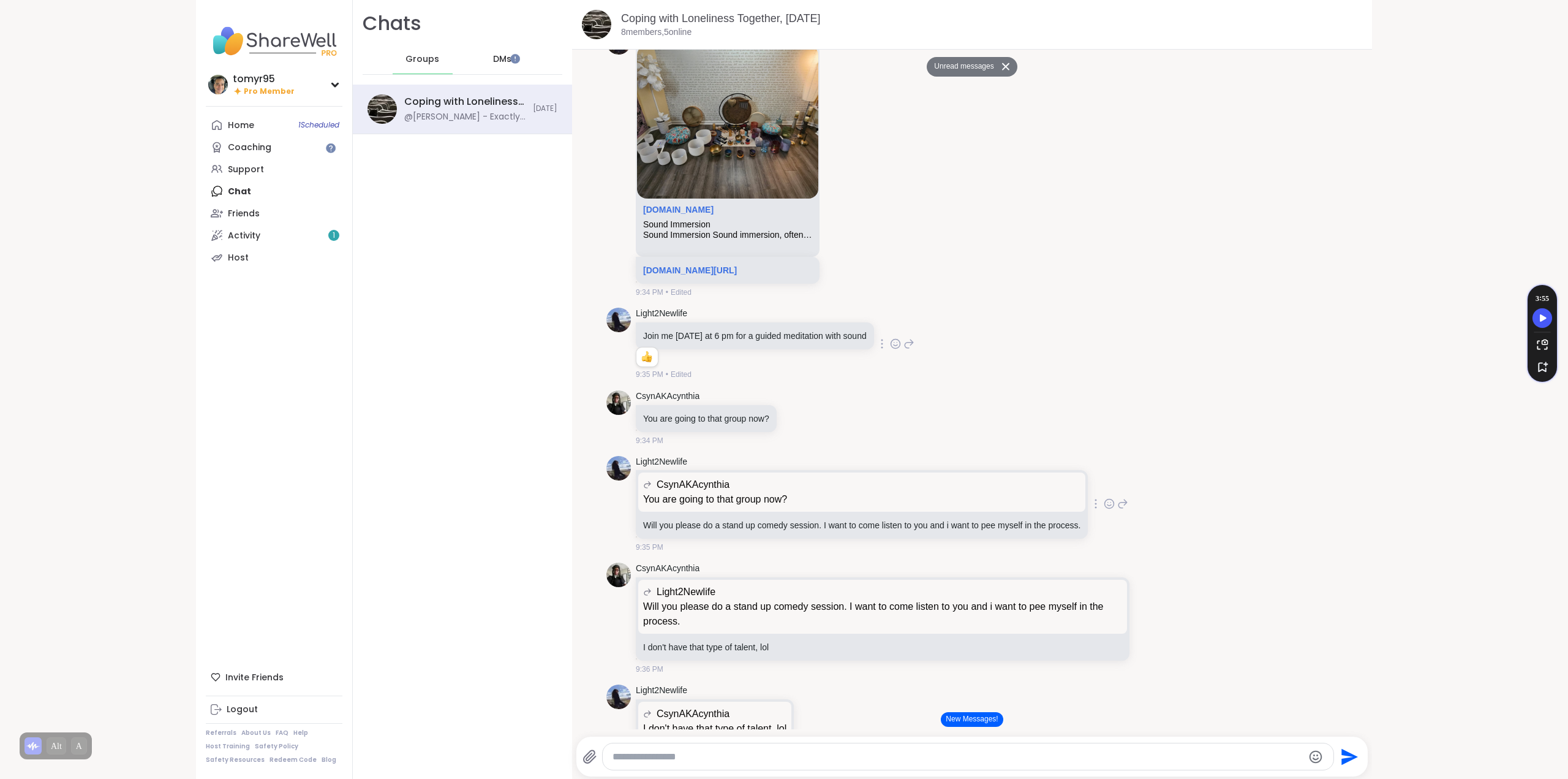
click at [1108, 505] on icon at bounding box center [1110, 505] width 4 height 1
click at [954, 478] on div "Select Reaction: Joy" at bounding box center [958, 484] width 11 height 11
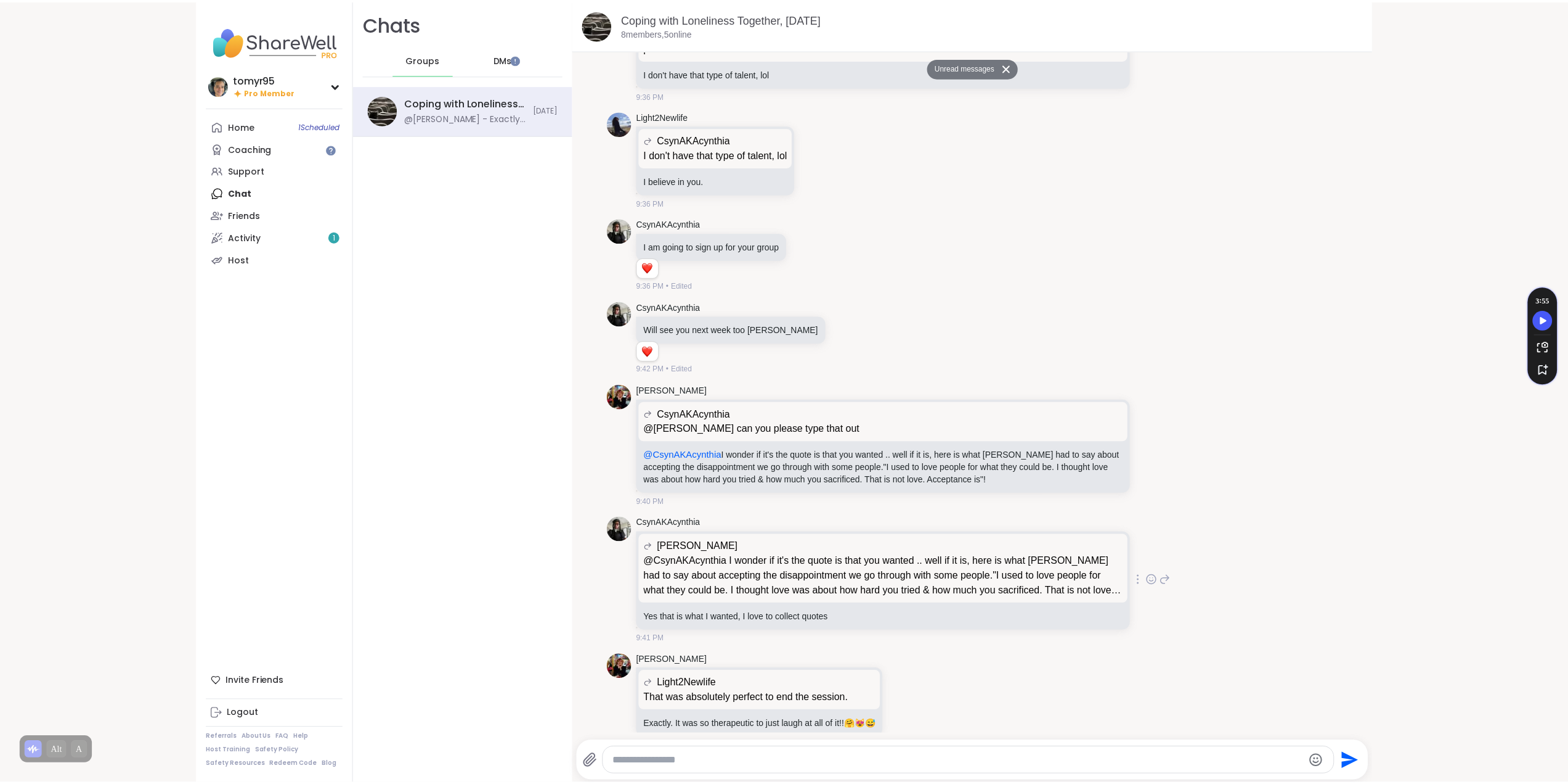
scroll to position [3056, 0]
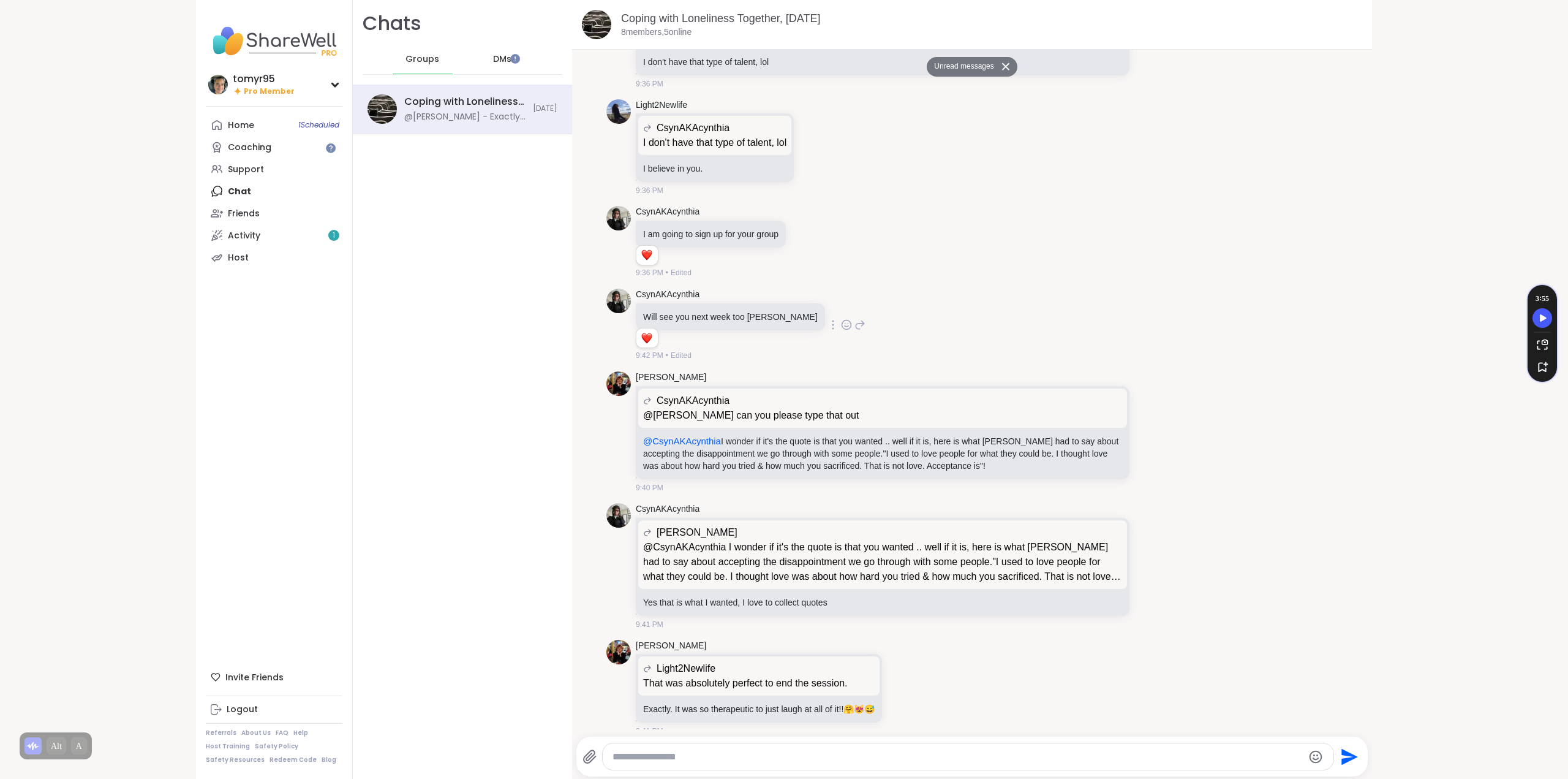
click at [841, 319] on icon at bounding box center [847, 325] width 11 height 13
click at [744, 299] on span "Select Reaction: Heart" at bounding box center [749, 305] width 11 height 13
click at [280, 235] on link "Activity 1" at bounding box center [275, 235] width 137 height 22
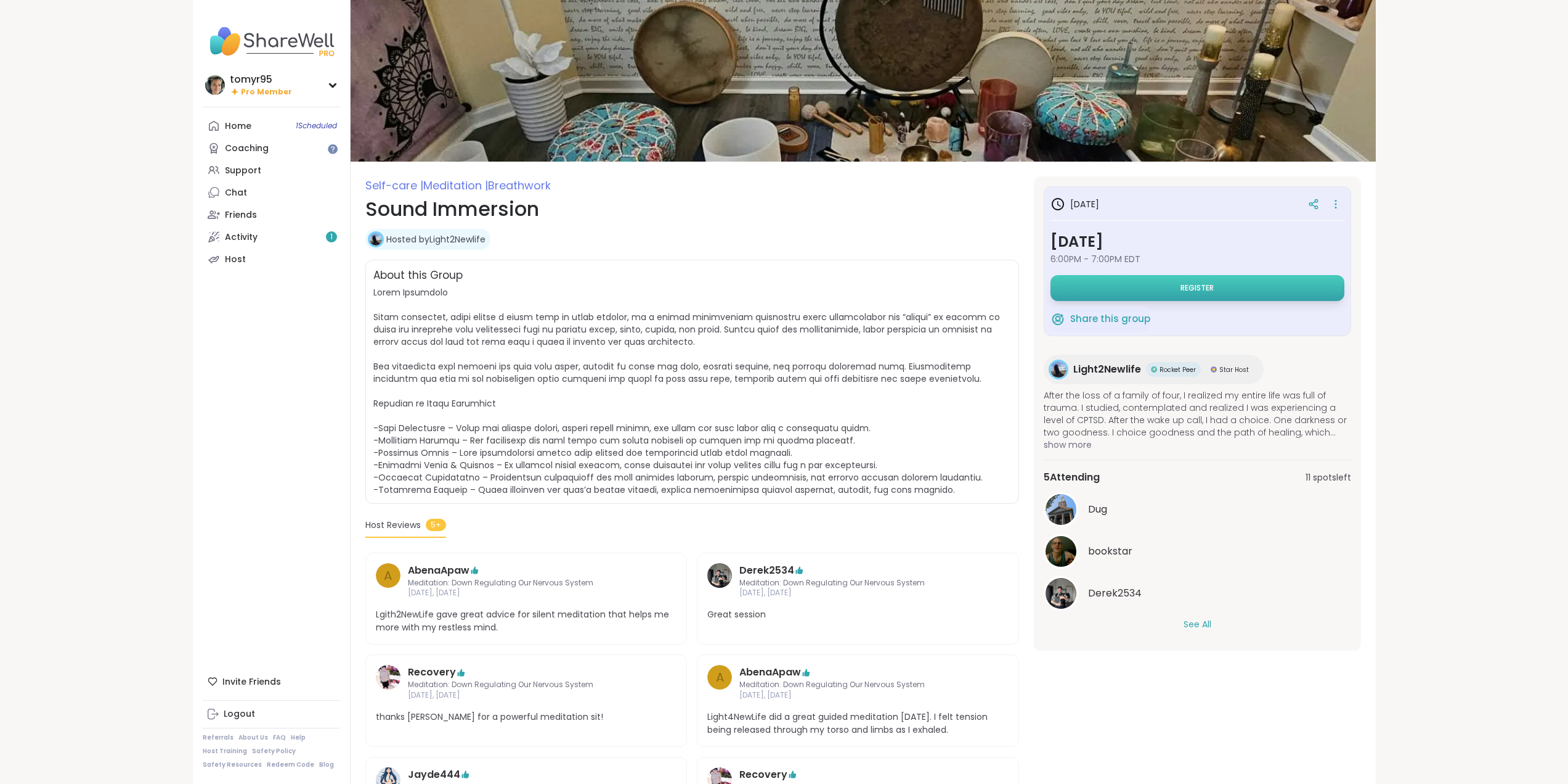
click at [1228, 290] on button "Register" at bounding box center [1198, 287] width 293 height 26
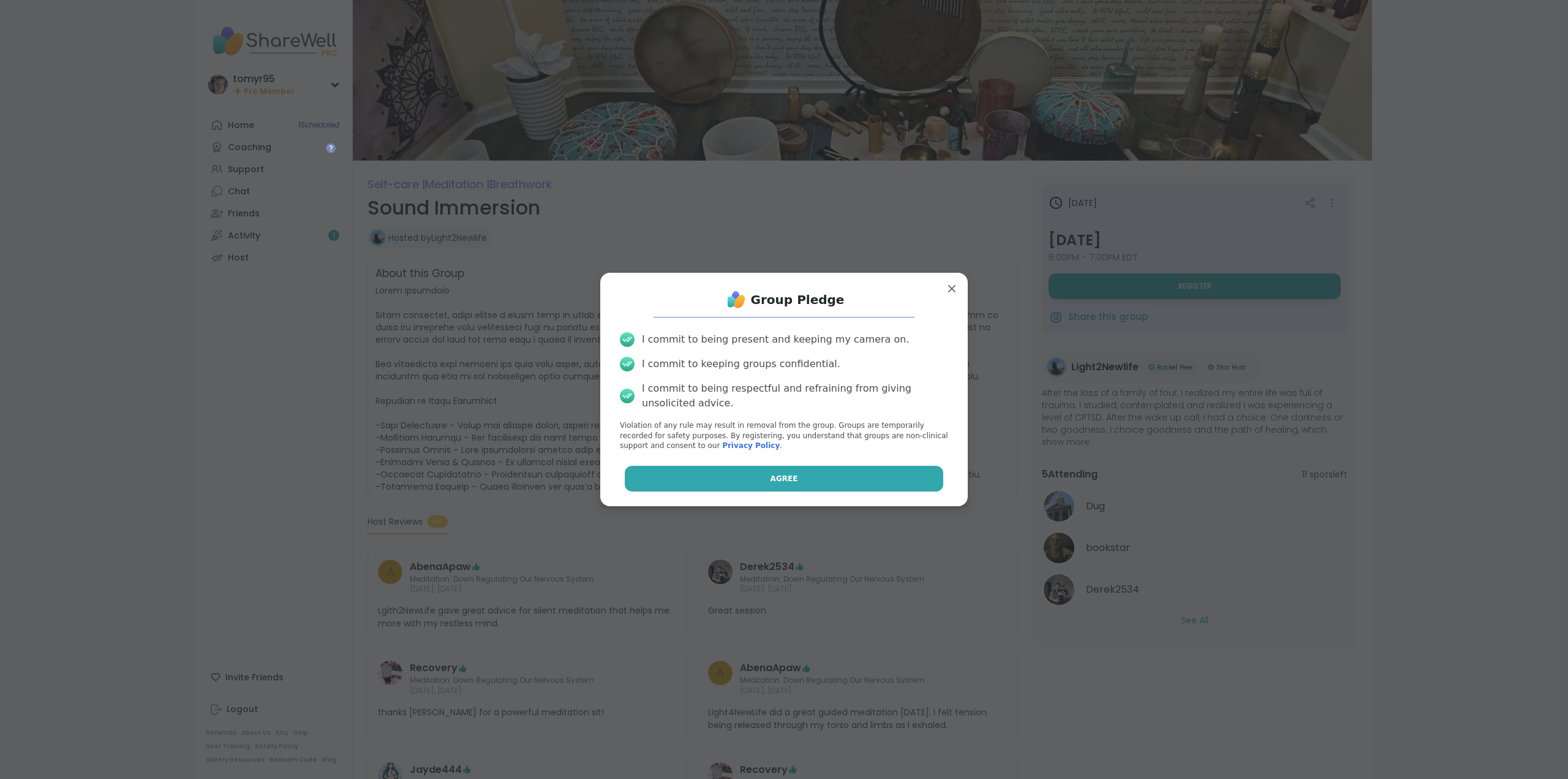
click at [819, 486] on button "Agree" at bounding box center [784, 478] width 319 height 26
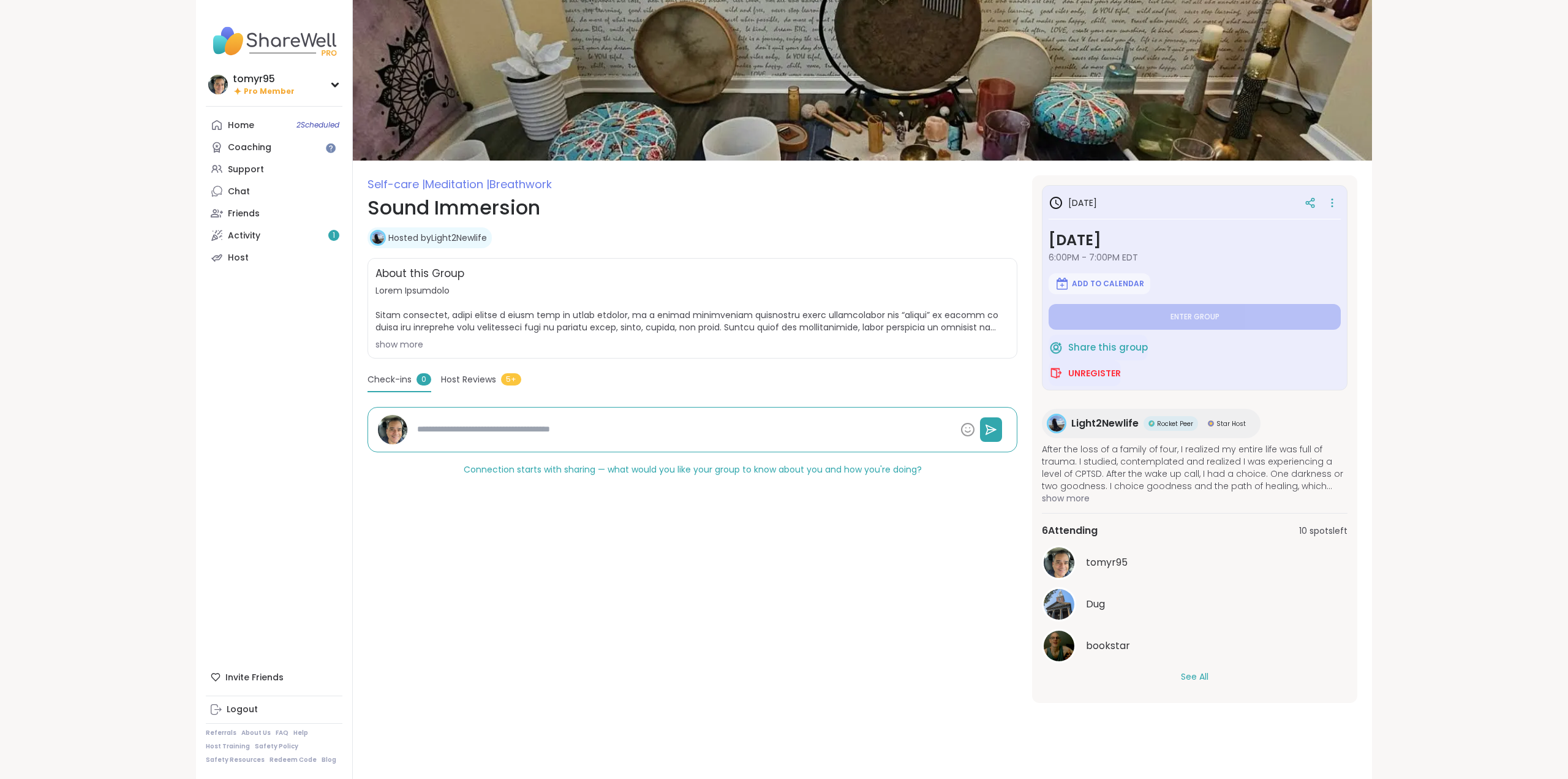
type textarea "*"
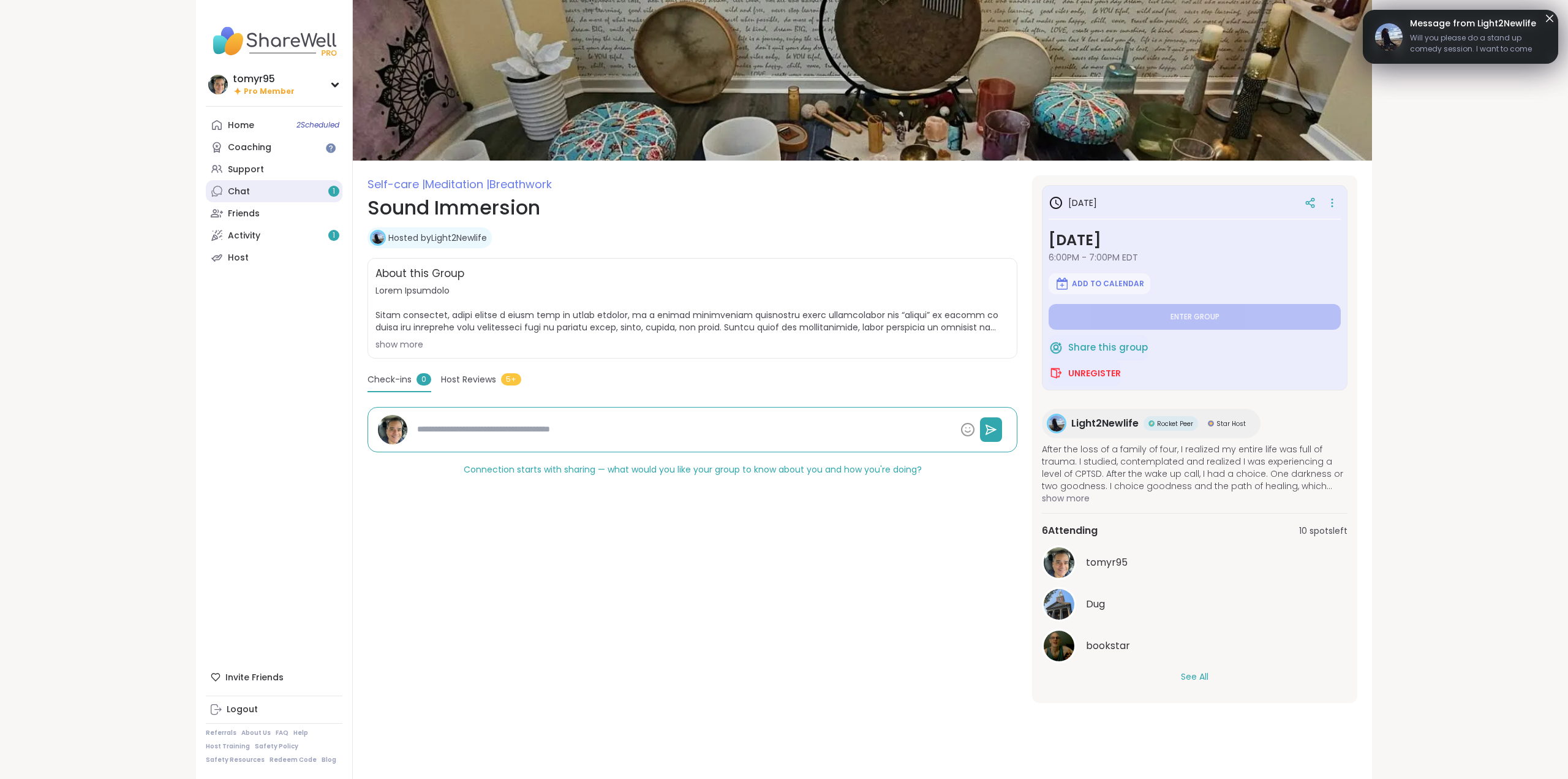
click at [230, 197] on div "Chat 1" at bounding box center [239, 192] width 22 height 13
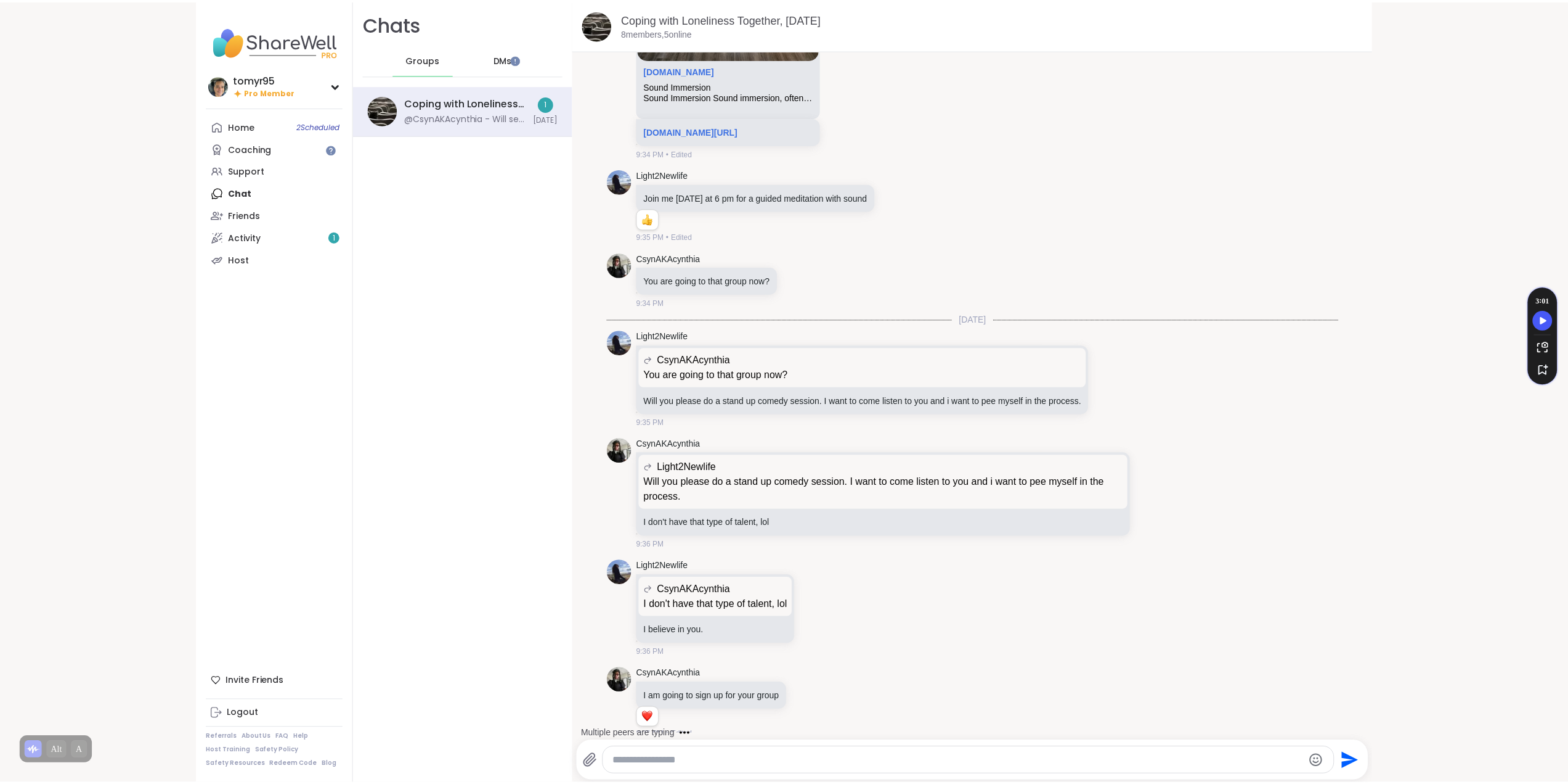
scroll to position [2615, 0]
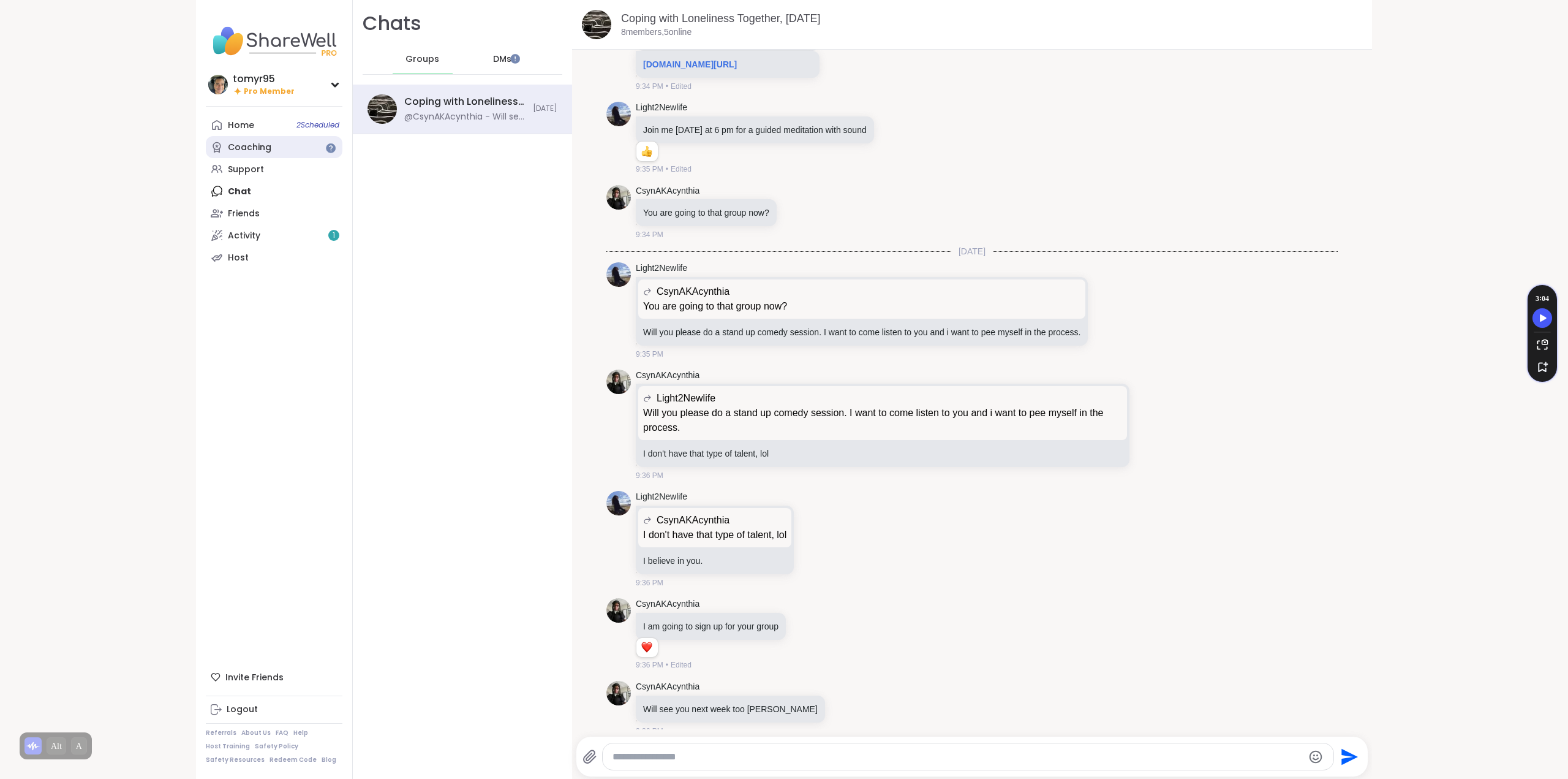
click at [263, 146] on div "Coaching" at bounding box center [249, 148] width 43 height 13
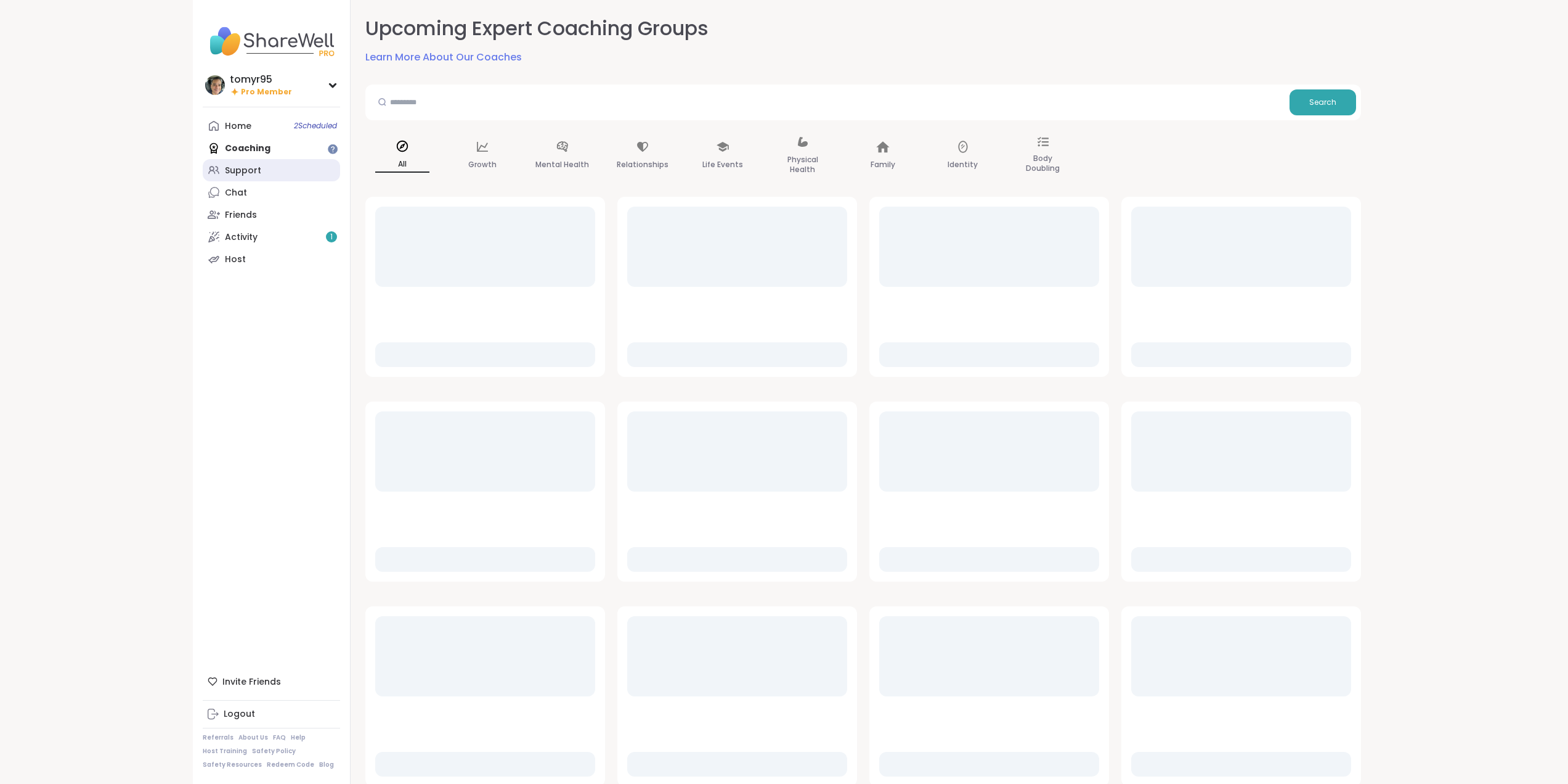
click at [261, 174] on link "Support" at bounding box center [272, 169] width 138 height 22
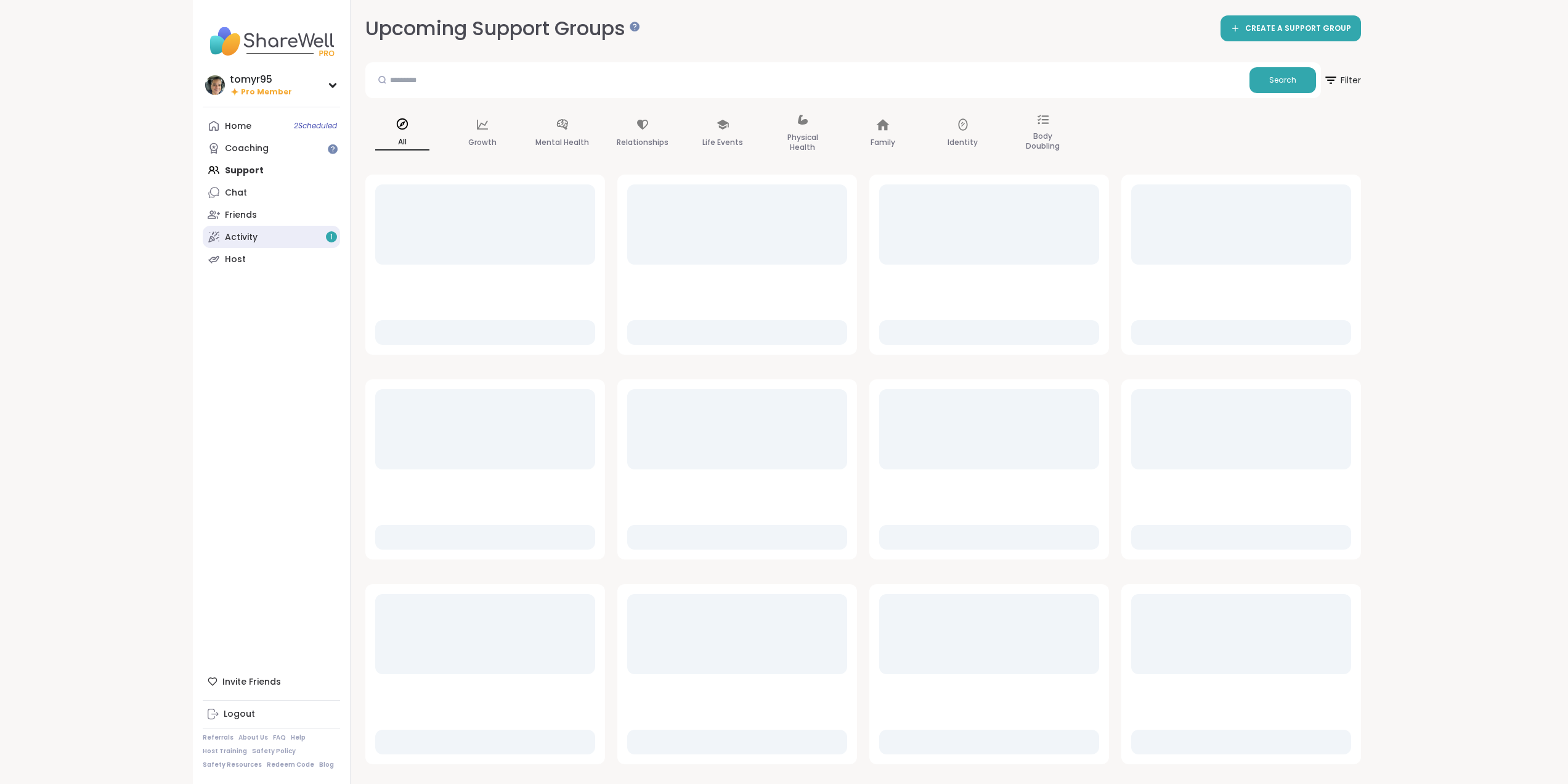
click at [237, 239] on div "Activity 1" at bounding box center [241, 237] width 33 height 13
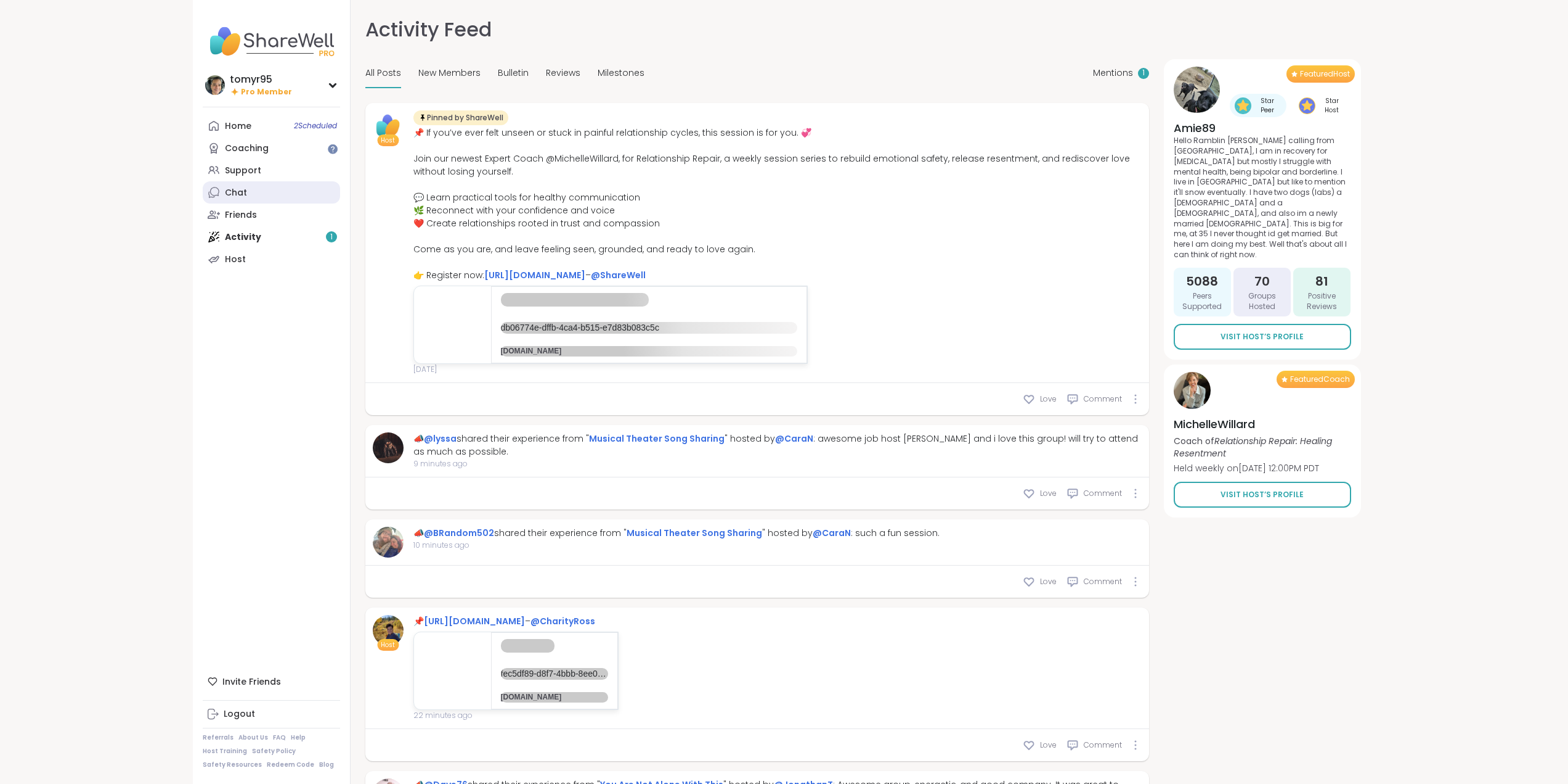
click at [237, 190] on div "Chat" at bounding box center [236, 193] width 22 height 13
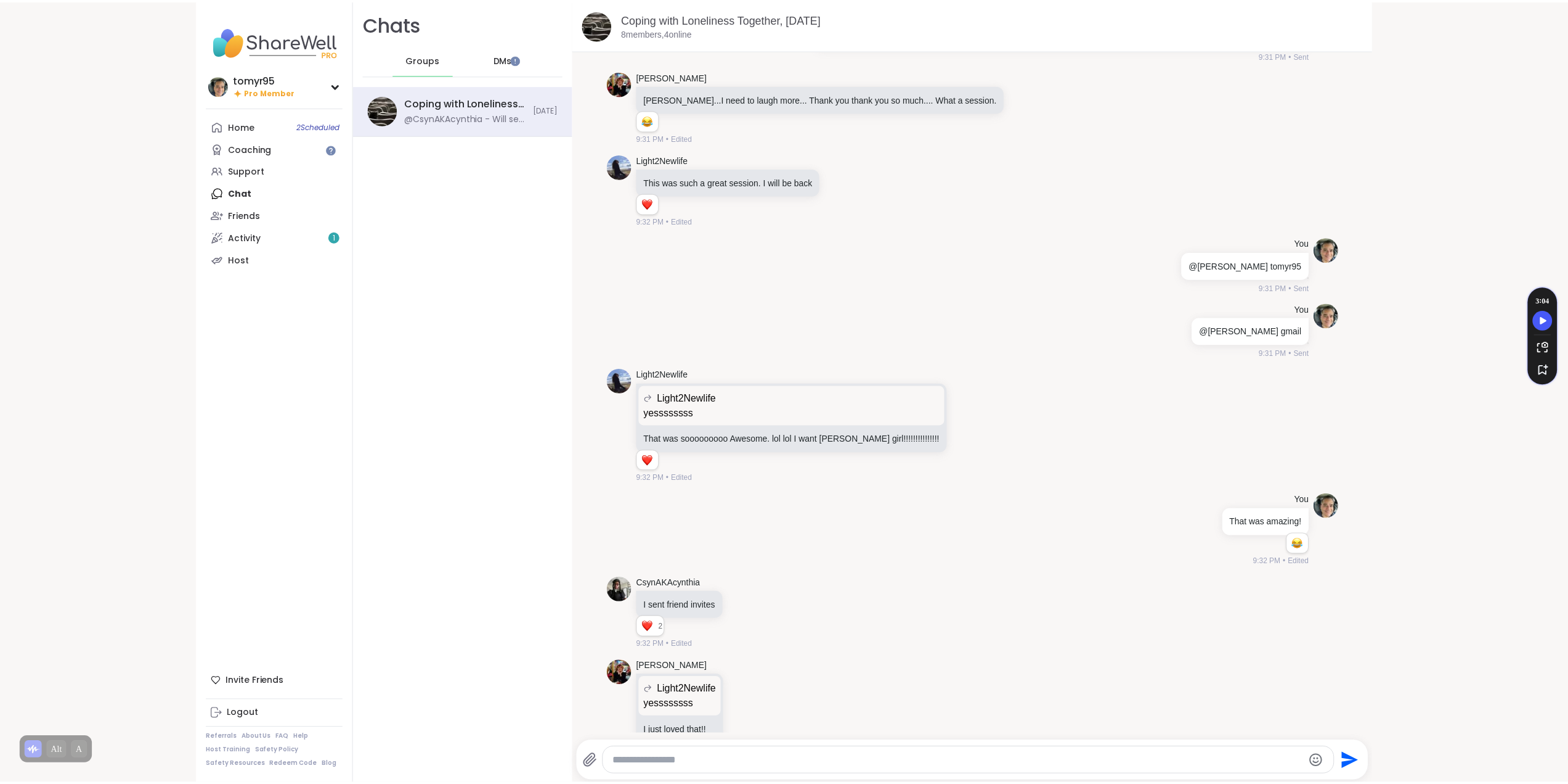
scroll to position [1370, 0]
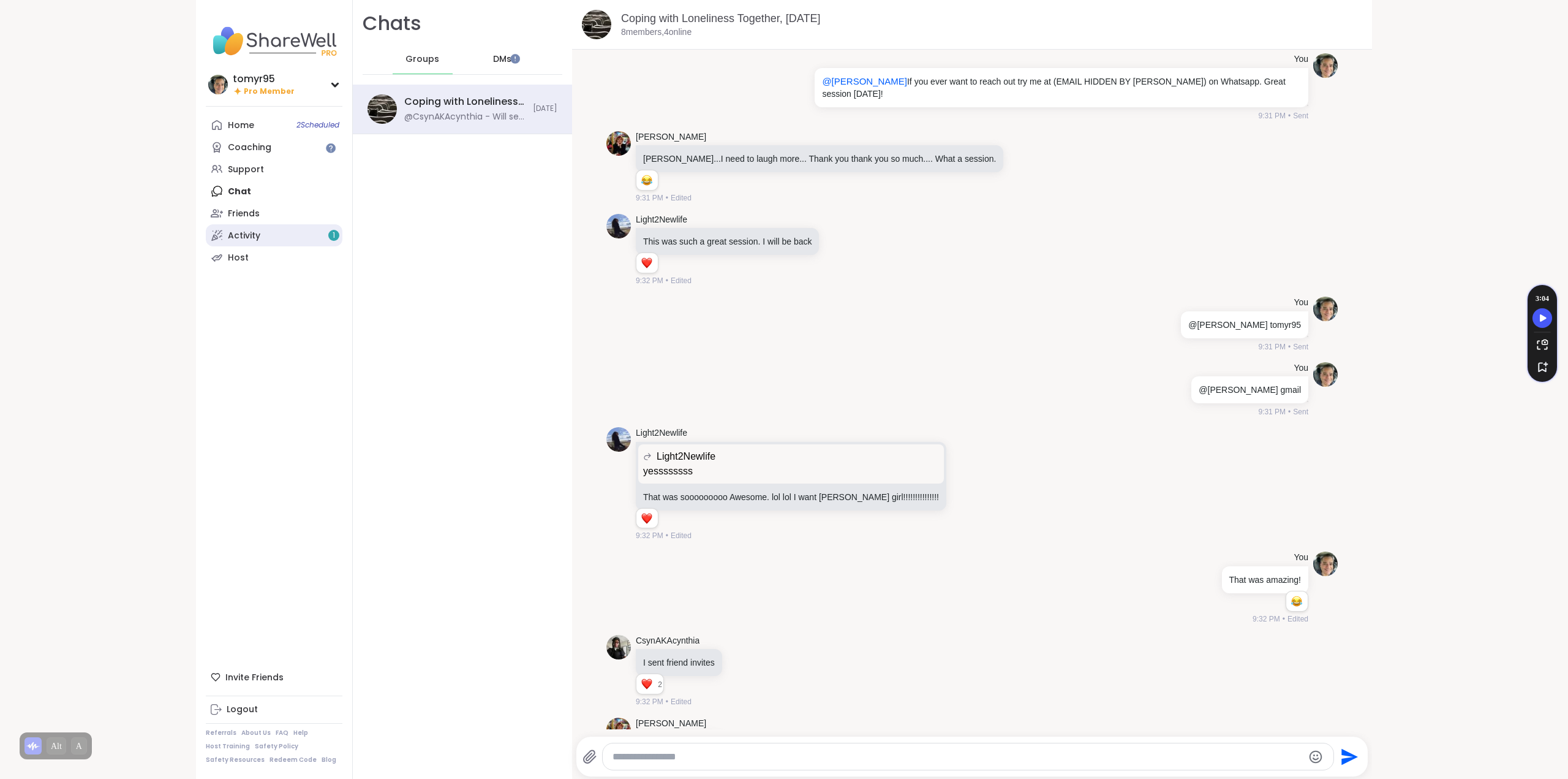
click at [263, 231] on link "Activity 1" at bounding box center [275, 235] width 137 height 22
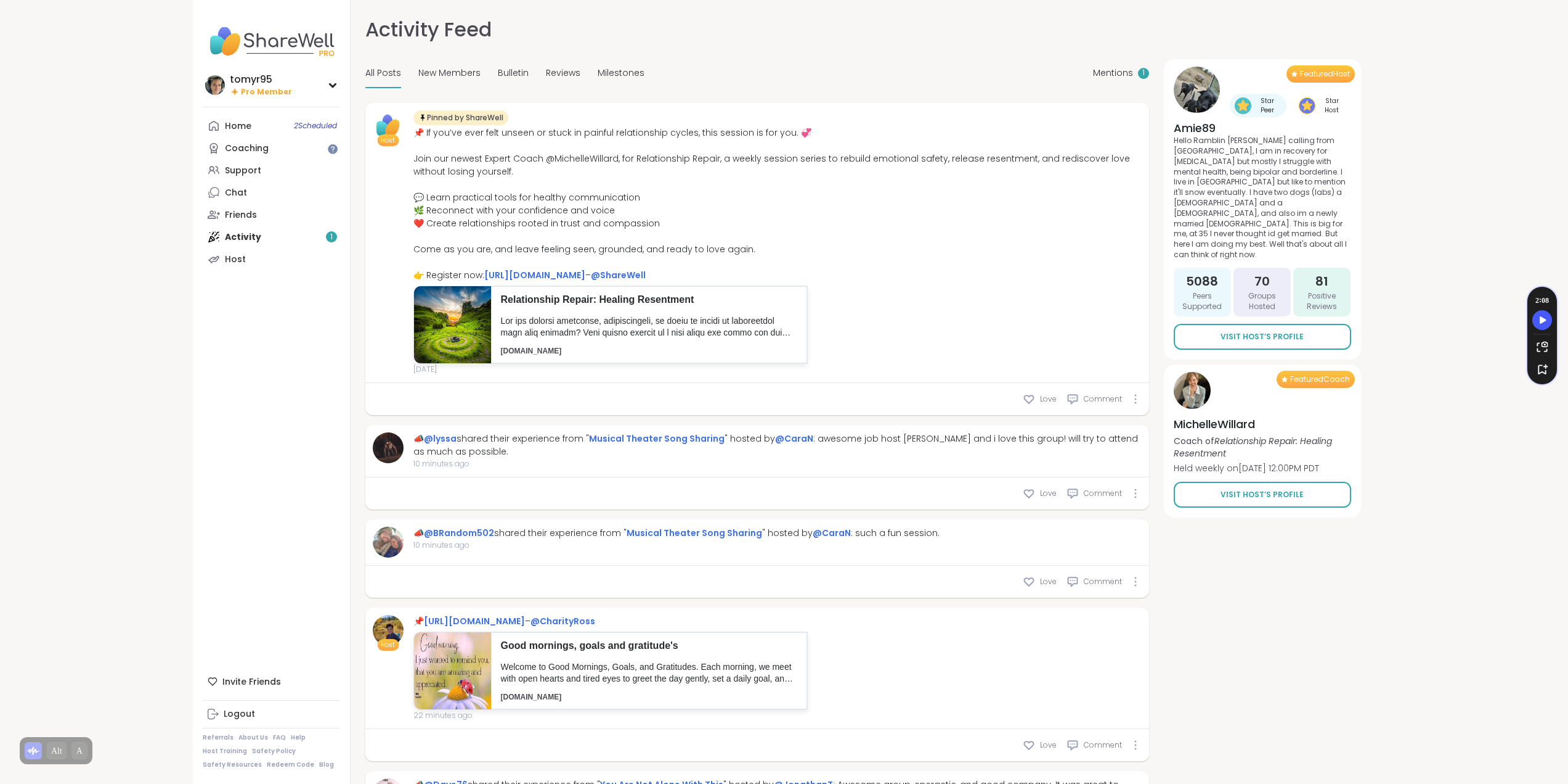
click at [247, 239] on div "Home 2 Scheduled Coaching Support Chat Friends Activity 1 Host" at bounding box center [272, 192] width 138 height 155
click at [267, 126] on link "Home 2 Scheduled" at bounding box center [272, 126] width 138 height 22
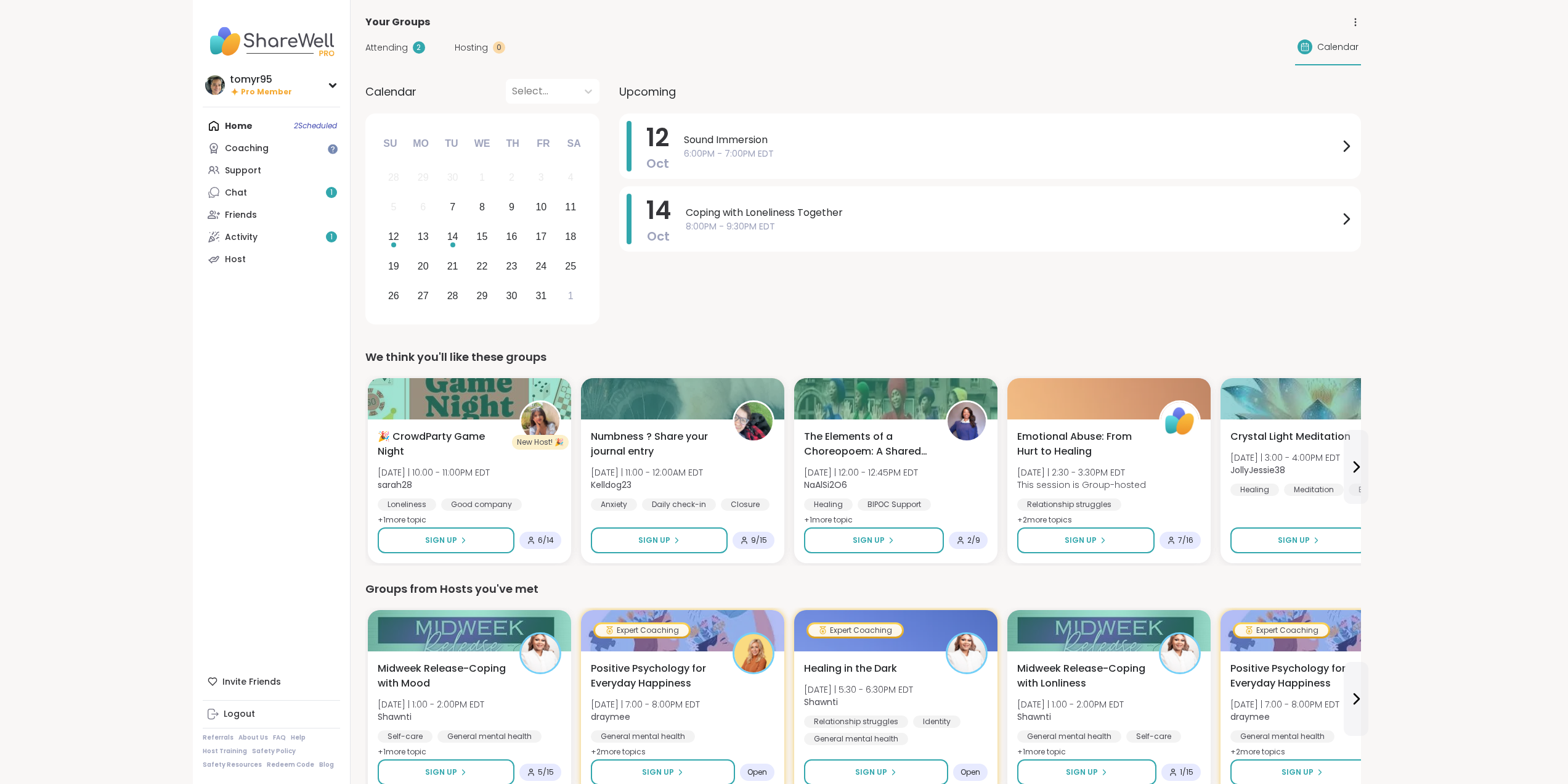
click at [384, 45] on span "Attending" at bounding box center [386, 48] width 43 height 13
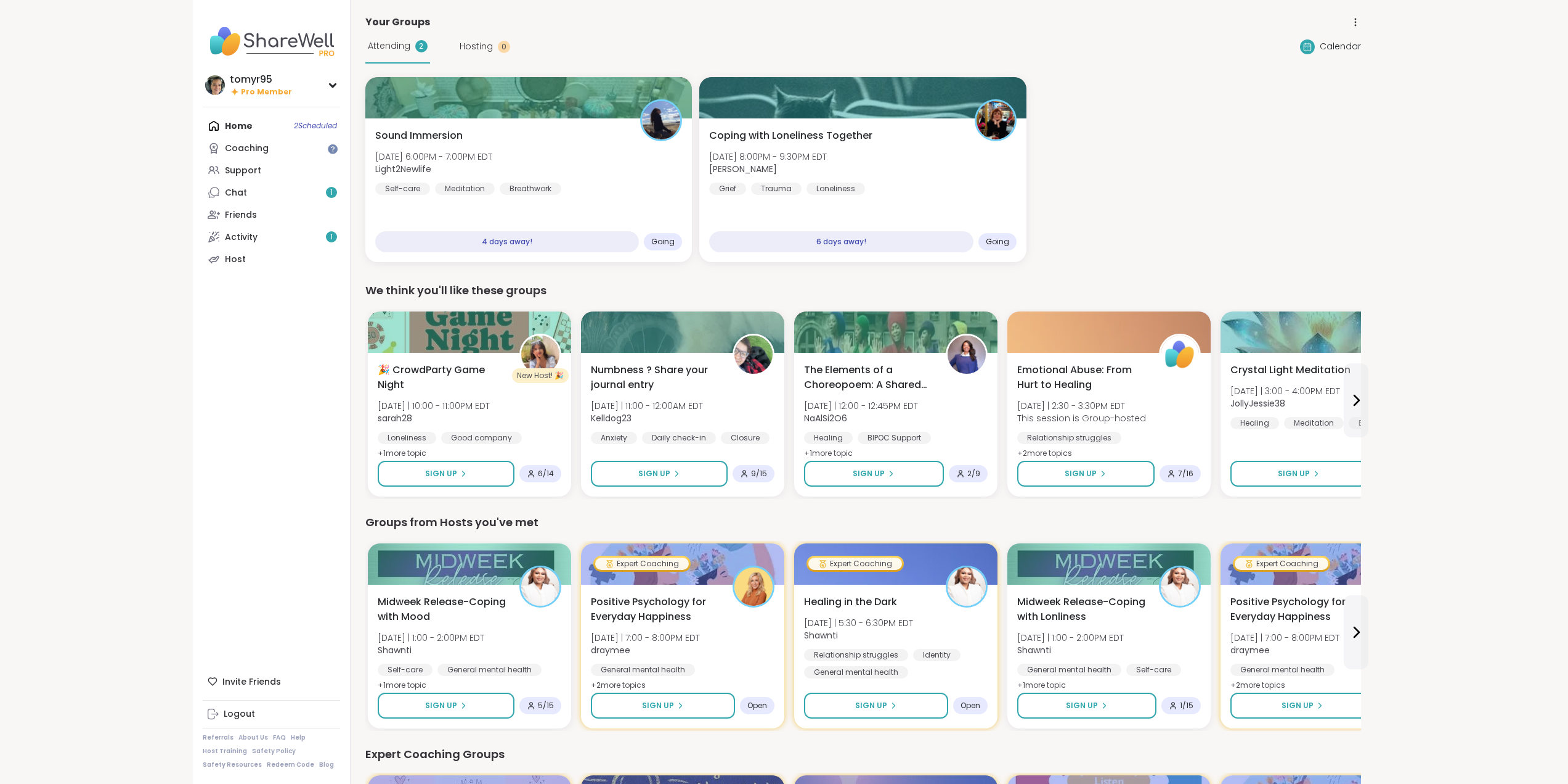
click at [502, 47] on div "0" at bounding box center [505, 47] width 13 height 13
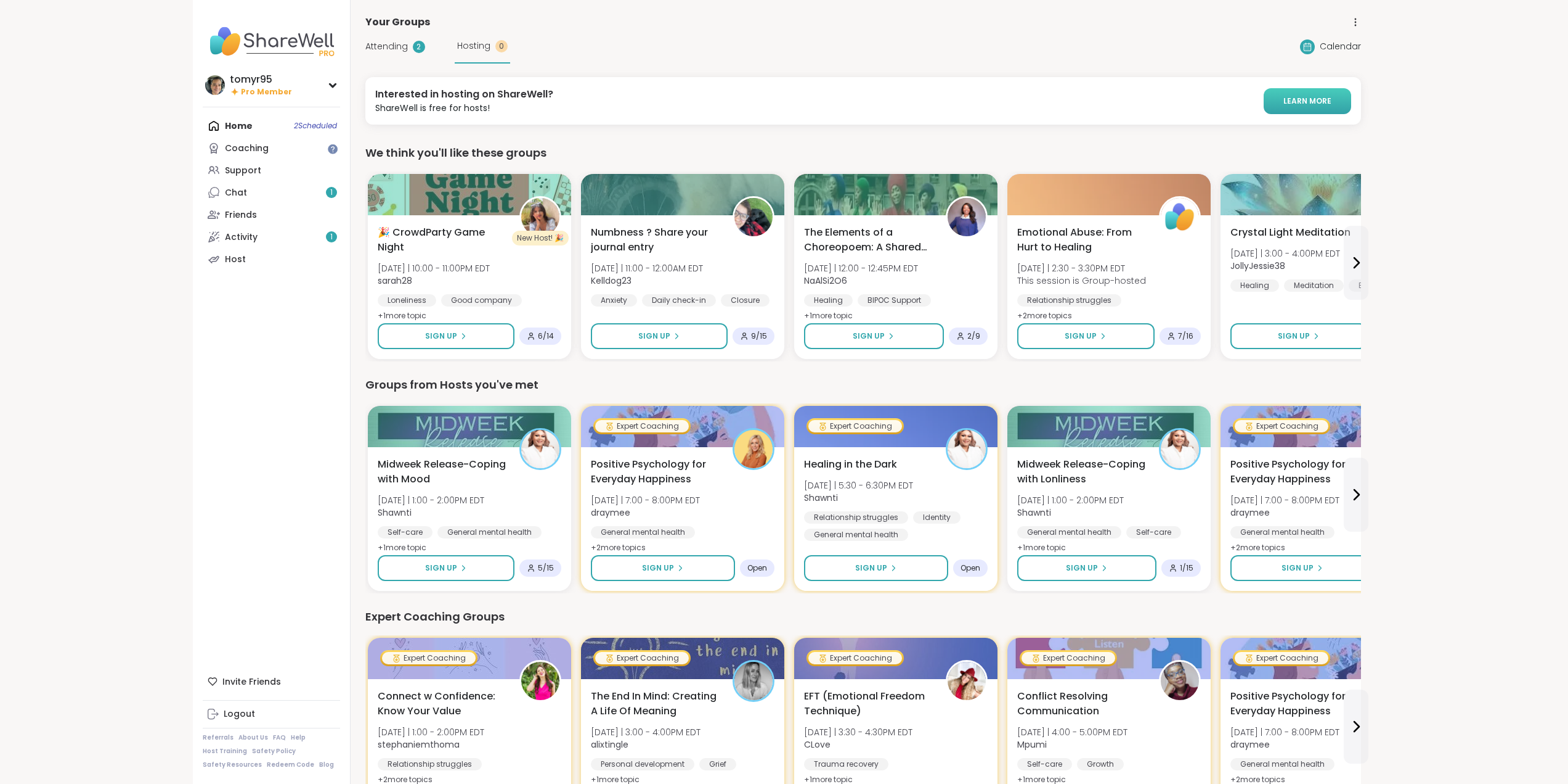
click at [1292, 99] on span "LEARN MORE" at bounding box center [1307, 101] width 48 height 11
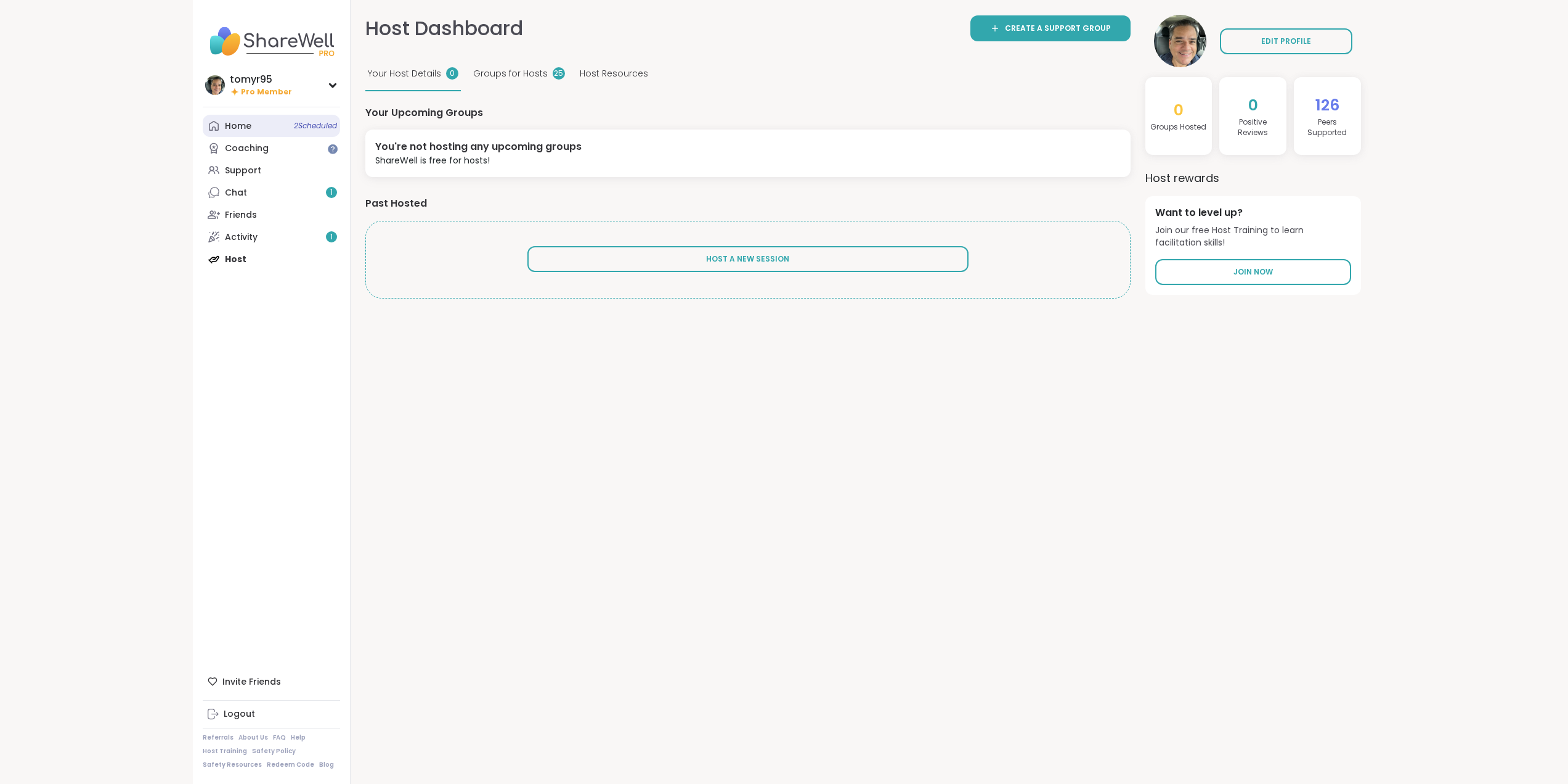
click at [241, 126] on div "Home 2 Scheduled" at bounding box center [237, 127] width 26 height 13
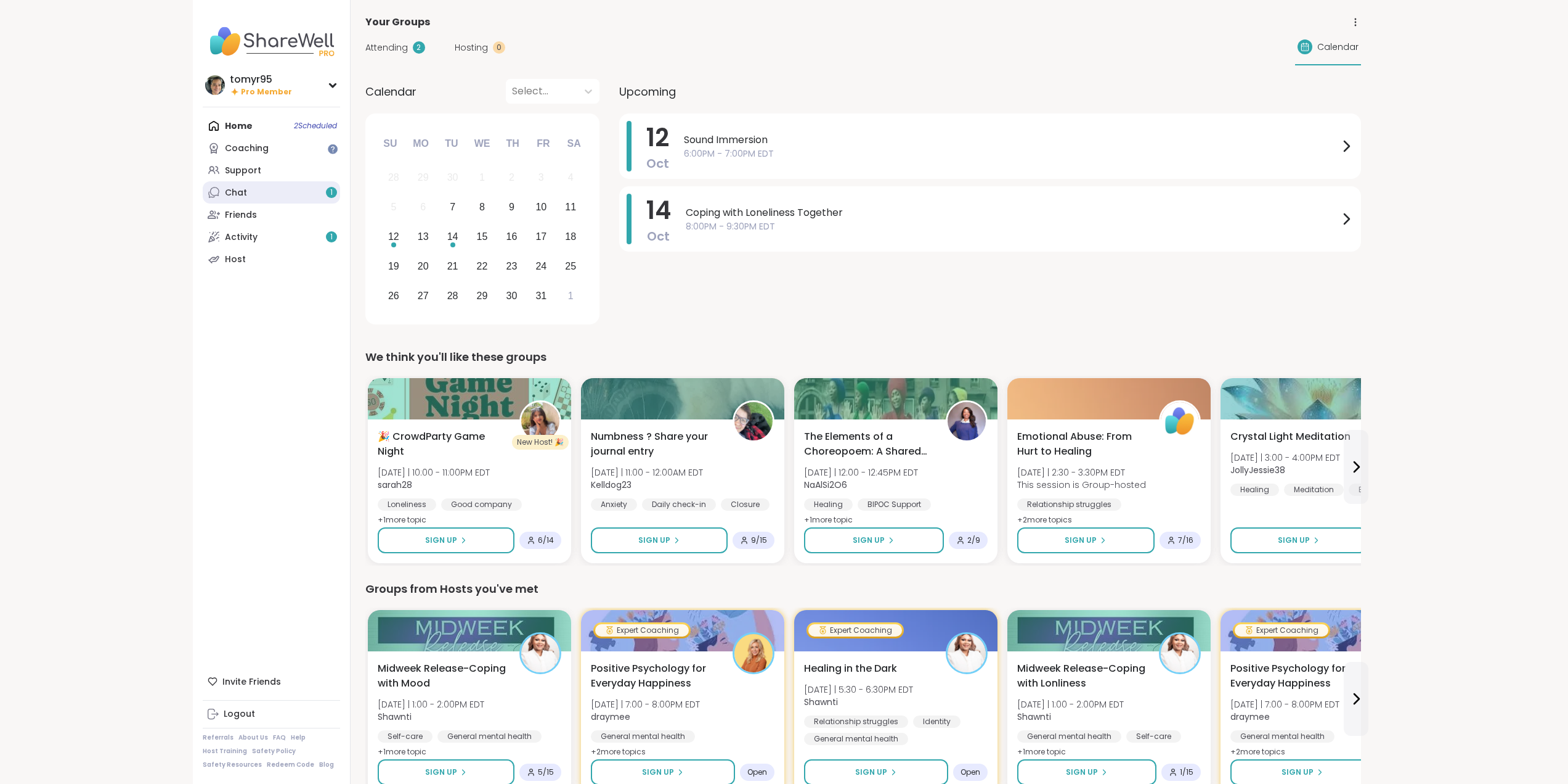
click at [255, 188] on link "Chat 1" at bounding box center [272, 192] width 138 height 22
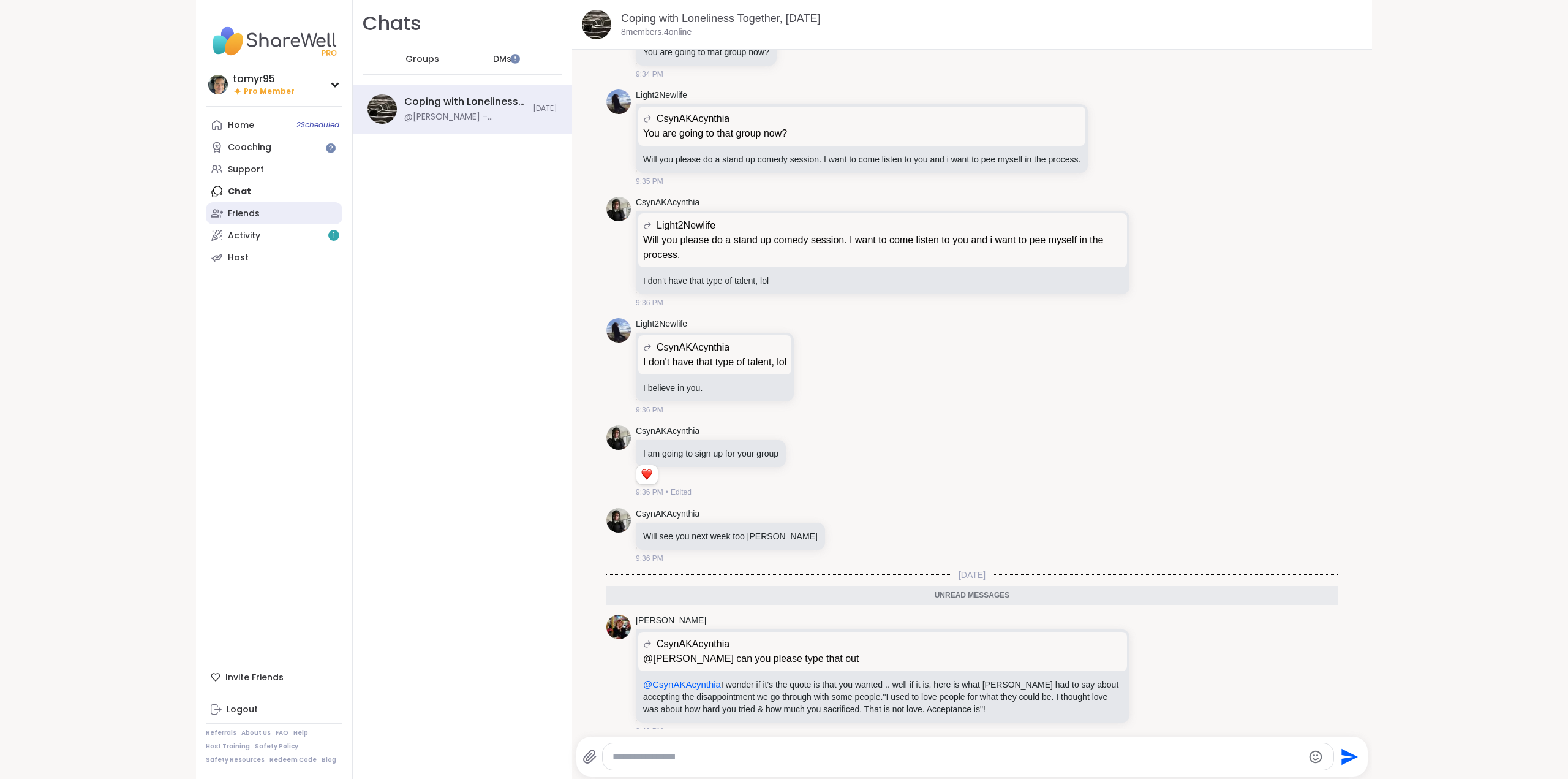
click at [249, 221] on link "Friends" at bounding box center [275, 213] width 137 height 22
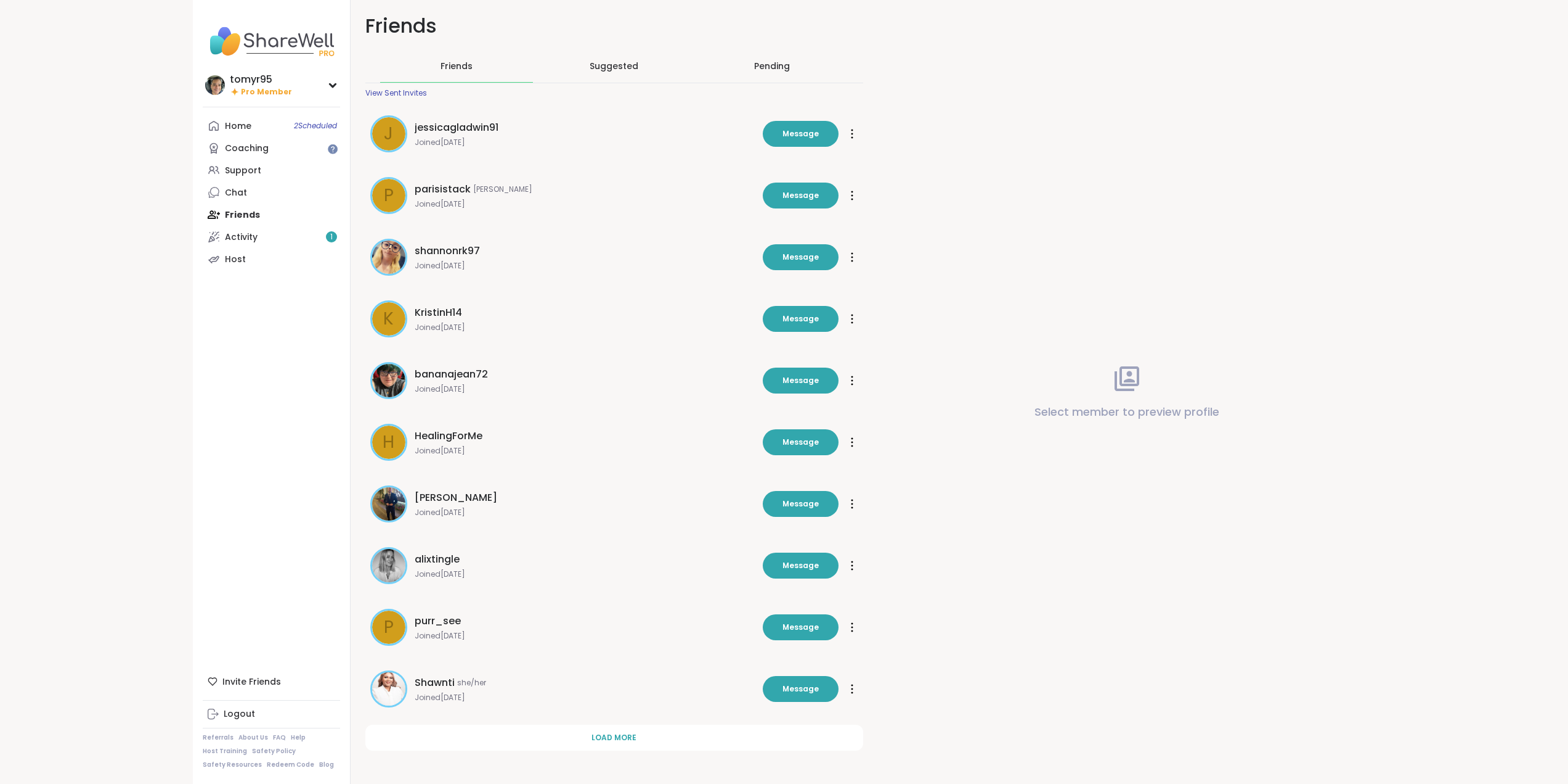
scroll to position [9, 0]
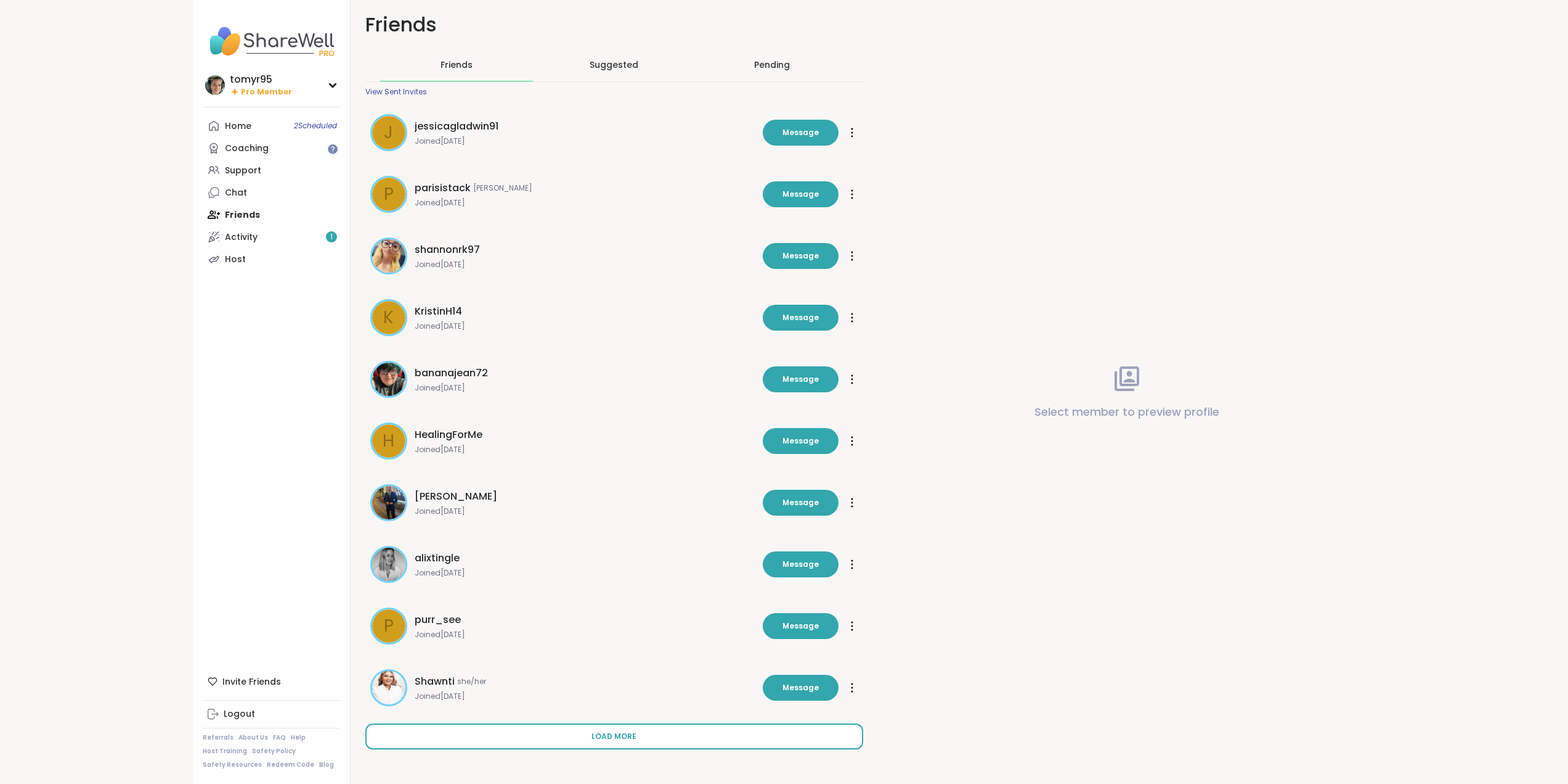
click at [631, 746] on button "Load more" at bounding box center [614, 736] width 498 height 26
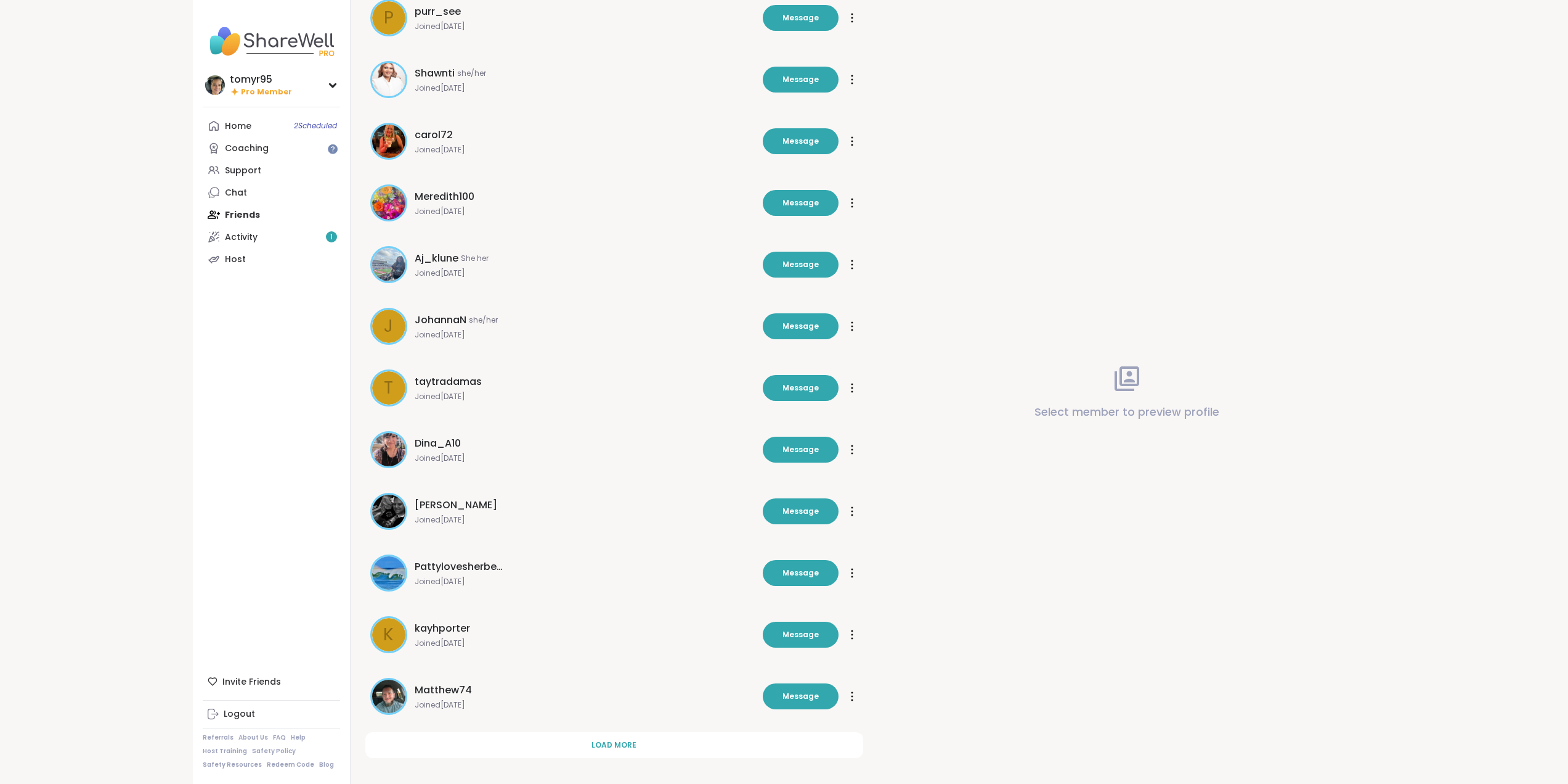
scroll to position [625, 0]
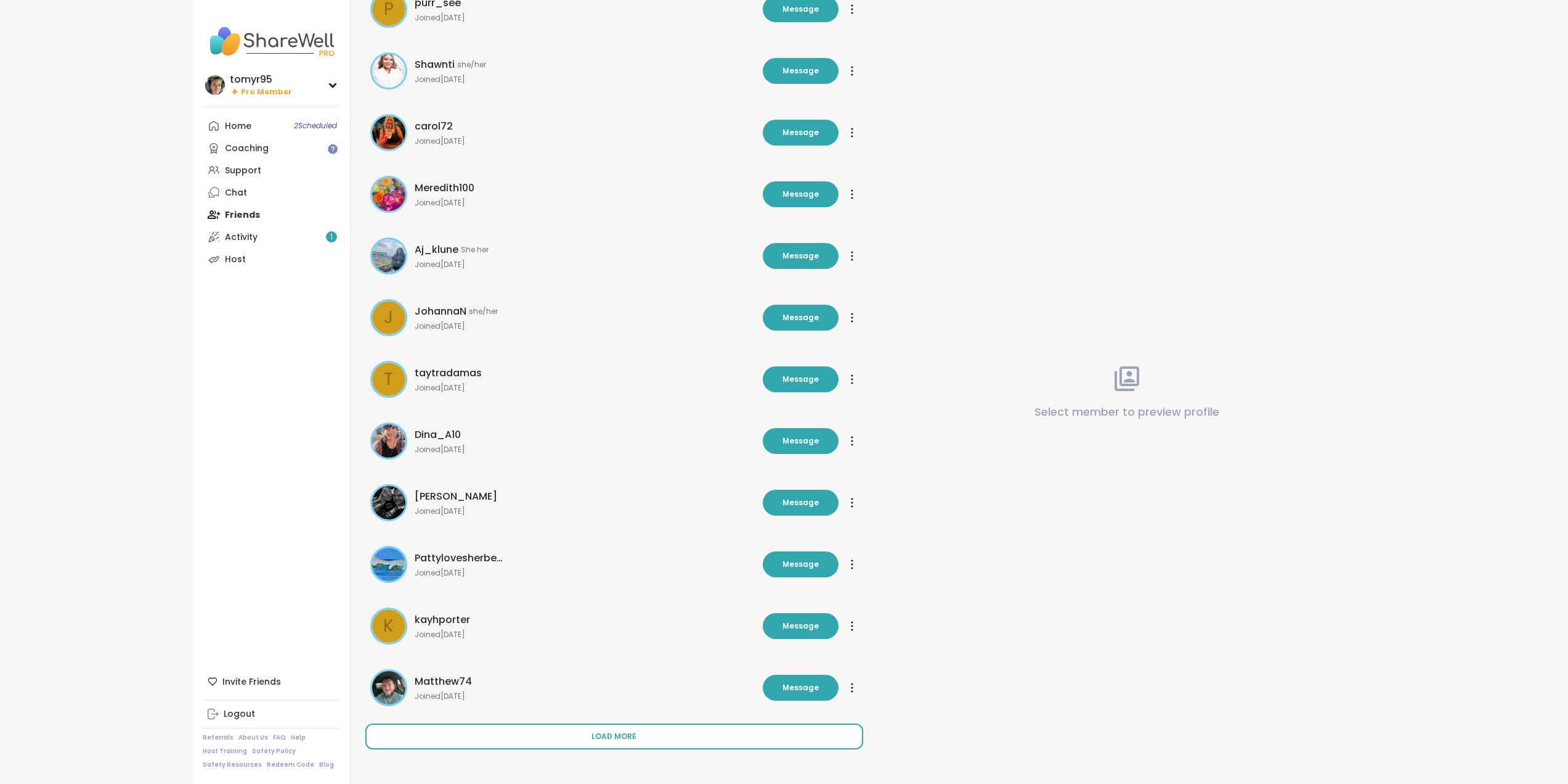
click at [607, 736] on span "Load more" at bounding box center [614, 736] width 45 height 11
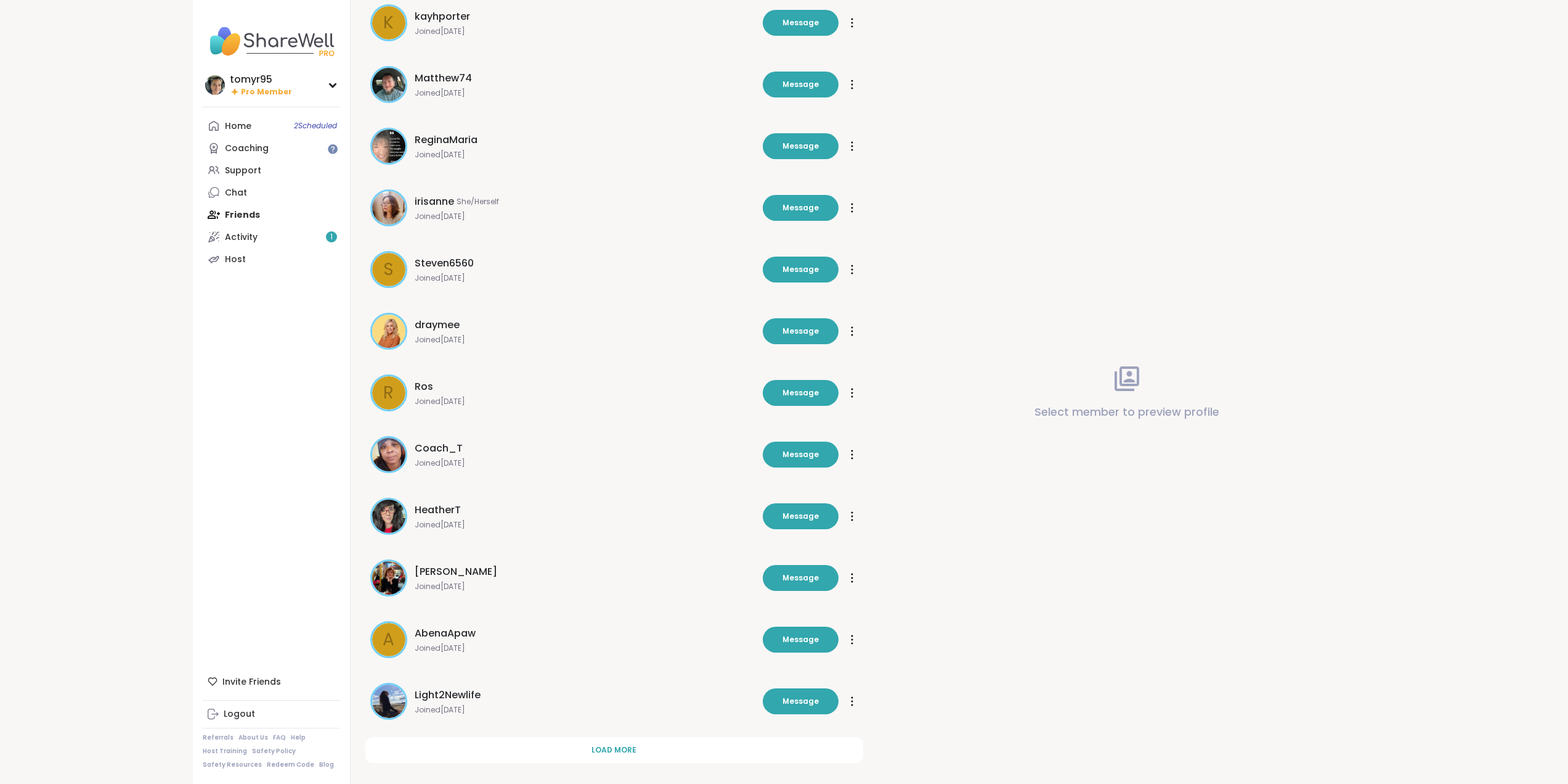
scroll to position [1242, 0]
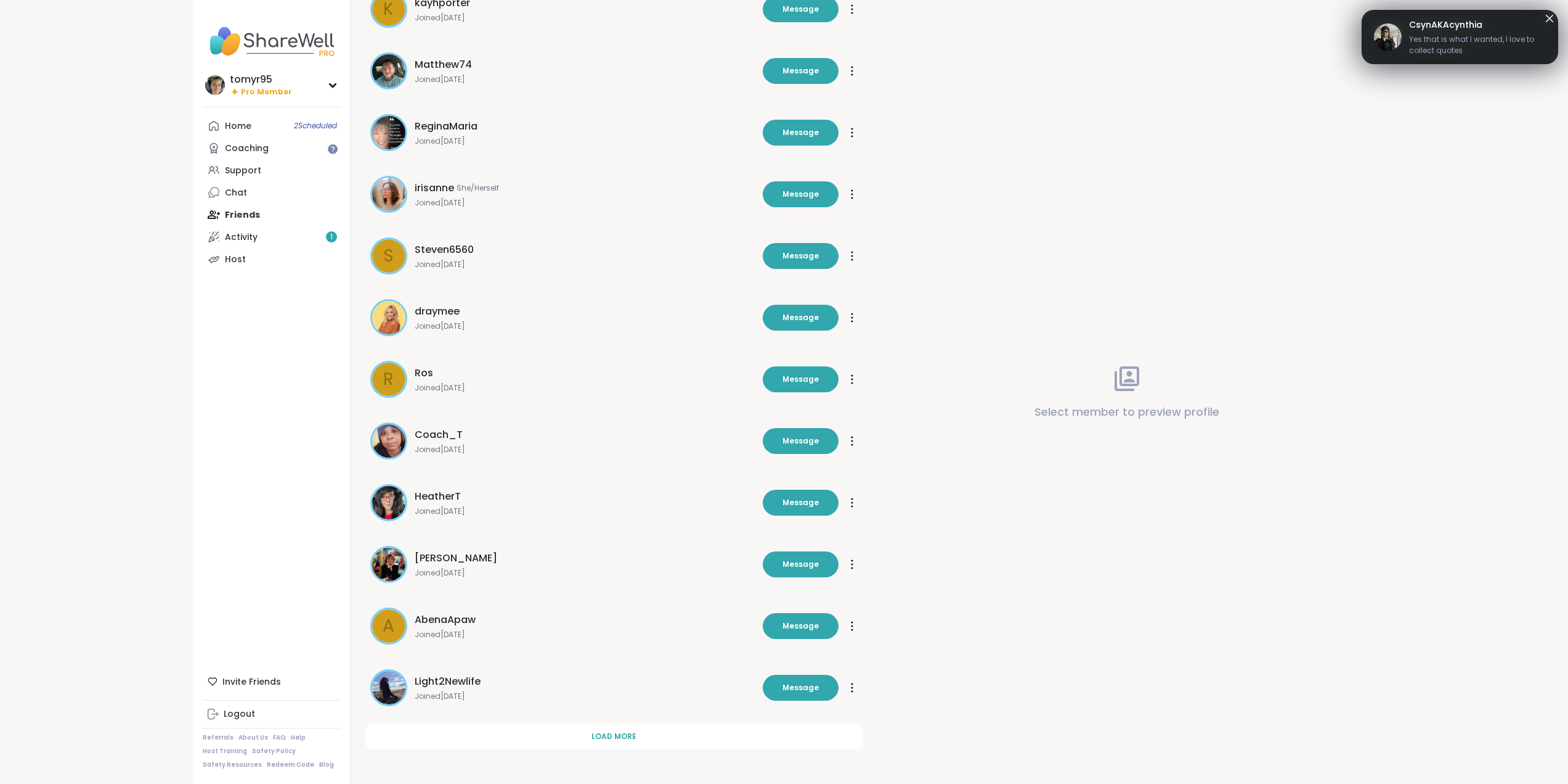
click at [426, 565] on span "[PERSON_NAME]" at bounding box center [456, 557] width 82 height 15
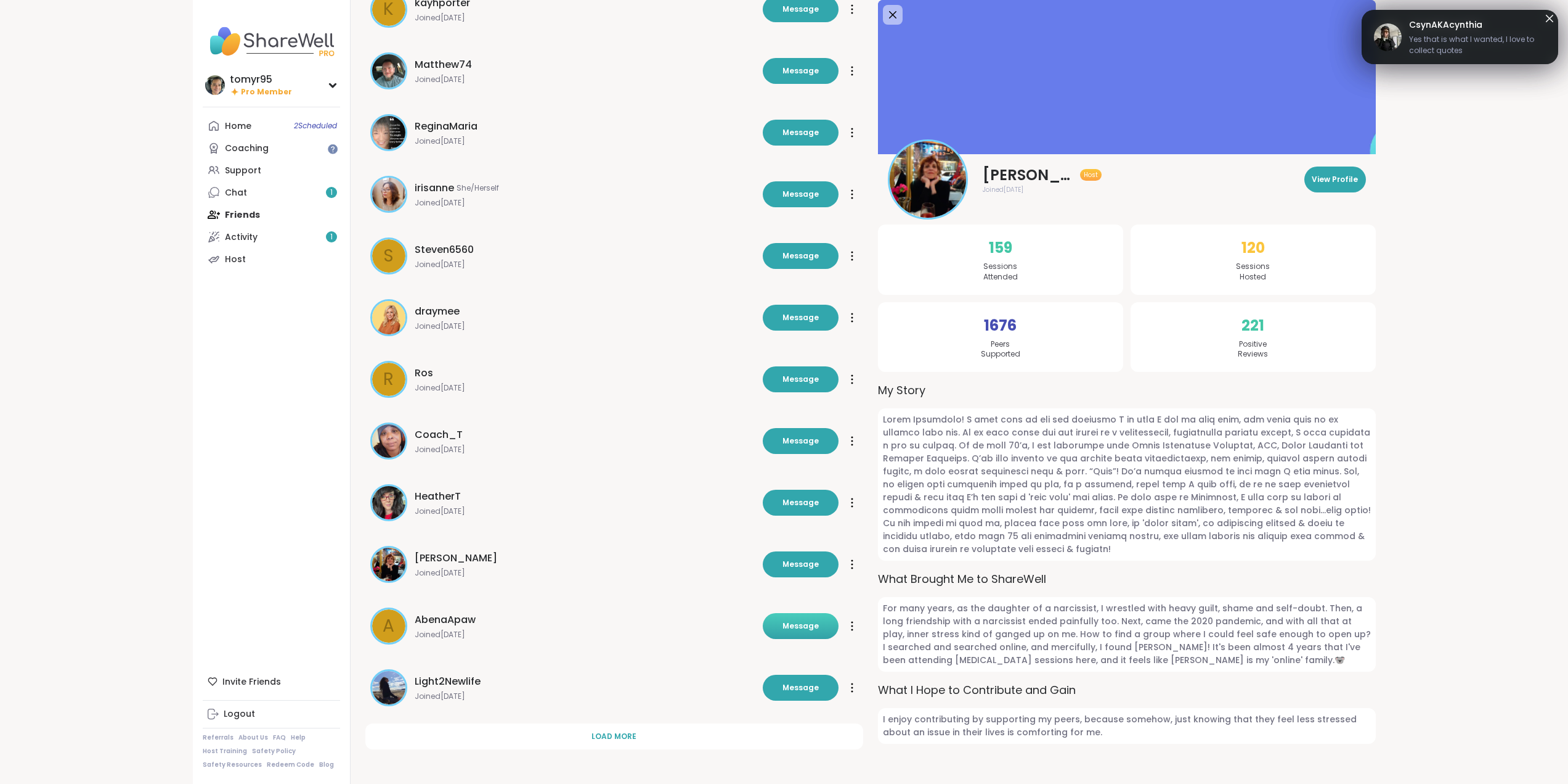
click at [813, 624] on span "Message" at bounding box center [801, 625] width 36 height 11
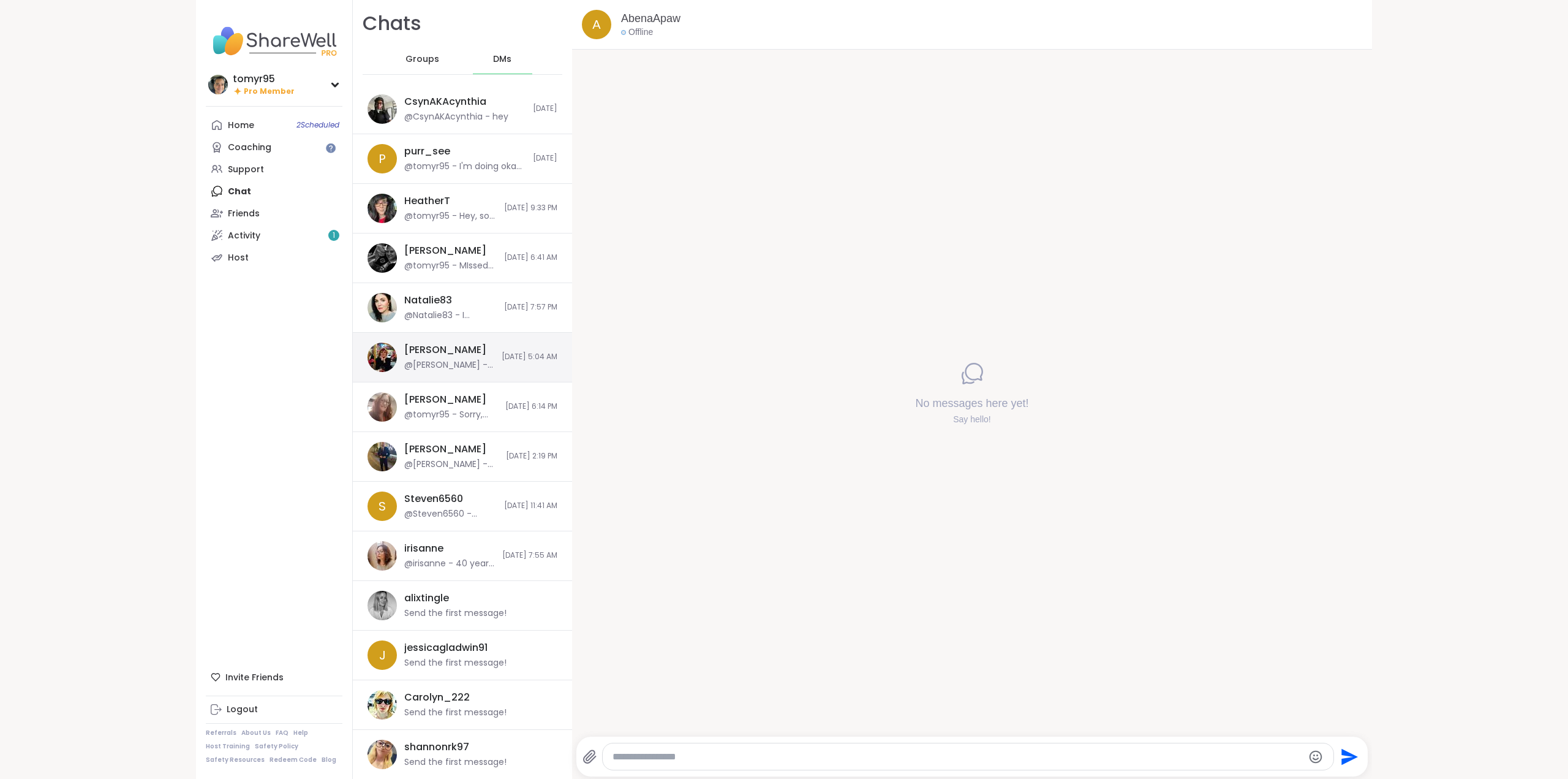
click at [454, 354] on div "[PERSON_NAME] @[PERSON_NAME] - Thank you,[PERSON_NAME]!😻 Your feedback really m…" at bounding box center [449, 357] width 90 height 28
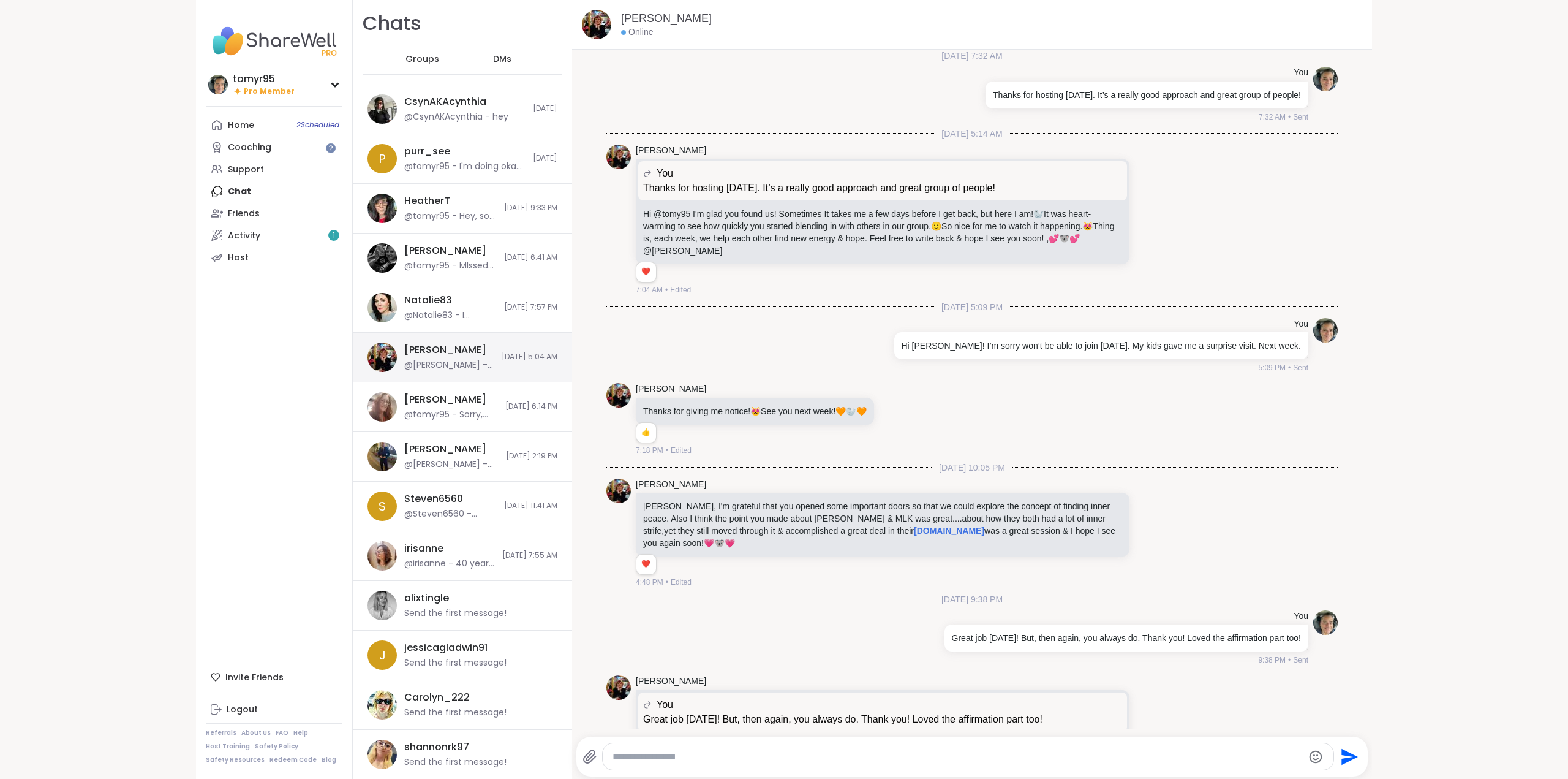
scroll to position [638, 0]
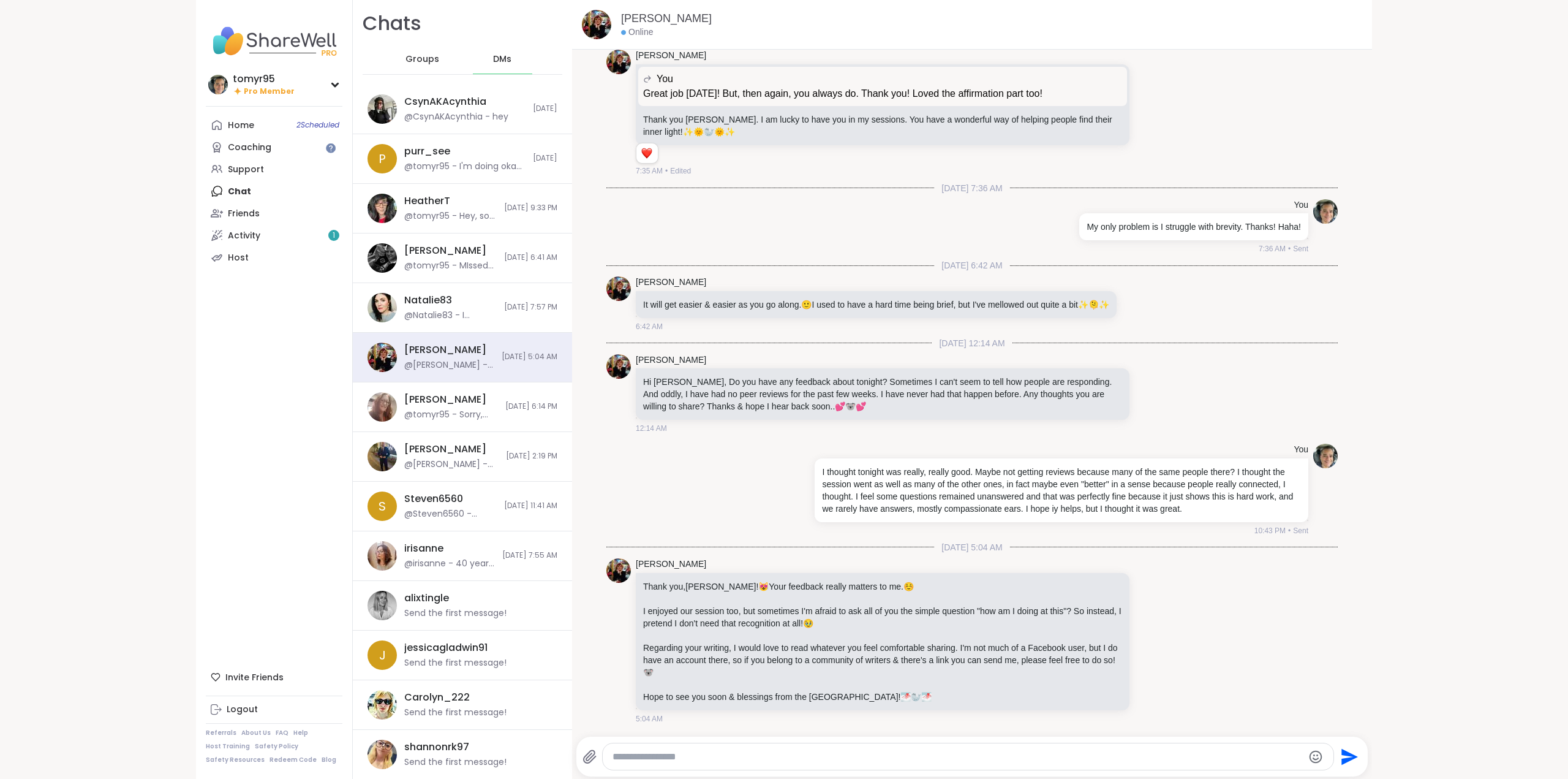
click at [1008, 755] on textarea "Type your message" at bounding box center [957, 756] width 691 height 13
click at [584, 753] on icon at bounding box center [589, 756] width 12 height 13
click at [0, 0] on input "file" at bounding box center [0, 0] width 0 height 0
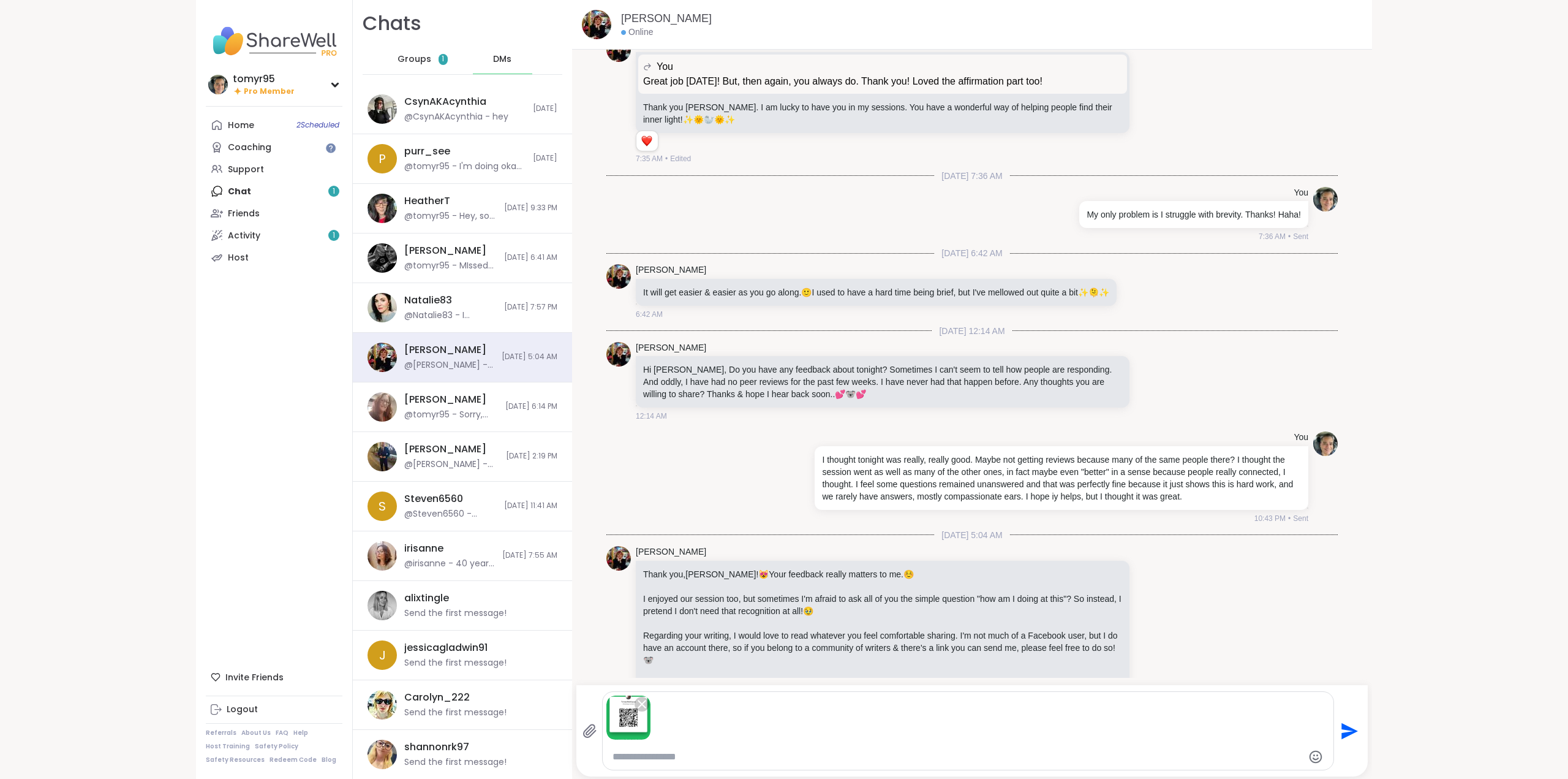
click at [1344, 731] on icon "Send" at bounding box center [1348, 731] width 20 height 20
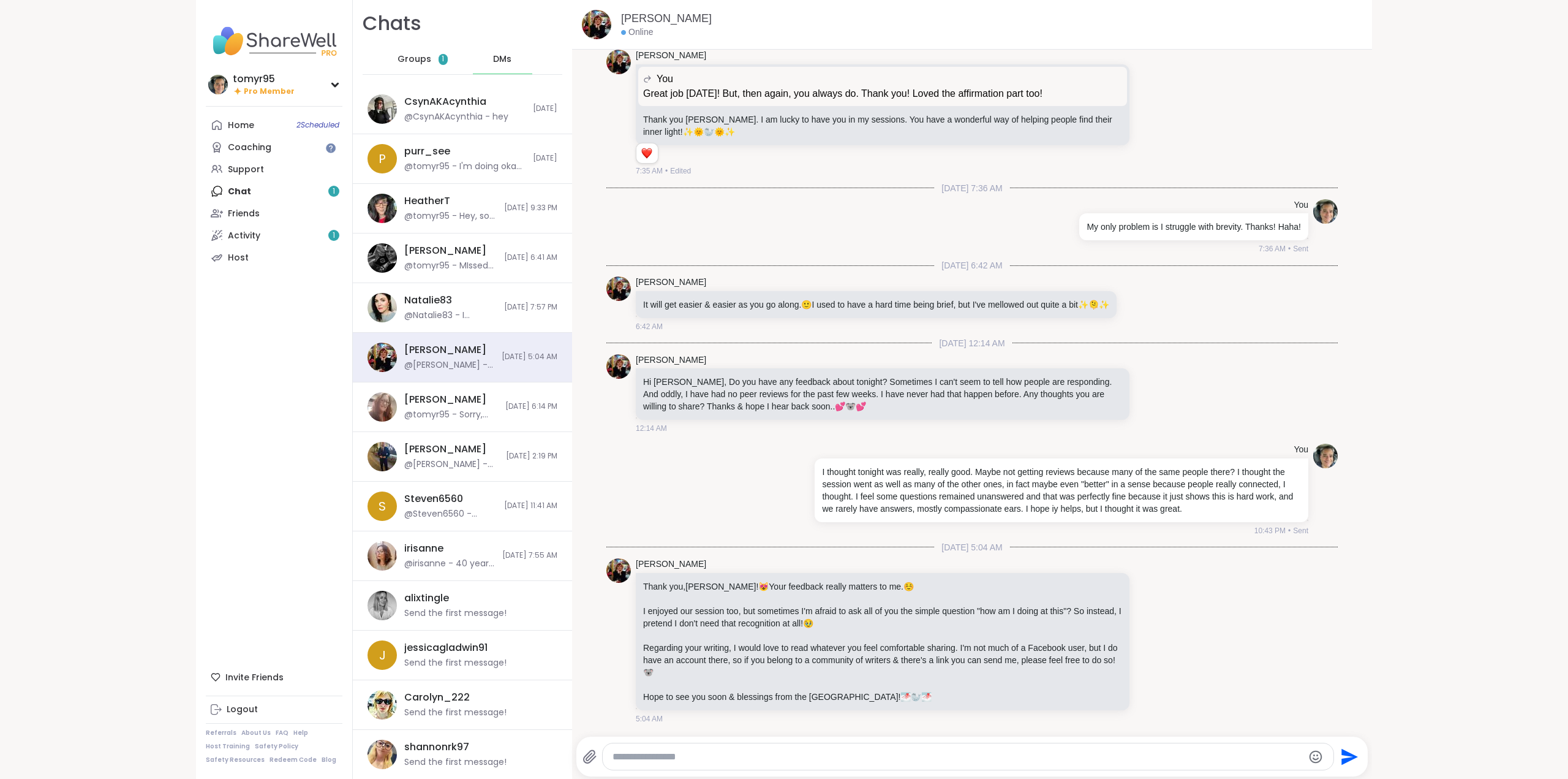
scroll to position [992, 0]
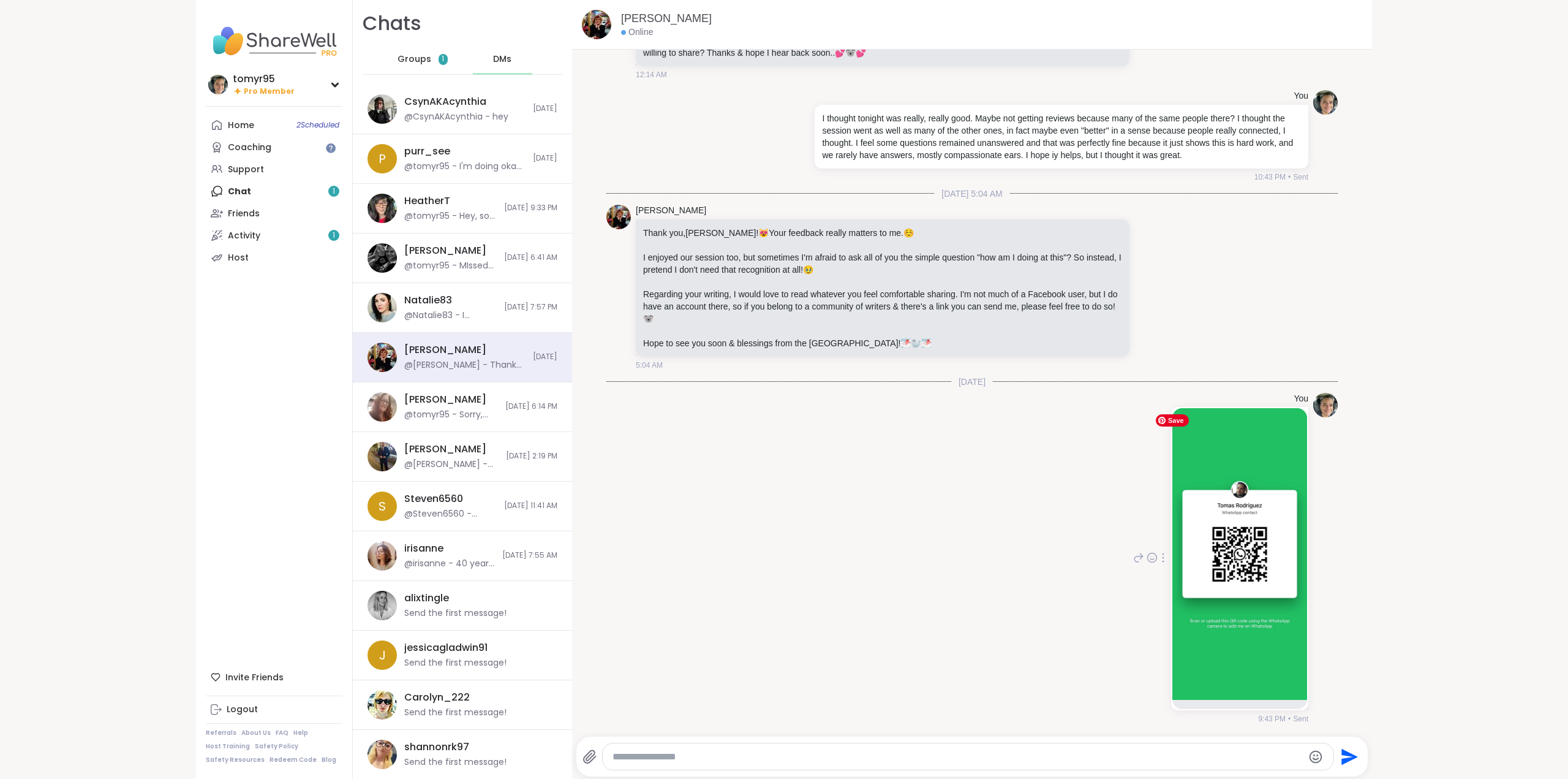
click at [1222, 558] on img at bounding box center [1240, 554] width 135 height 292
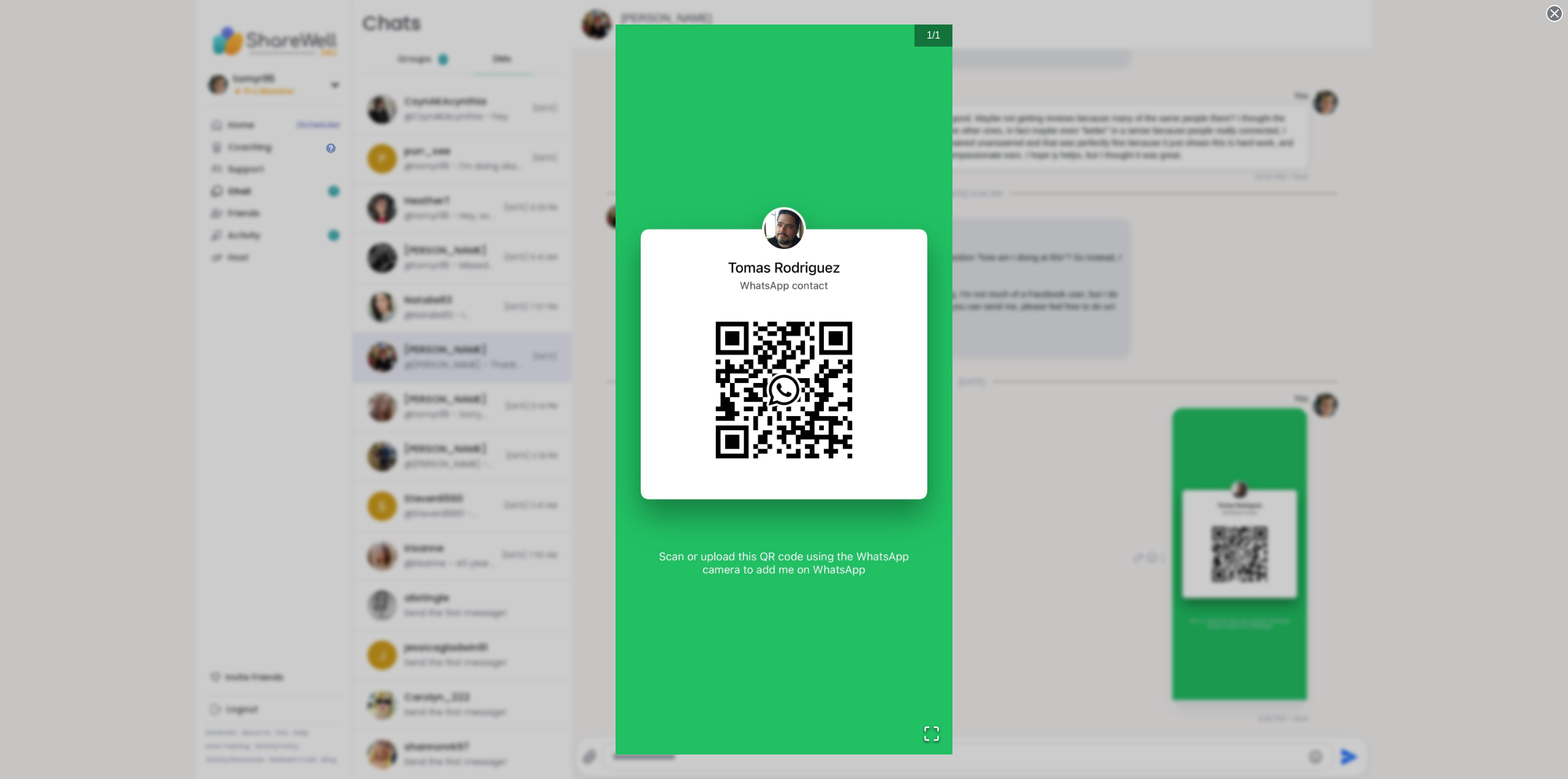
click at [1016, 410] on div "1 / 1" at bounding box center [784, 389] width 1568 height 779
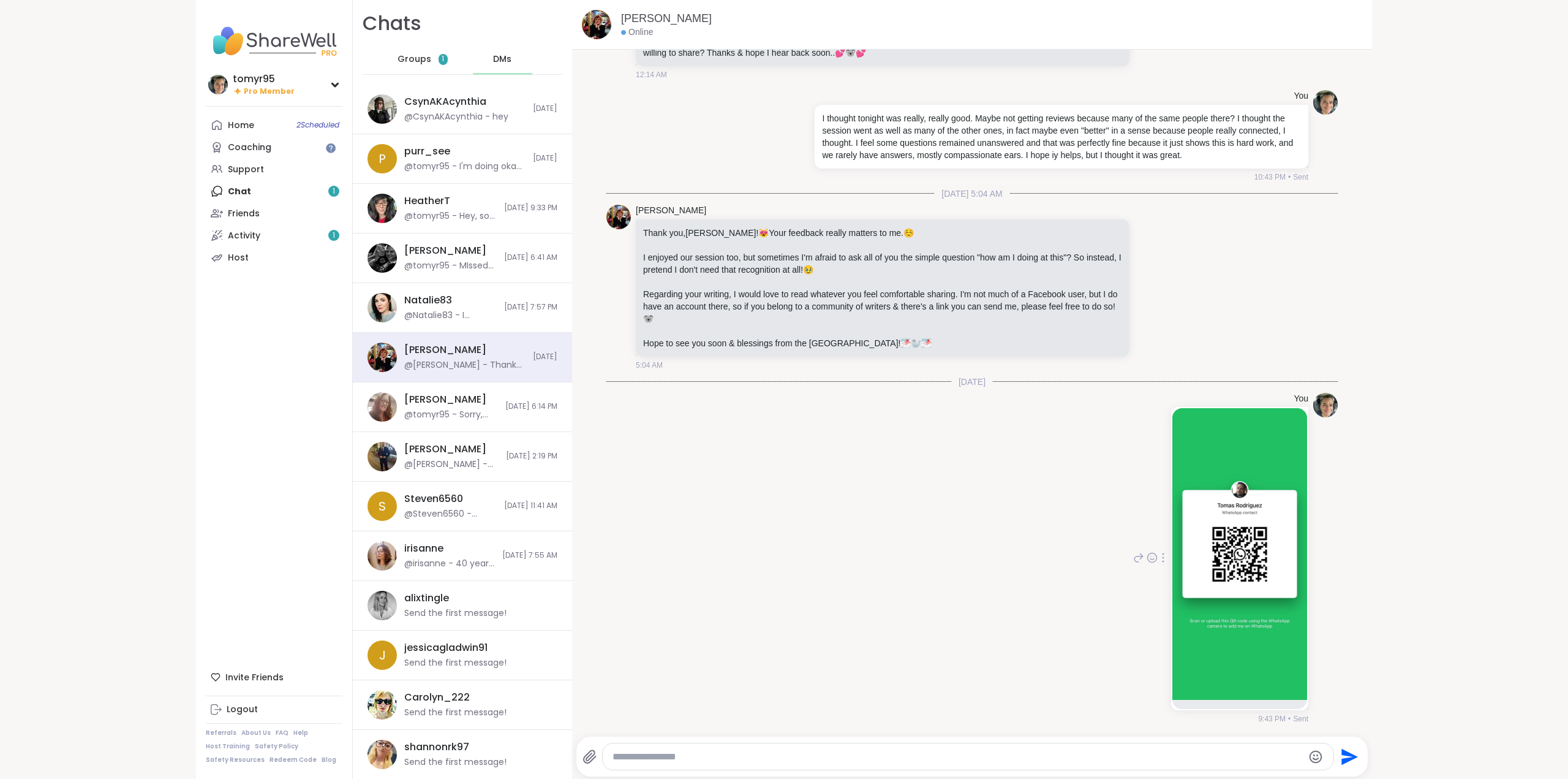
click at [419, 55] on span "Groups" at bounding box center [413, 59] width 33 height 13
